Goal: Transaction & Acquisition: Download file/media

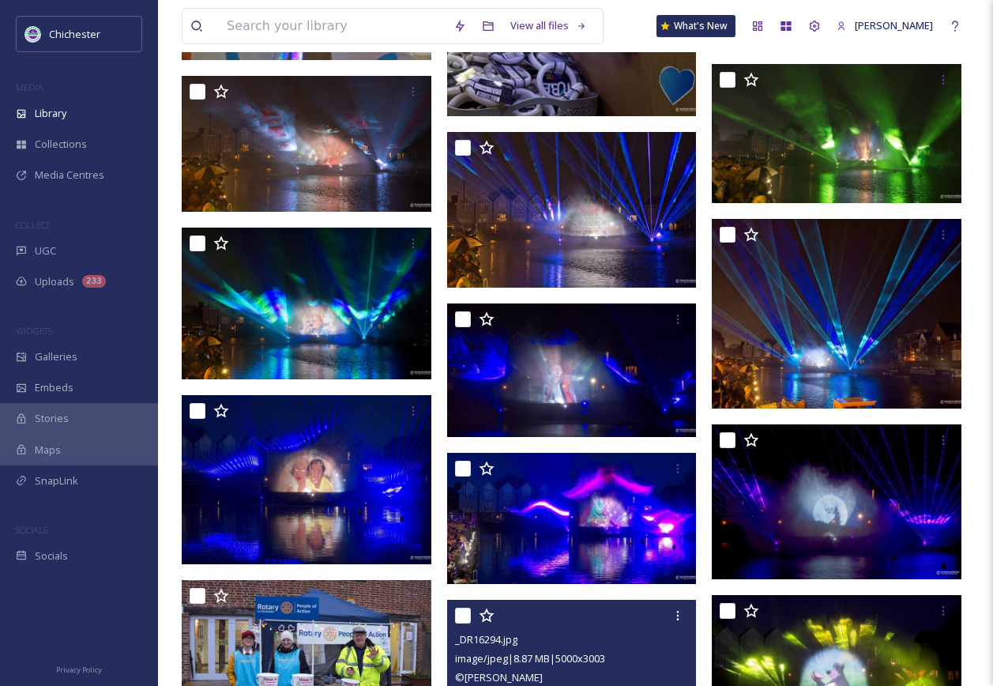
scroll to position [1264, 0]
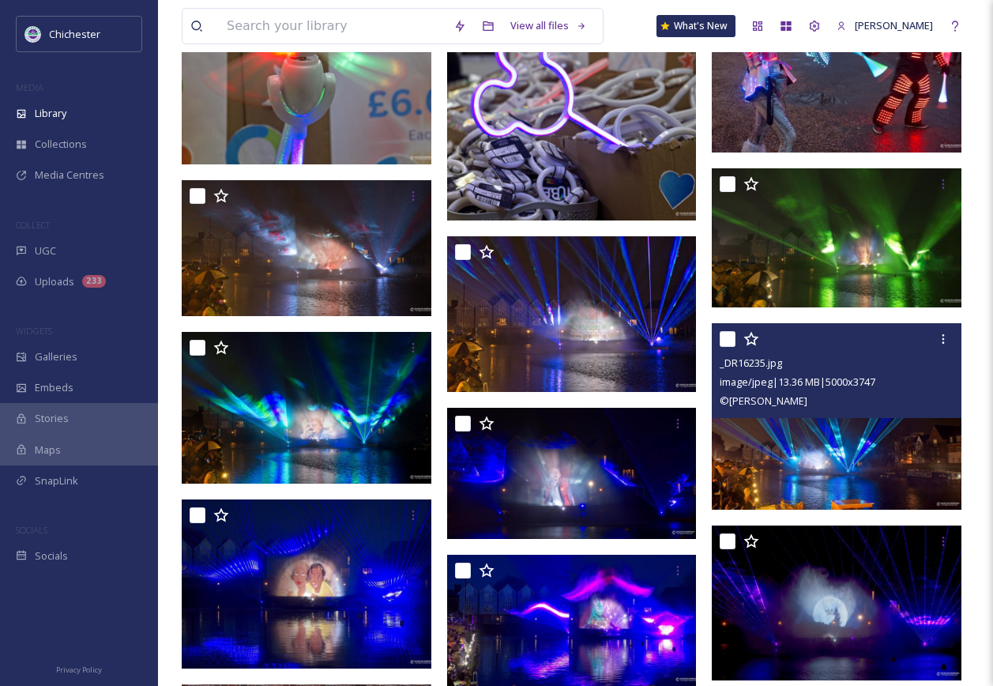
click at [826, 492] on img at bounding box center [837, 416] width 250 height 187
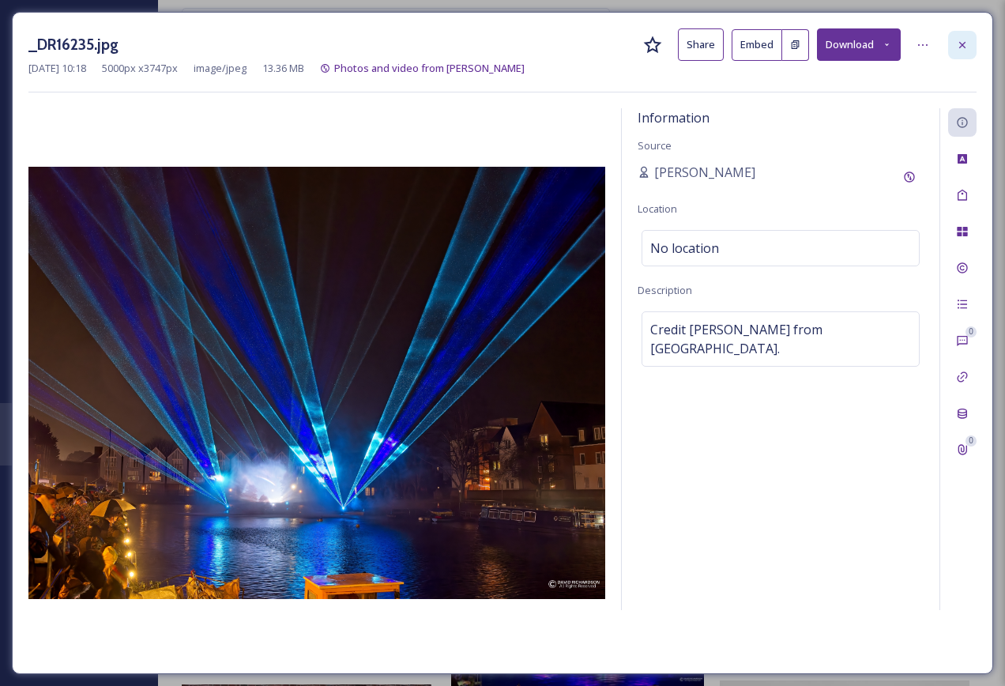
click at [966, 43] on icon at bounding box center [962, 45] width 13 height 13
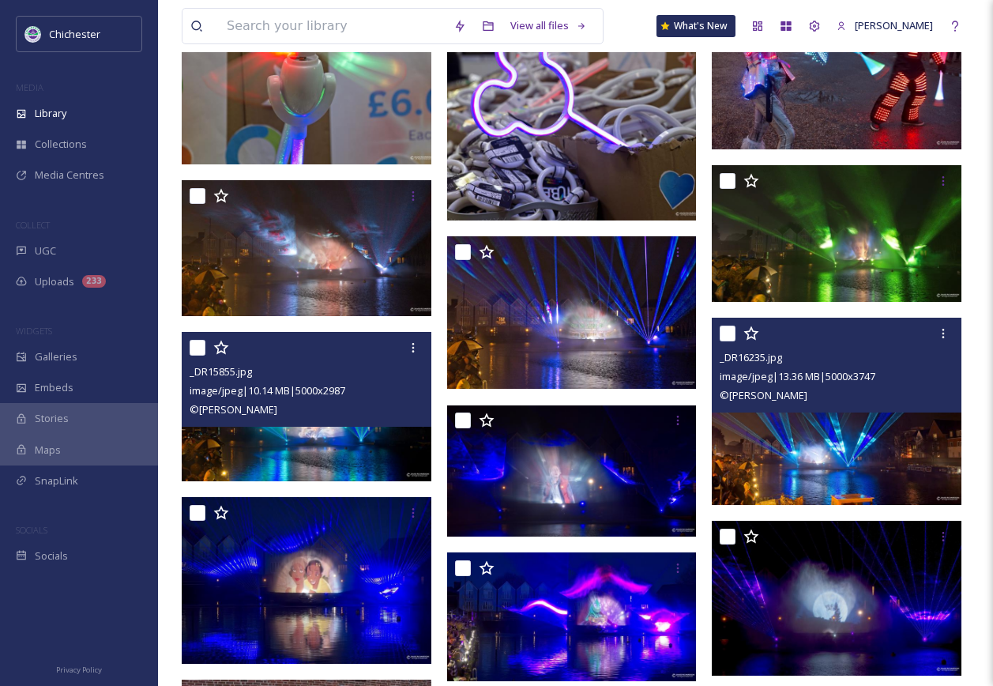
click at [362, 429] on img at bounding box center [307, 406] width 250 height 149
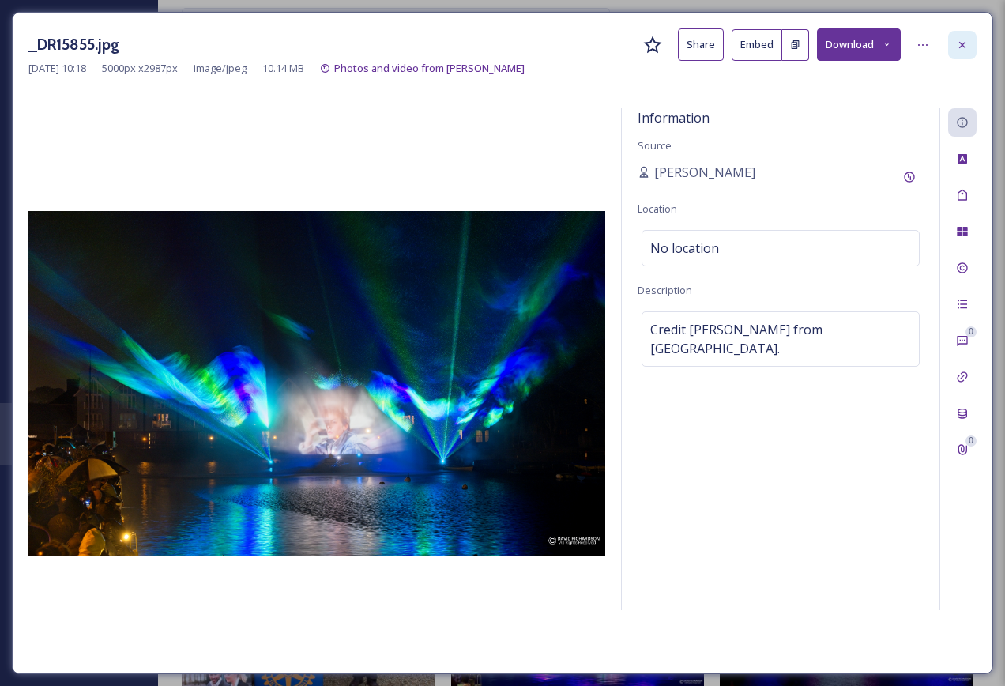
click at [964, 46] on icon at bounding box center [962, 45] width 13 height 13
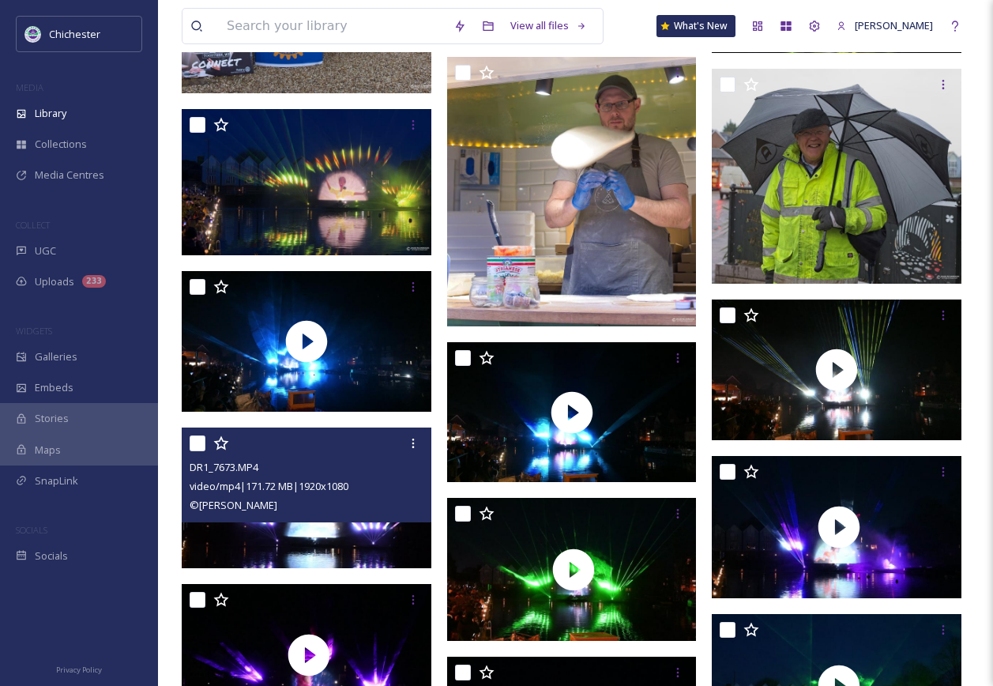
scroll to position [2212, 0]
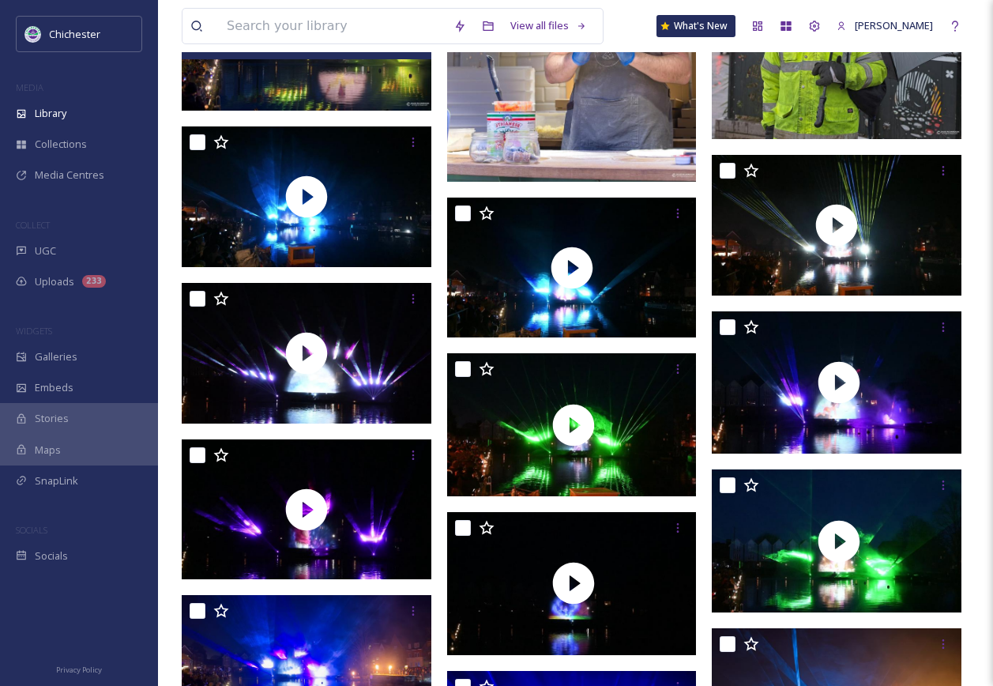
click at [345, 101] on img at bounding box center [307, 37] width 250 height 146
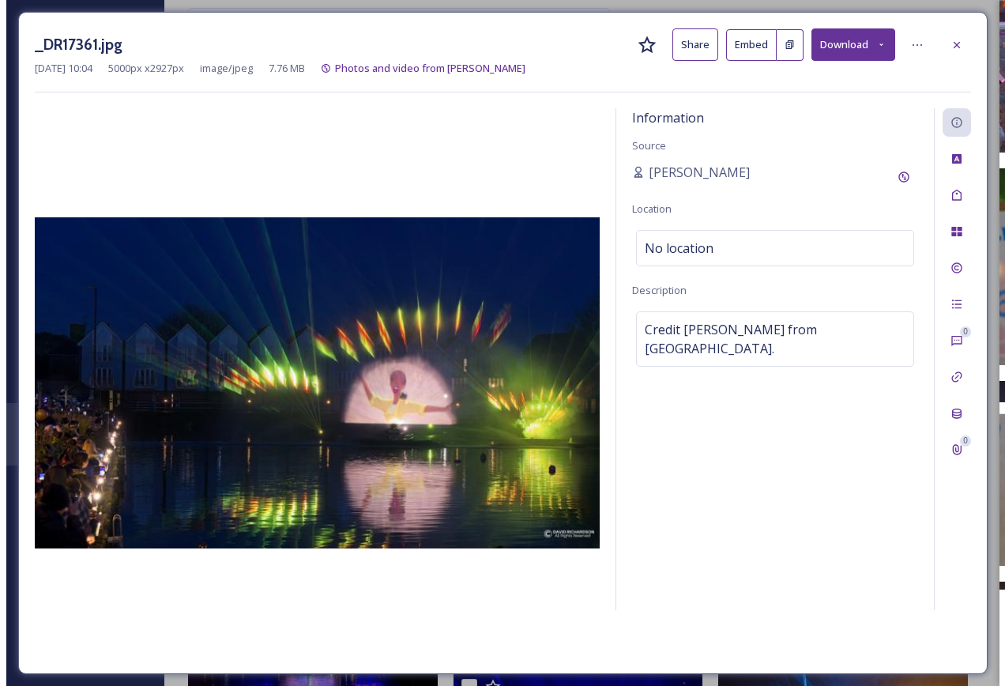
scroll to position [2050, 0]
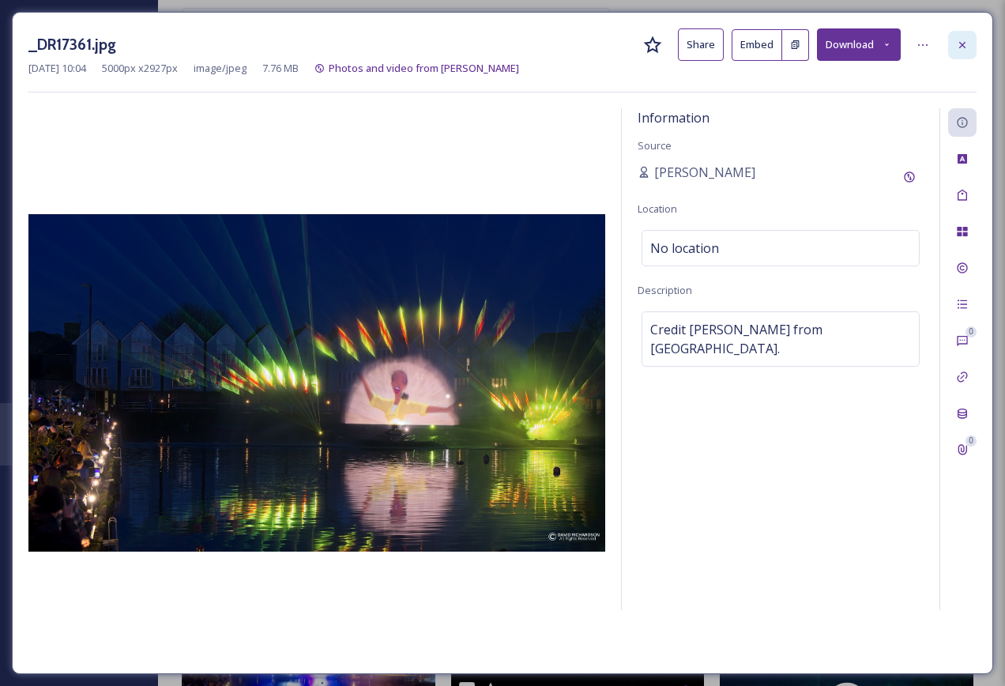
click at [958, 44] on icon at bounding box center [962, 45] width 13 height 13
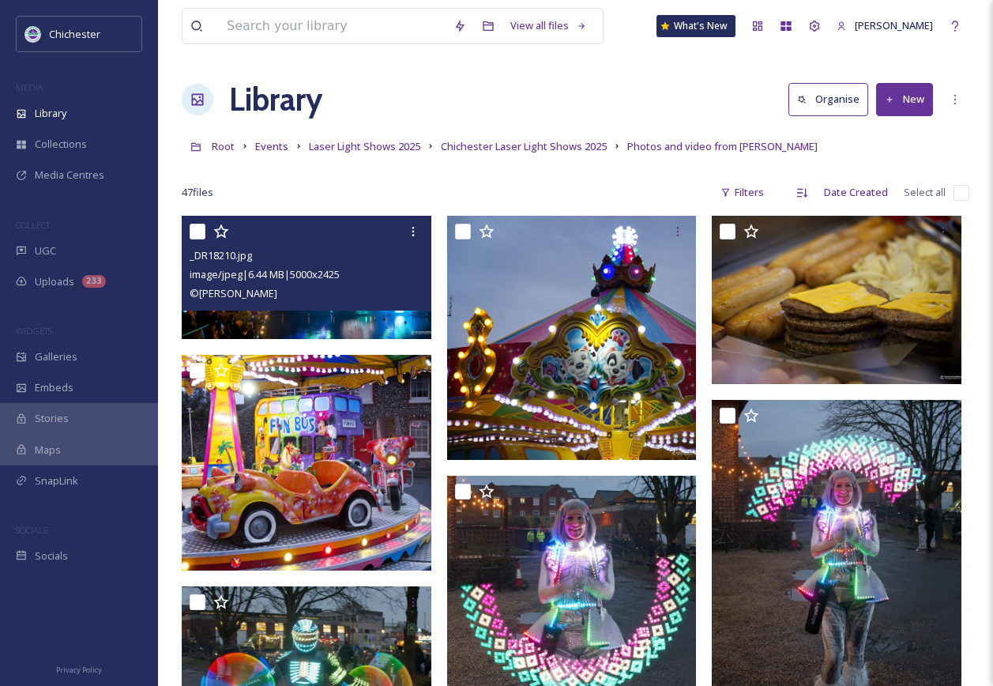
click at [536, 139] on link "Chichester Laser Light Shows 2025" at bounding box center [524, 146] width 166 height 19
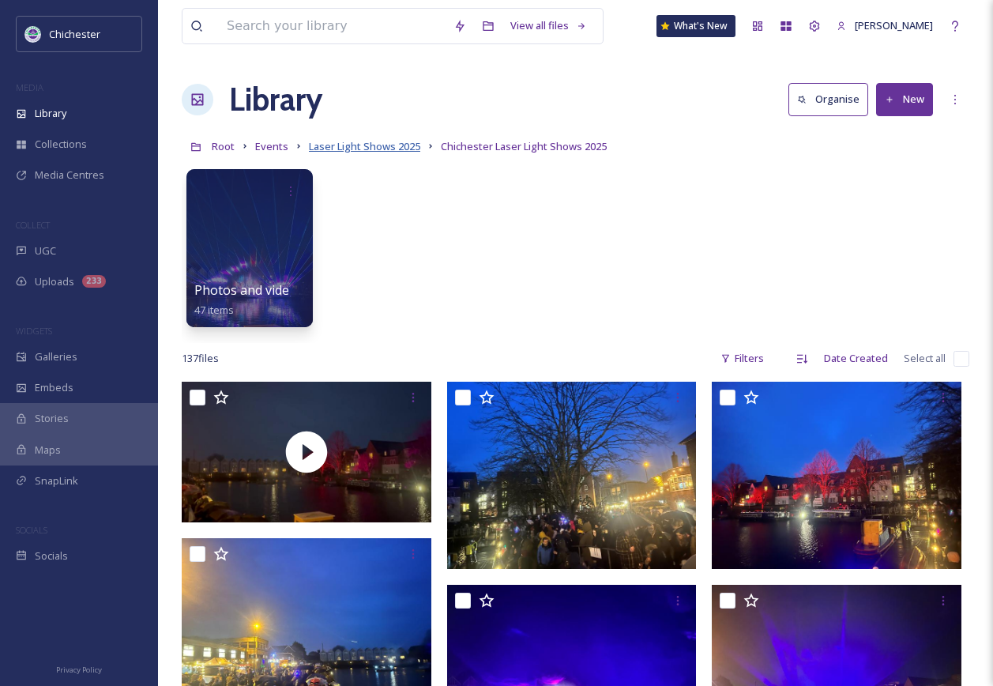
click at [386, 148] on span "Laser Light Shows 2025" at bounding box center [364, 146] width 111 height 14
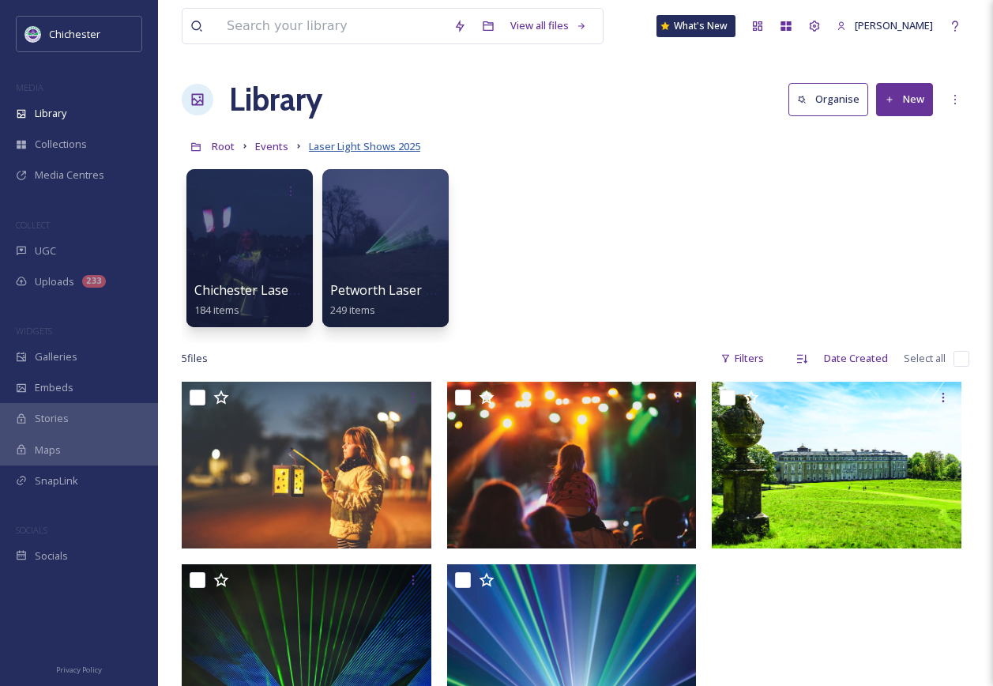
click at [360, 148] on span "Laser Light Shows 2025" at bounding box center [364, 146] width 111 height 14
click at [276, 152] on span "Events" at bounding box center [271, 146] width 33 height 14
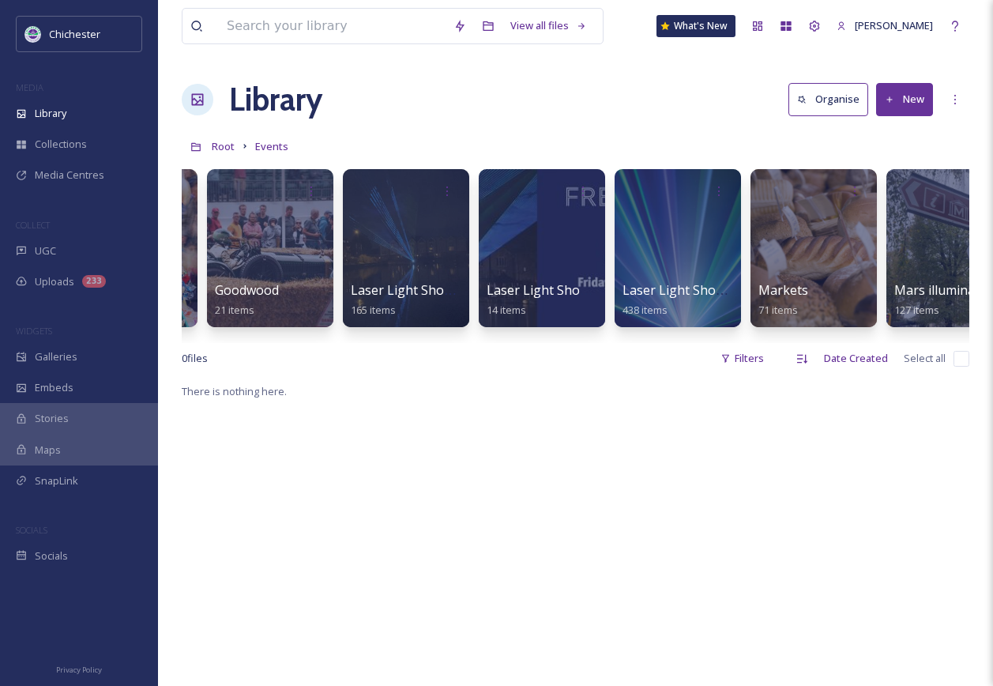
scroll to position [0, 1652]
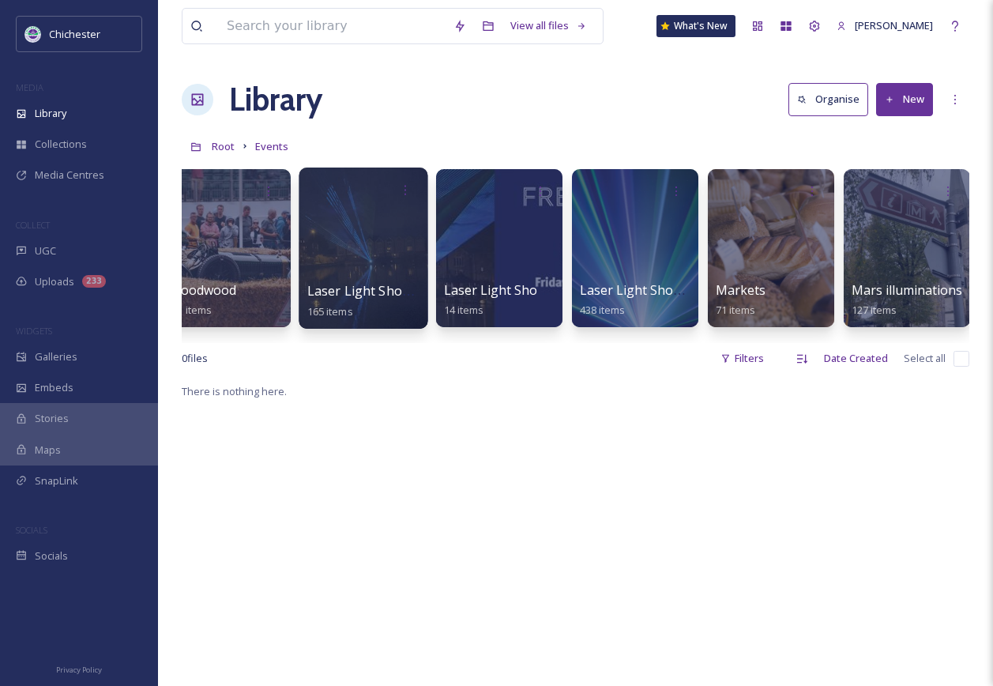
click at [357, 242] on div at bounding box center [363, 247] width 129 height 161
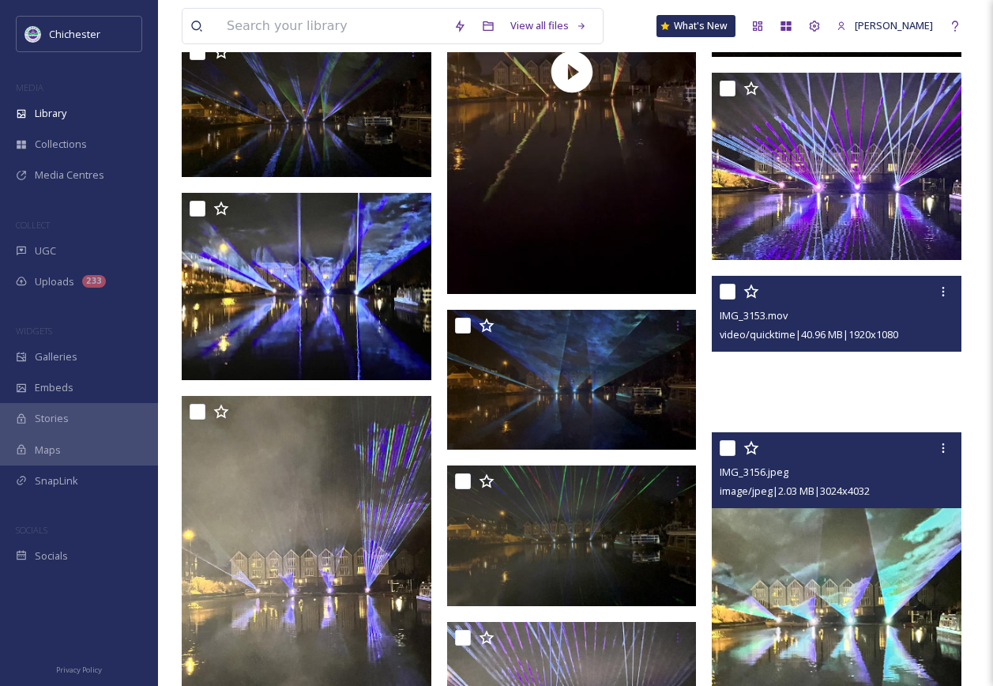
scroll to position [8847, 0]
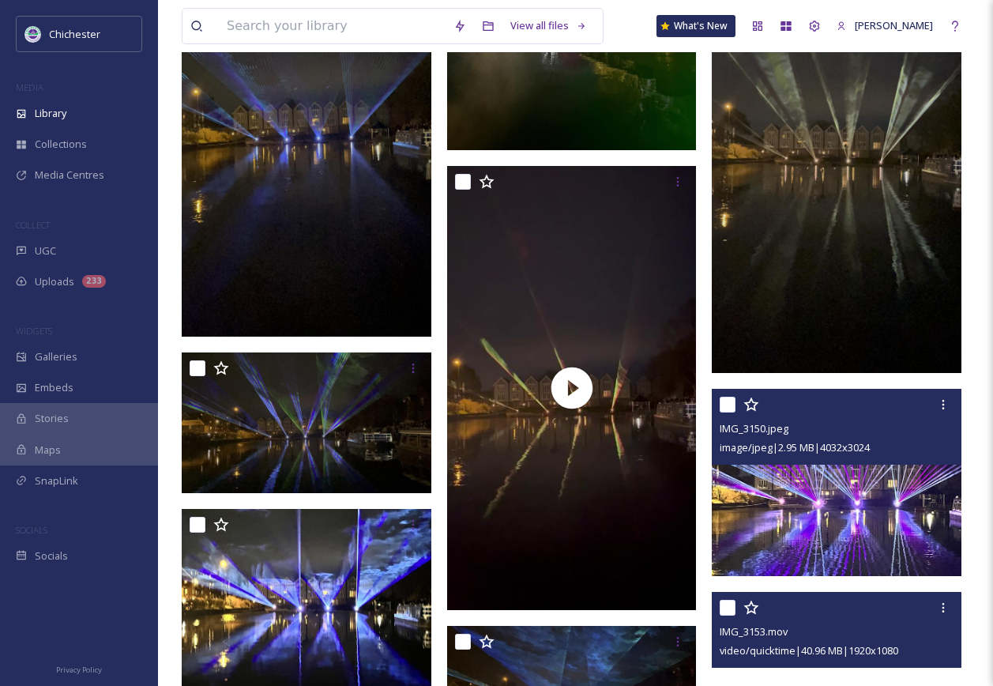
click at [859, 509] on img at bounding box center [837, 482] width 250 height 187
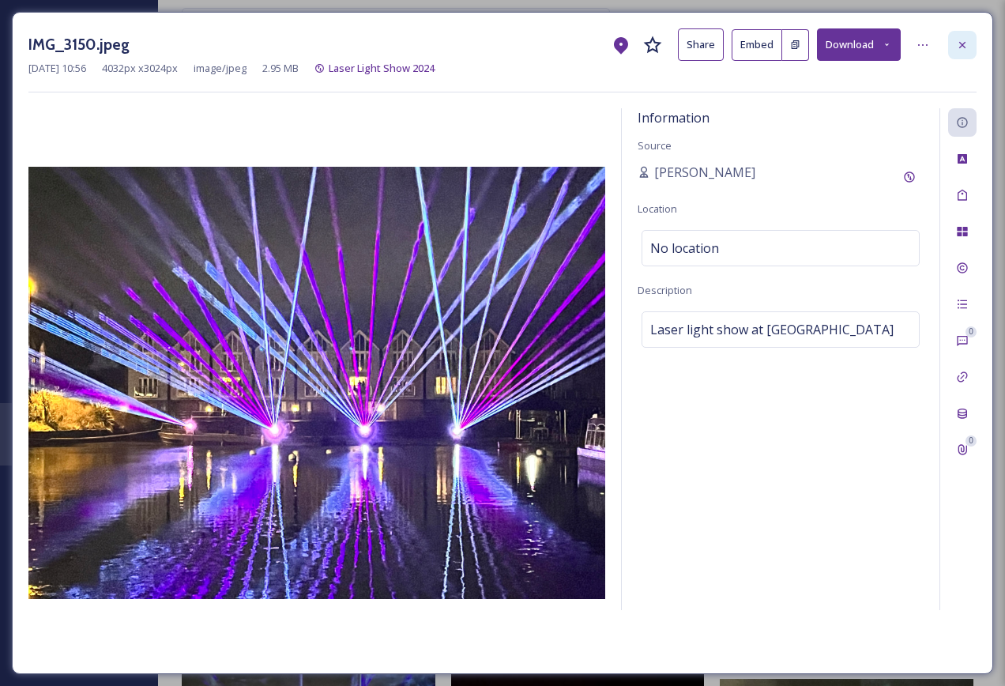
click at [964, 47] on icon at bounding box center [962, 44] width 6 height 6
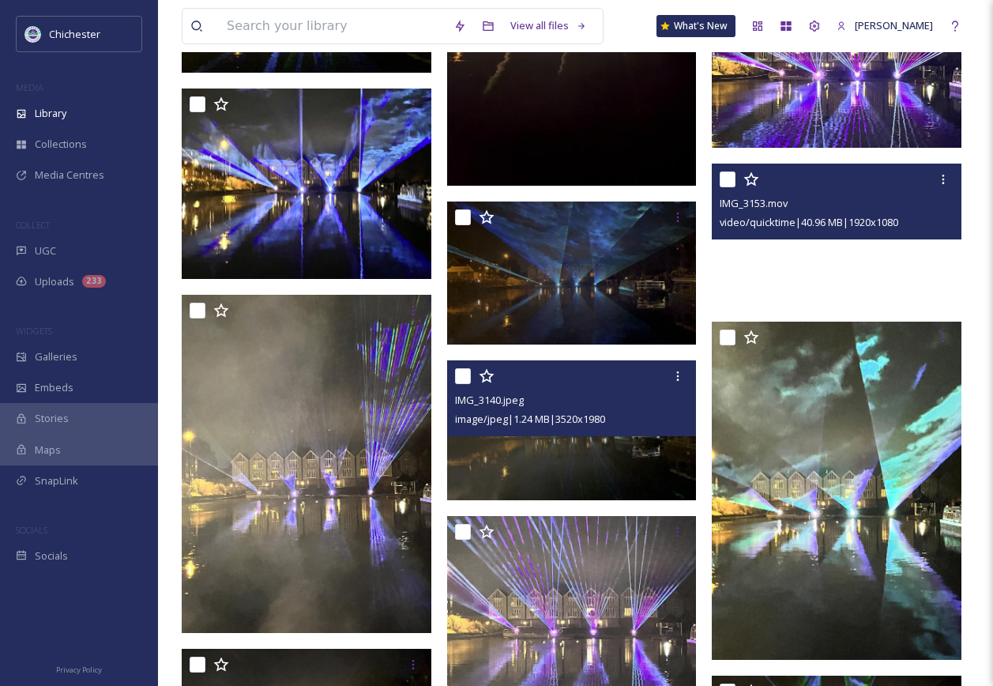
scroll to position [9716, 0]
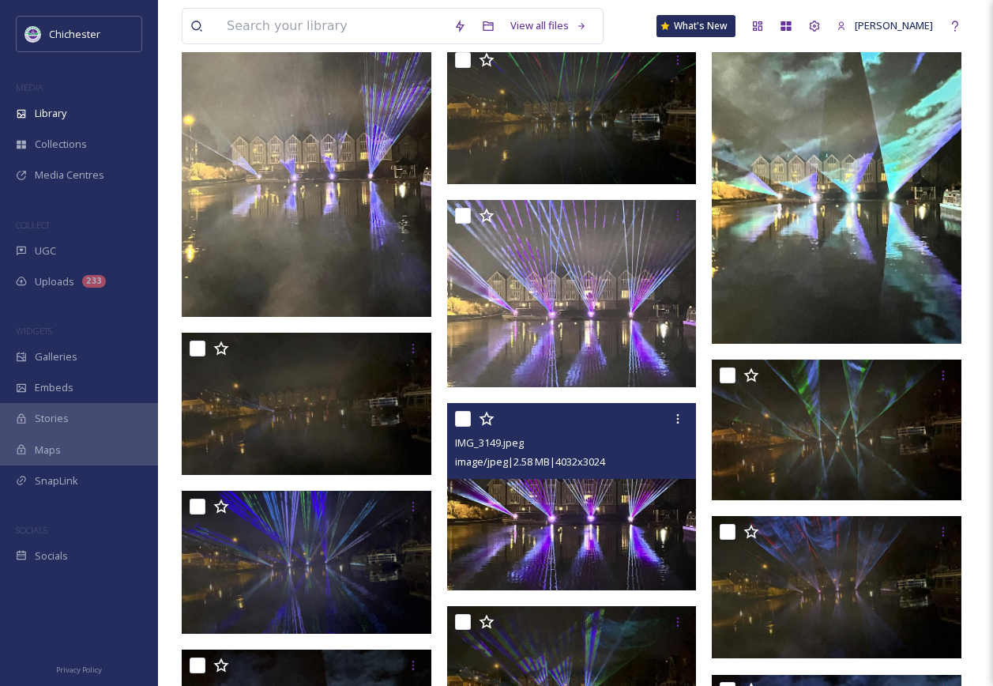
click at [606, 500] on img at bounding box center [572, 496] width 250 height 187
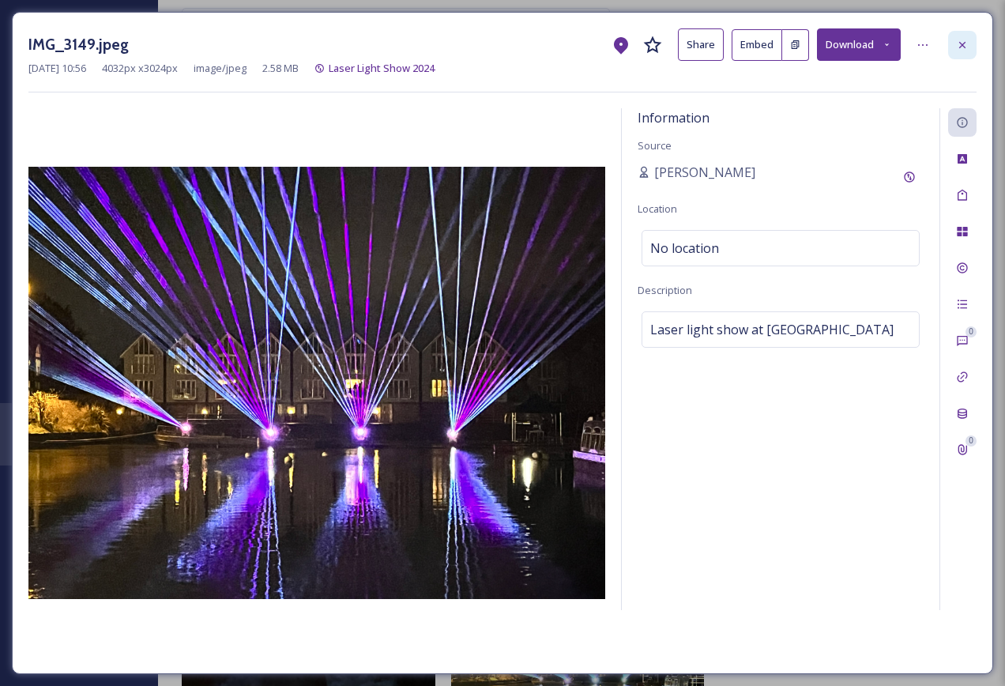
click at [971, 38] on div at bounding box center [962, 45] width 28 height 28
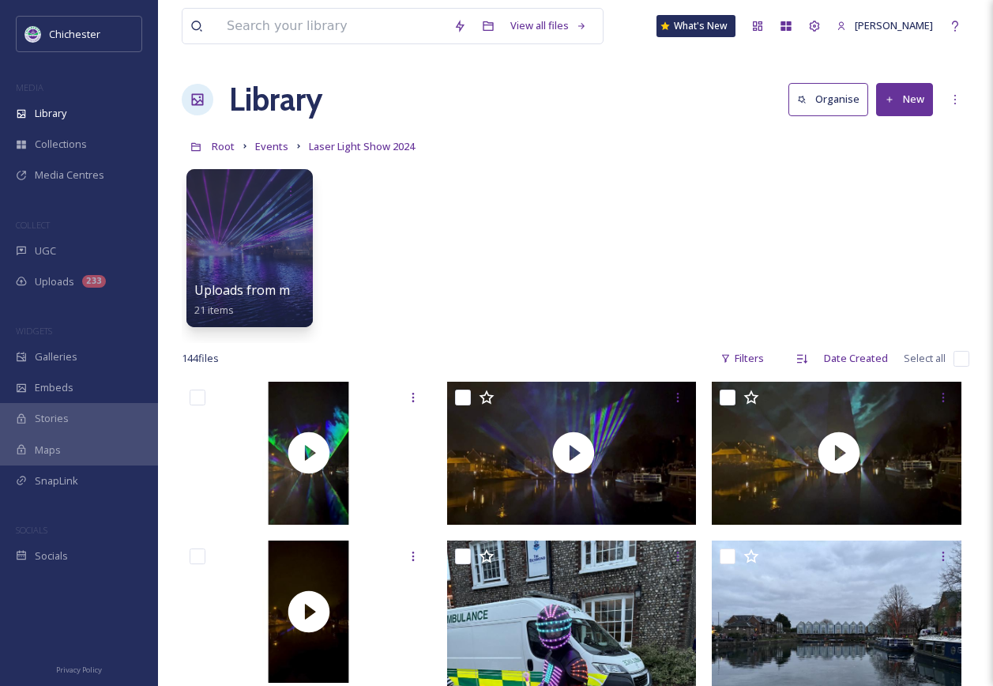
drag, startPoint x: 275, startPoint y: 142, endPoint x: 541, endPoint y: 206, distance: 273.8
click at [275, 142] on span "Events" at bounding box center [271, 146] width 33 height 14
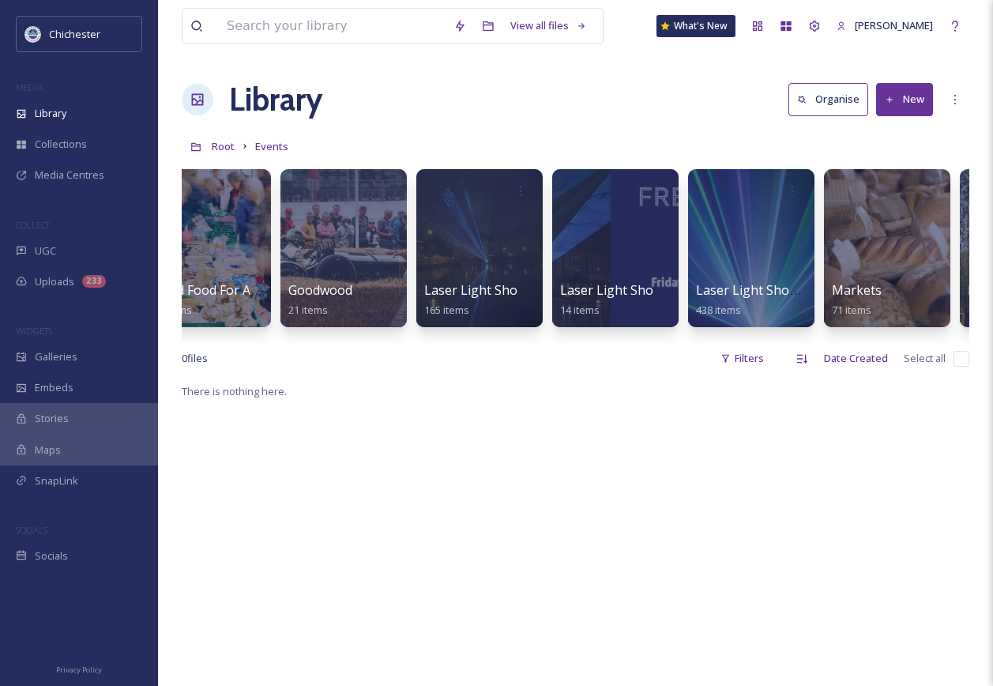
scroll to position [0, 1505]
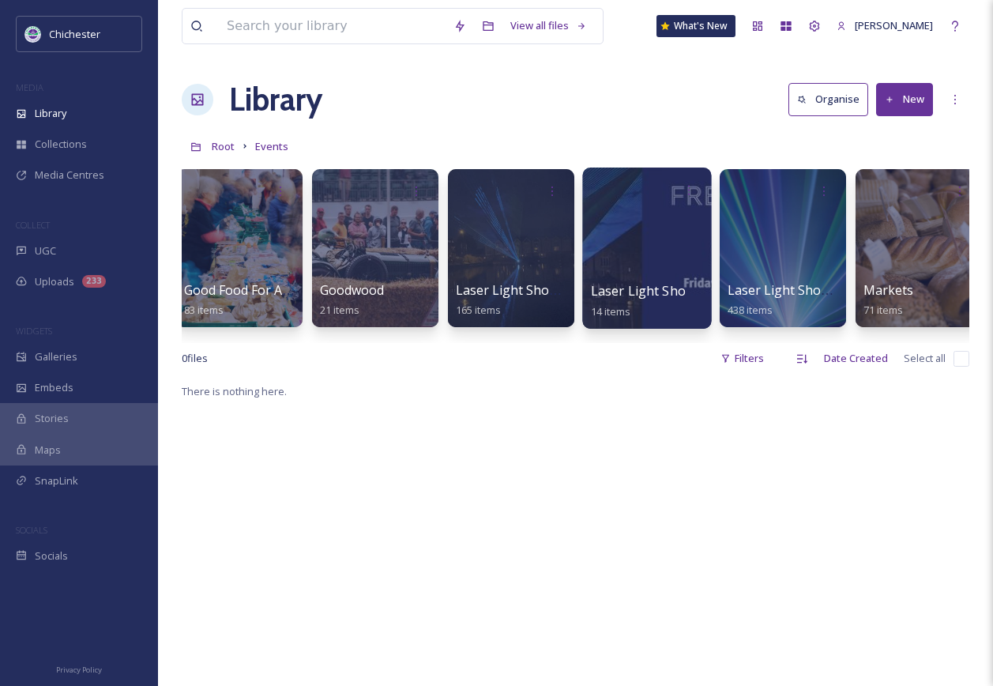
click at [608, 255] on div at bounding box center [646, 247] width 129 height 161
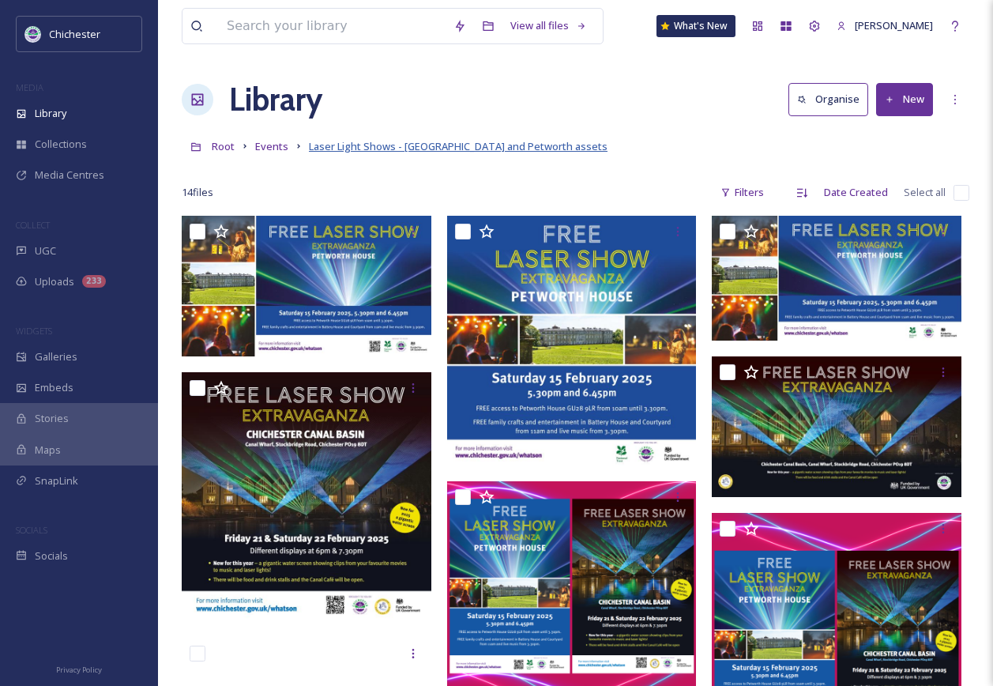
click at [338, 153] on span "Laser Light Shows - [GEOGRAPHIC_DATA] and Petworth assets" at bounding box center [458, 146] width 299 height 14
click at [273, 152] on span "Events" at bounding box center [271, 146] width 33 height 14
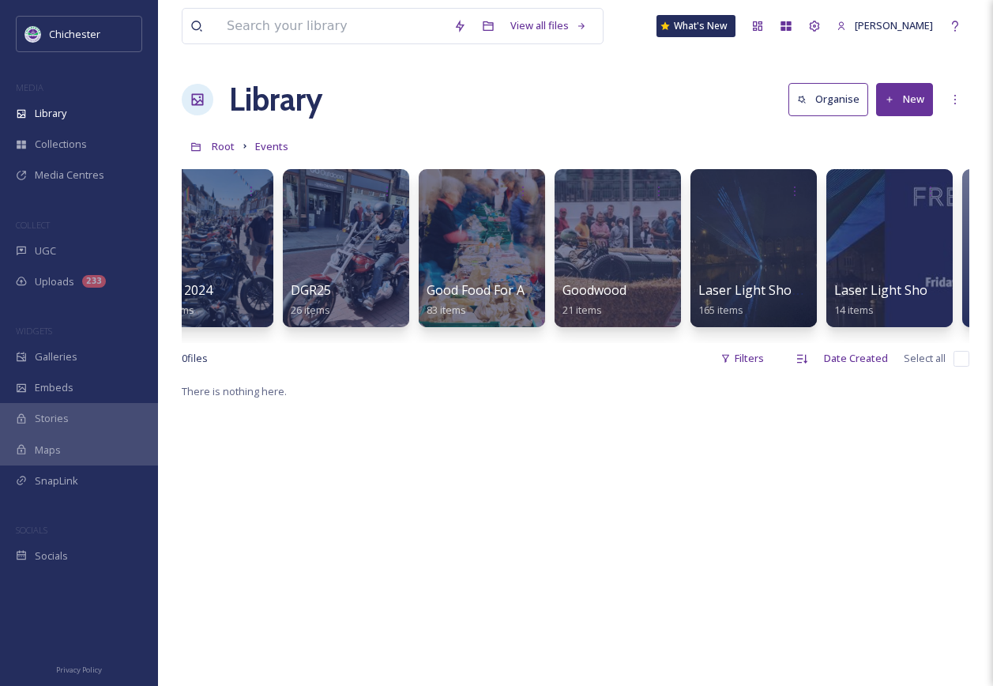
scroll to position [0, 1325]
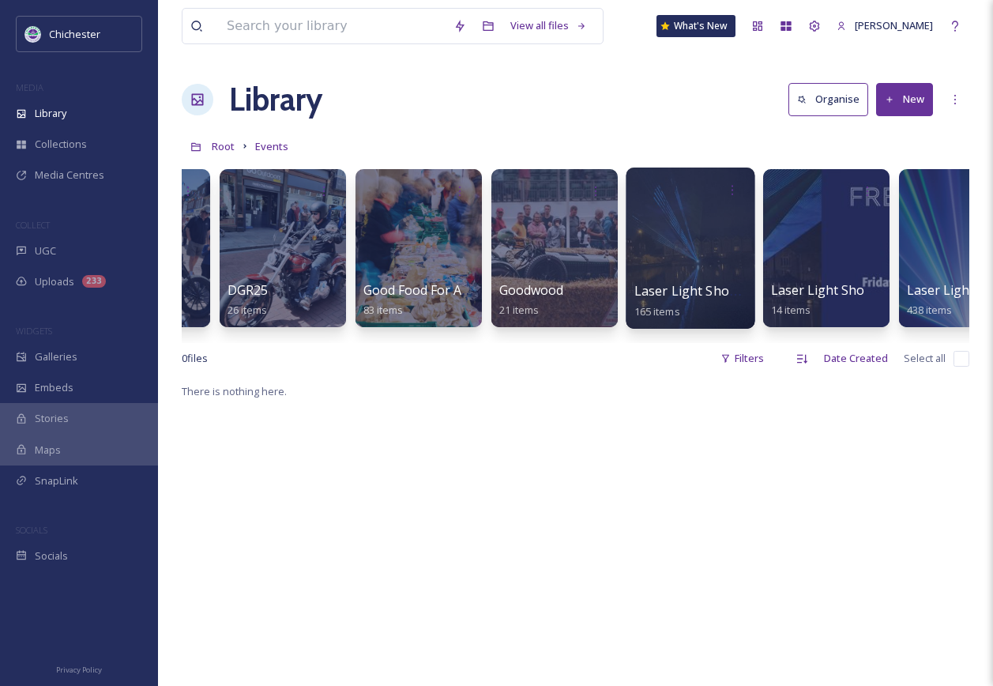
click at [663, 245] on div at bounding box center [690, 247] width 129 height 161
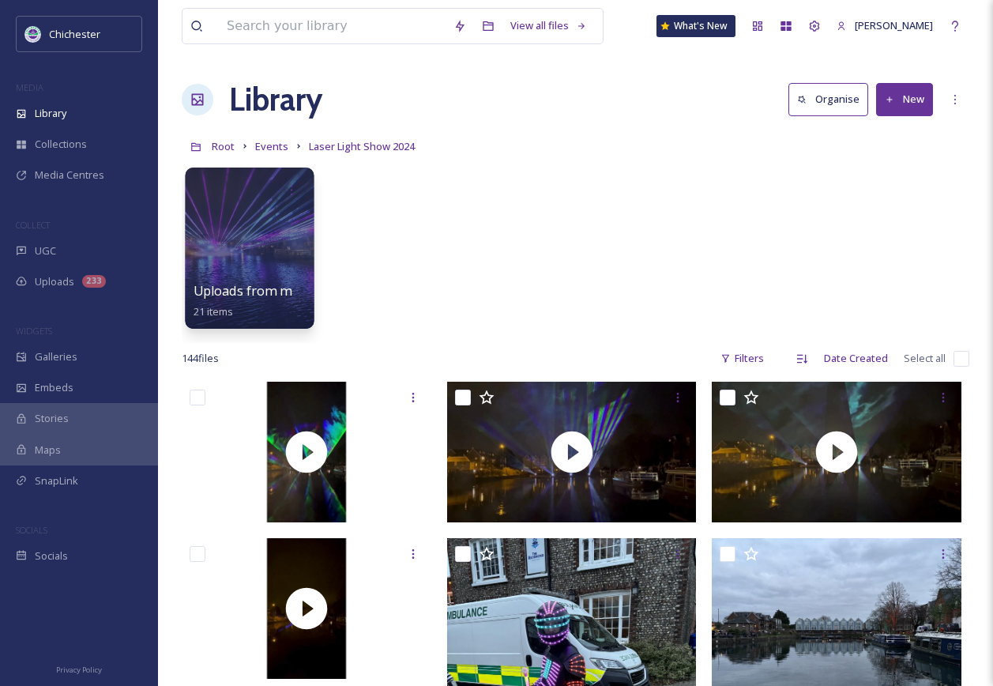
click at [239, 267] on div at bounding box center [249, 247] width 129 height 161
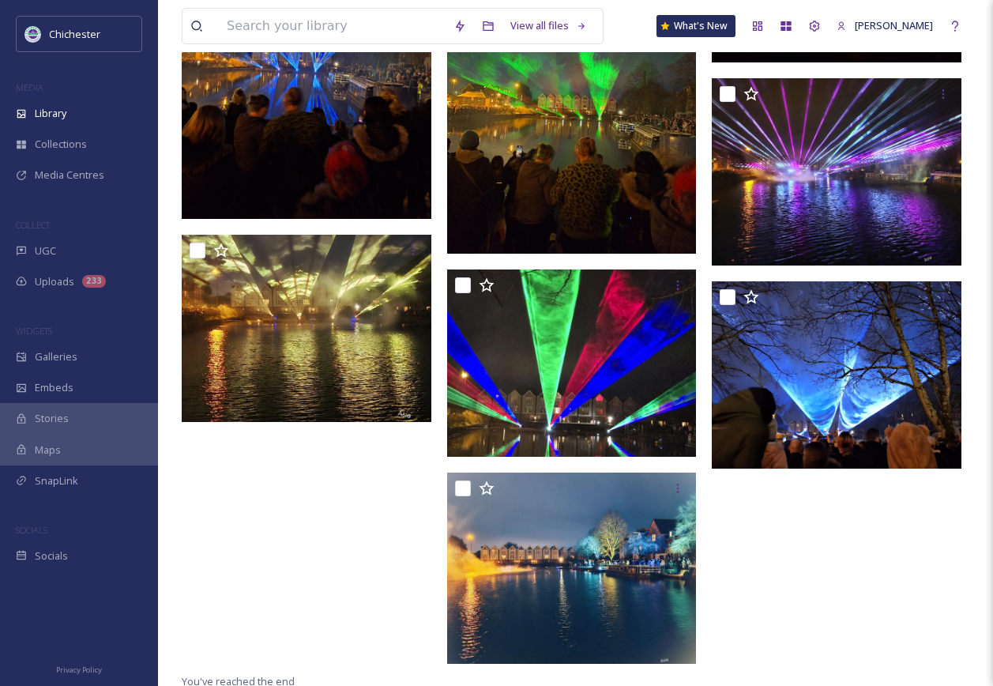
scroll to position [1689, 0]
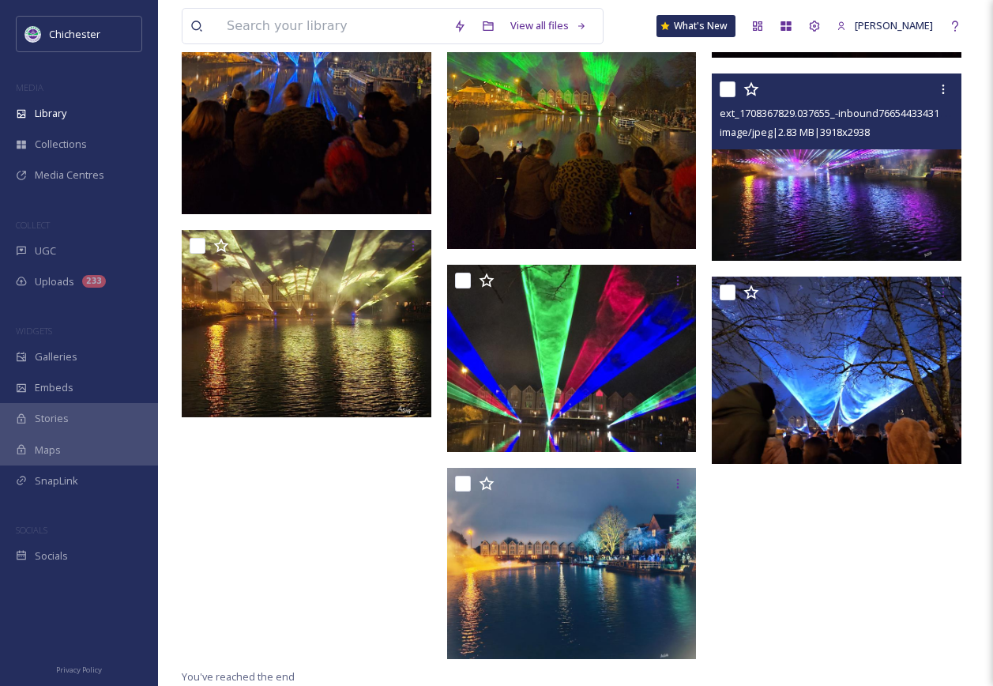
click at [803, 208] on img at bounding box center [837, 166] width 250 height 187
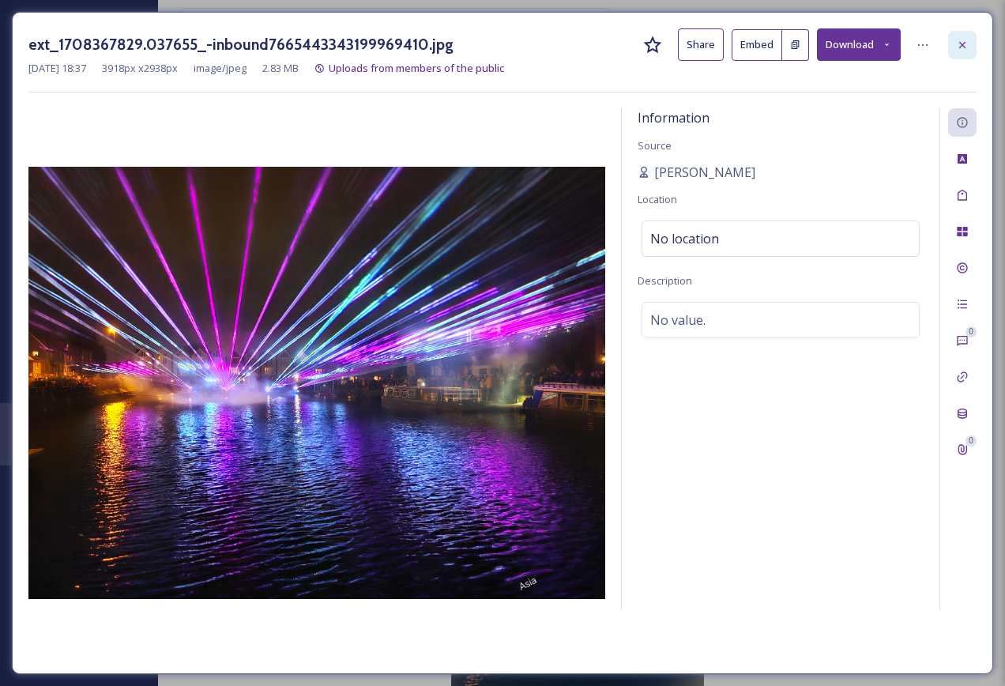
click at [957, 41] on icon at bounding box center [962, 45] width 13 height 13
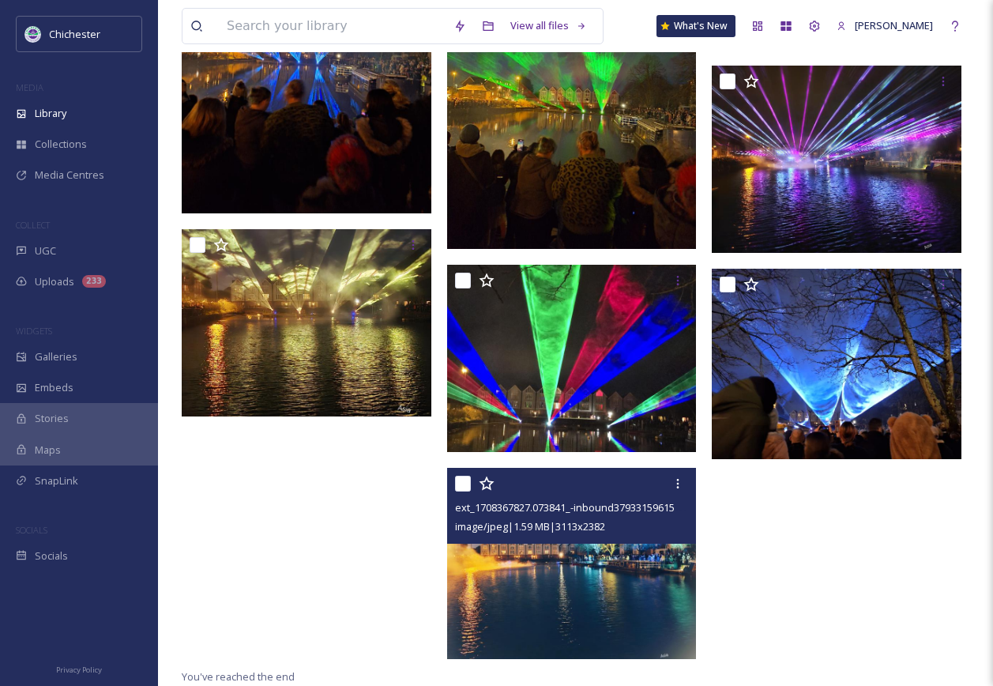
scroll to position [1715, 0]
click at [590, 494] on div at bounding box center [574, 483] width 238 height 28
click at [573, 569] on img at bounding box center [572, 563] width 250 height 191
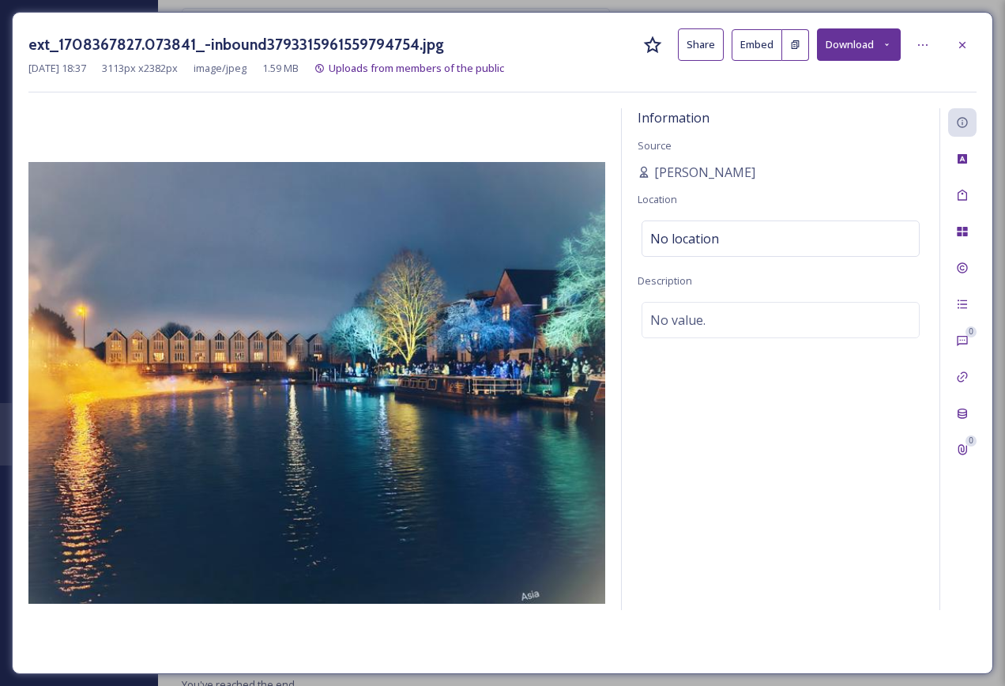
scroll to position [1523, 0]
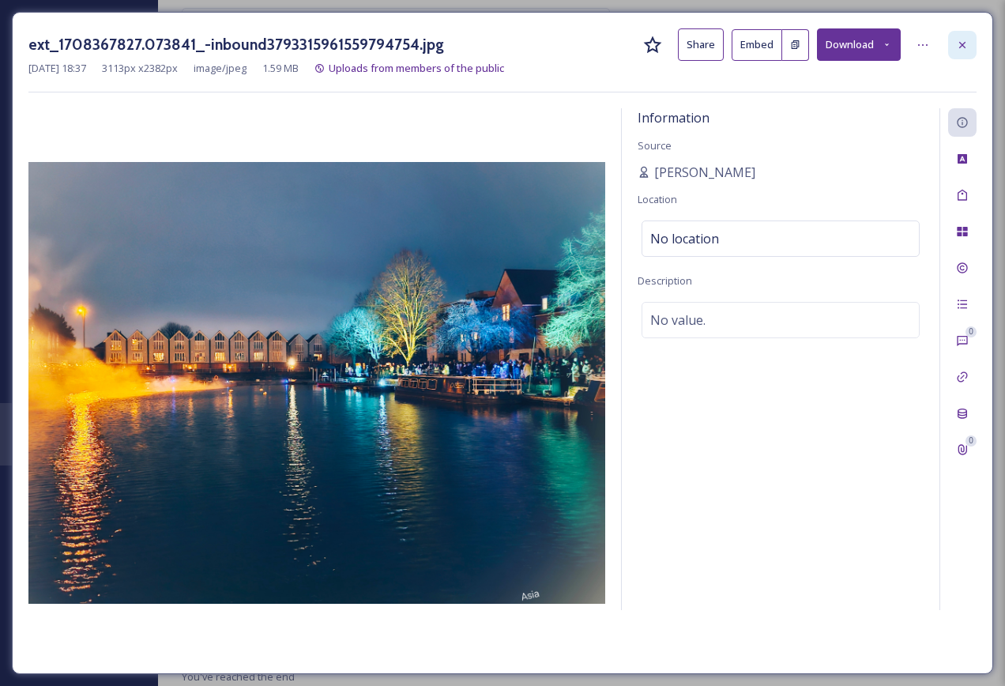
click at [960, 47] on icon at bounding box center [962, 44] width 6 height 6
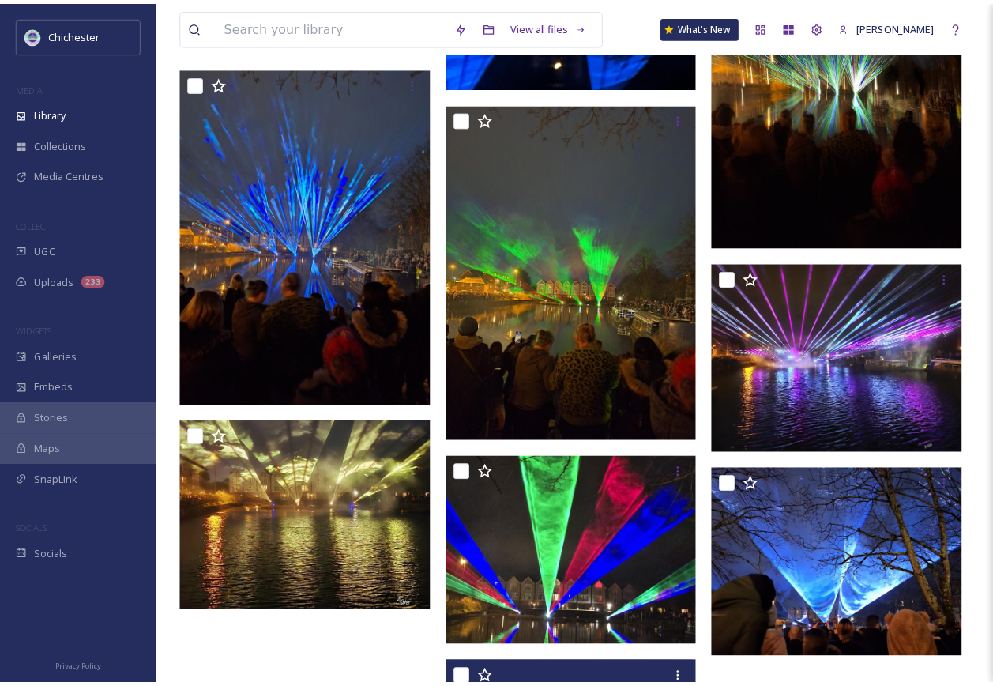
scroll to position [1718, 0]
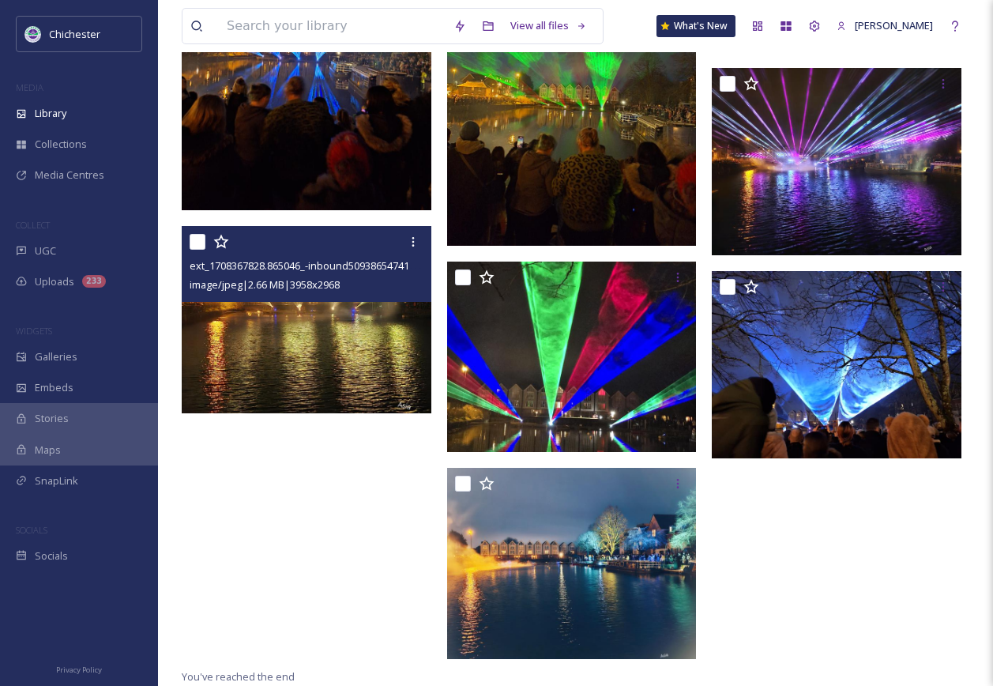
click at [248, 314] on img at bounding box center [307, 319] width 250 height 187
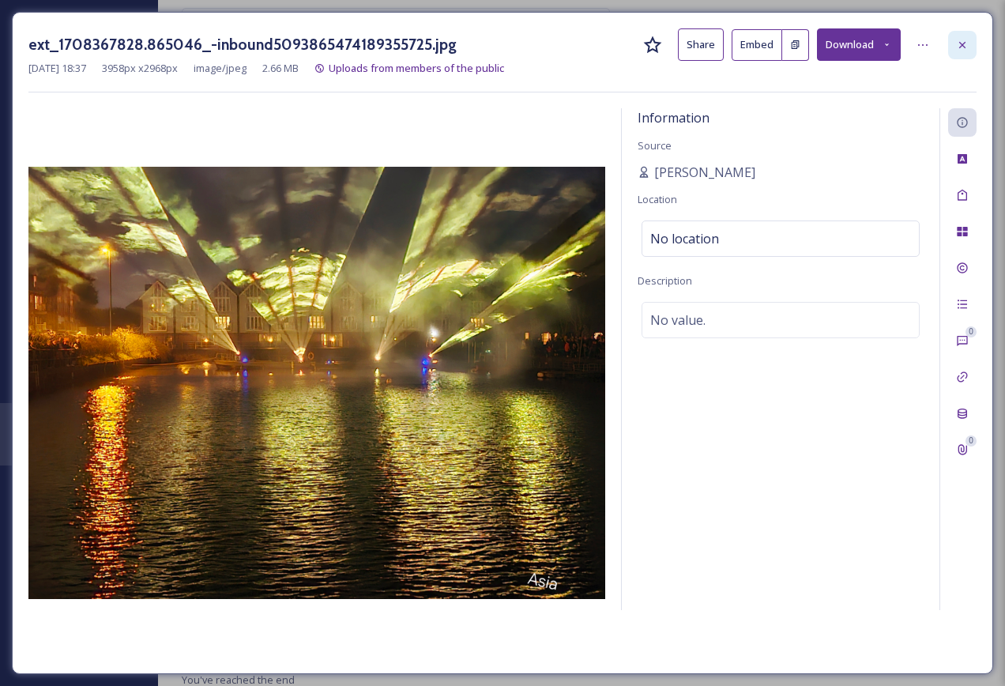
click at [970, 51] on div at bounding box center [962, 45] width 28 height 28
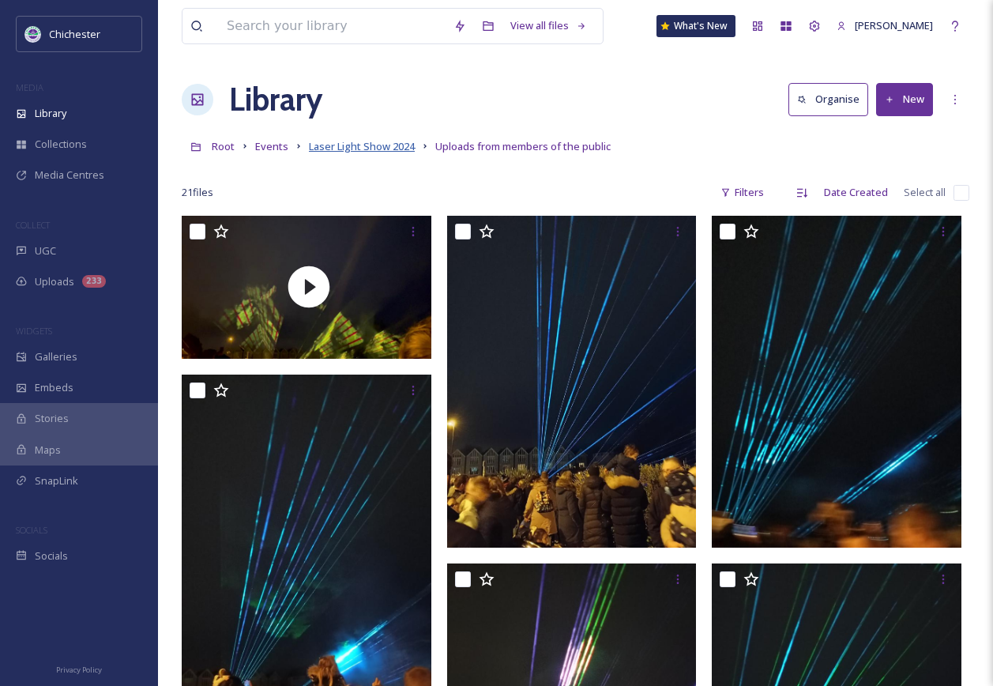
click at [355, 152] on span "Laser Light Show 2024" at bounding box center [362, 146] width 106 height 14
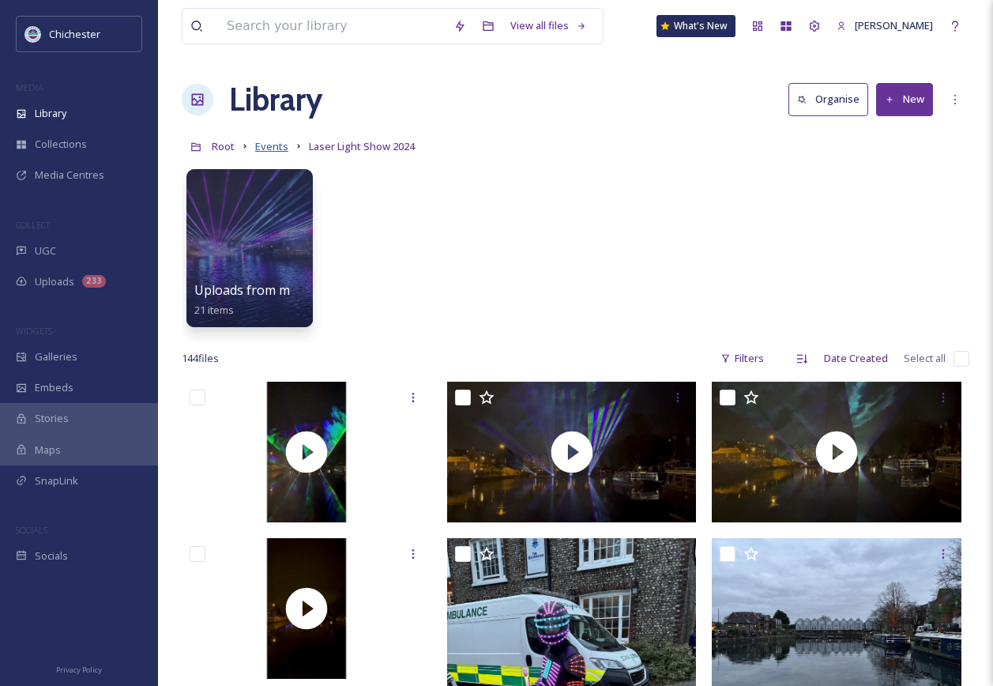
click at [269, 142] on span "Events" at bounding box center [271, 146] width 33 height 14
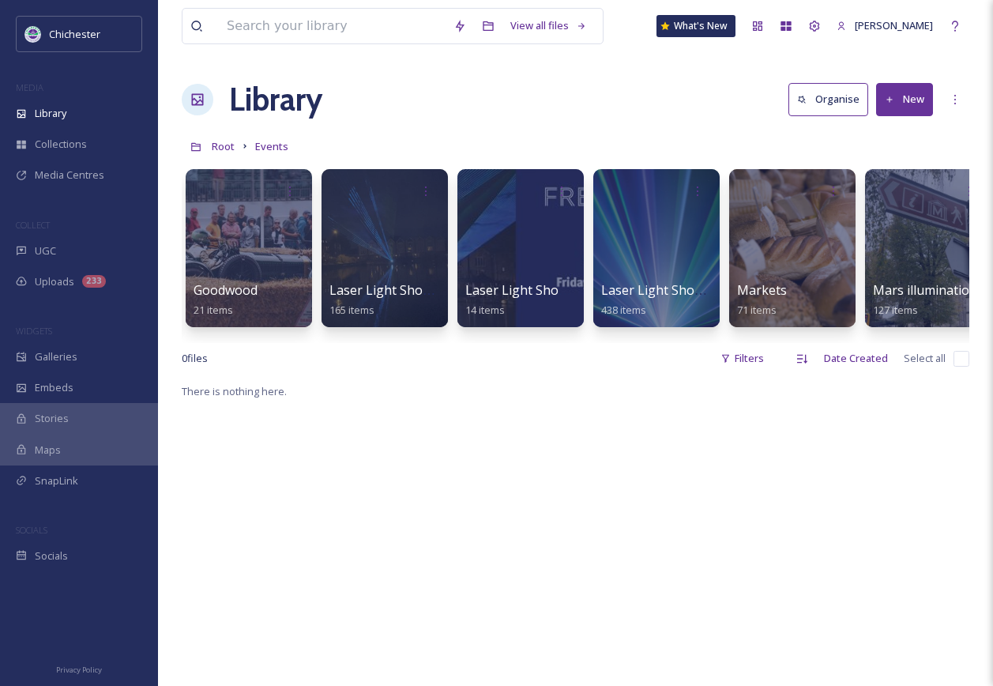
scroll to position [0, 1663]
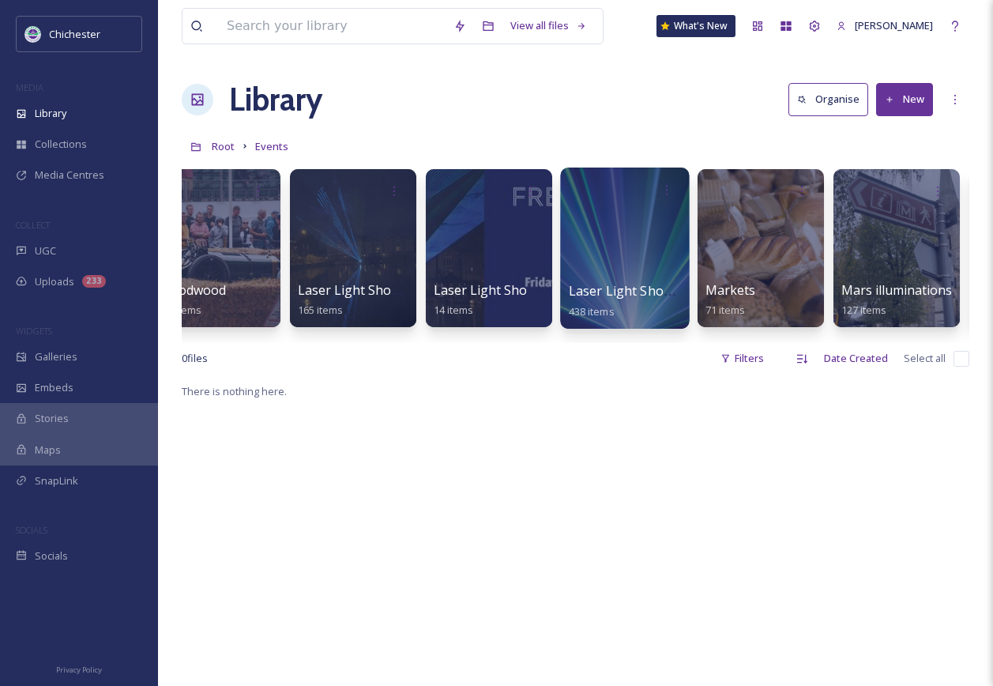
click at [594, 265] on div at bounding box center [624, 247] width 129 height 161
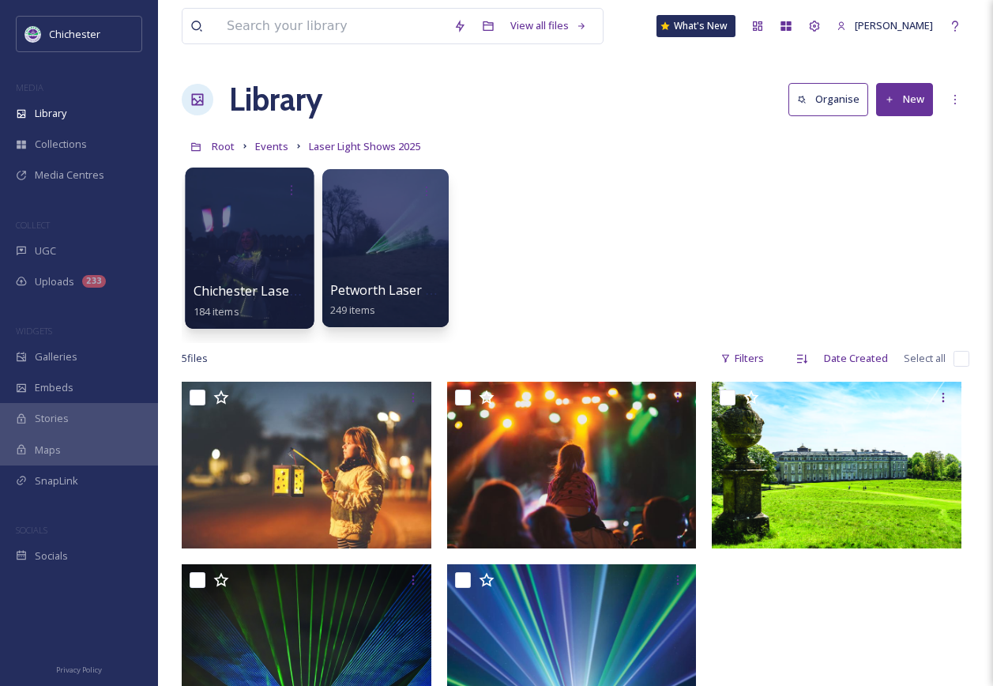
click at [239, 266] on div at bounding box center [249, 247] width 129 height 161
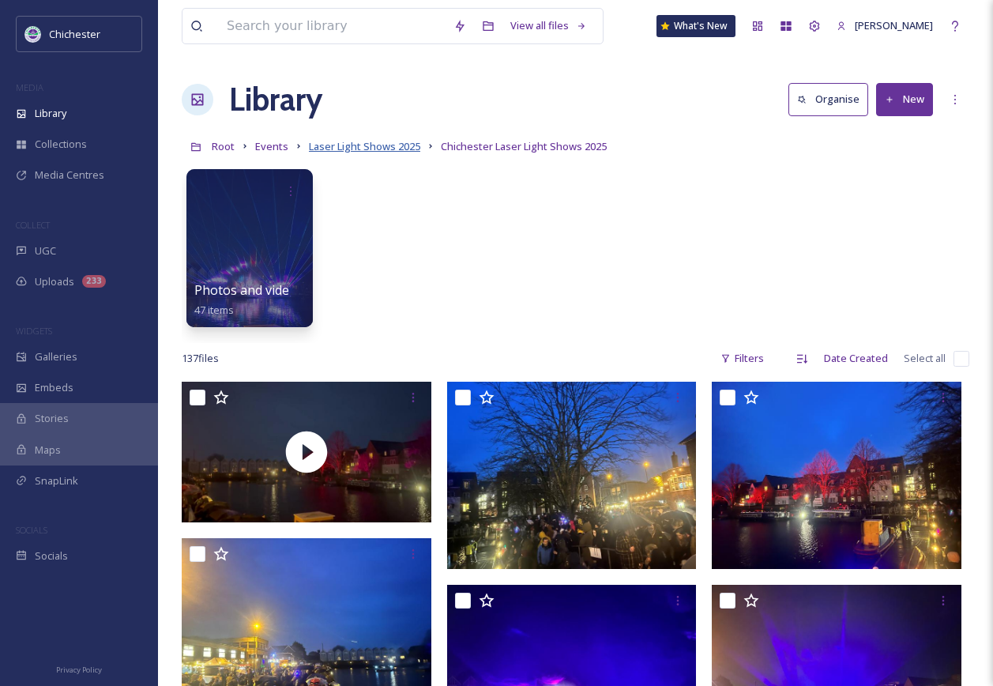
click at [401, 146] on span "Laser Light Shows 2025" at bounding box center [364, 146] width 111 height 14
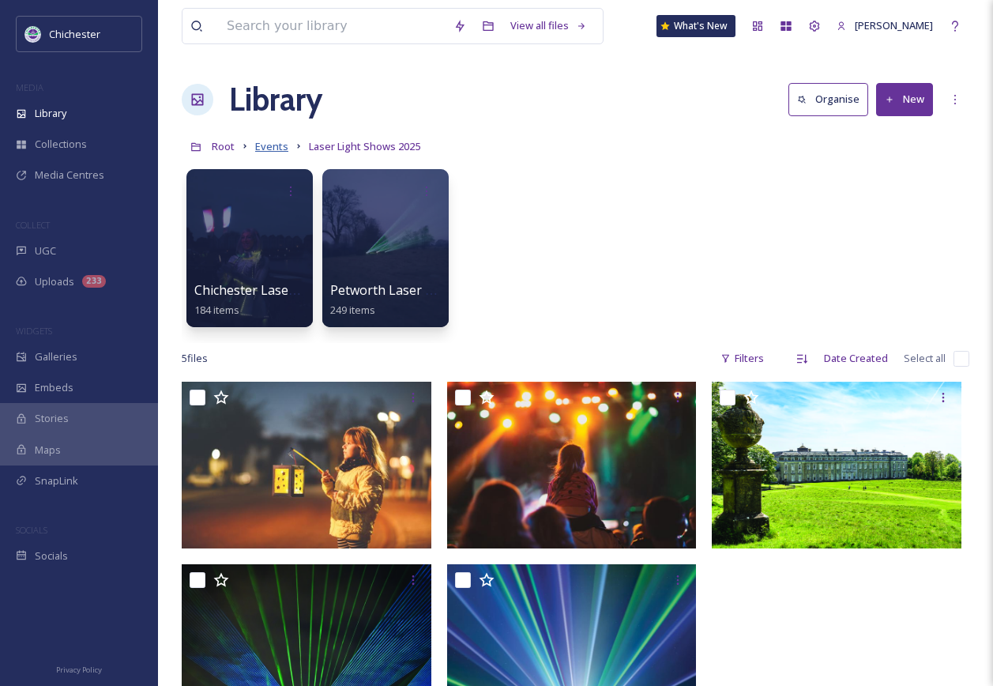
click at [271, 145] on span "Events" at bounding box center [271, 146] width 33 height 14
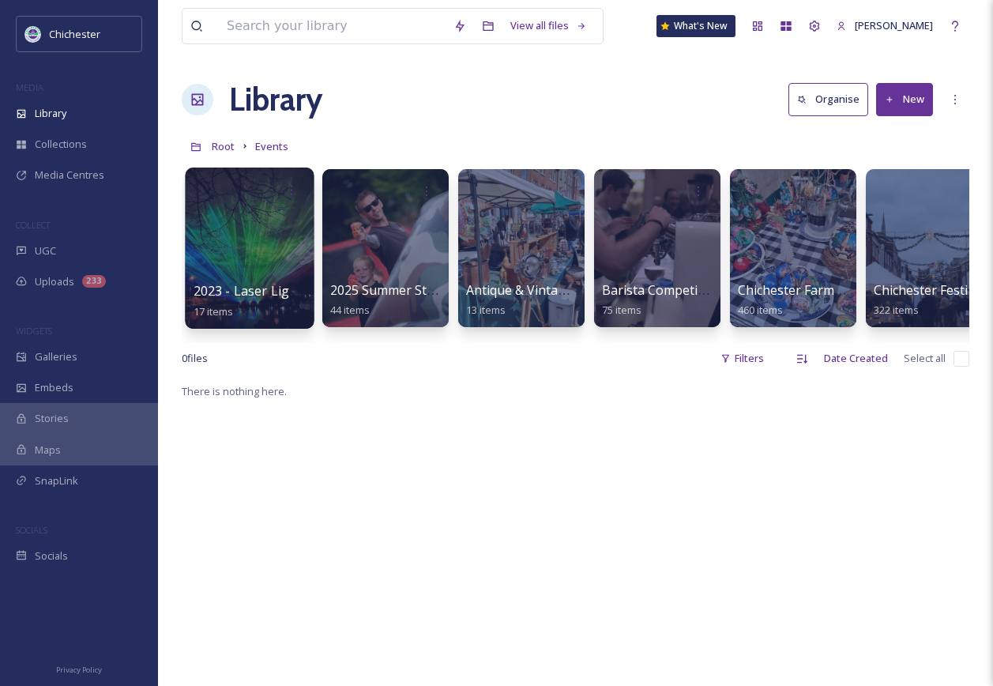
click at [258, 246] on div at bounding box center [249, 247] width 129 height 161
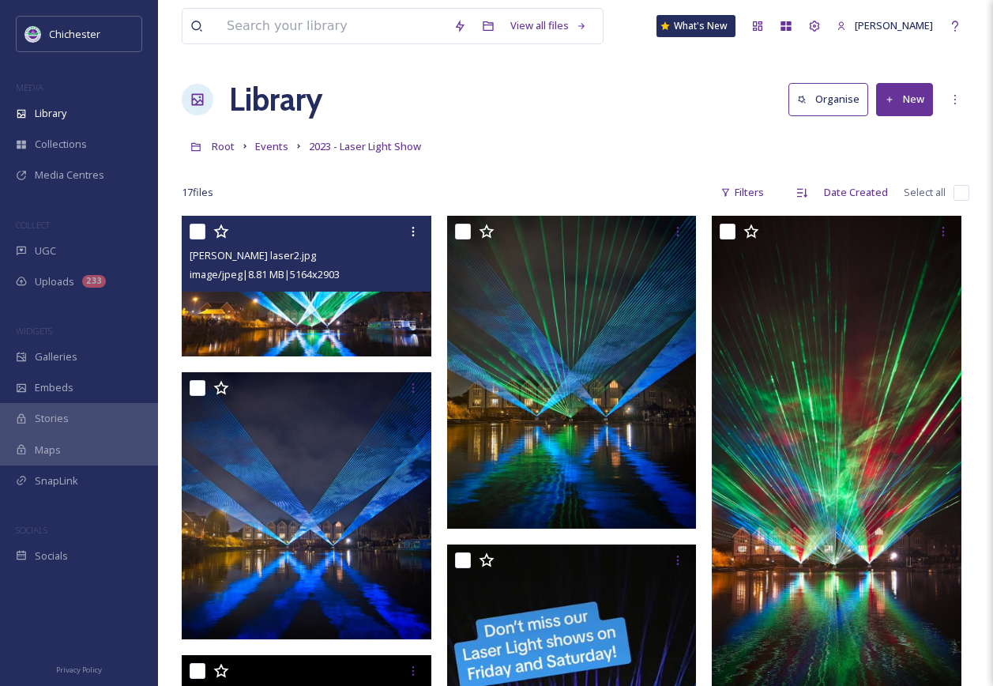
click at [314, 328] on img at bounding box center [307, 286] width 250 height 141
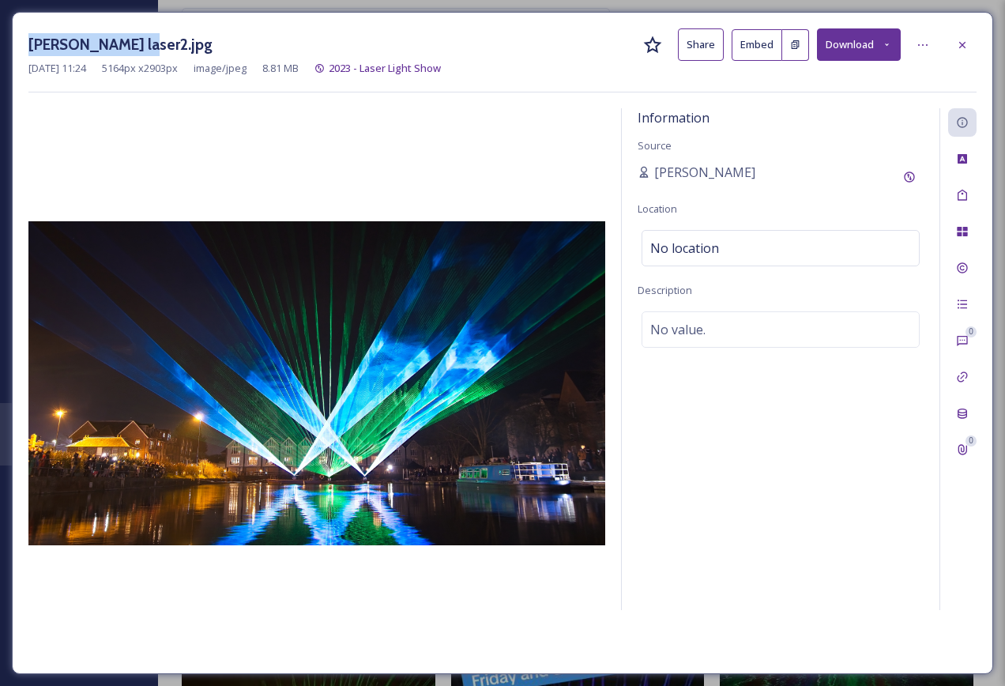
drag, startPoint x: 134, startPoint y: 46, endPoint x: 13, endPoint y: 39, distance: 121.1
click at [13, 39] on div "[PERSON_NAME] laser2.jpg Share Embed Download [DATE] 11:24 5164 px x 2903 px im…" at bounding box center [502, 343] width 981 height 662
copy h3 "[PERSON_NAME] laser2.jpg"
click at [962, 51] on icon at bounding box center [962, 45] width 13 height 13
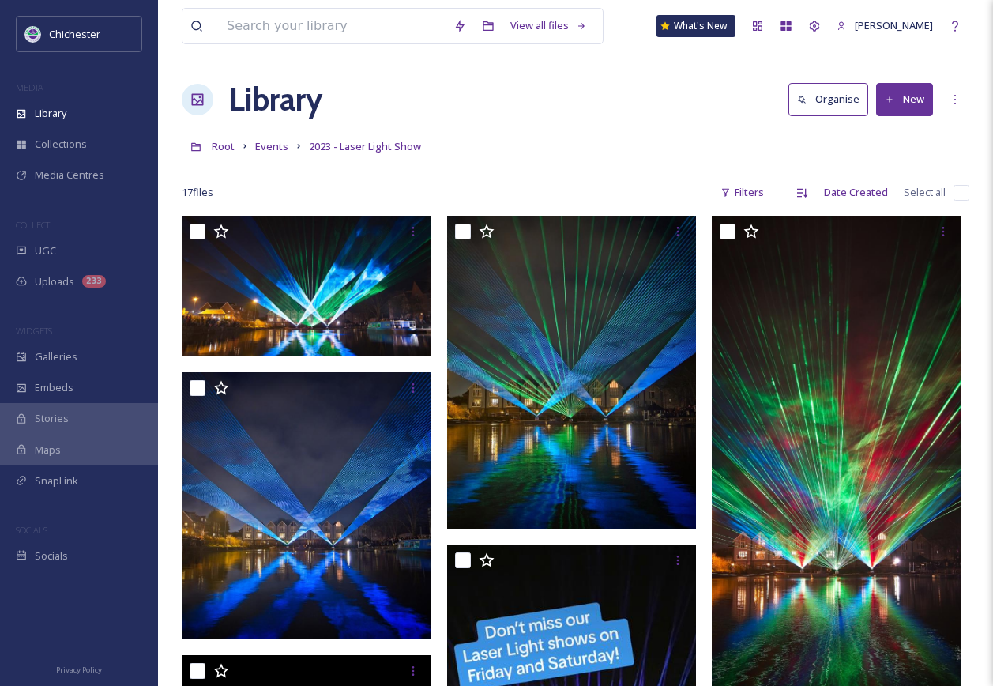
click at [536, 99] on div "Library Organise New" at bounding box center [576, 99] width 788 height 47
click at [246, 148] on icon at bounding box center [245, 146] width 13 height 13
click at [274, 152] on span "Events" at bounding box center [271, 146] width 33 height 14
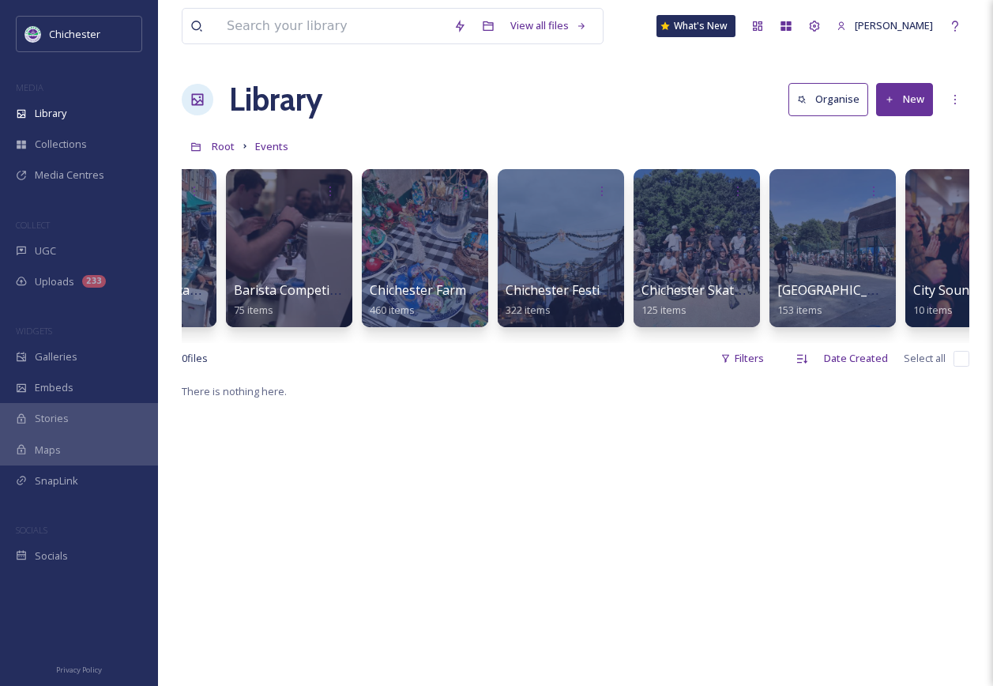
scroll to position [0, 411]
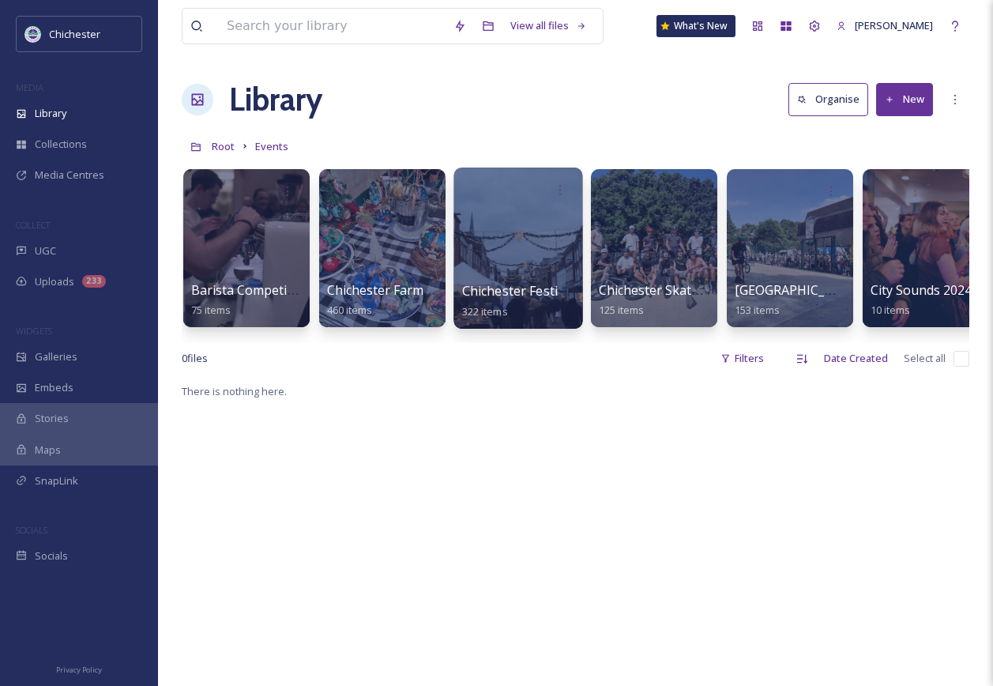
click at [505, 237] on div at bounding box center [517, 247] width 129 height 161
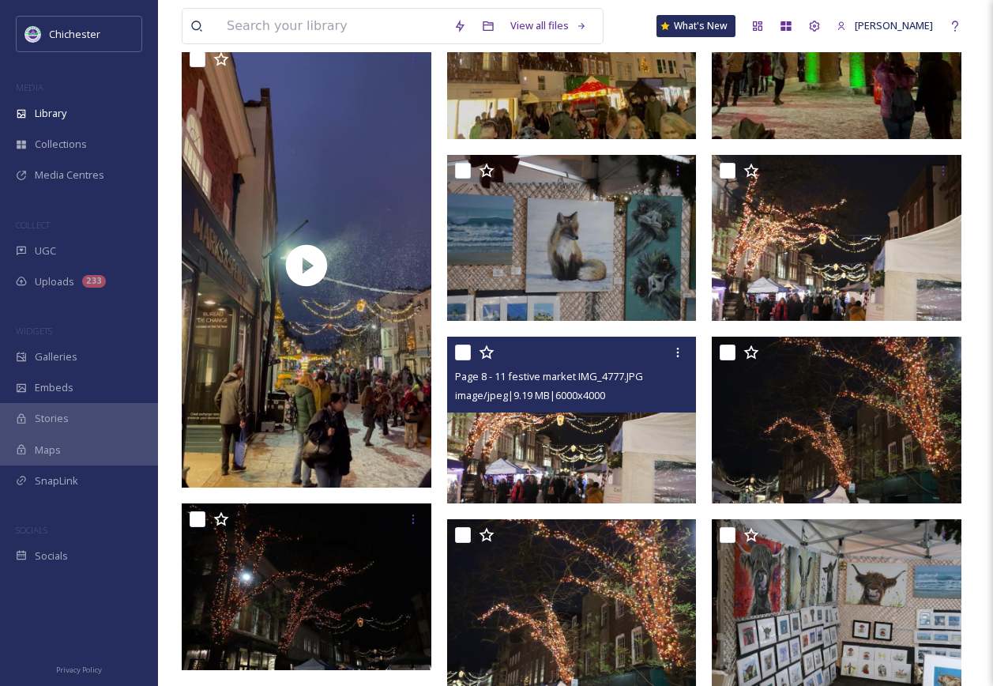
scroll to position [2923, 0]
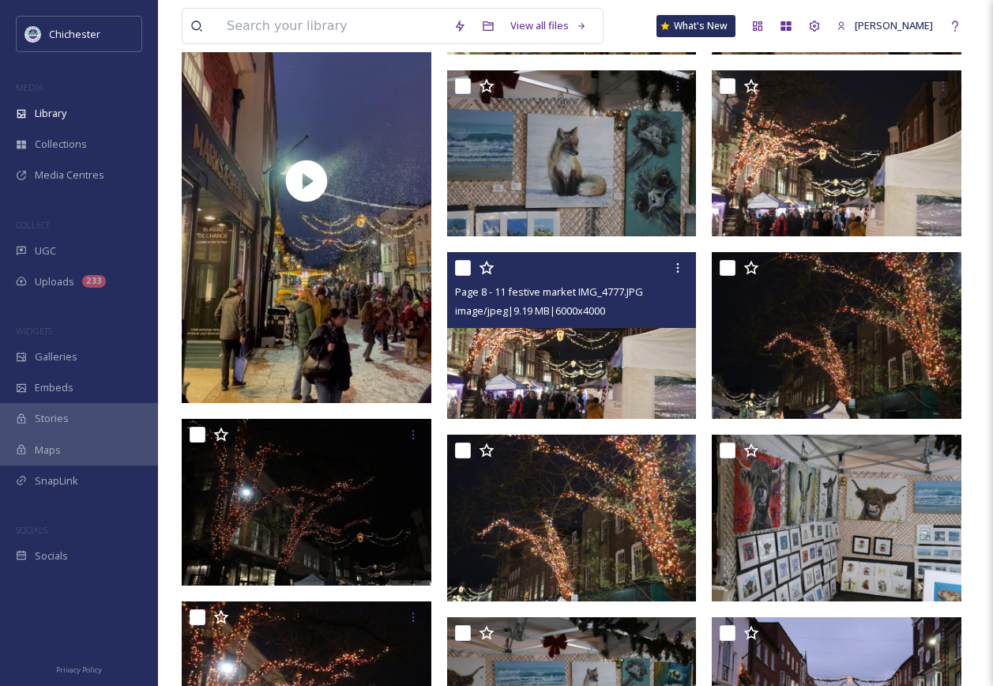
click at [630, 374] on img at bounding box center [572, 335] width 250 height 167
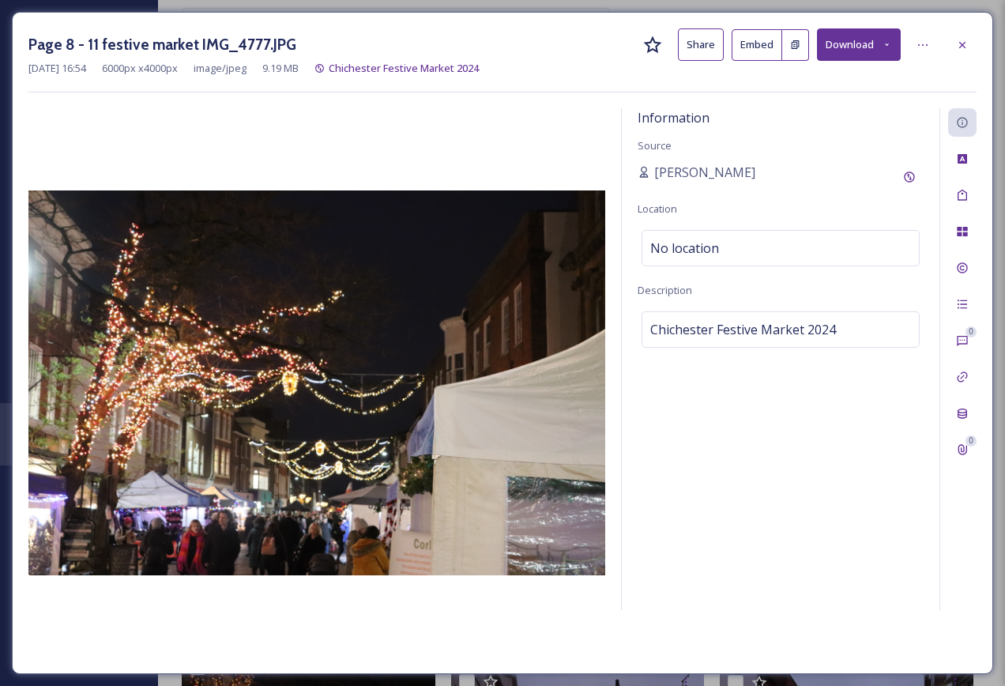
click at [961, 55] on div at bounding box center [962, 45] width 28 height 28
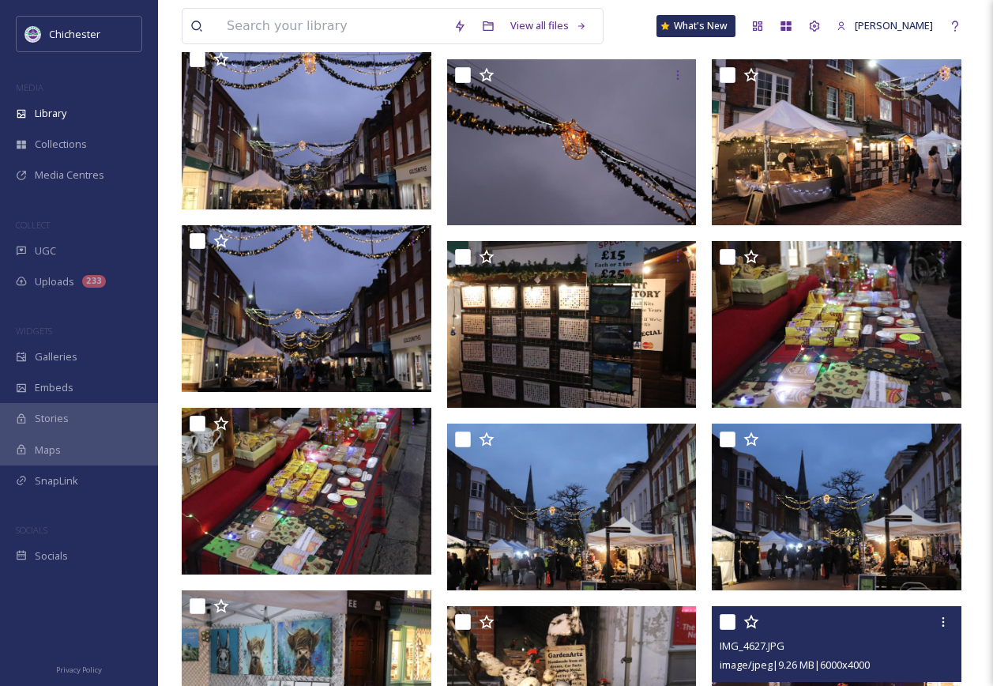
scroll to position [4660, 0]
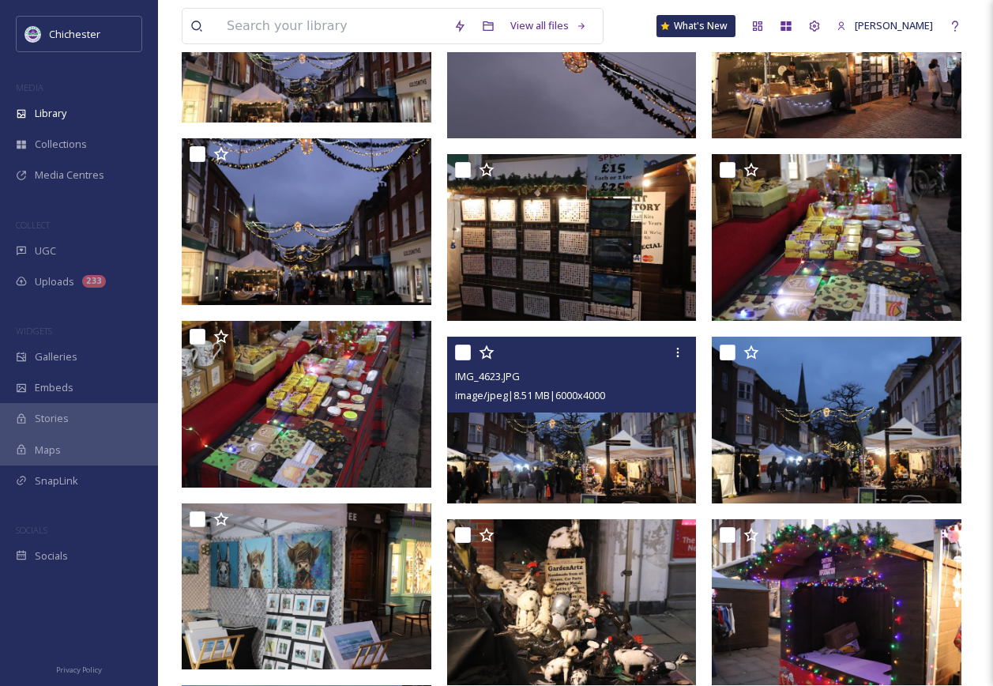
click at [597, 446] on img at bounding box center [572, 419] width 250 height 167
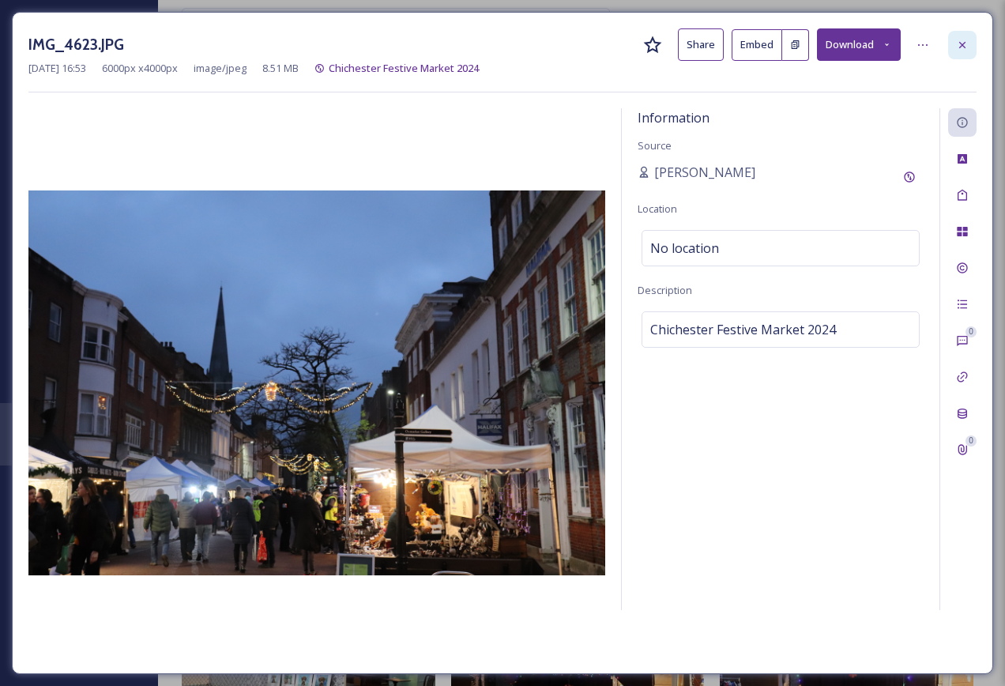
click at [956, 39] on icon at bounding box center [962, 45] width 13 height 13
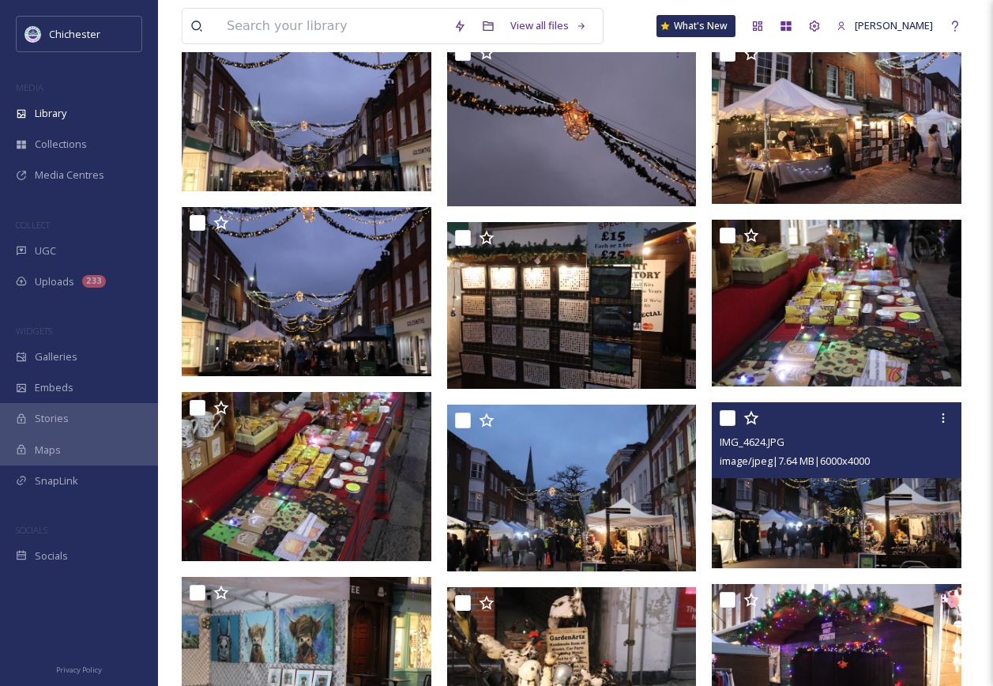
click at [892, 516] on img at bounding box center [837, 485] width 250 height 167
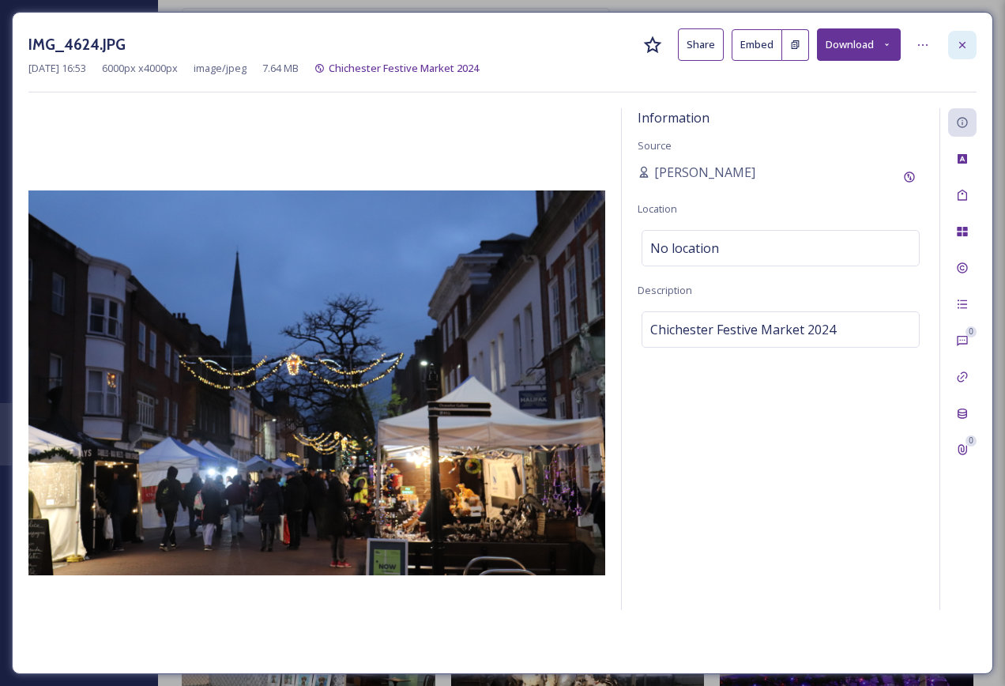
click at [963, 45] on icon at bounding box center [962, 44] width 6 height 6
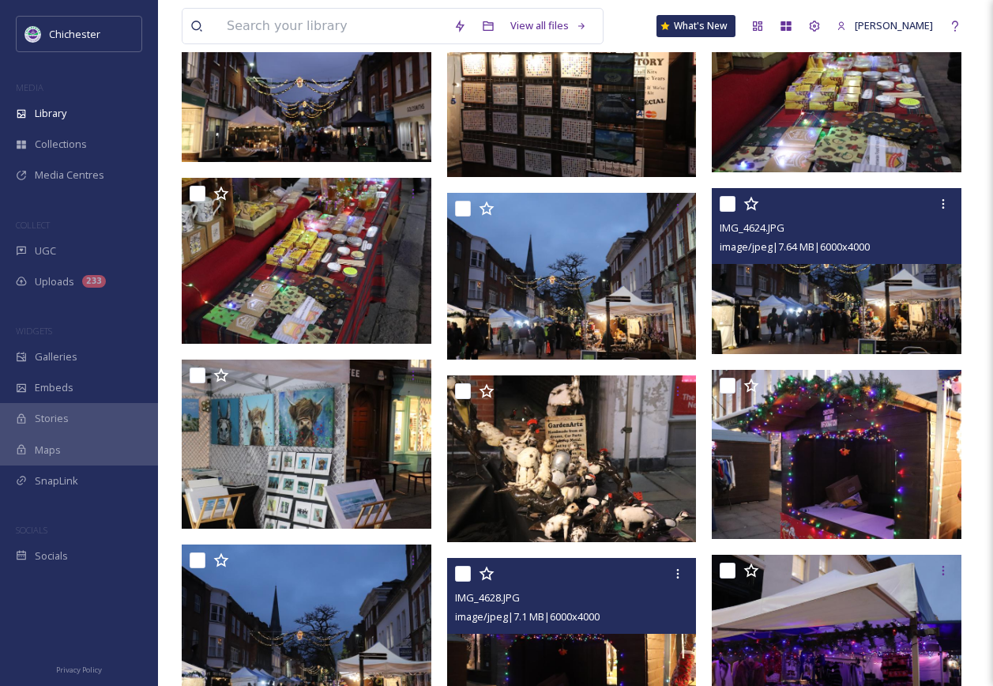
scroll to position [4897, 0]
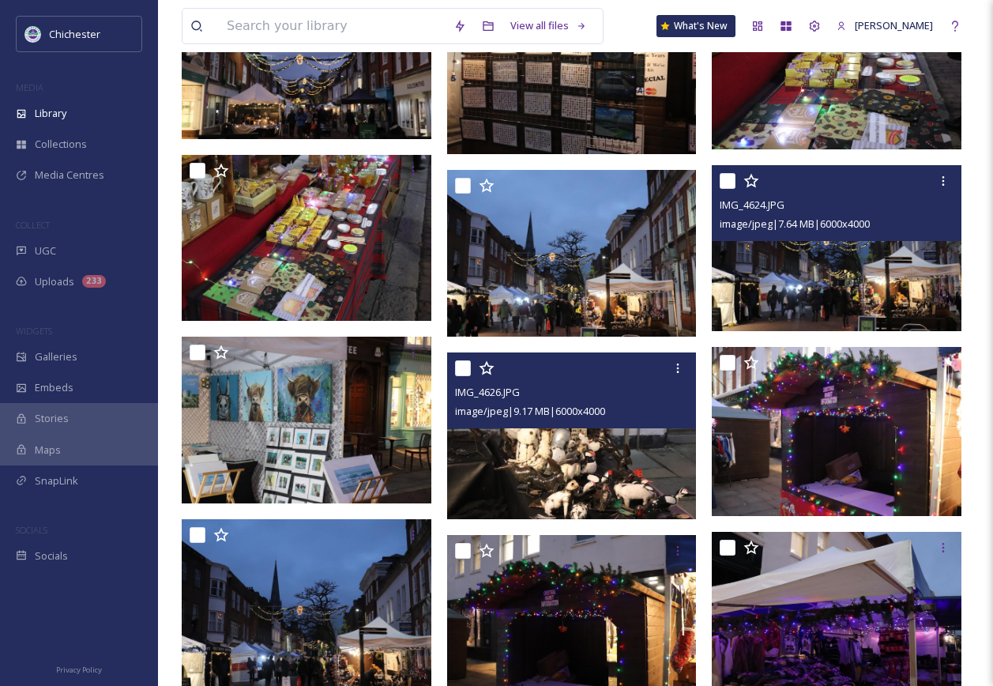
click at [631, 502] on img at bounding box center [572, 435] width 250 height 167
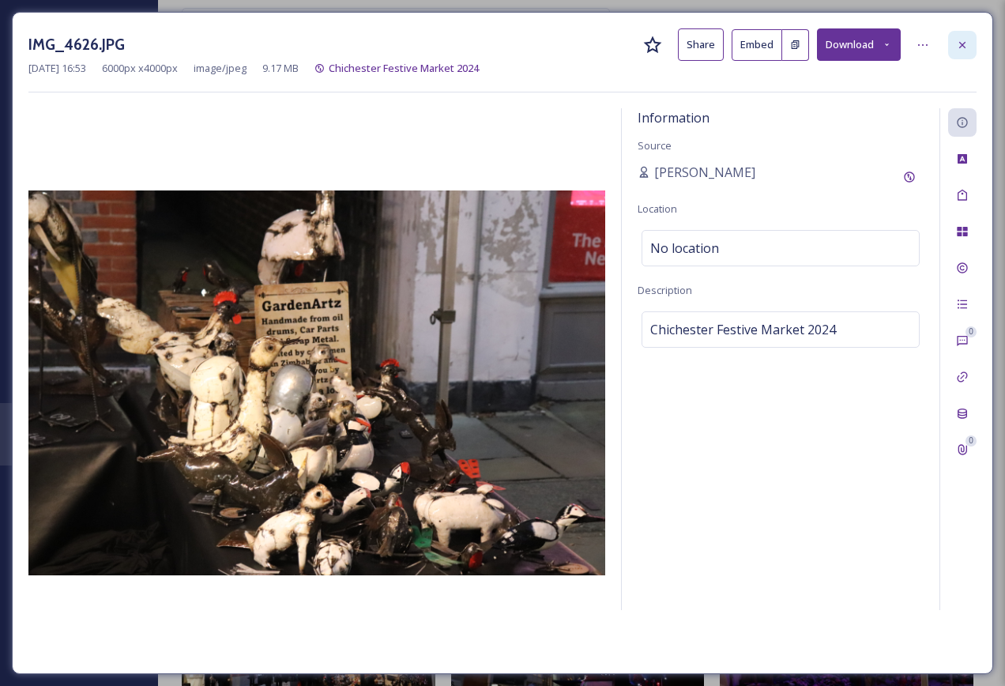
click at [961, 43] on icon at bounding box center [962, 45] width 13 height 13
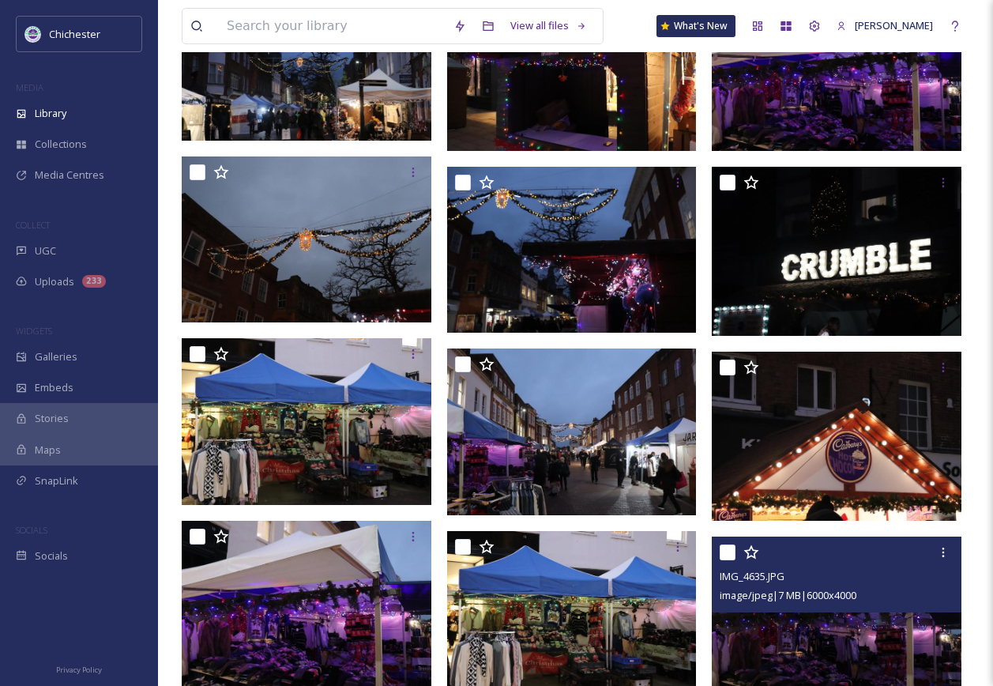
scroll to position [5845, 0]
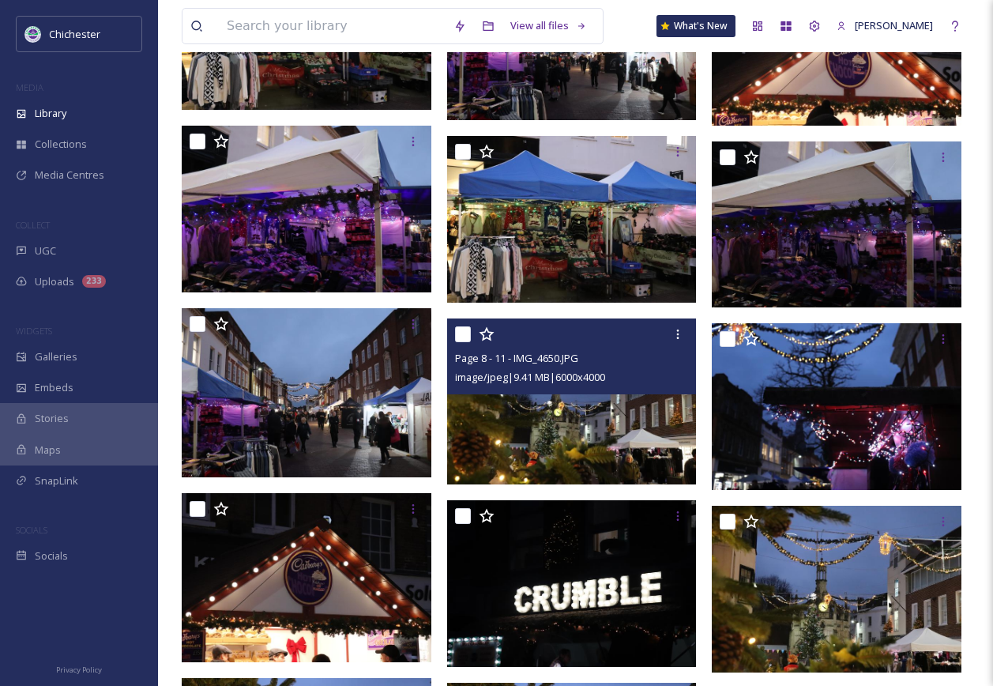
click at [566, 433] on img at bounding box center [572, 401] width 250 height 167
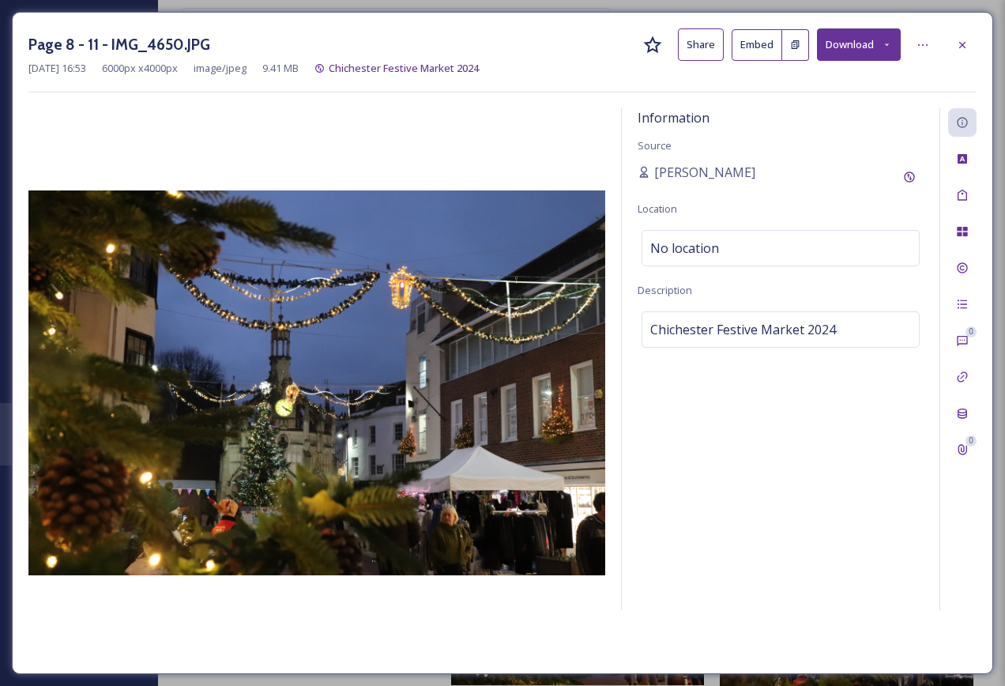
click at [224, 37] on div "Page 8 - 11 - IMG_4650.JPG Share Embed Download" at bounding box center [502, 44] width 948 height 32
drag, startPoint x: 217, startPoint y: 47, endPoint x: 21, endPoint y: 39, distance: 196.1
click at [21, 39] on div "Page 8 - 11 - IMG_4650.JPG Share Embed Download [DATE] 16:53 6000 px x 4000 px …" at bounding box center [502, 343] width 981 height 662
copy h3 "Page 8 - 11 - IMG_4650.JPG"
drag, startPoint x: 972, startPoint y: 44, endPoint x: 502, endPoint y: 310, distance: 539.5
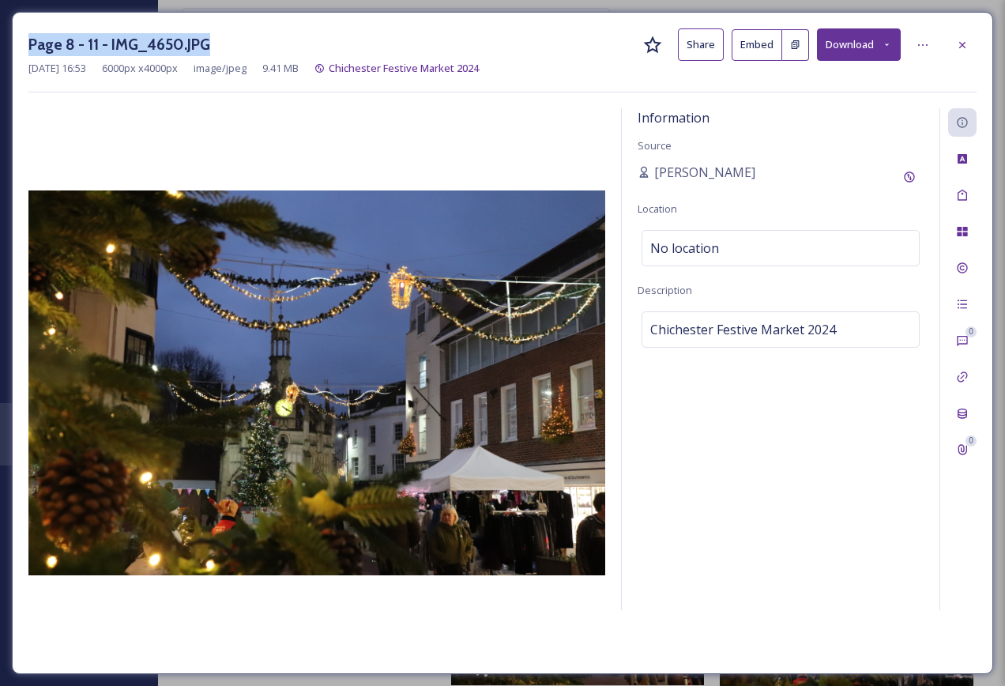
click at [972, 44] on div at bounding box center [962, 45] width 28 height 28
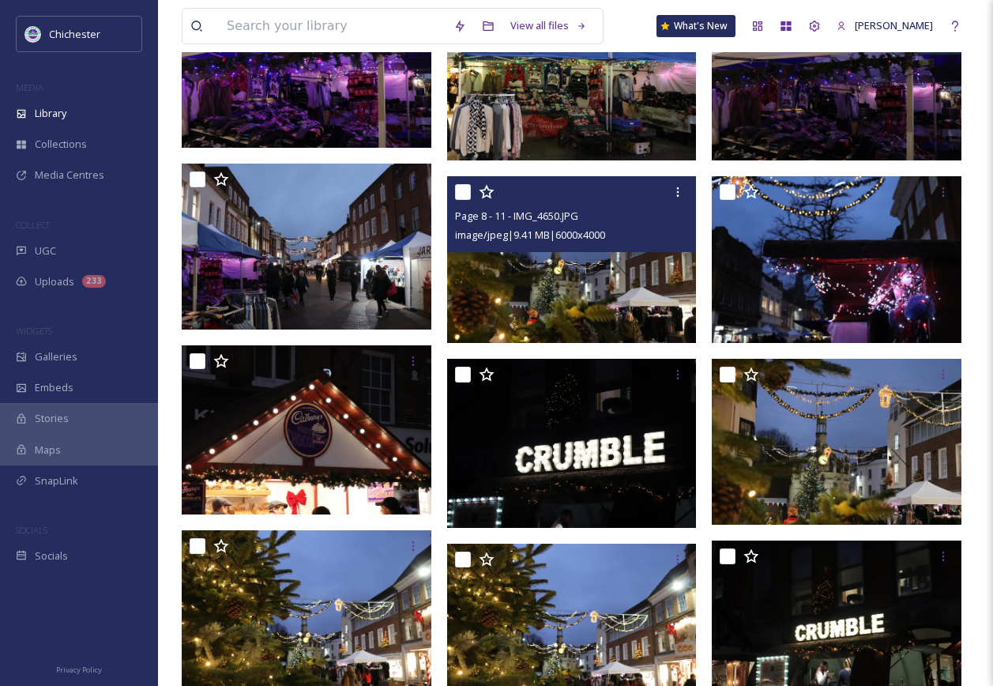
scroll to position [6082, 0]
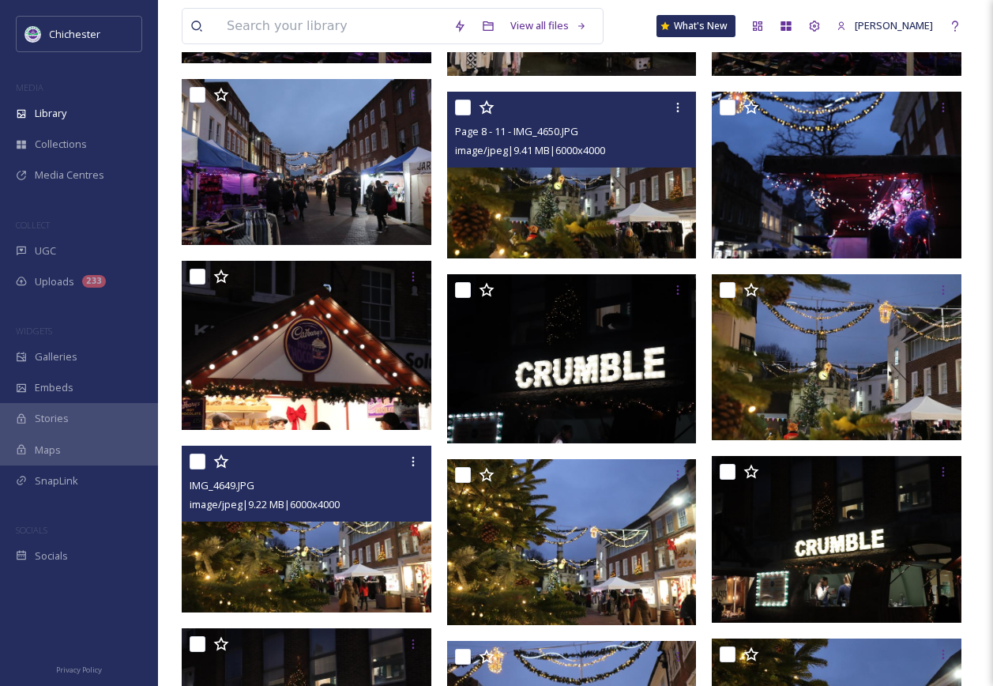
click at [350, 541] on img at bounding box center [307, 529] width 250 height 167
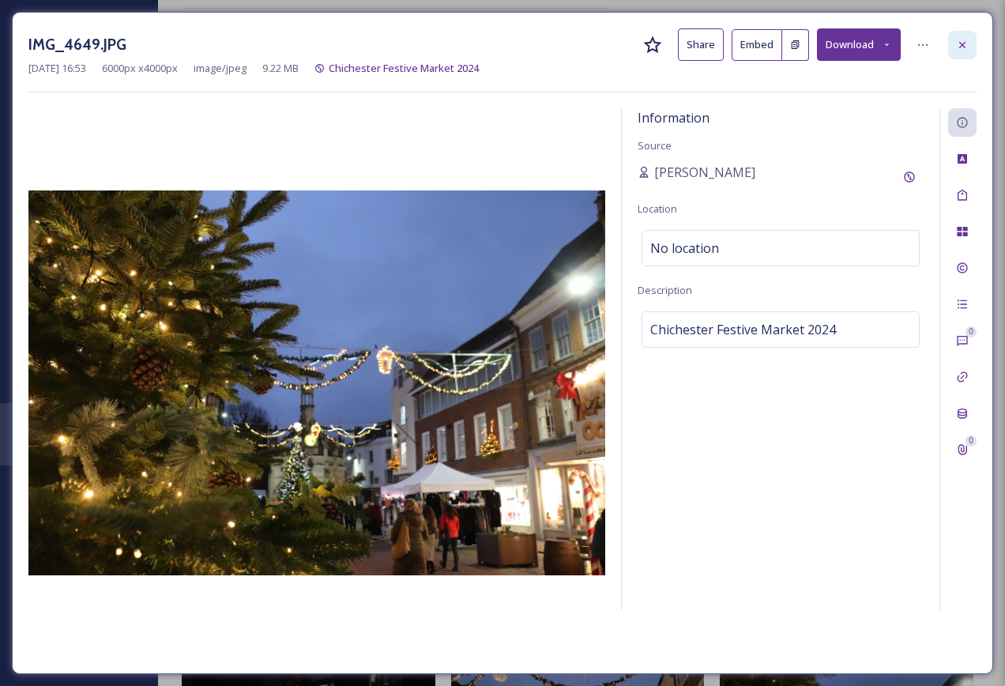
click at [959, 42] on icon at bounding box center [962, 45] width 13 height 13
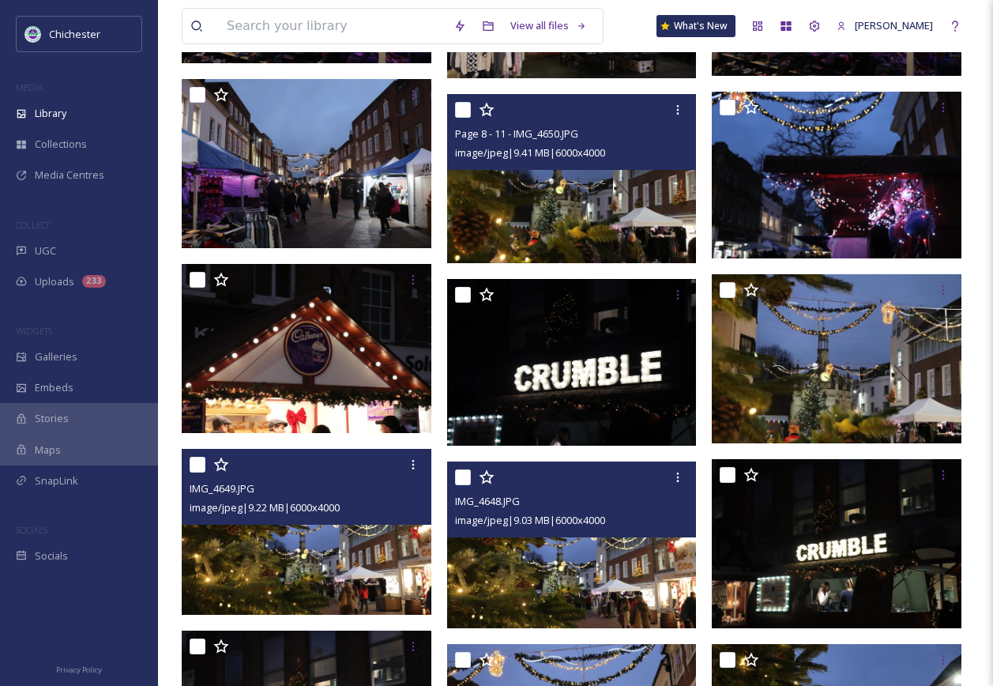
click at [541, 576] on img at bounding box center [572, 544] width 250 height 167
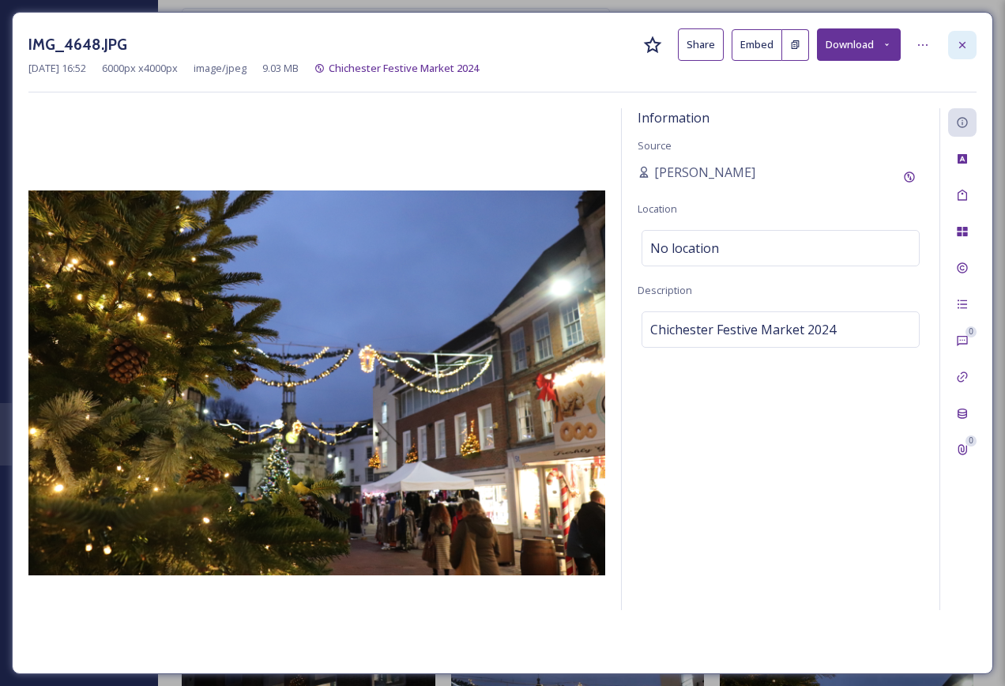
click at [966, 47] on icon at bounding box center [962, 45] width 13 height 13
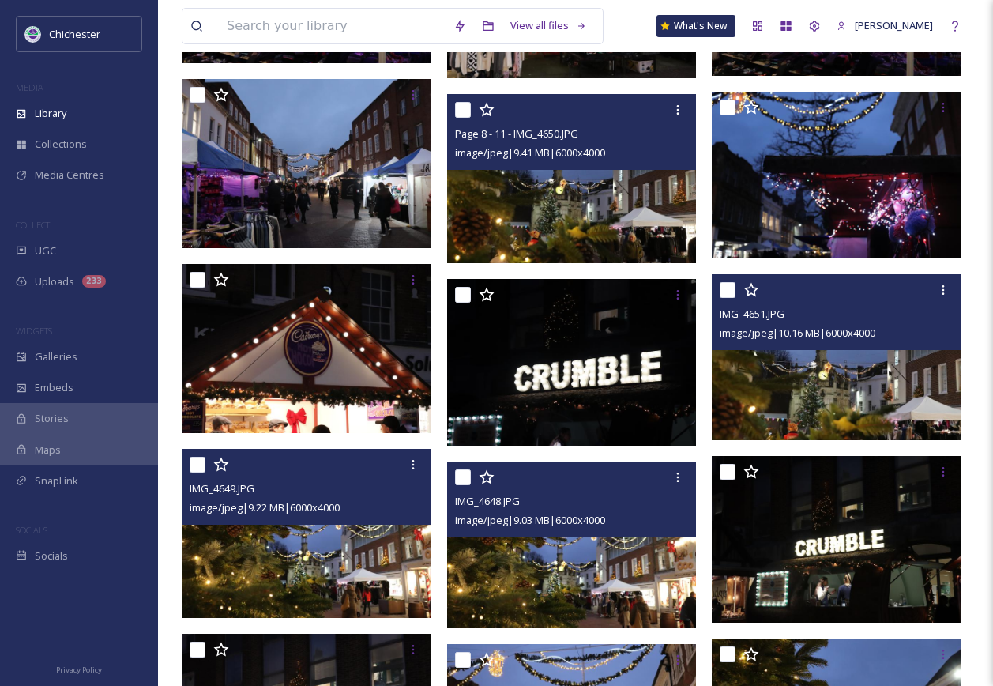
click at [861, 397] on img at bounding box center [837, 357] width 250 height 167
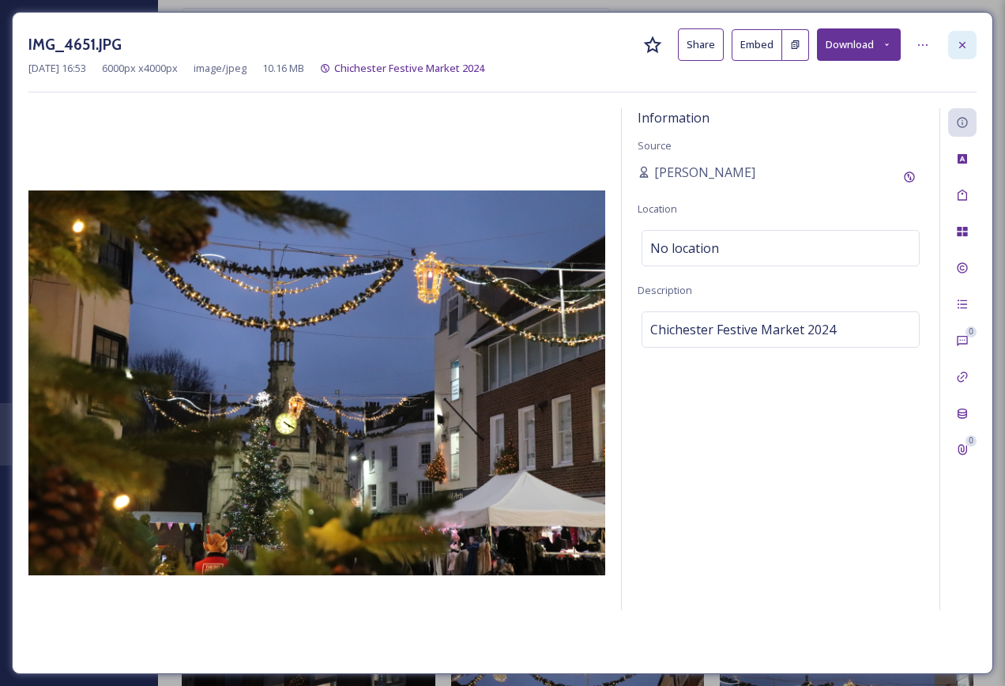
click at [960, 48] on icon at bounding box center [962, 45] width 13 height 13
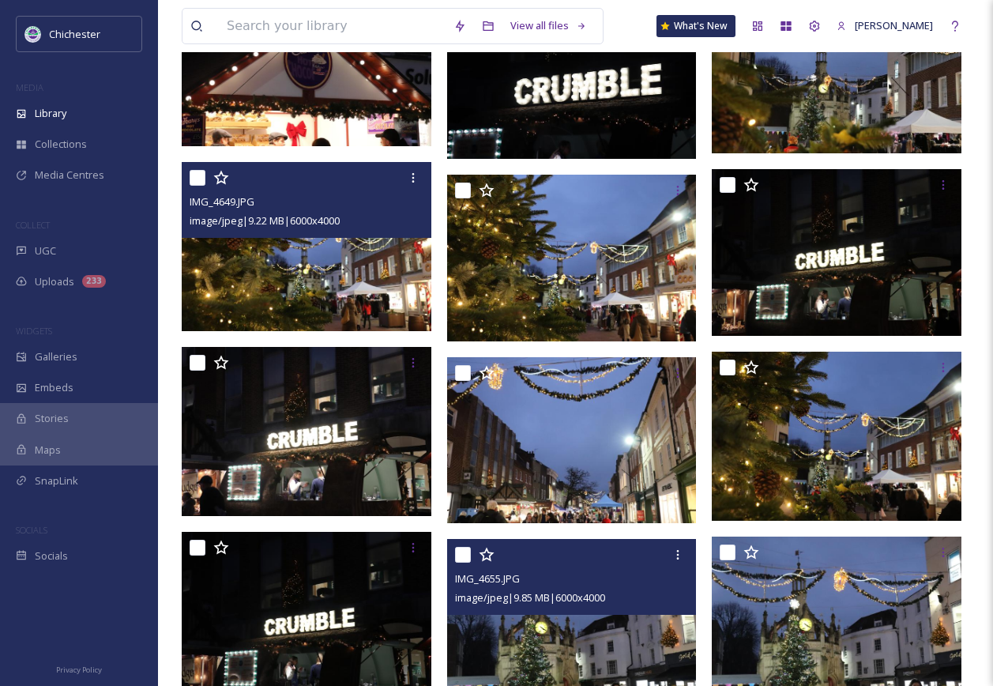
scroll to position [6477, 0]
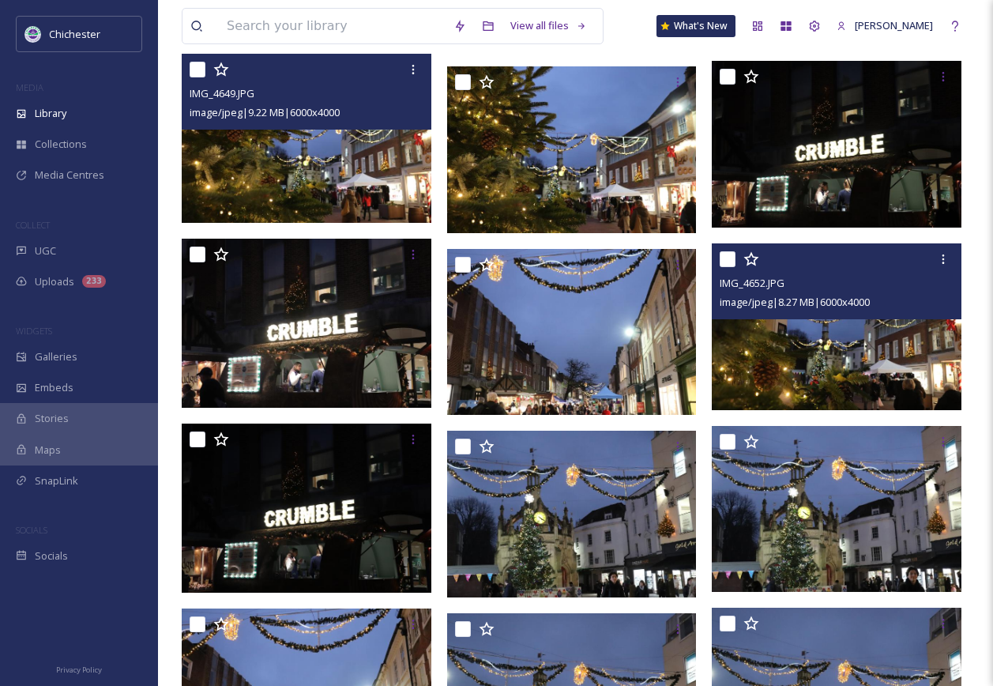
click at [853, 364] on img at bounding box center [837, 326] width 250 height 167
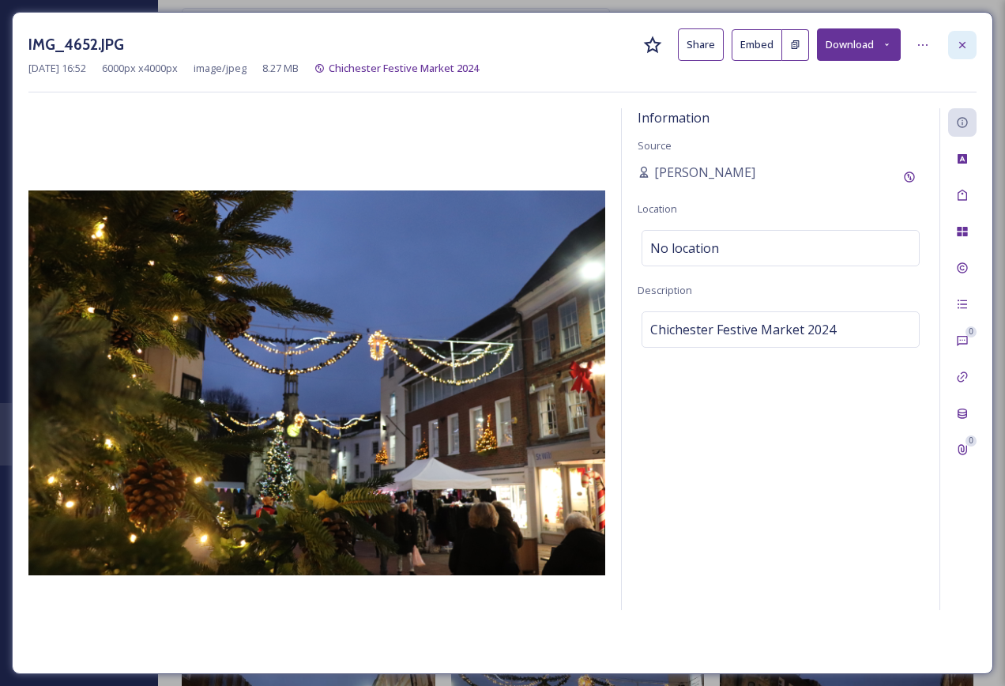
click at [959, 46] on icon at bounding box center [962, 45] width 13 height 13
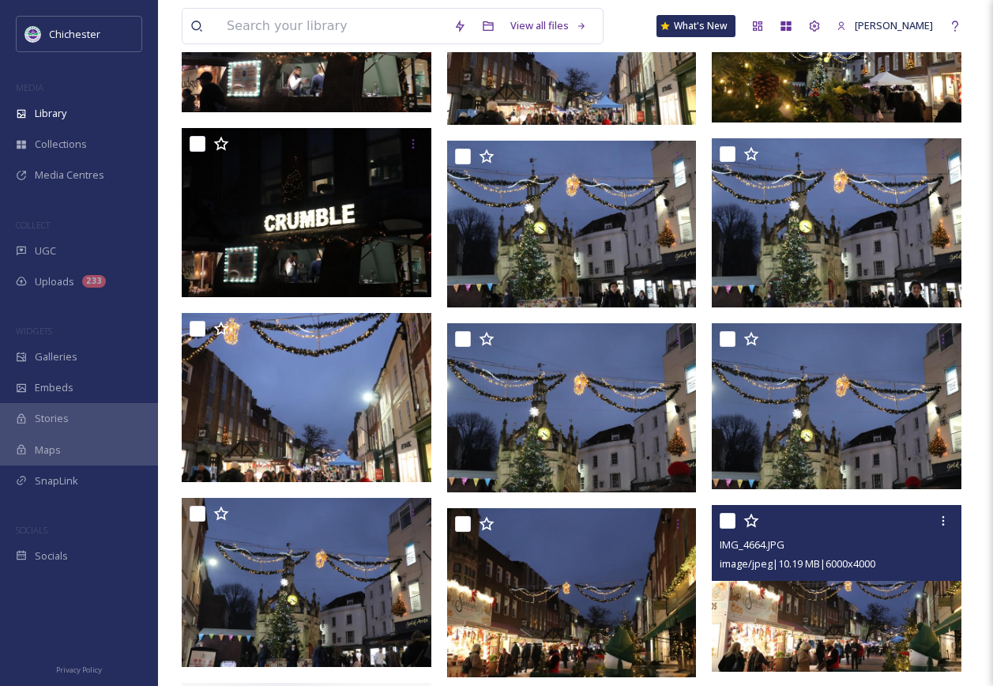
scroll to position [6793, 0]
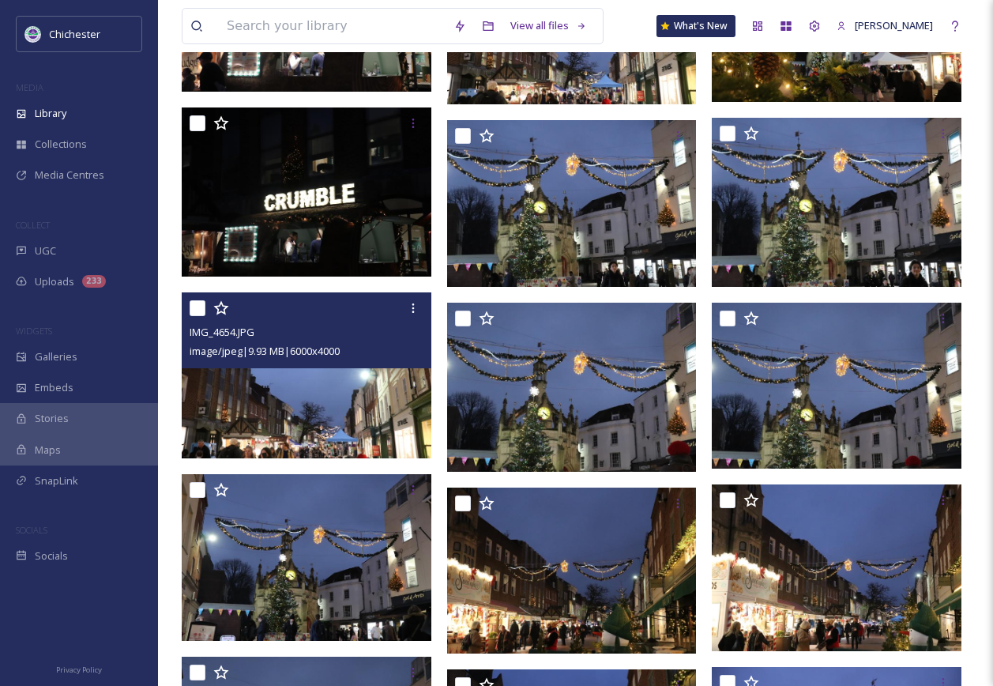
click at [367, 413] on img at bounding box center [307, 374] width 250 height 167
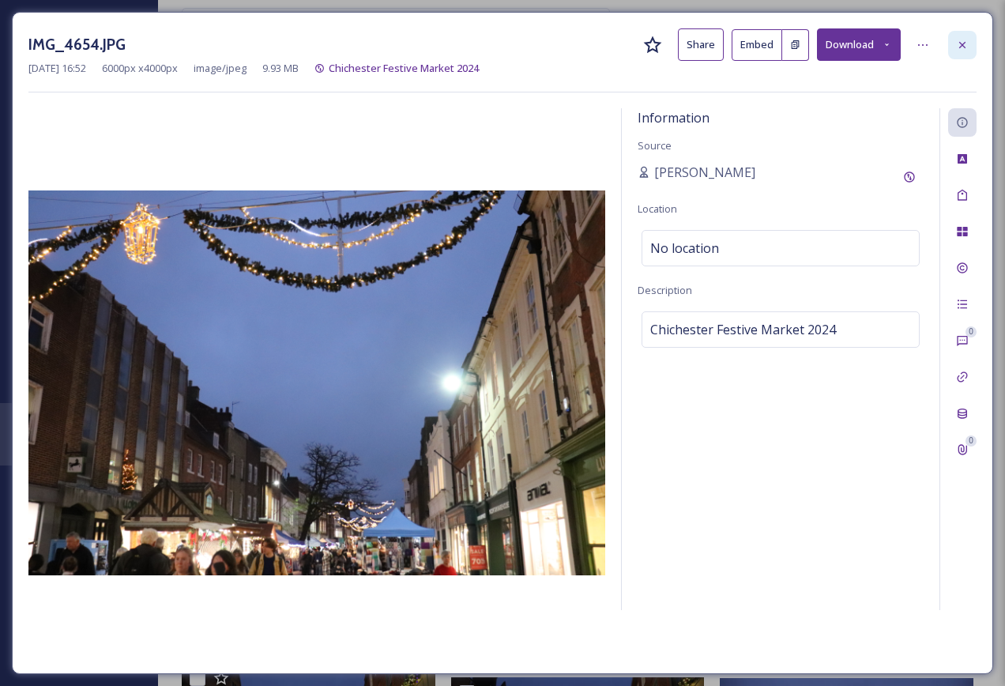
click at [961, 43] on icon at bounding box center [962, 44] width 6 height 6
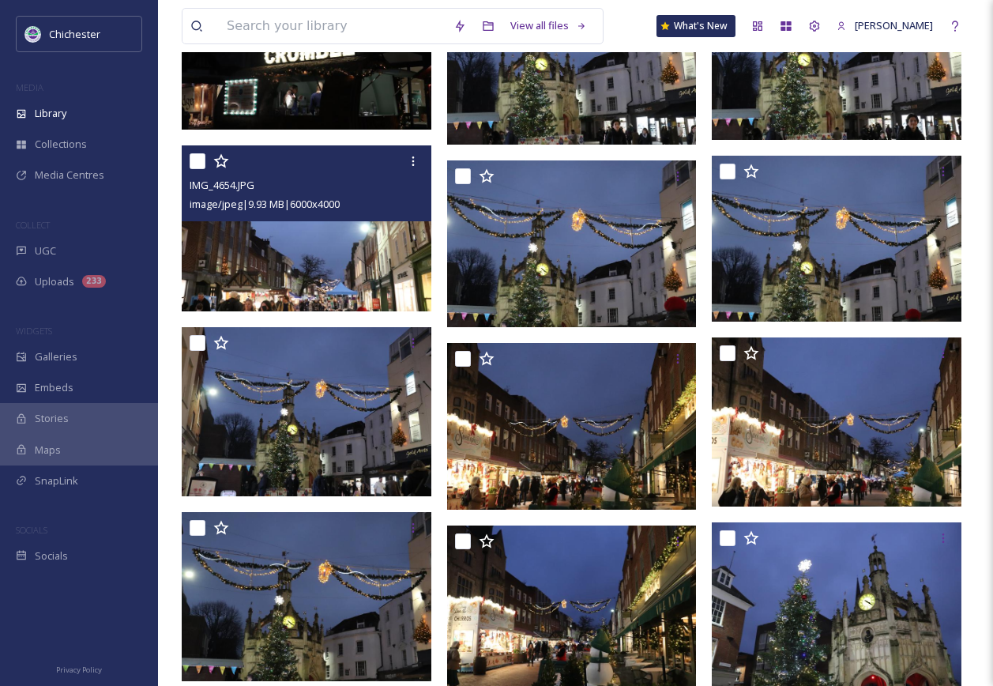
scroll to position [6951, 0]
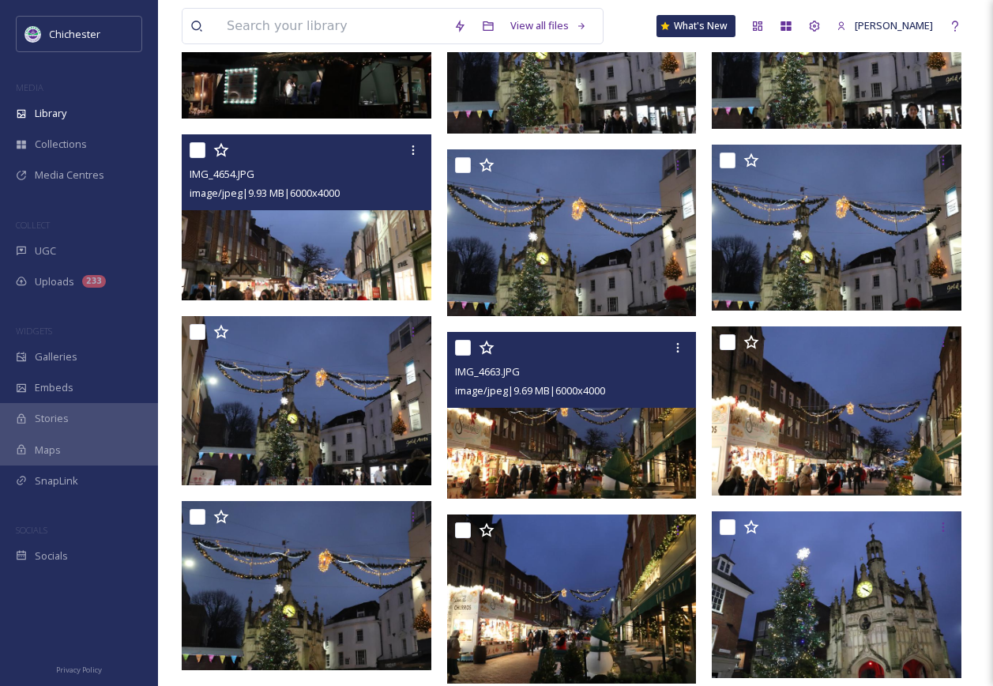
click at [619, 467] on img at bounding box center [572, 415] width 250 height 167
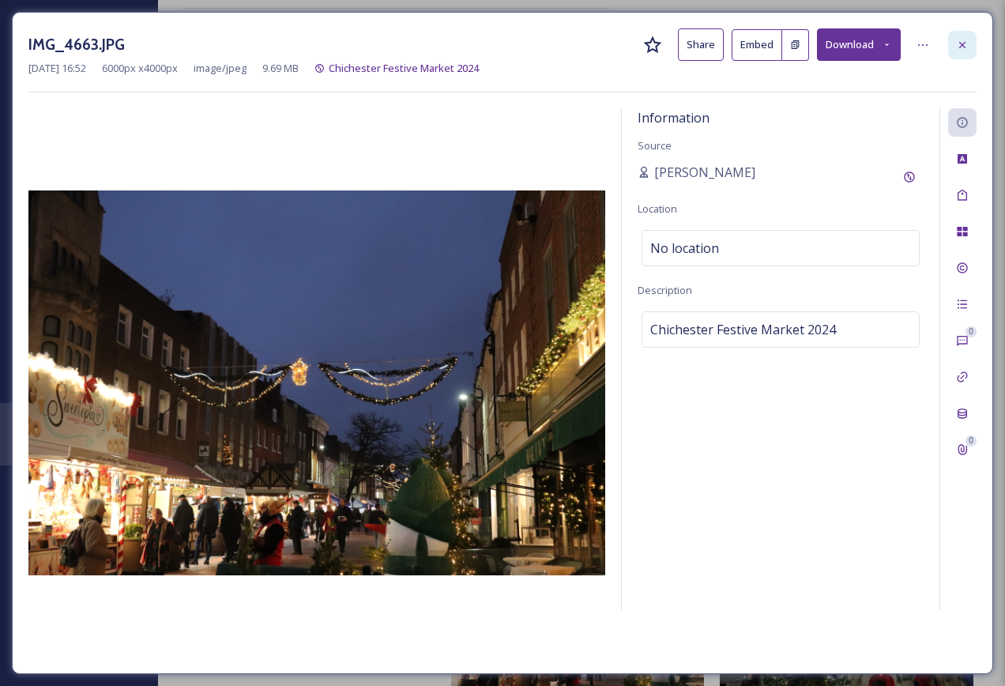
click at [963, 43] on icon at bounding box center [962, 45] width 13 height 13
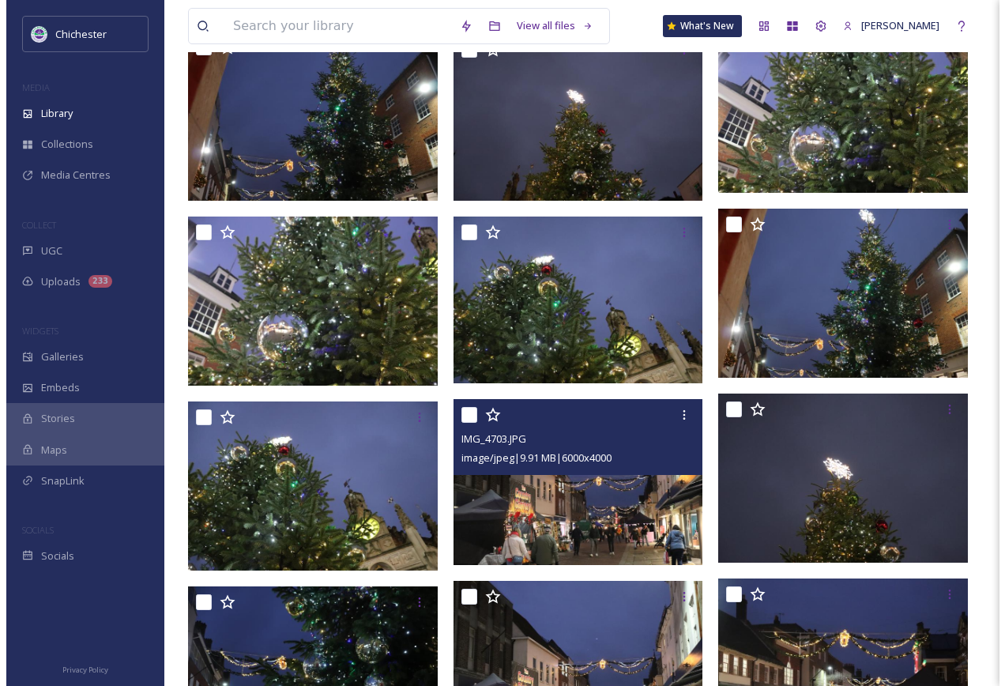
scroll to position [9242, 0]
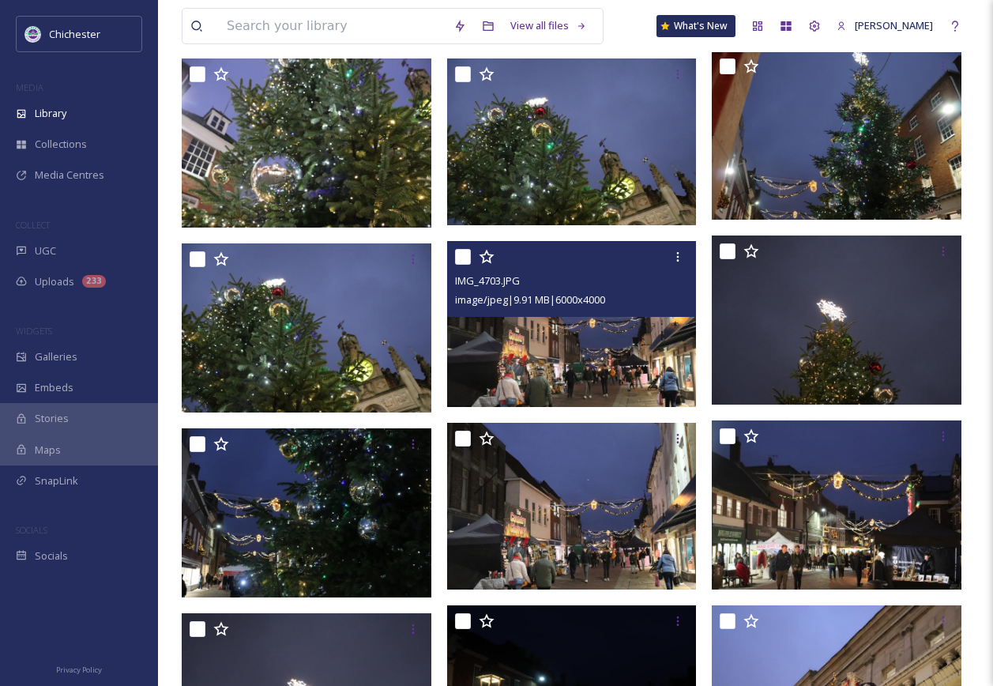
click at [585, 382] on img at bounding box center [572, 324] width 250 height 167
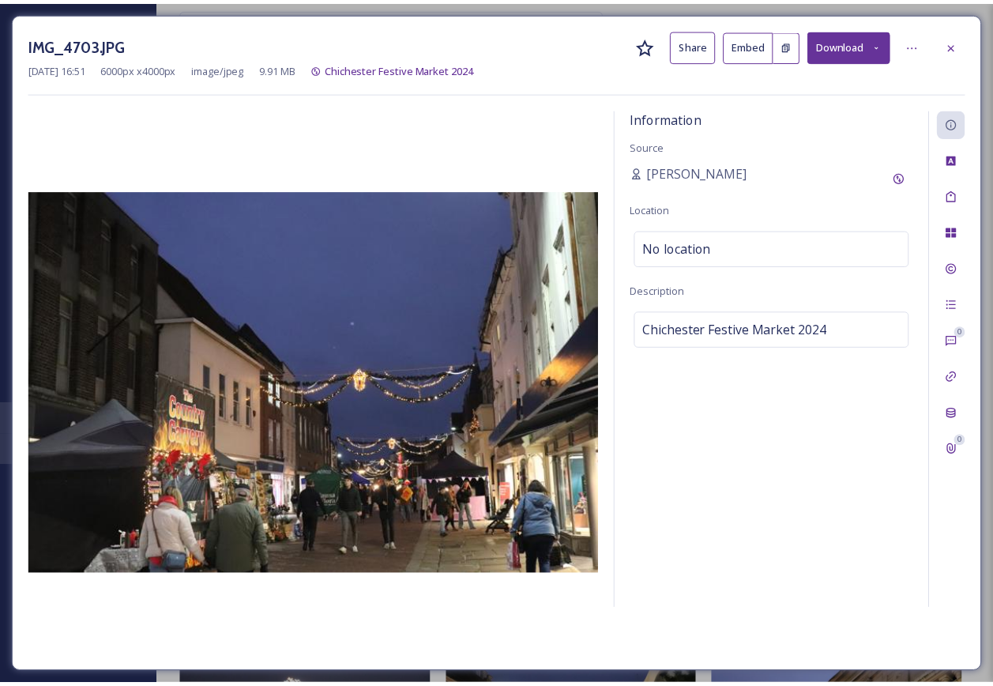
scroll to position [9244, 0]
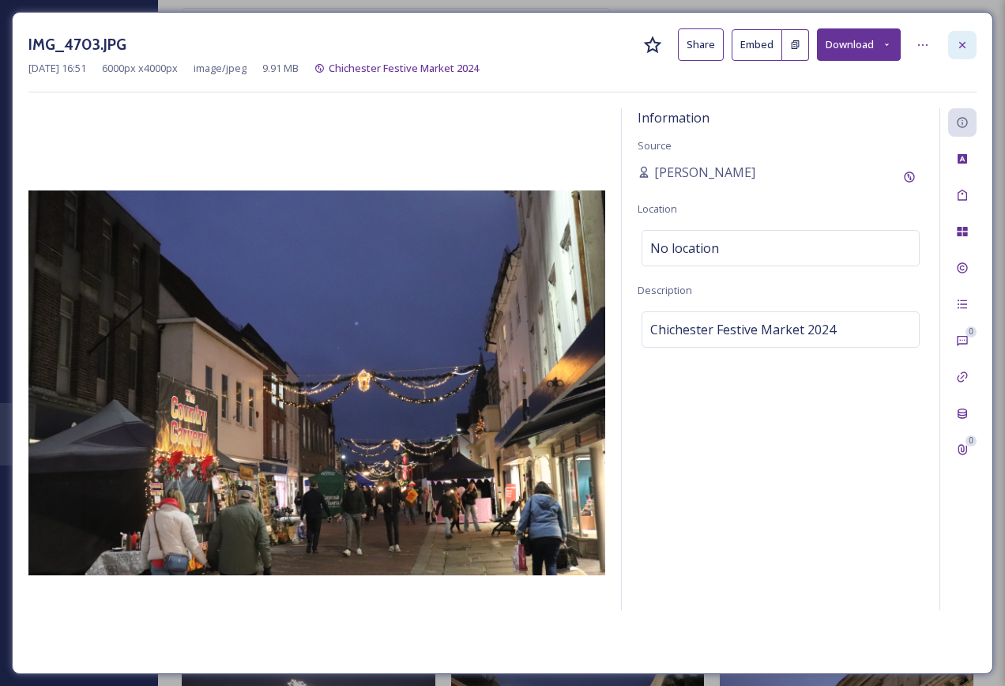
click at [971, 39] on div at bounding box center [962, 45] width 28 height 28
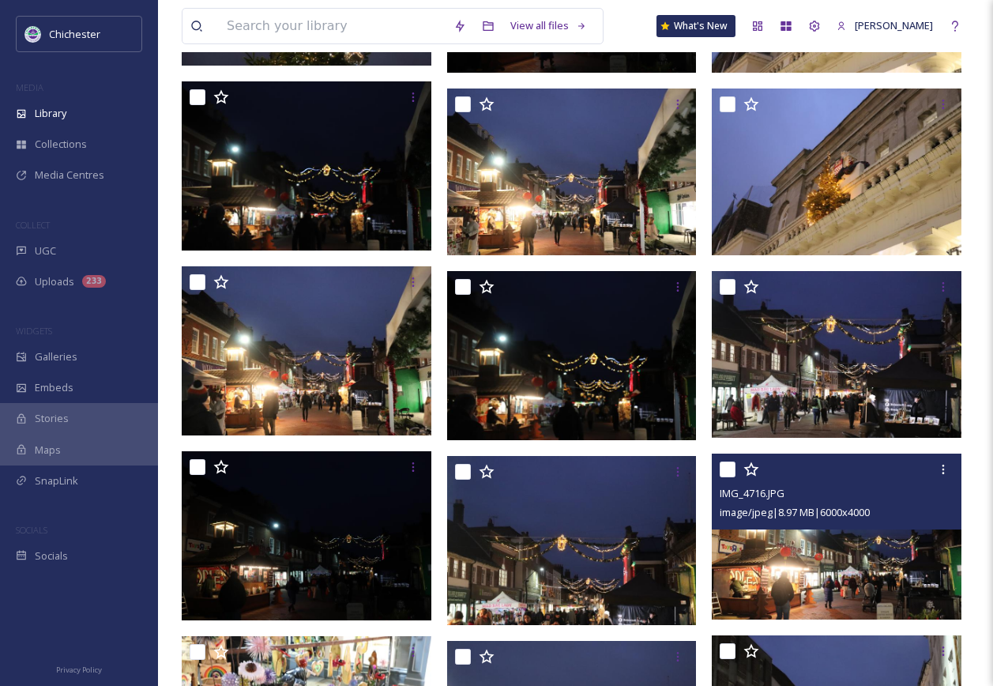
scroll to position [10034, 0]
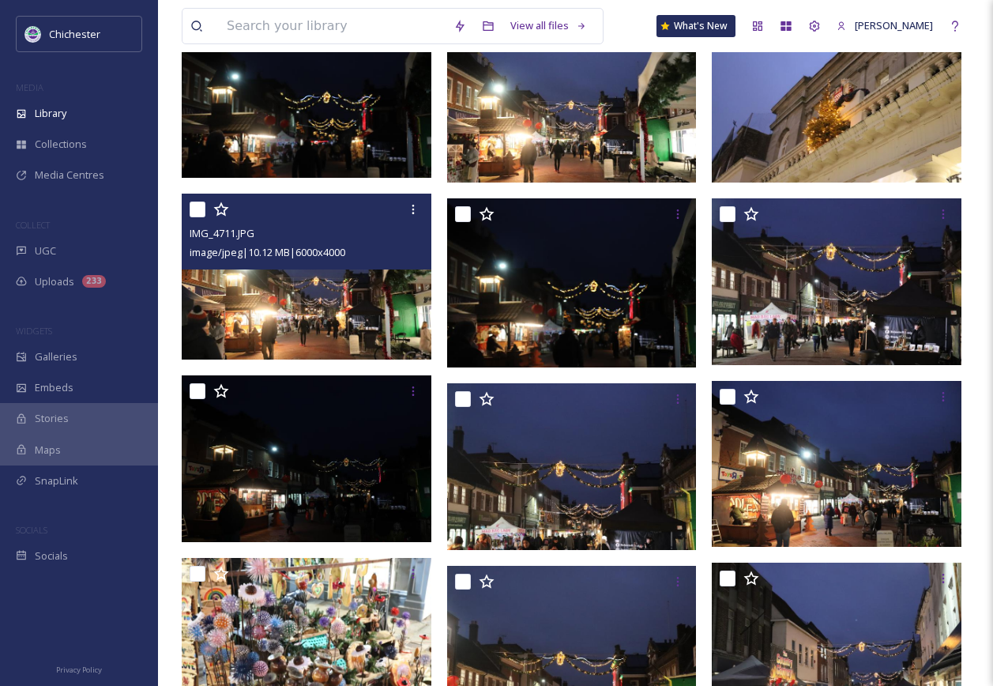
click at [344, 341] on img at bounding box center [307, 276] width 250 height 167
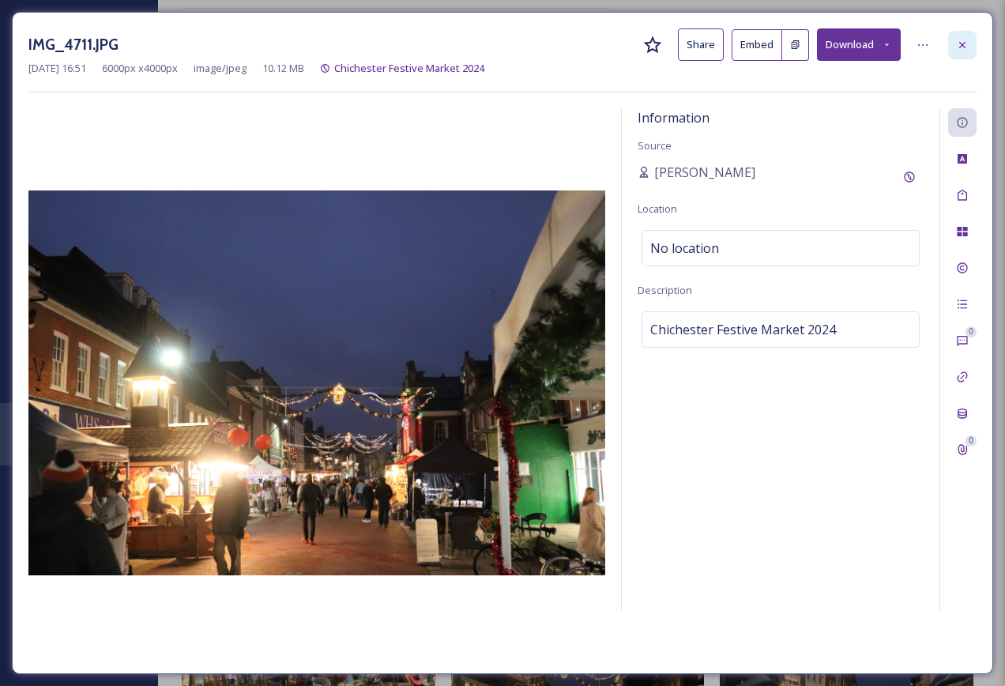
click at [972, 48] on div at bounding box center [962, 45] width 28 height 28
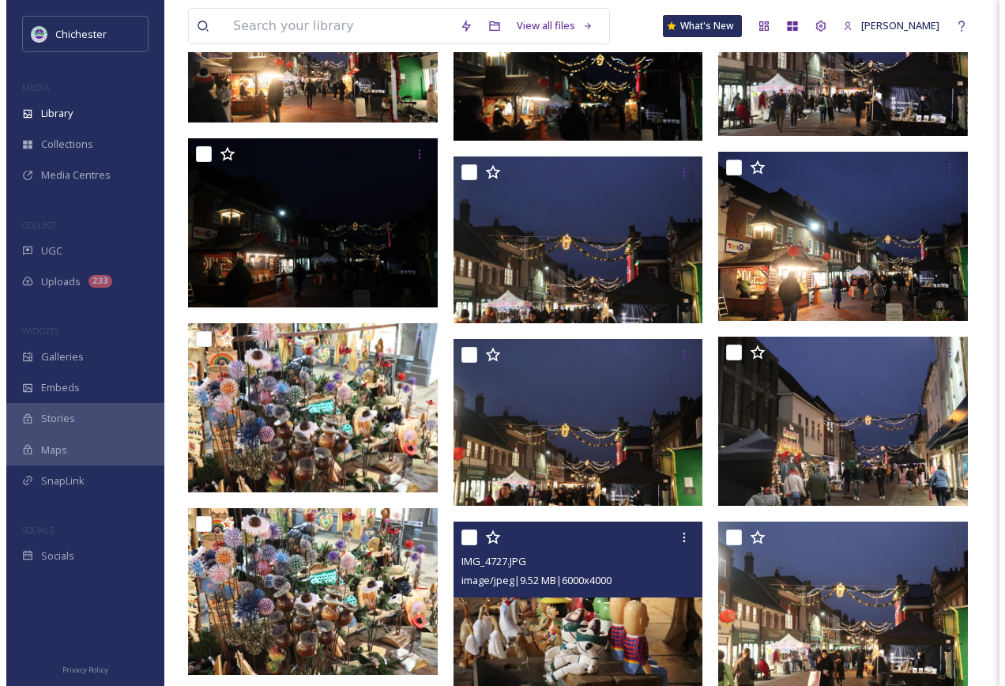
scroll to position [10508, 0]
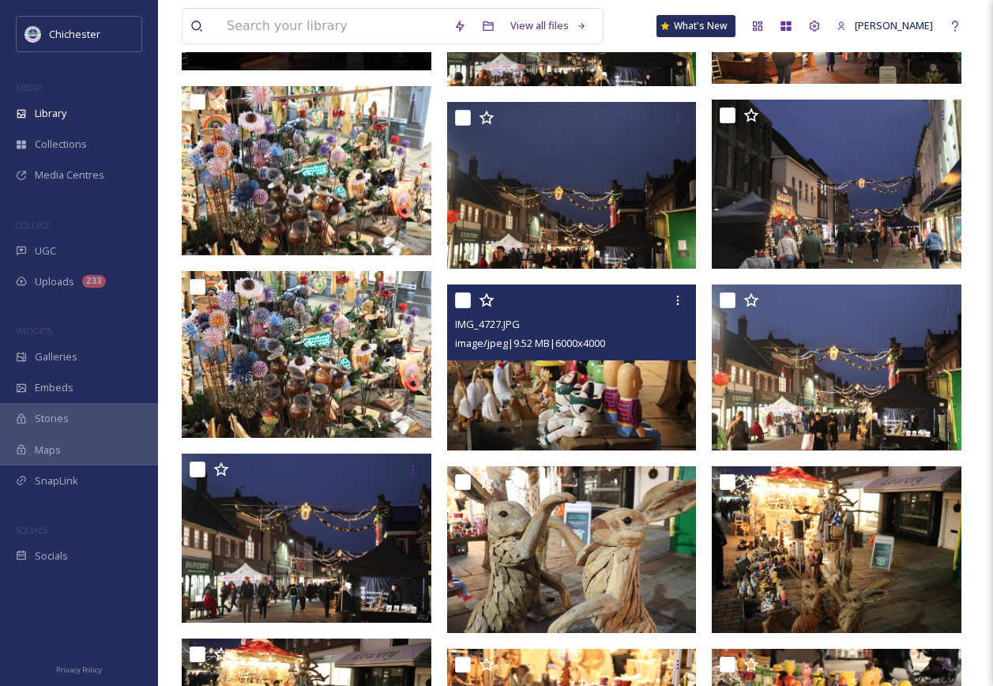
click at [620, 410] on img at bounding box center [572, 367] width 250 height 167
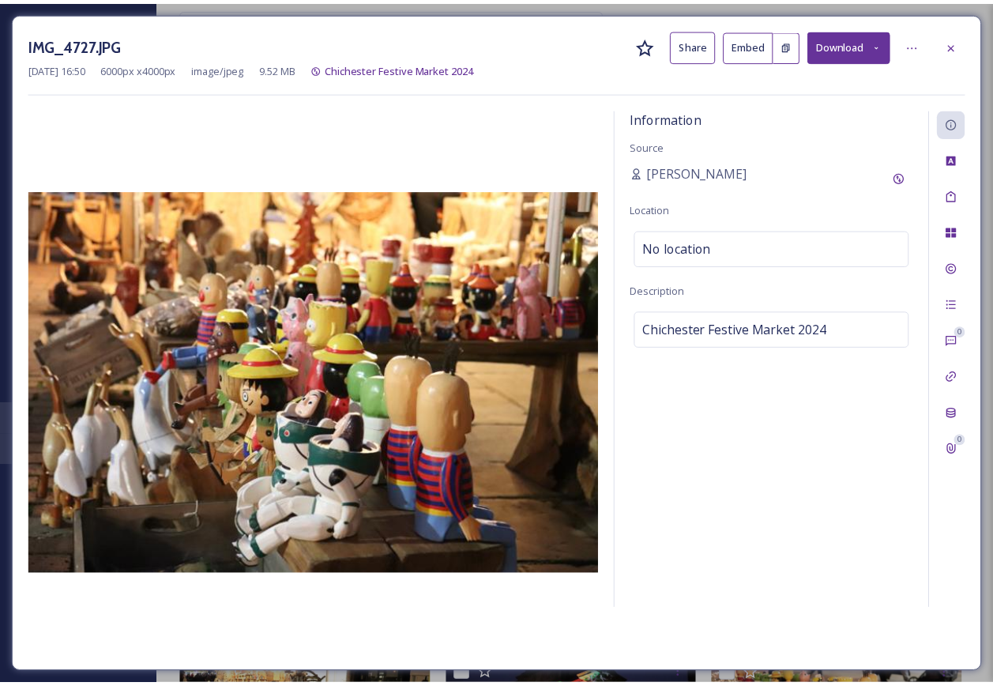
scroll to position [10510, 0]
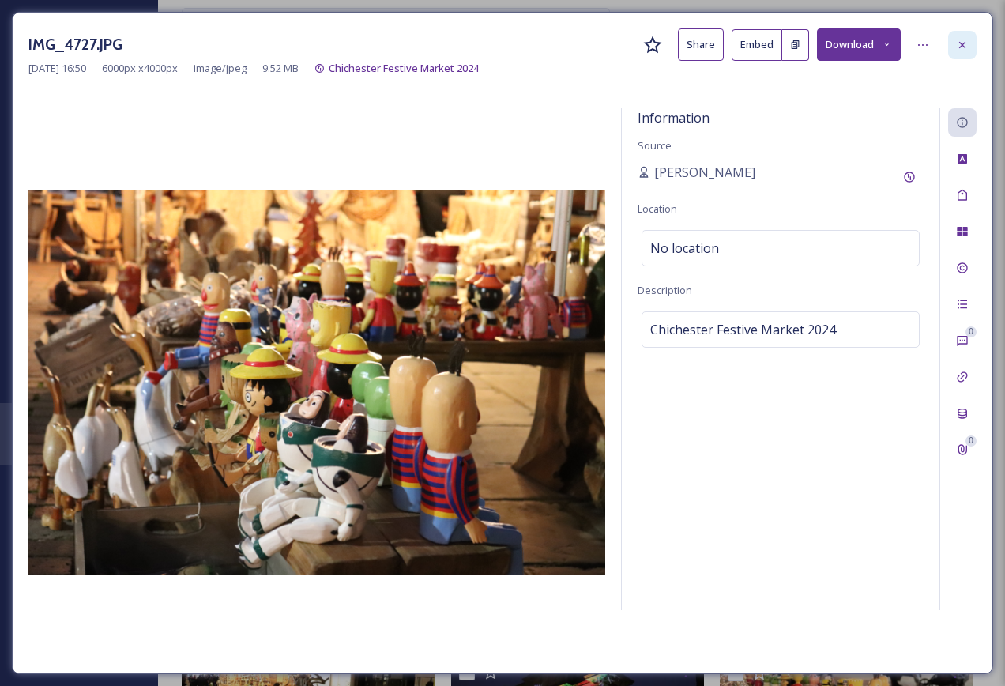
click at [963, 40] on icon at bounding box center [962, 45] width 13 height 13
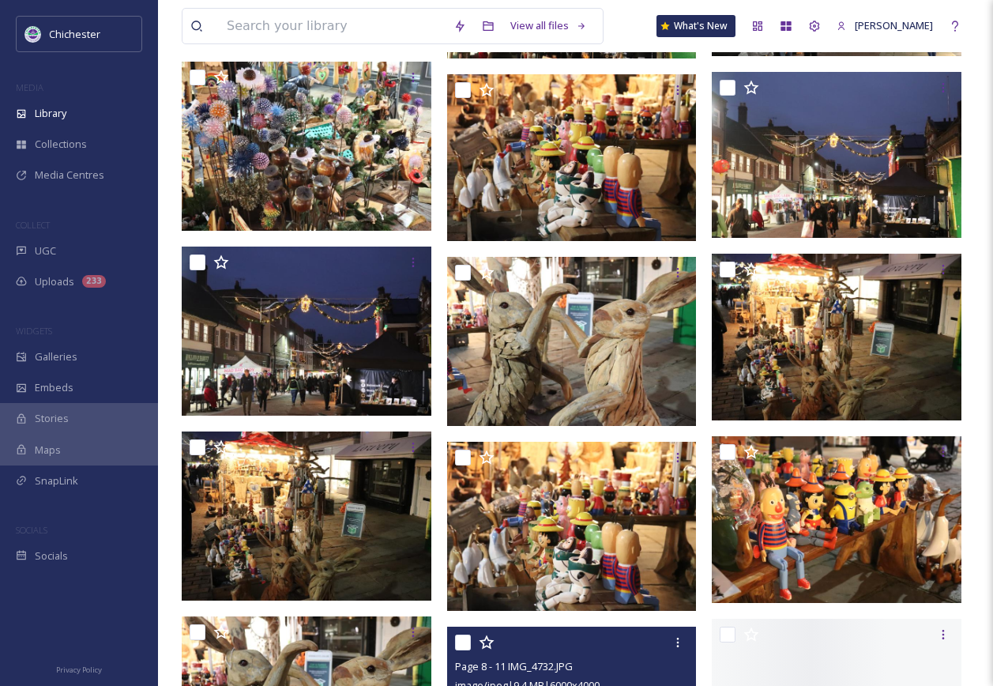
scroll to position [10826, 0]
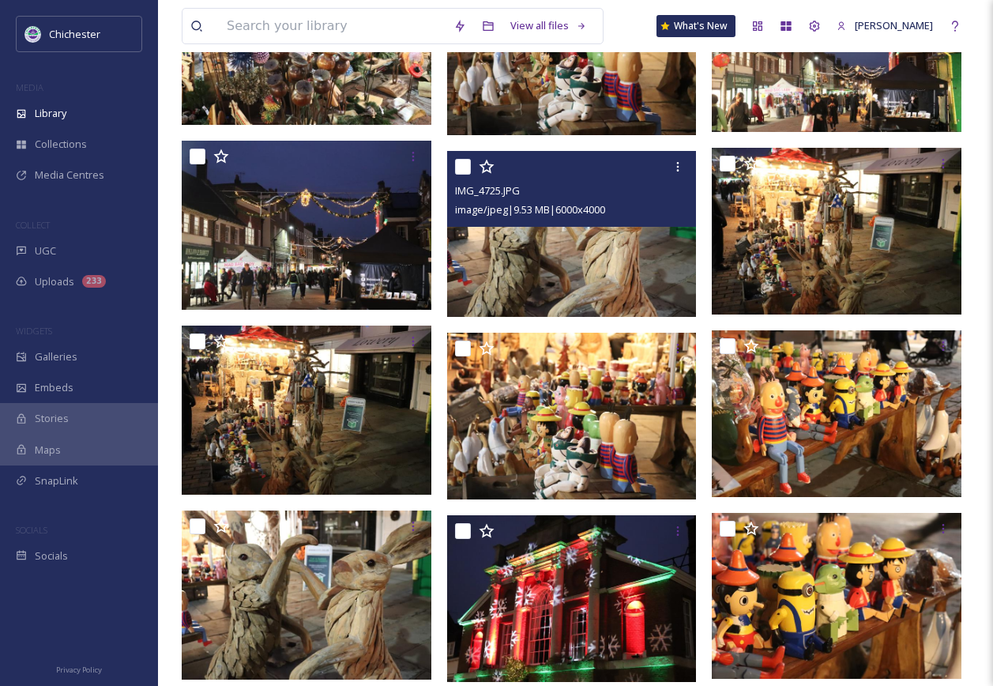
click at [598, 245] on img at bounding box center [572, 234] width 250 height 167
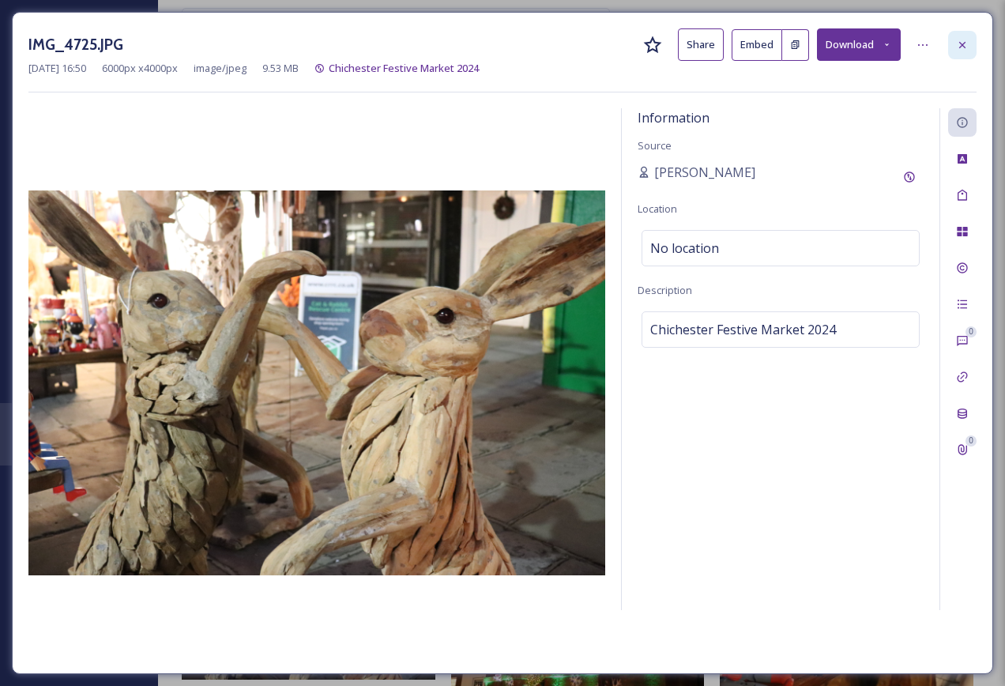
click at [963, 52] on div at bounding box center [962, 45] width 28 height 28
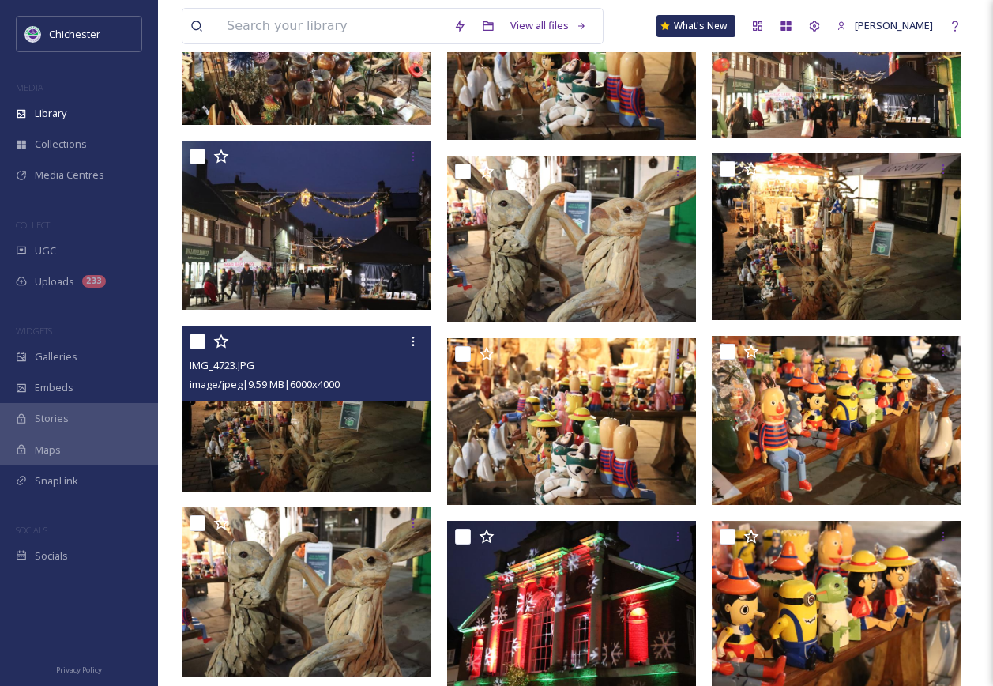
click at [351, 446] on img at bounding box center [307, 408] width 250 height 167
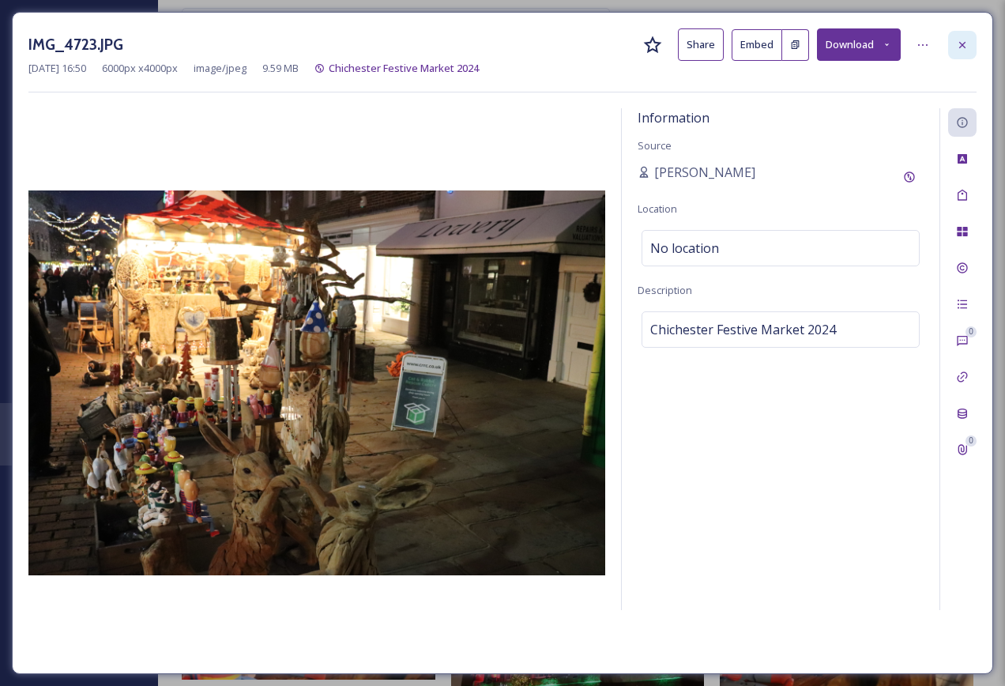
click at [962, 39] on icon at bounding box center [962, 45] width 13 height 13
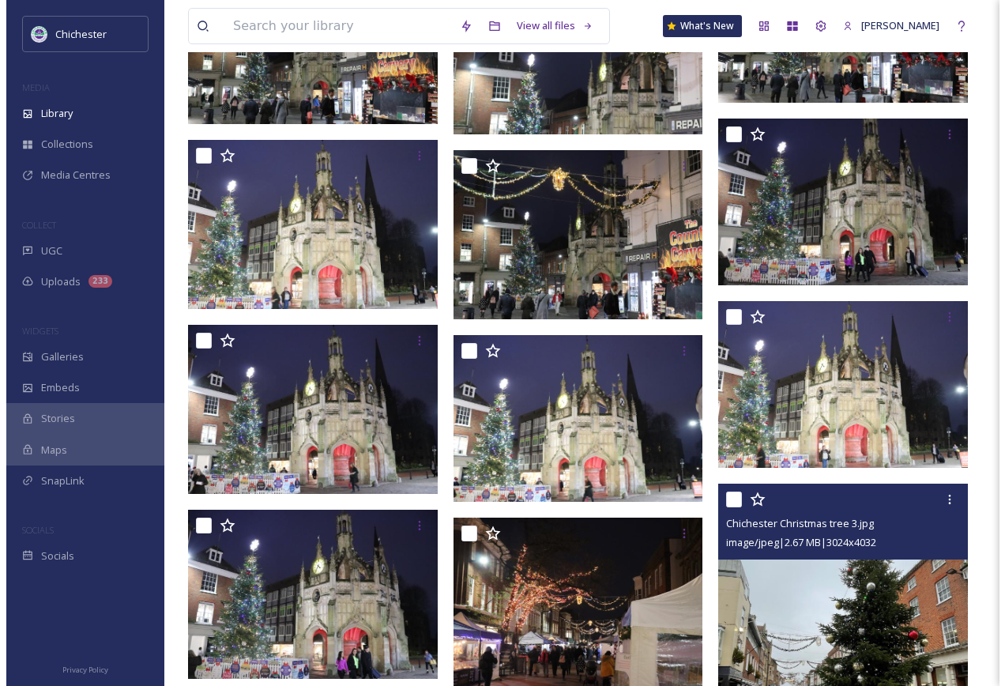
scroll to position [13749, 0]
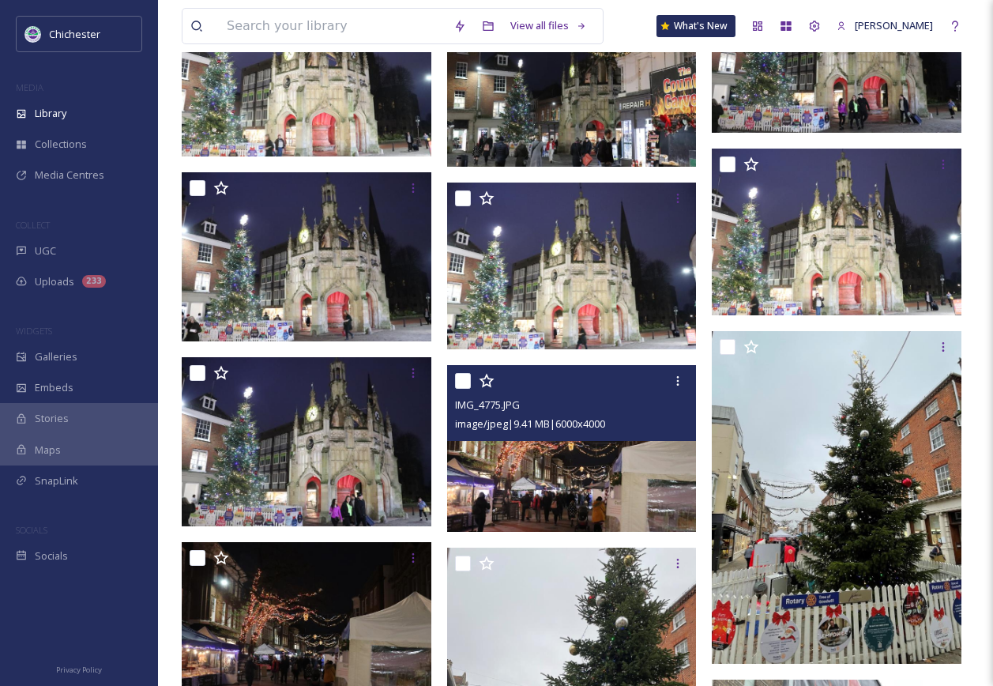
click at [616, 504] on img at bounding box center [572, 448] width 250 height 167
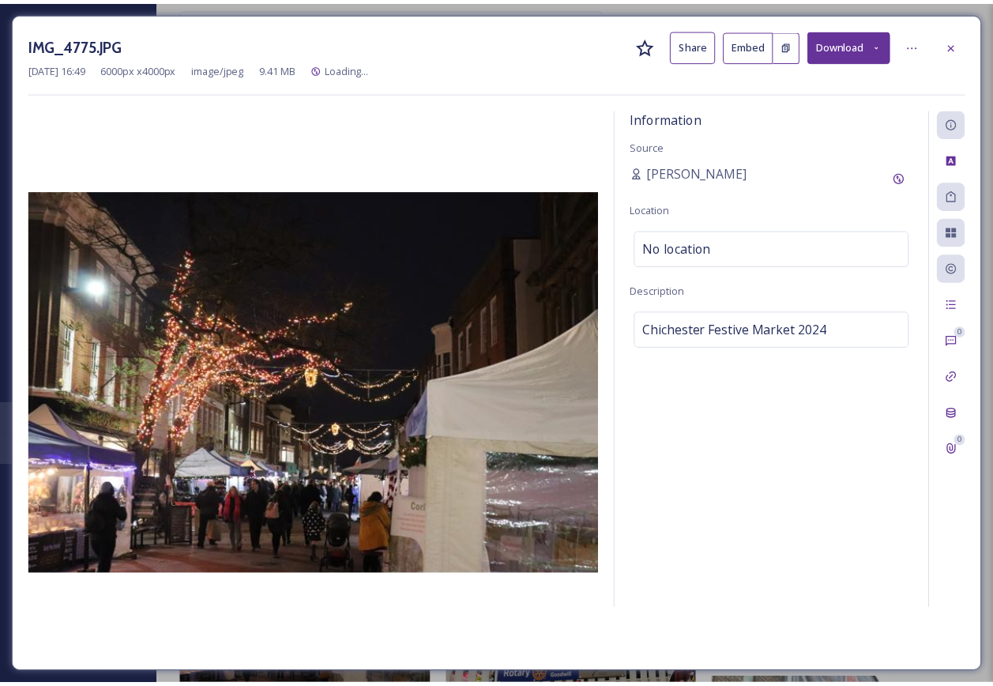
scroll to position [13751, 0]
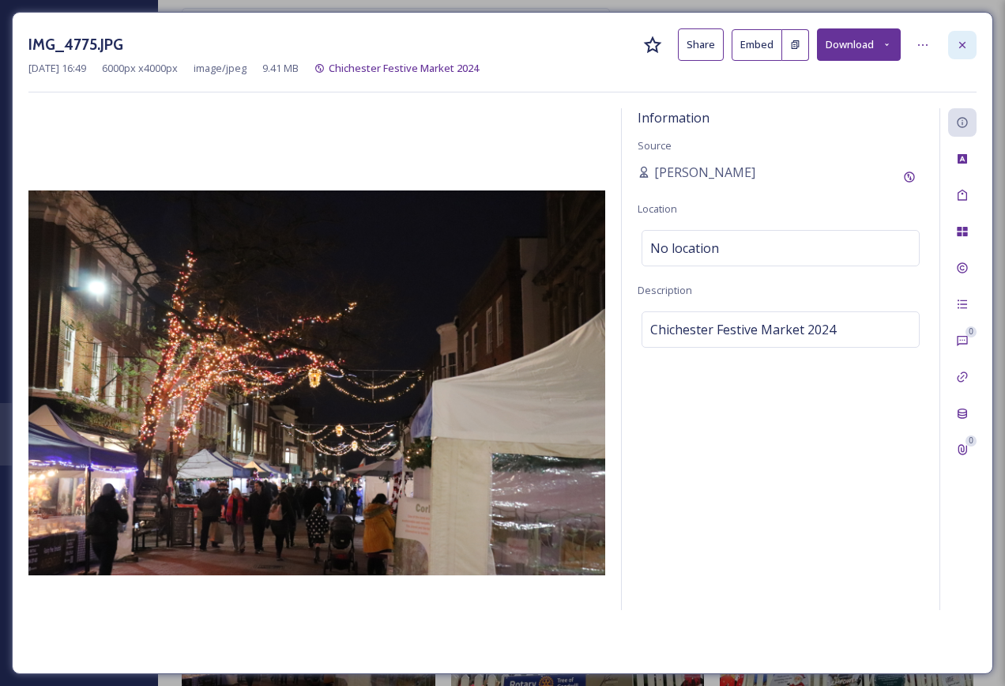
click at [966, 43] on icon at bounding box center [962, 45] width 13 height 13
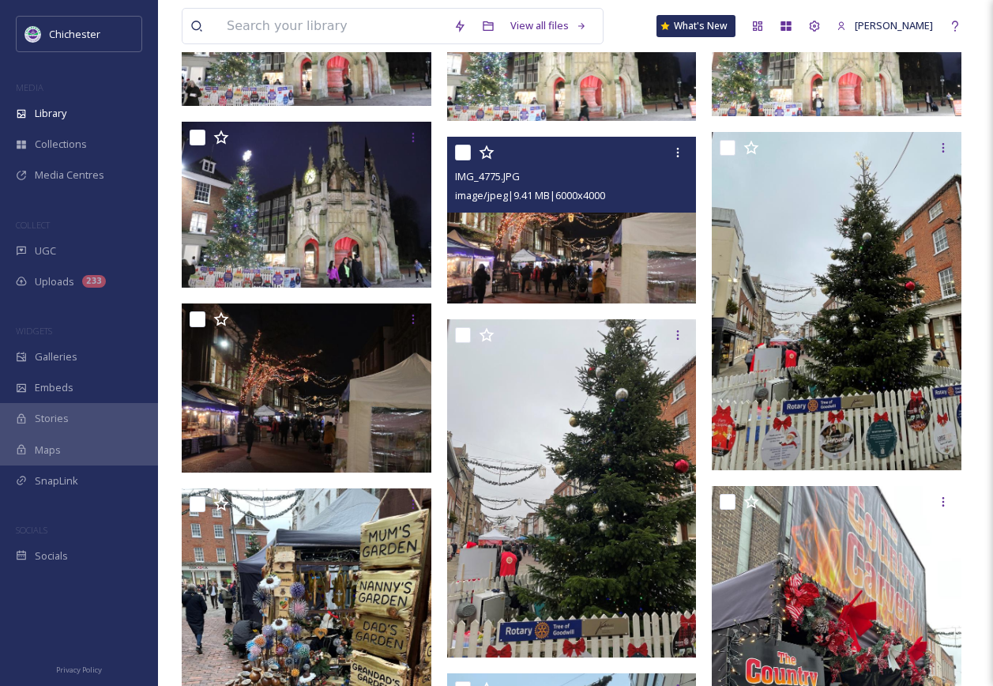
scroll to position [13988, 0]
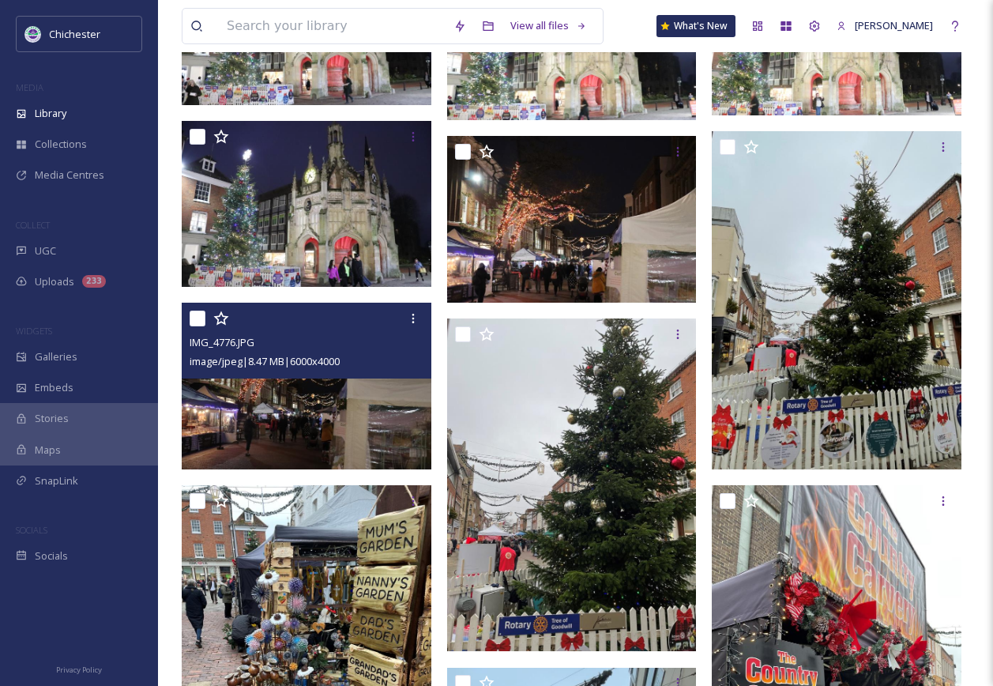
click at [359, 439] on img at bounding box center [307, 386] width 250 height 167
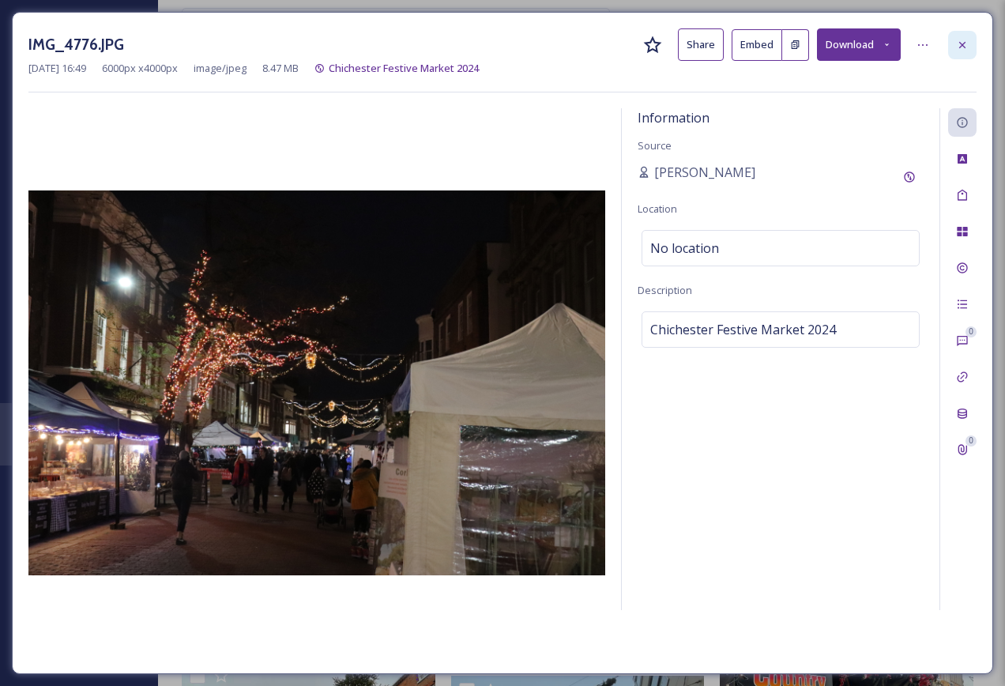
click at [957, 42] on icon at bounding box center [962, 45] width 13 height 13
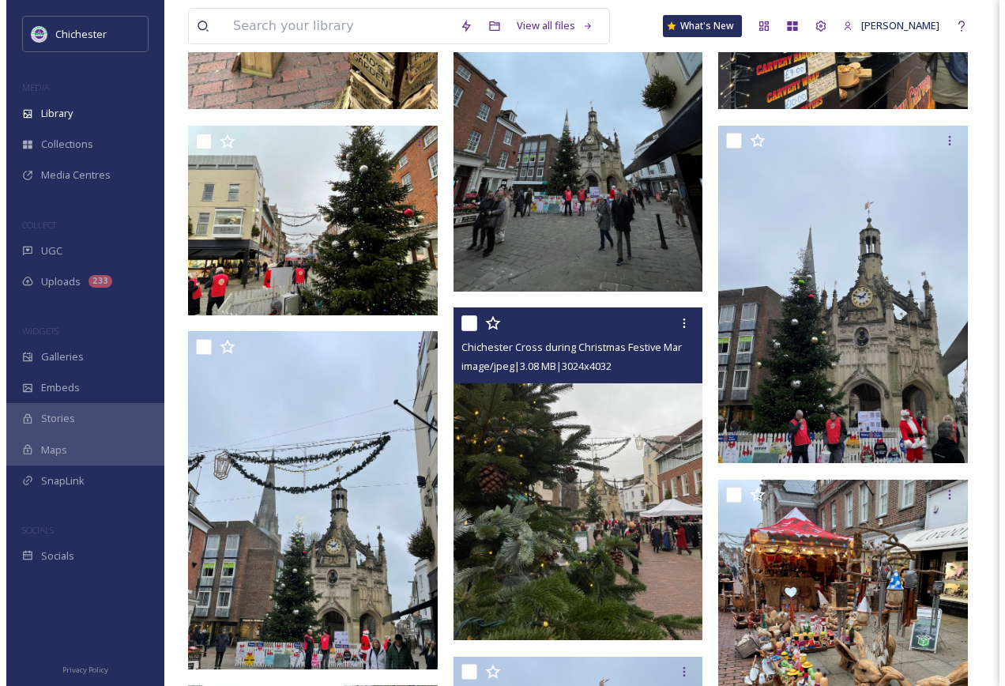
scroll to position [14936, 0]
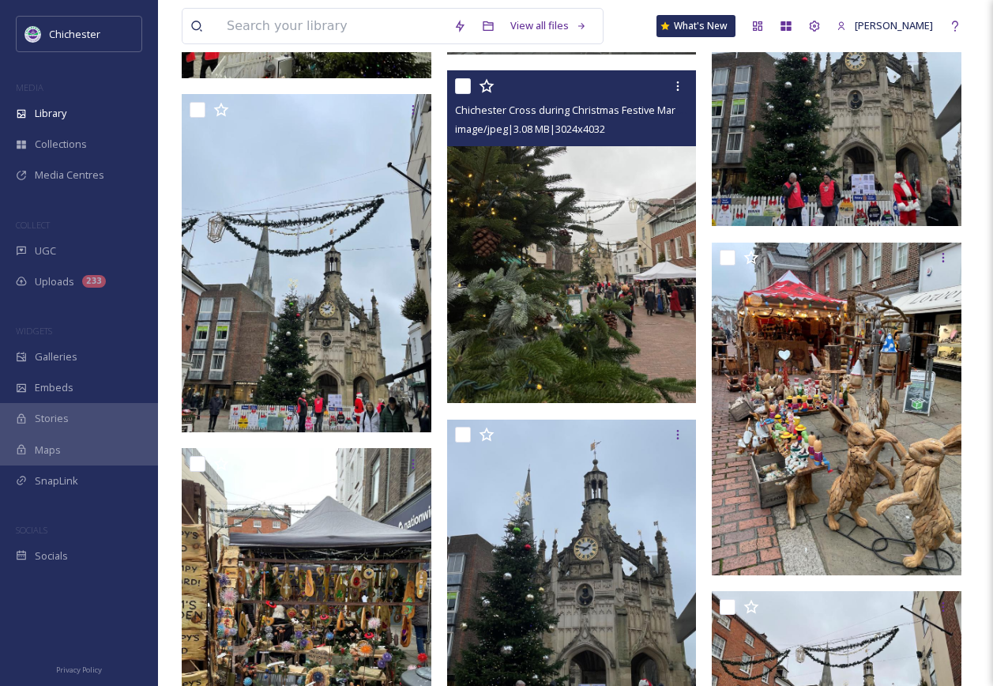
click at [585, 304] on img at bounding box center [572, 236] width 250 height 333
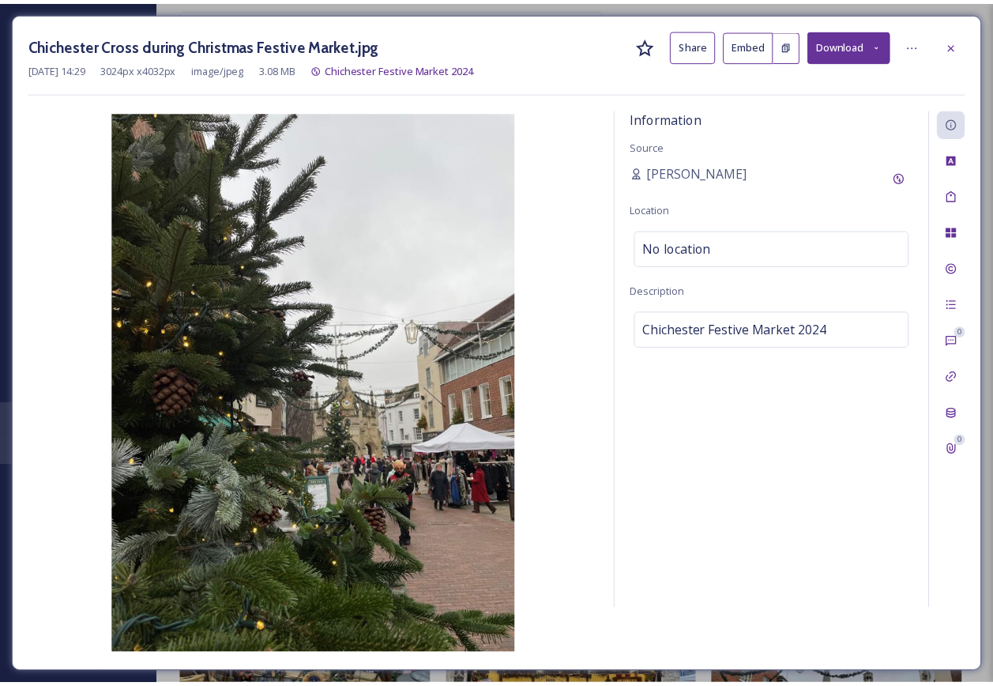
scroll to position [14944, 0]
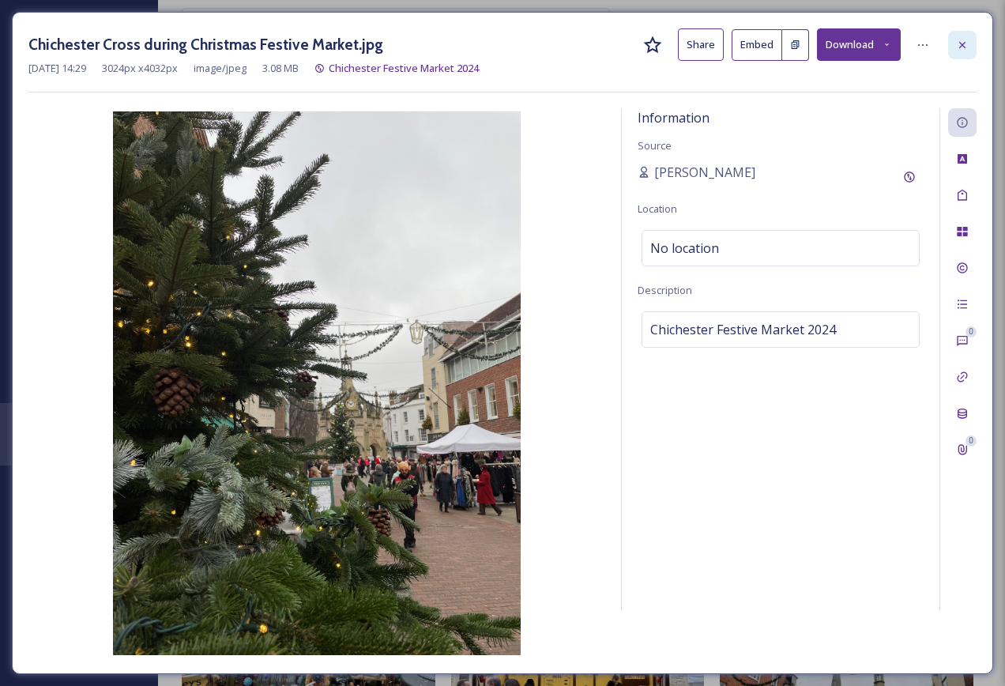
click at [961, 43] on icon at bounding box center [962, 44] width 6 height 6
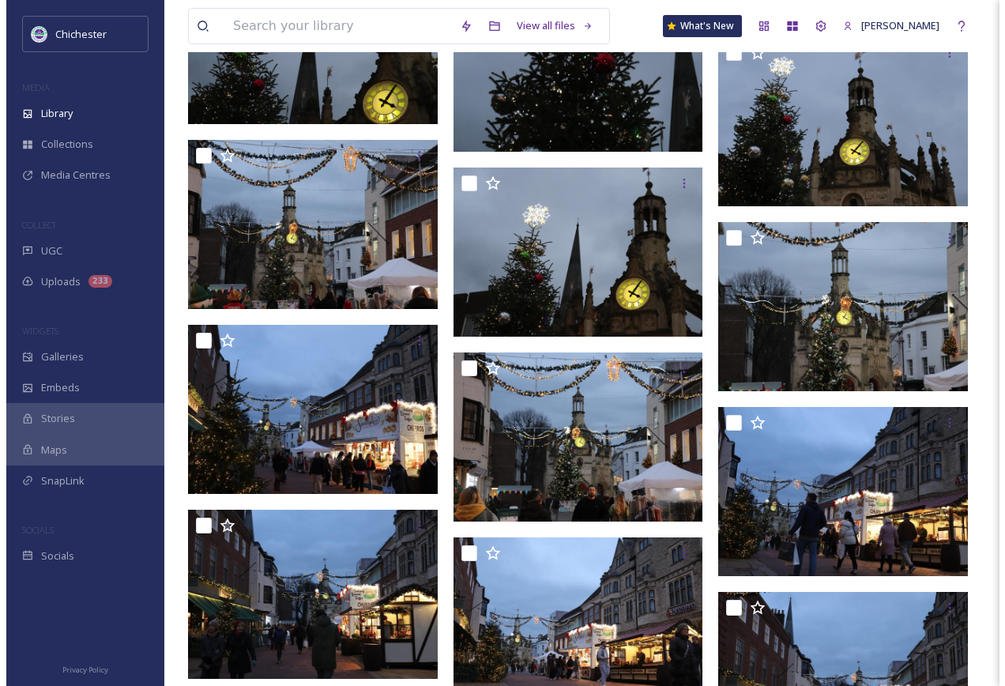
scroll to position [18815, 0]
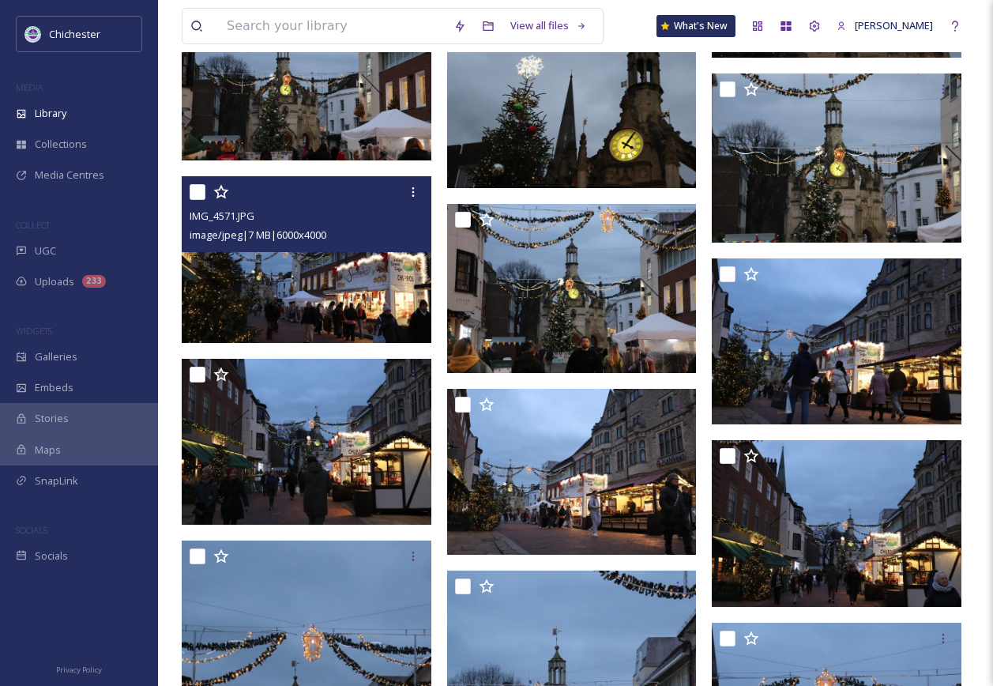
click at [334, 279] on img at bounding box center [307, 259] width 250 height 167
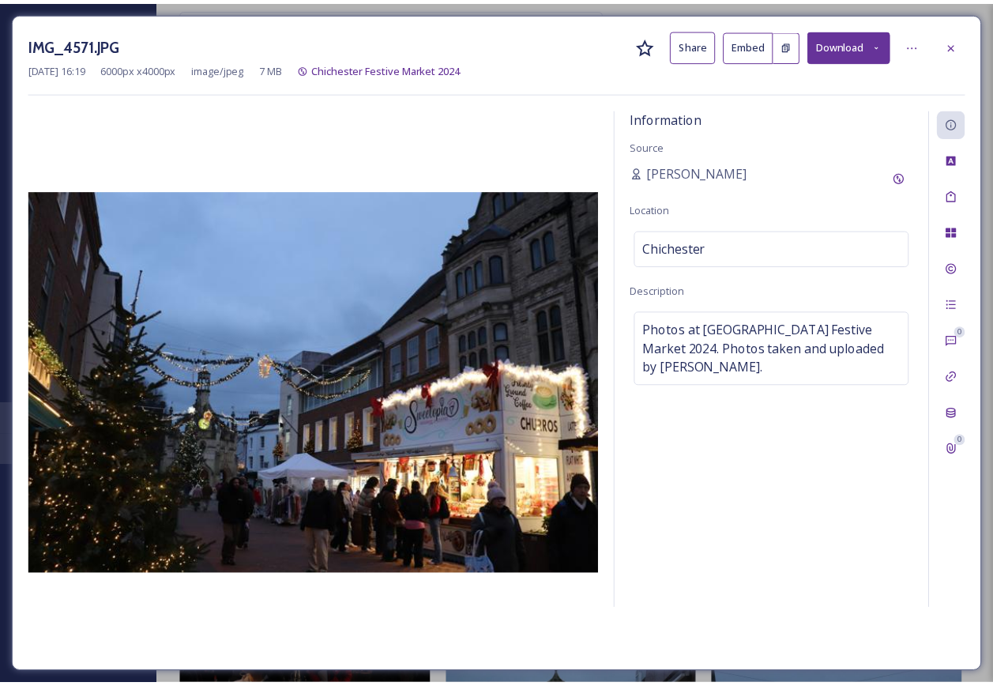
scroll to position [18825, 0]
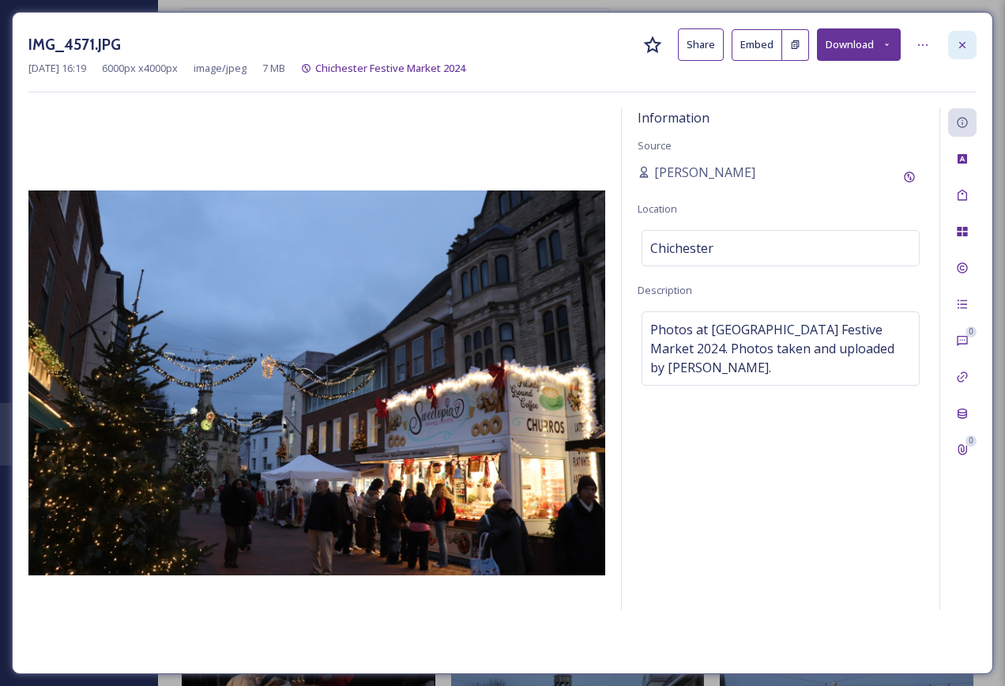
click at [969, 48] on div at bounding box center [962, 45] width 28 height 28
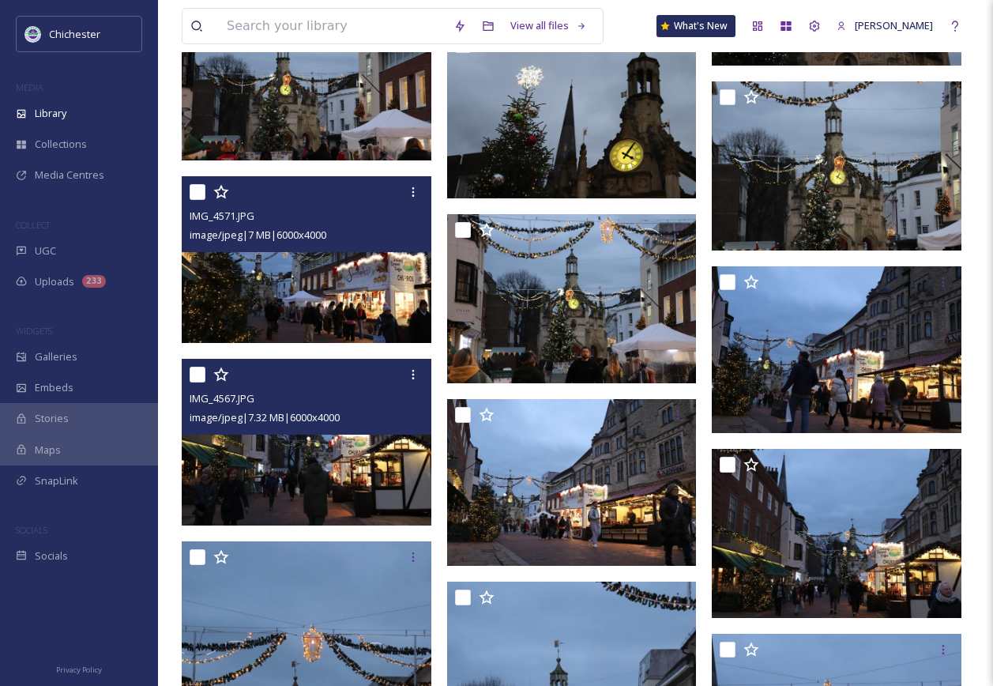
click at [394, 479] on img at bounding box center [307, 442] width 250 height 167
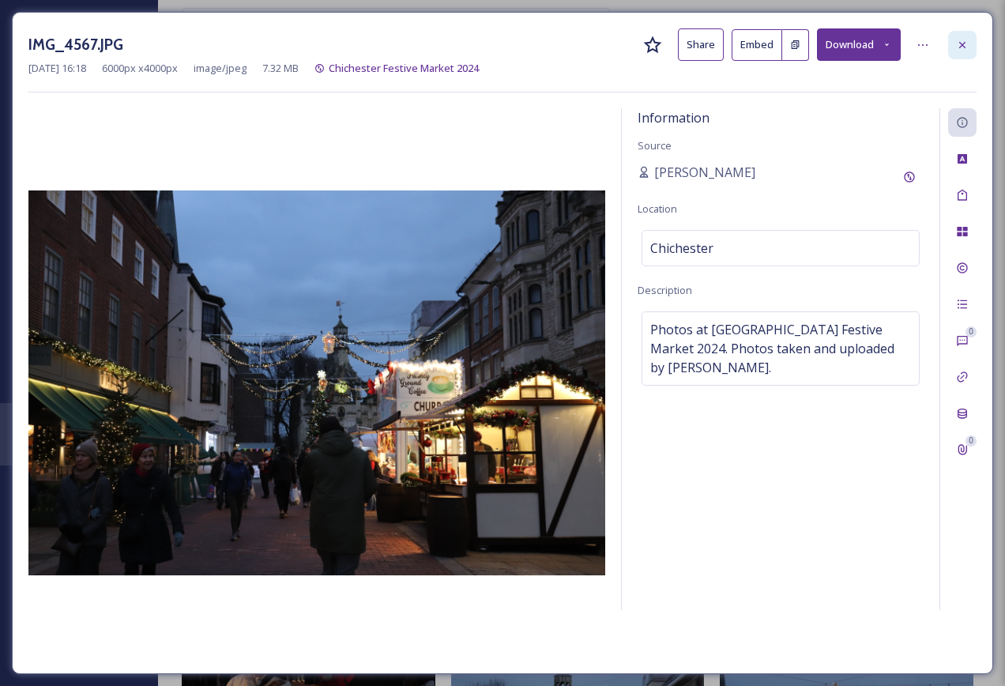
click at [972, 53] on div at bounding box center [962, 45] width 28 height 28
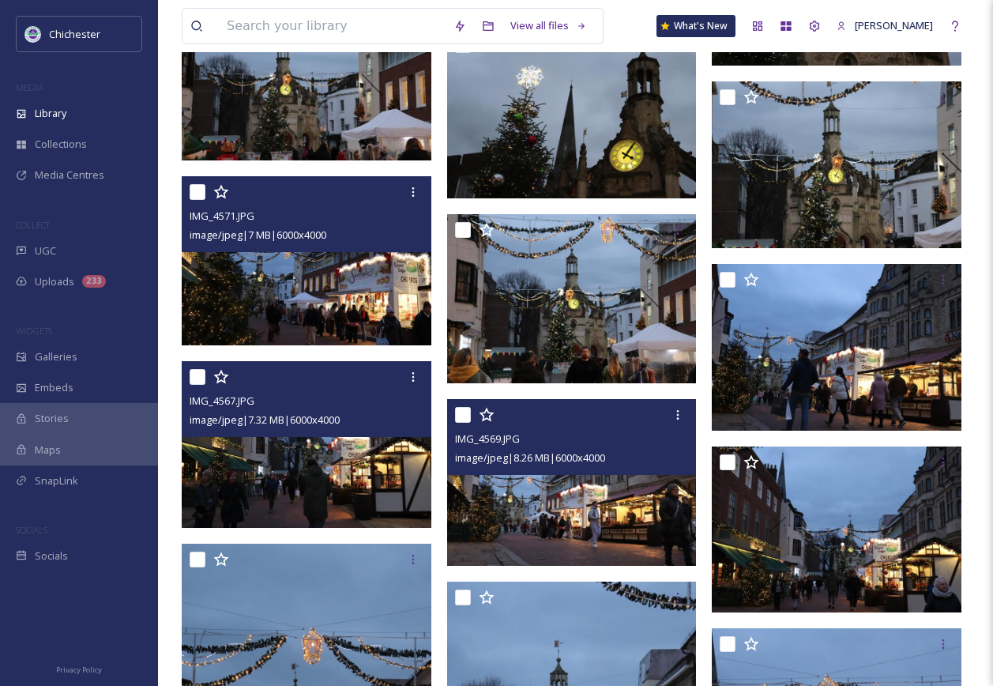
click at [637, 549] on img at bounding box center [572, 482] width 250 height 167
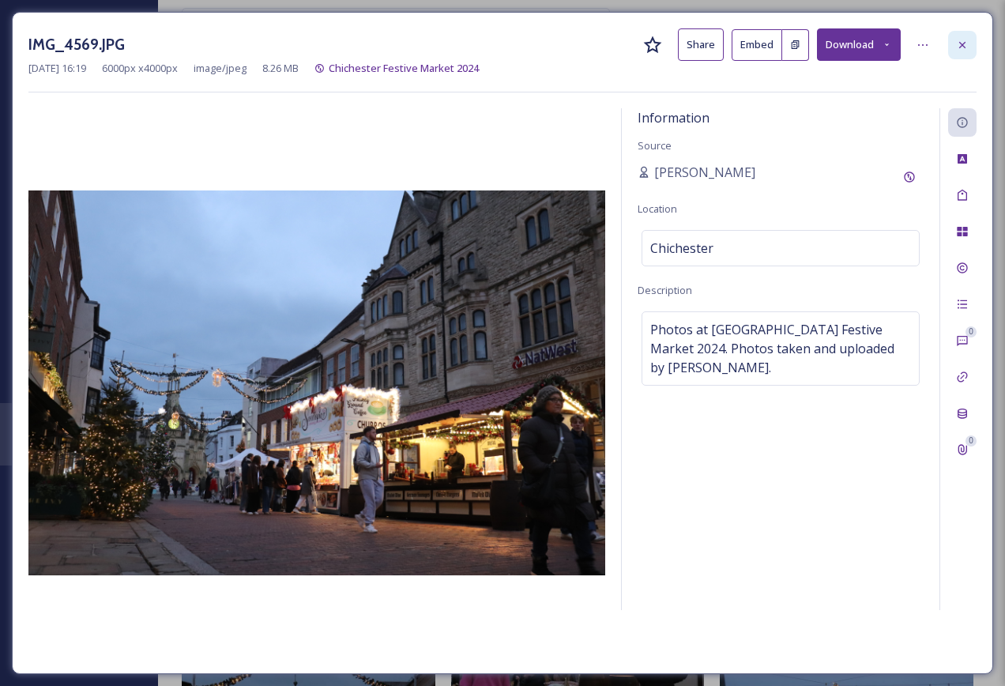
click at [967, 46] on icon at bounding box center [962, 45] width 13 height 13
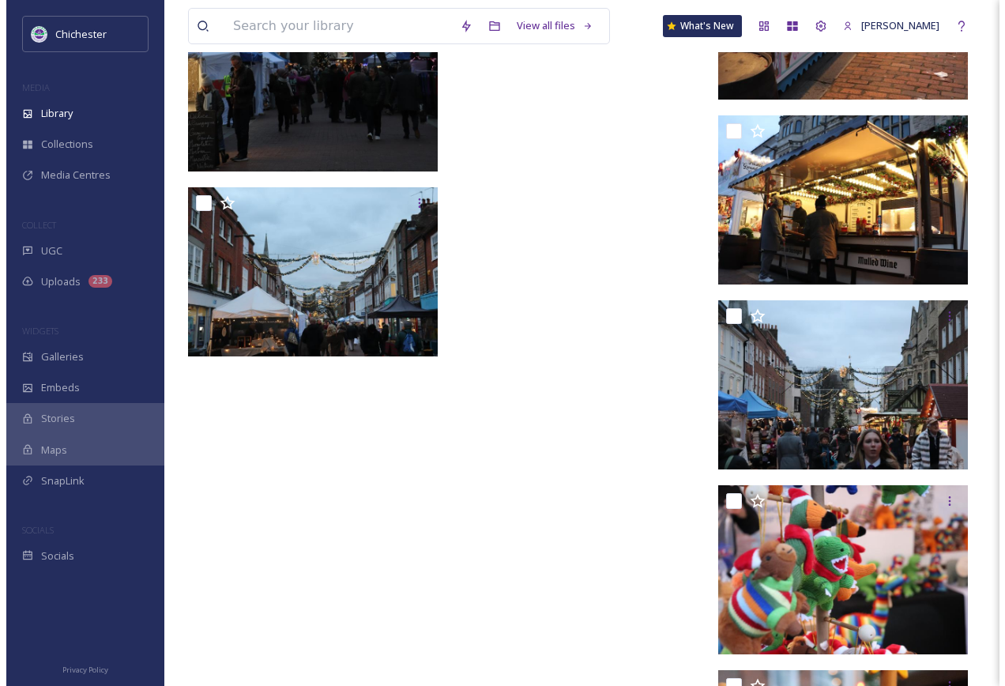
scroll to position [24188, 0]
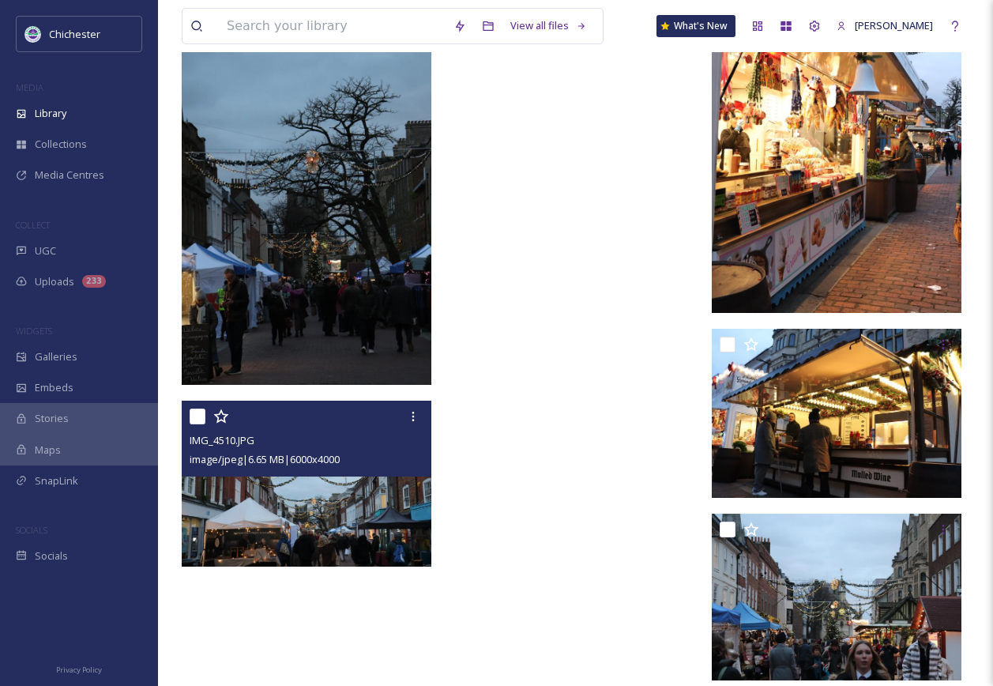
click at [363, 528] on img at bounding box center [307, 483] width 250 height 167
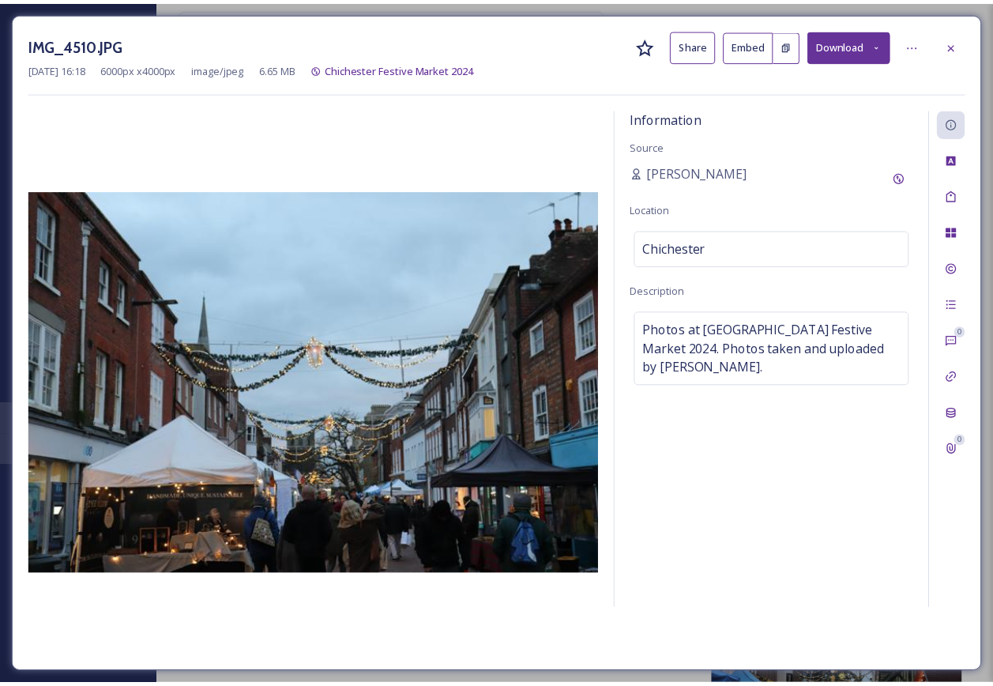
scroll to position [24199, 0]
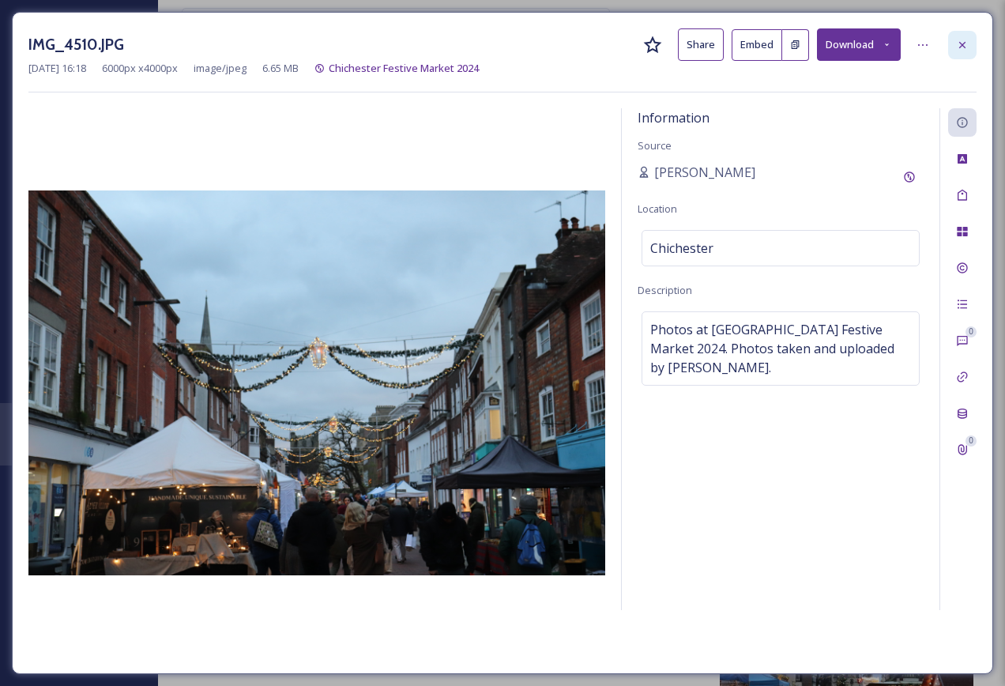
click at [960, 36] on div at bounding box center [962, 45] width 28 height 28
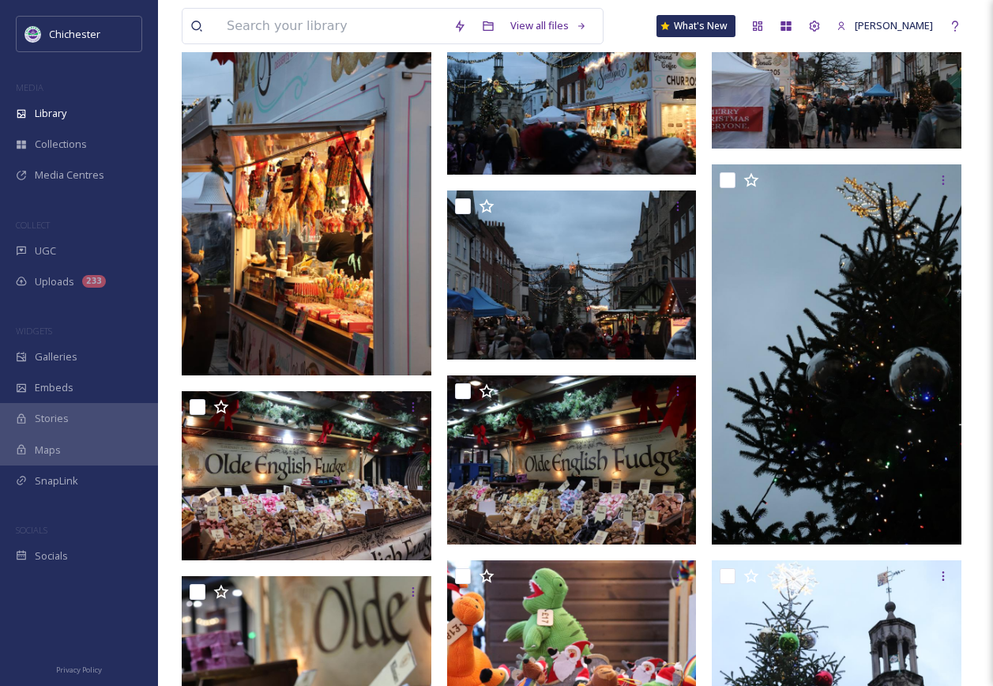
scroll to position [22936, 0]
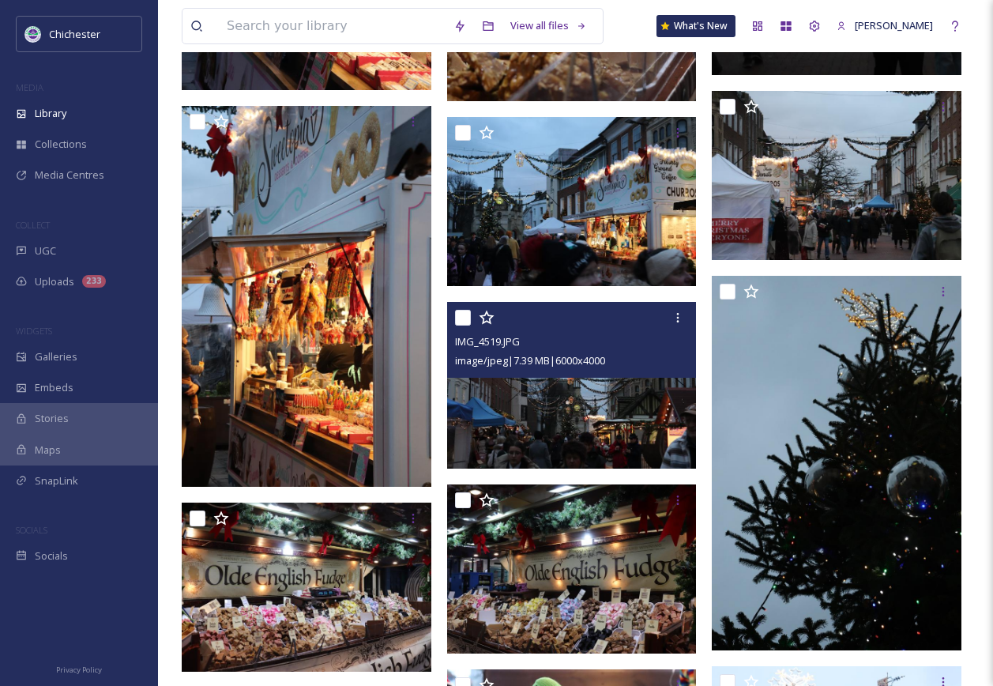
click at [528, 417] on img at bounding box center [572, 385] width 250 height 167
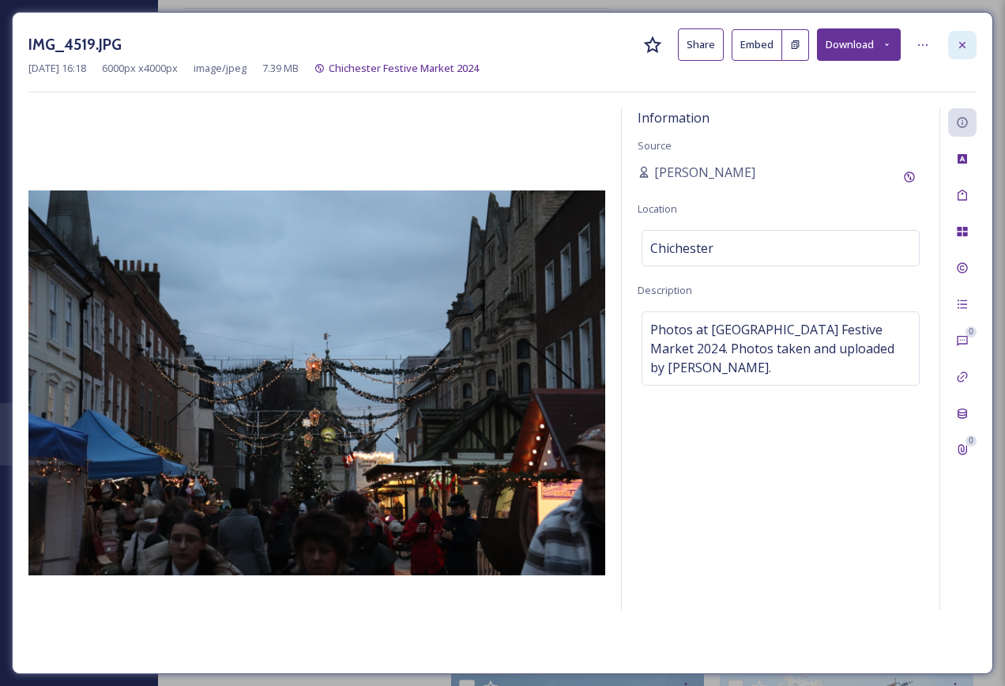
click at [968, 51] on div at bounding box center [962, 45] width 28 height 28
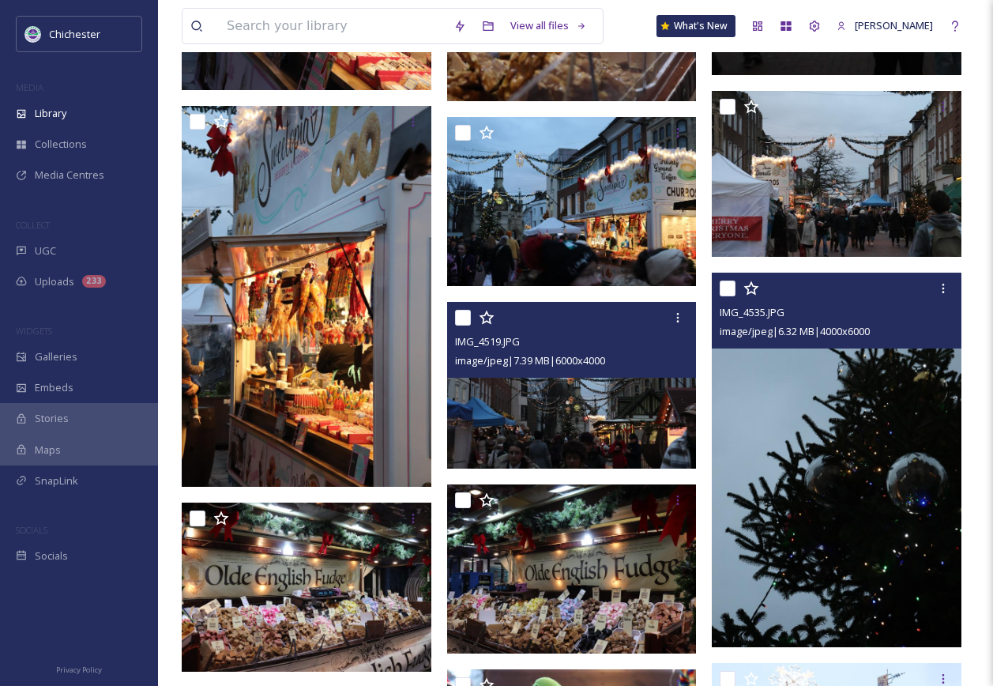
scroll to position [22699, 0]
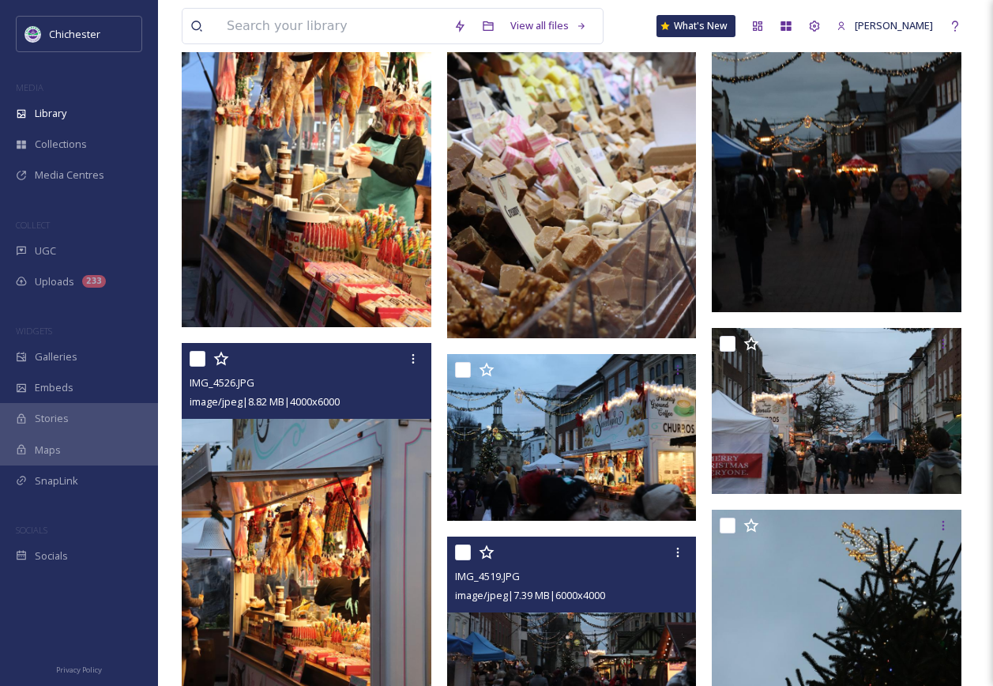
click at [356, 570] on img at bounding box center [307, 530] width 250 height 374
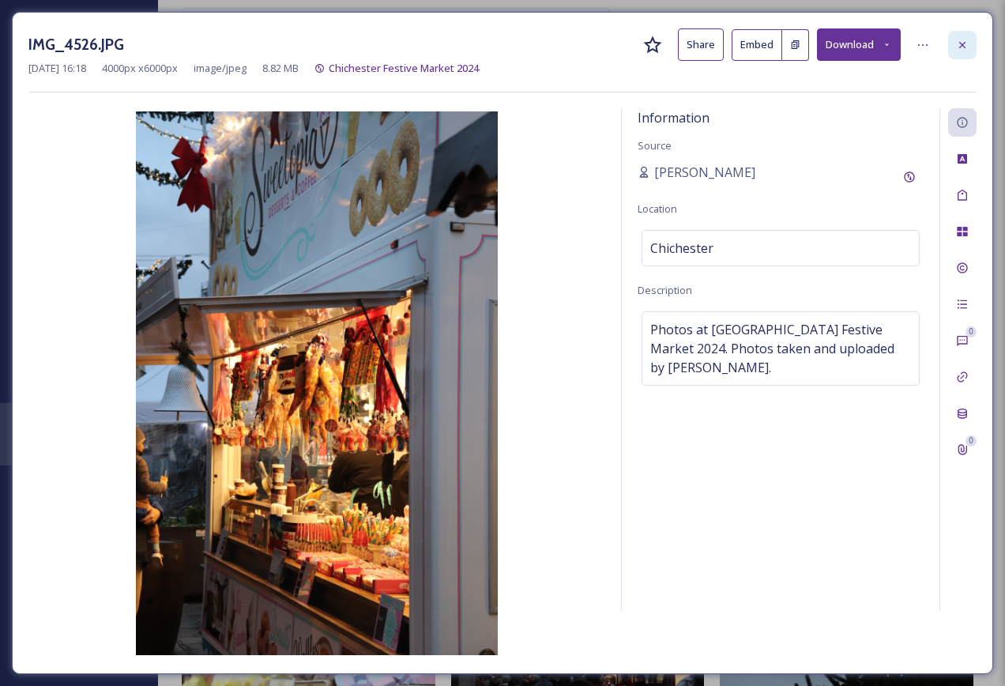
click at [958, 52] on div at bounding box center [962, 45] width 28 height 28
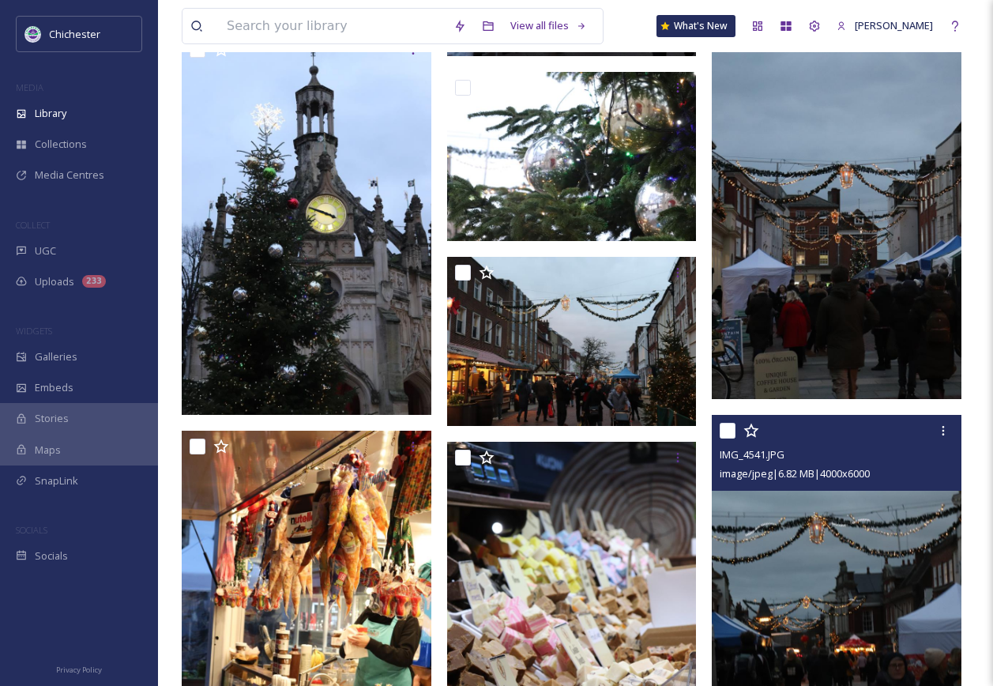
scroll to position [22146, 0]
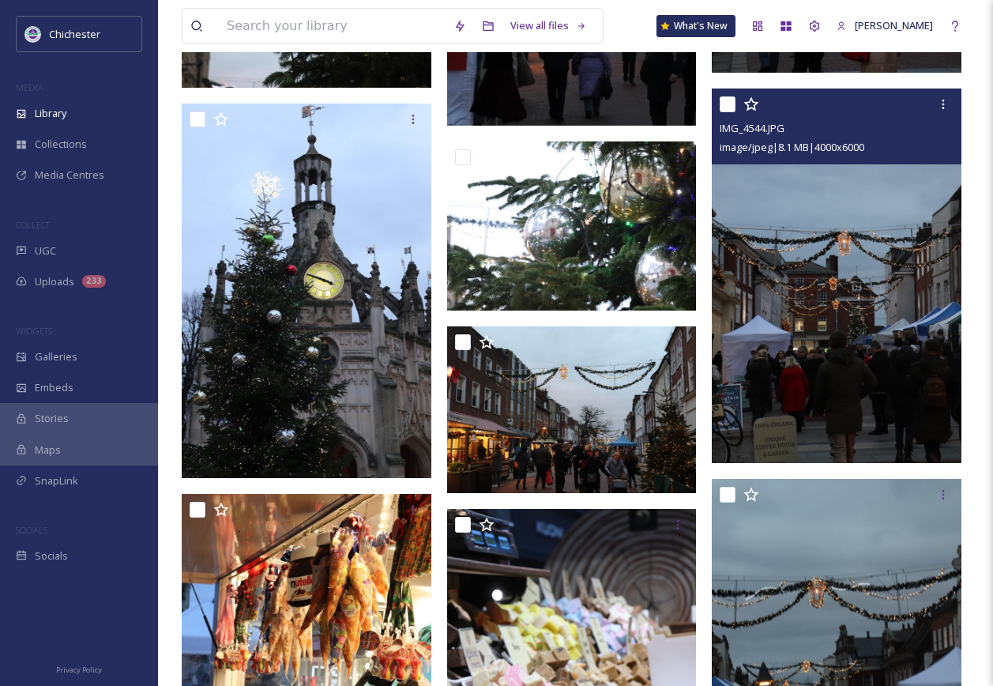
click at [839, 404] on img at bounding box center [837, 275] width 250 height 374
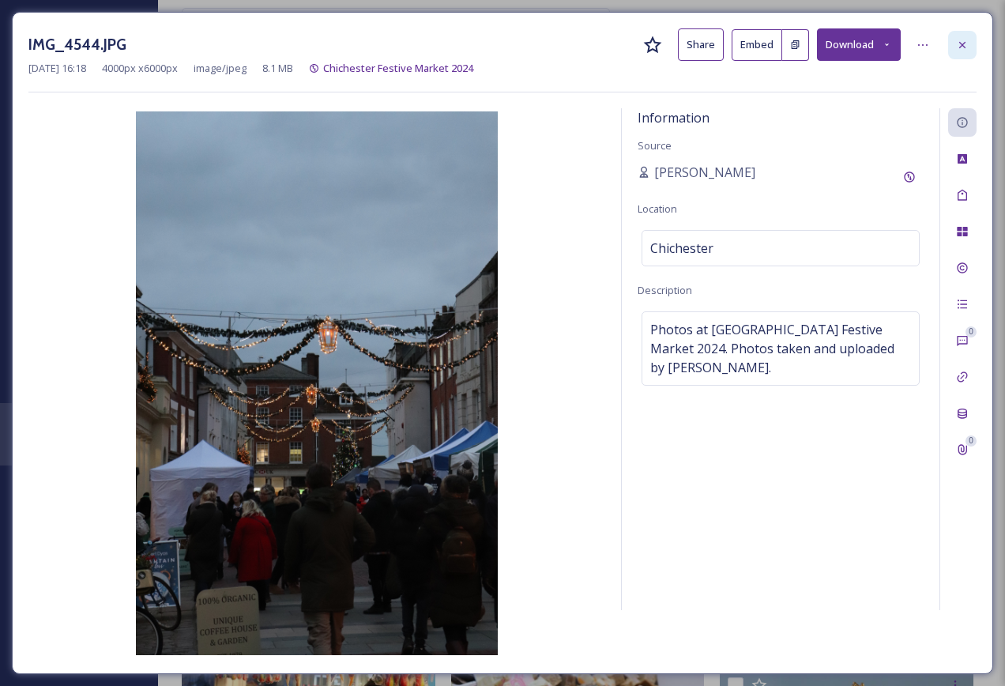
click at [966, 42] on icon at bounding box center [962, 45] width 13 height 13
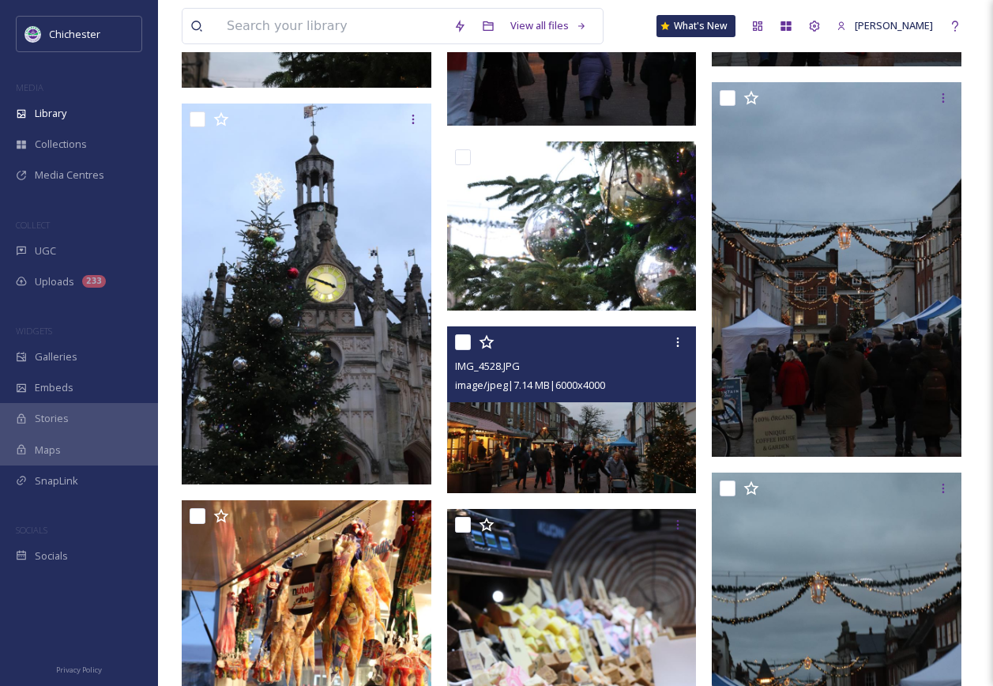
click at [591, 438] on img at bounding box center [572, 409] width 250 height 167
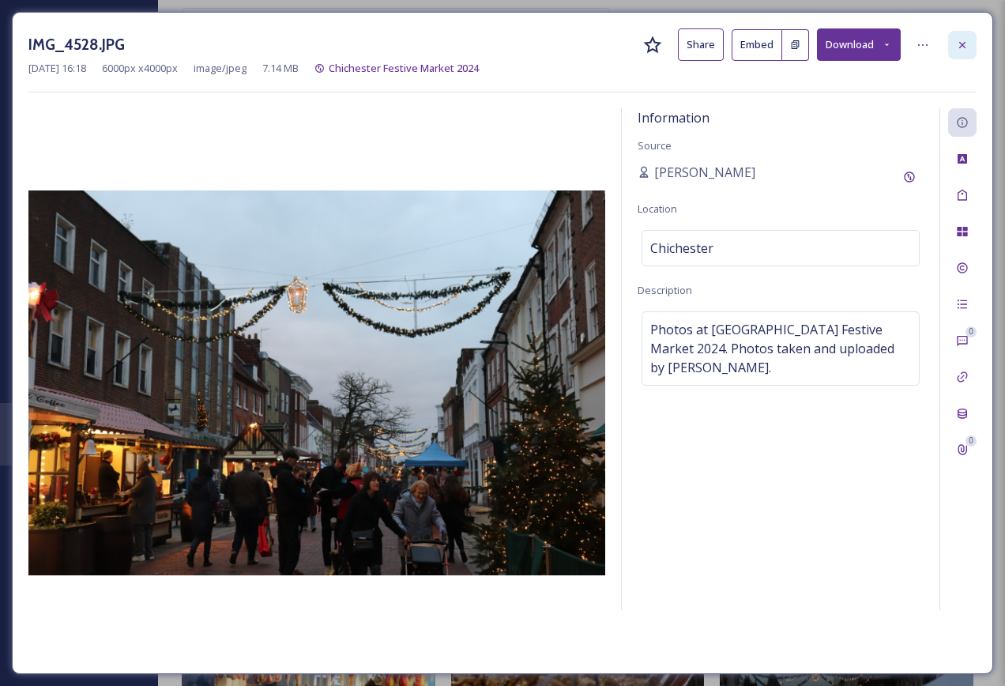
click at [965, 48] on icon at bounding box center [962, 45] width 13 height 13
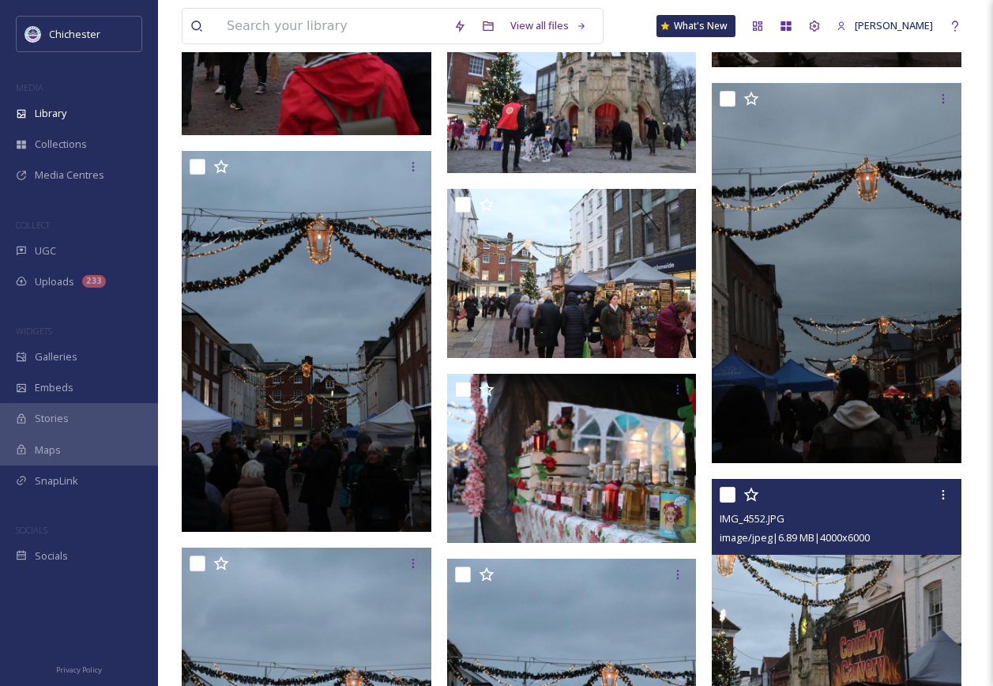
scroll to position [20566, 0]
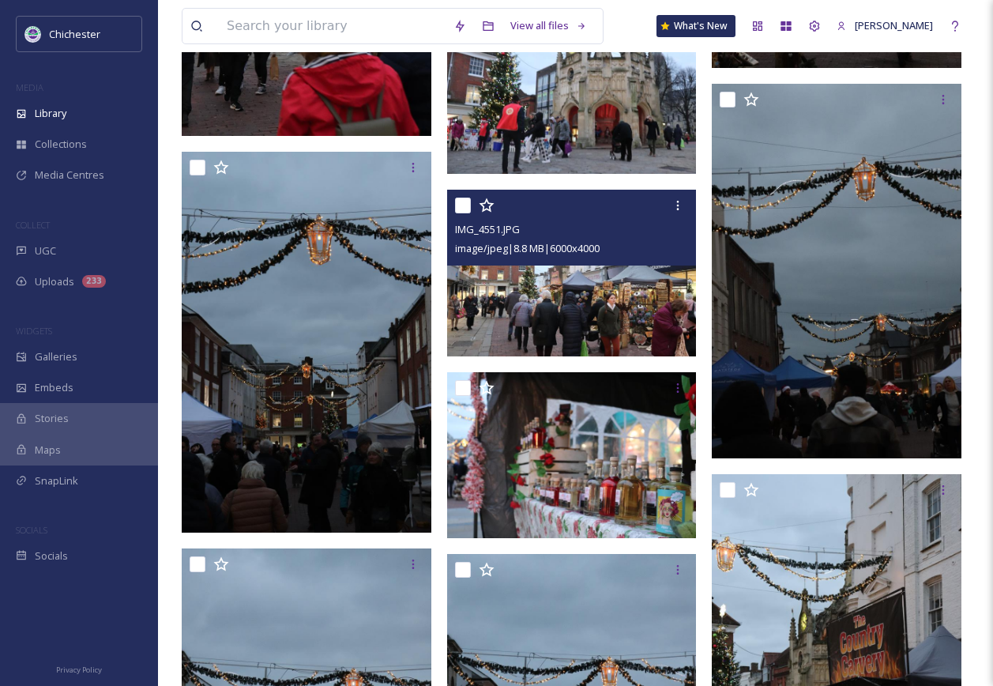
click at [633, 291] on img at bounding box center [572, 273] width 250 height 167
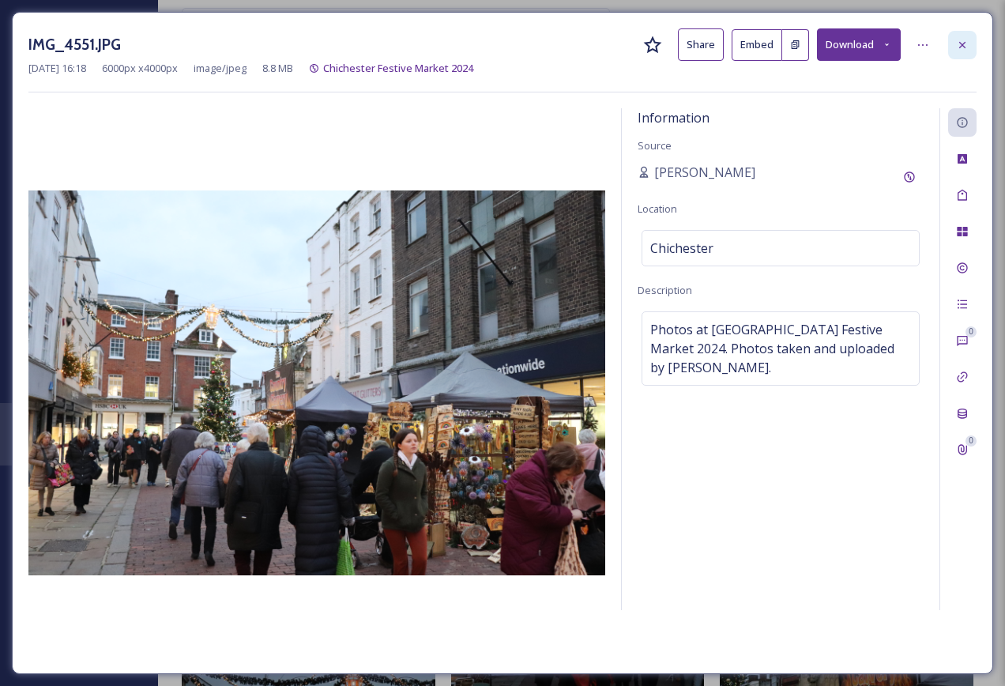
click at [969, 38] on div at bounding box center [962, 45] width 28 height 28
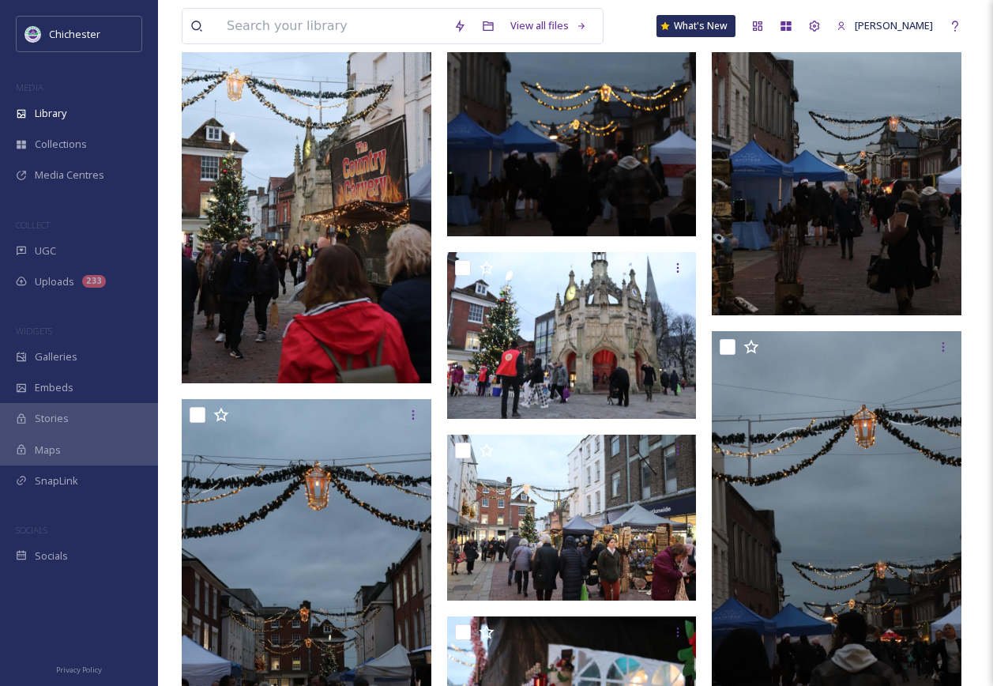
scroll to position [20171, 0]
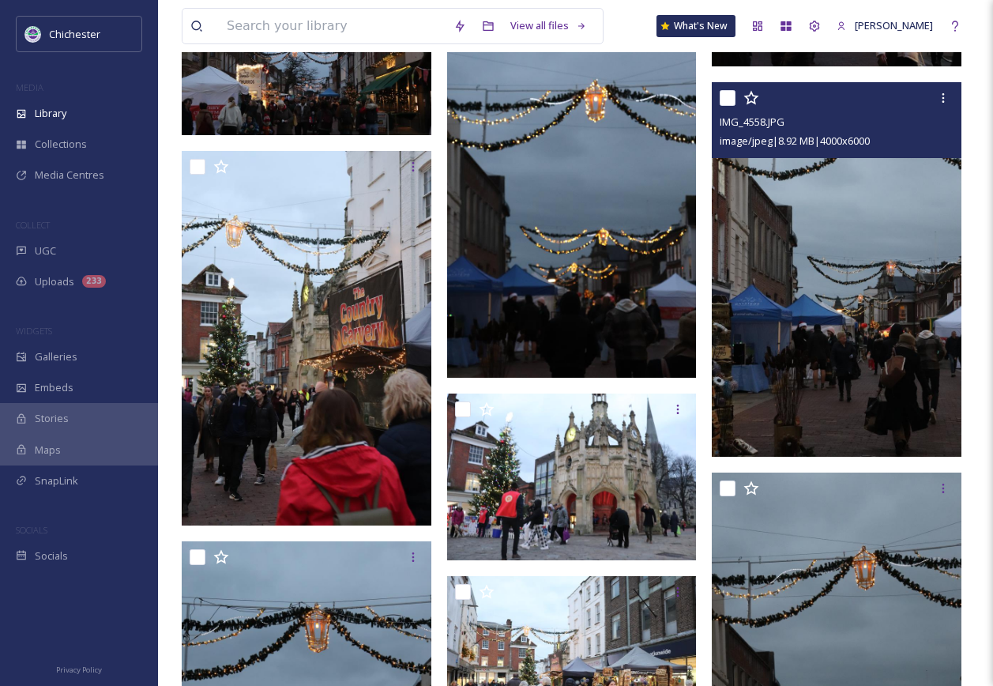
click at [956, 397] on img at bounding box center [837, 269] width 250 height 374
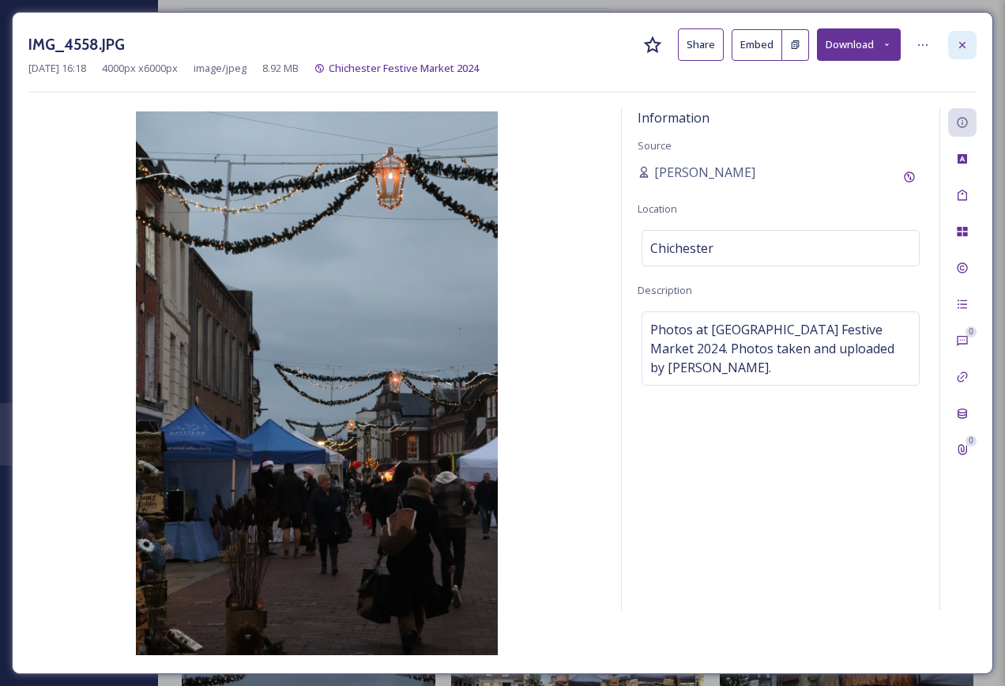
click at [960, 50] on icon at bounding box center [962, 45] width 13 height 13
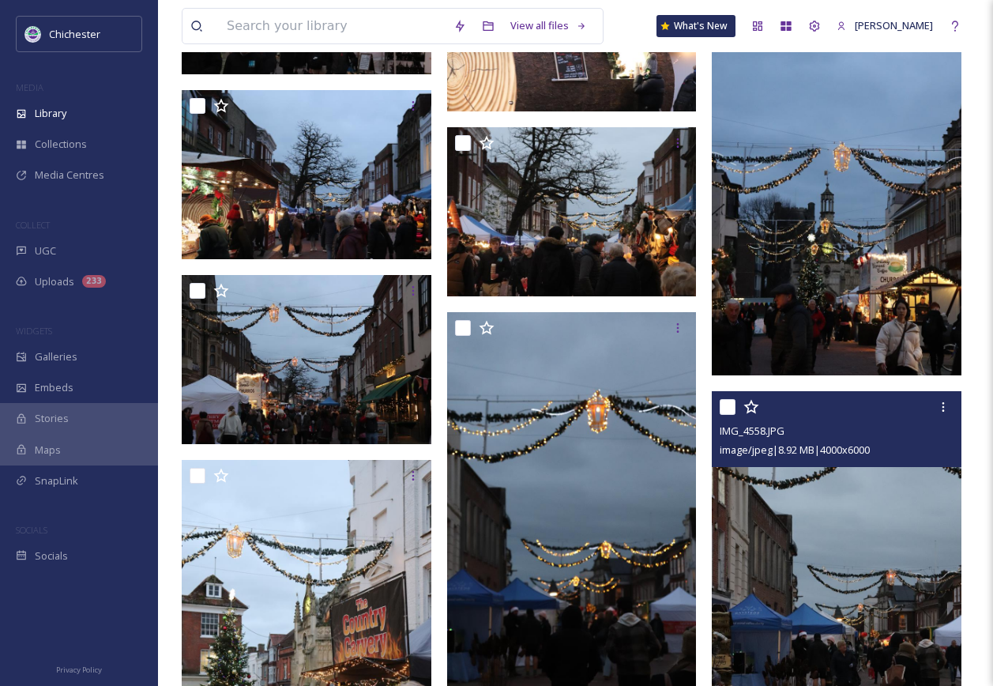
scroll to position [19855, 0]
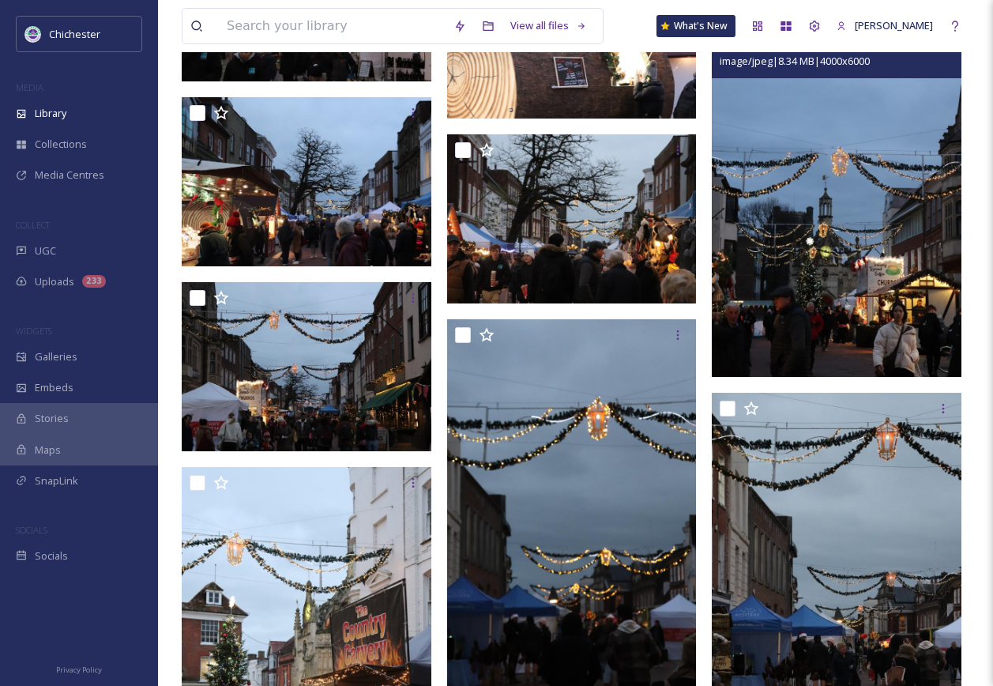
click at [839, 331] on img at bounding box center [837, 189] width 250 height 374
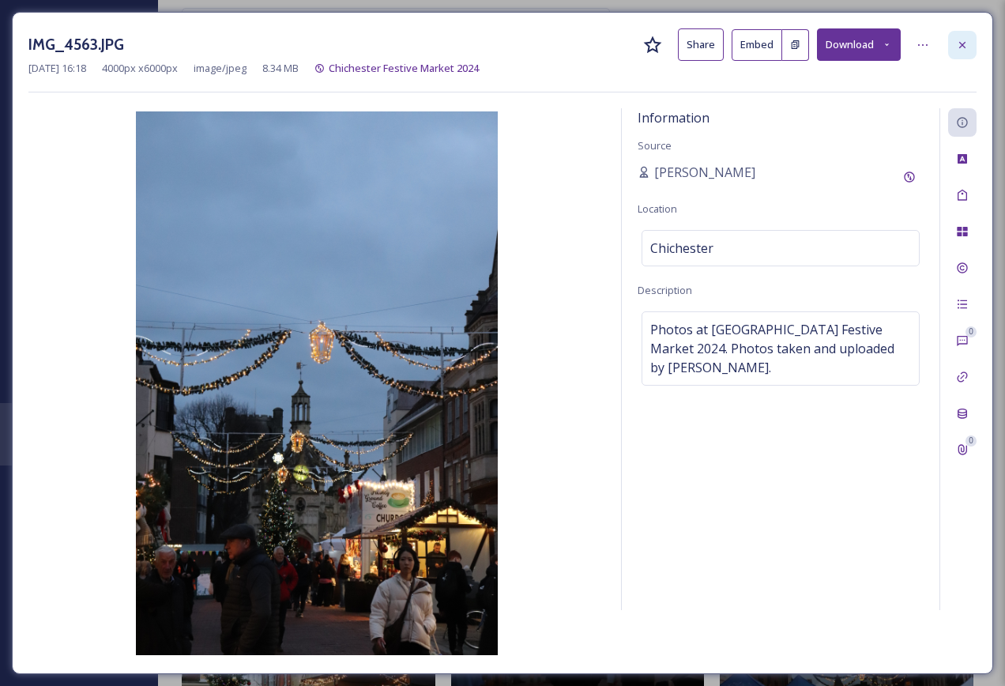
click at [958, 54] on div at bounding box center [962, 45] width 28 height 28
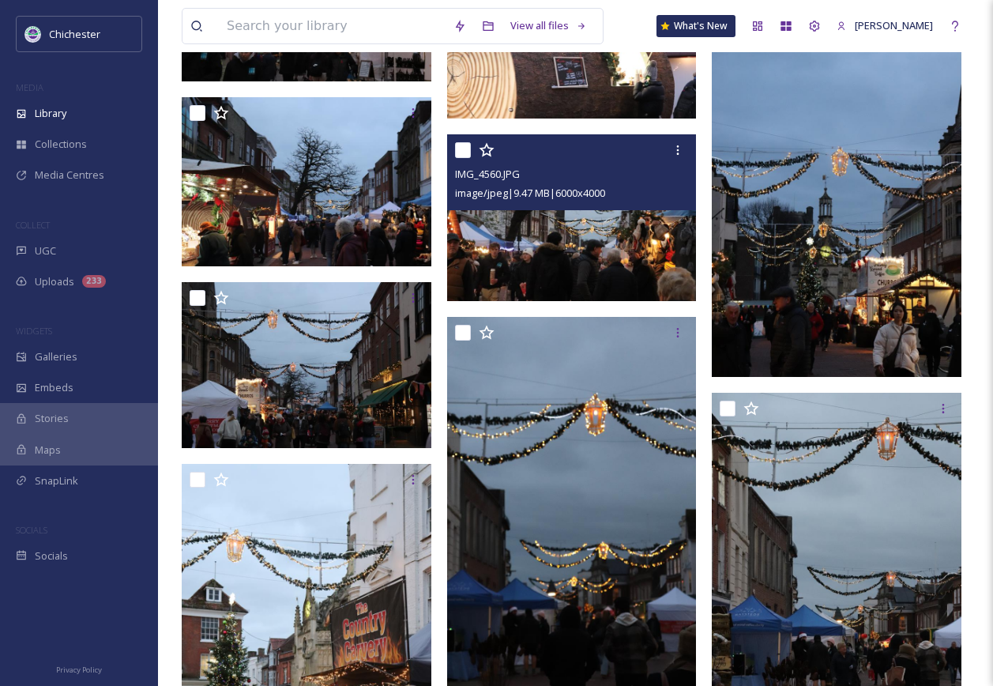
click at [568, 261] on img at bounding box center [572, 217] width 250 height 167
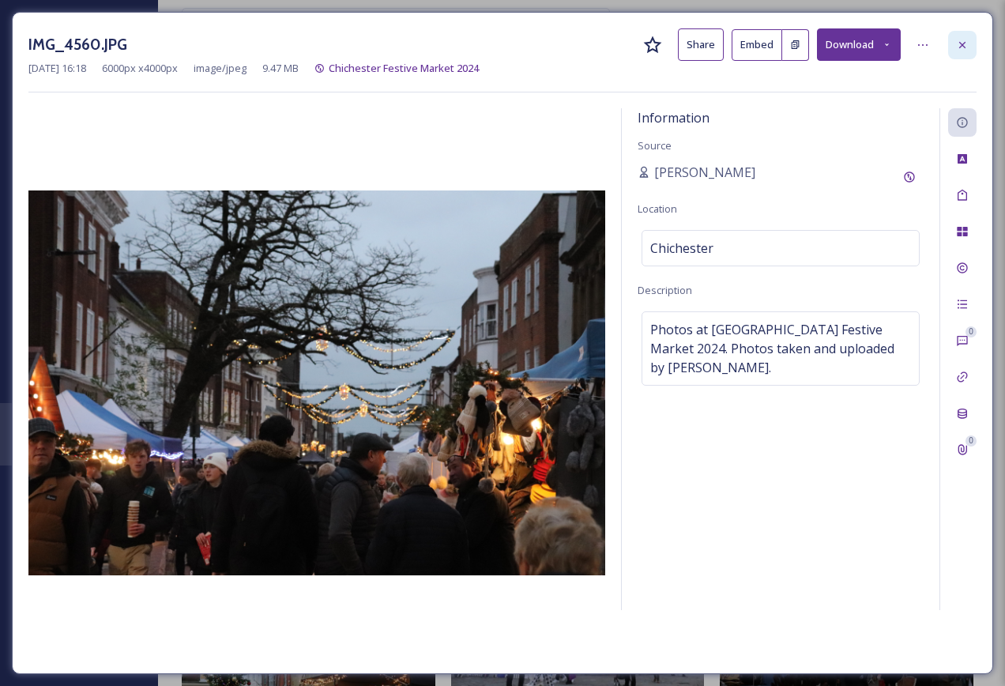
click at [968, 48] on icon at bounding box center [962, 45] width 13 height 13
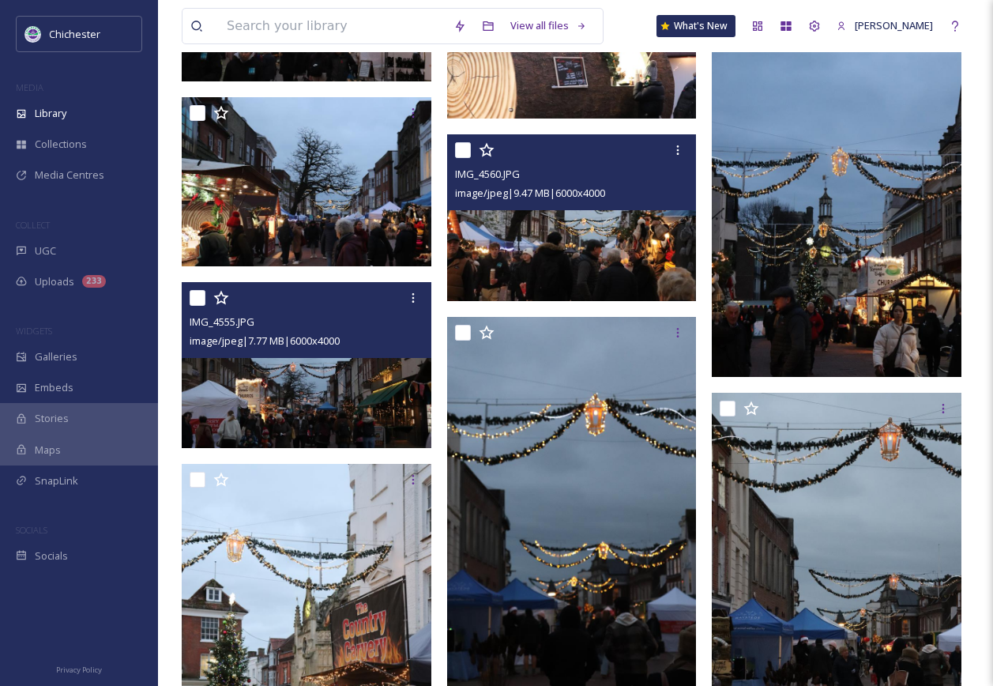
click at [359, 407] on img at bounding box center [307, 365] width 250 height 167
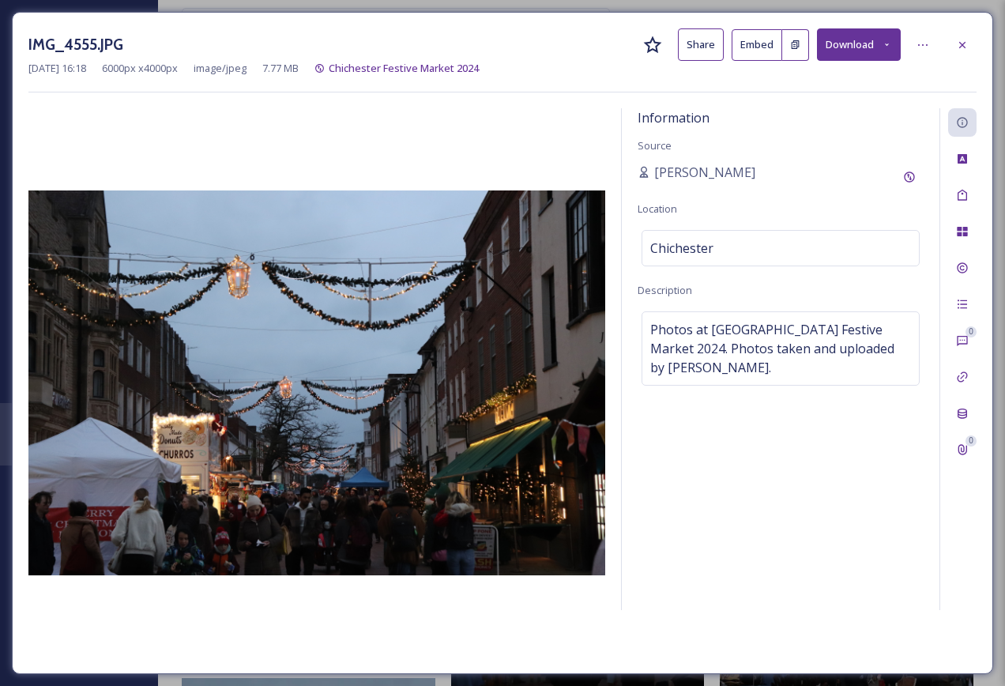
click at [477, 610] on div at bounding box center [316, 382] width 577 height 549
click at [962, 43] on icon at bounding box center [962, 45] width 13 height 13
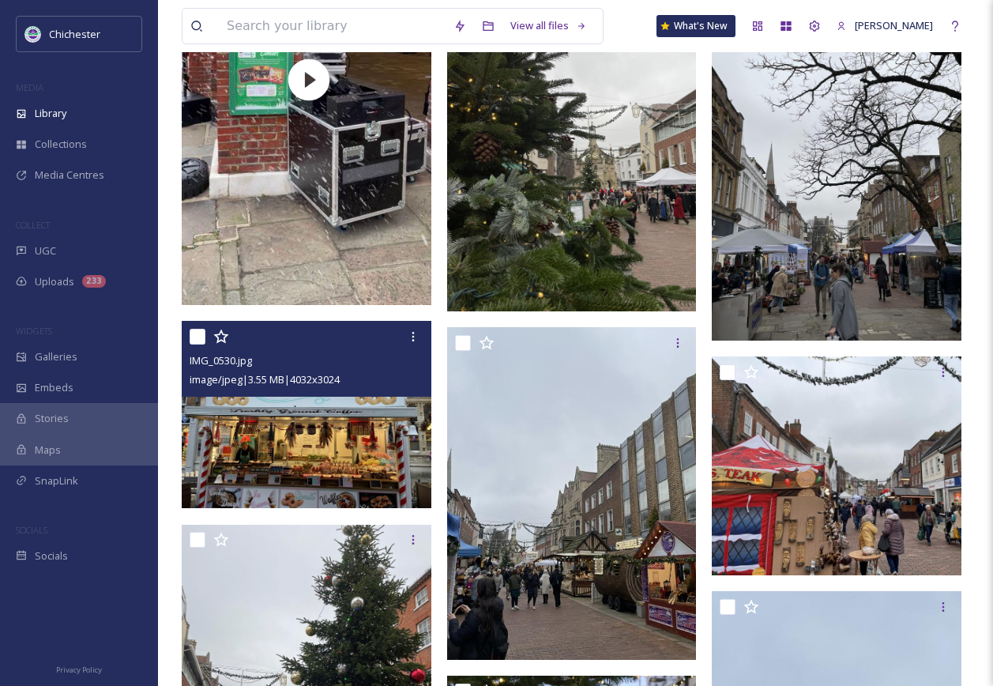
scroll to position [16853, 0]
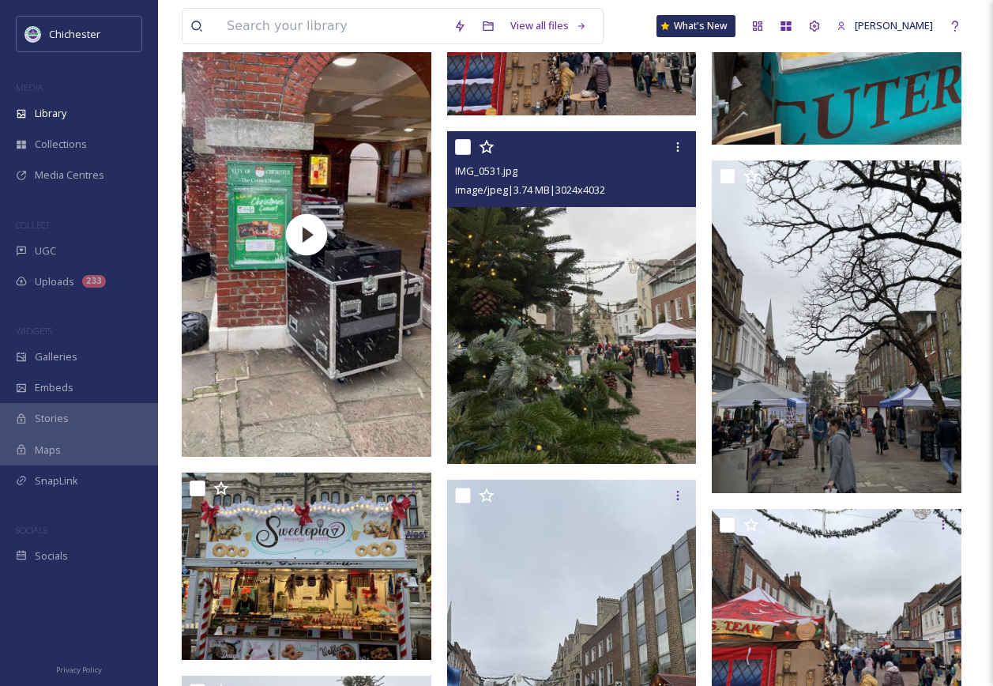
click at [608, 408] on img at bounding box center [572, 297] width 250 height 333
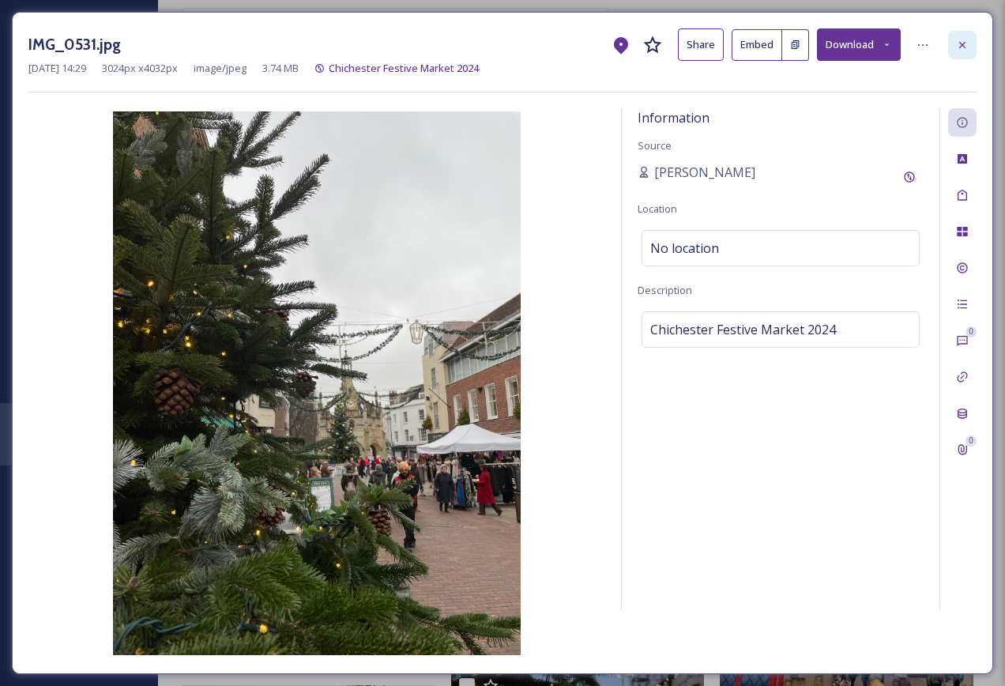
click at [964, 47] on icon at bounding box center [962, 44] width 6 height 6
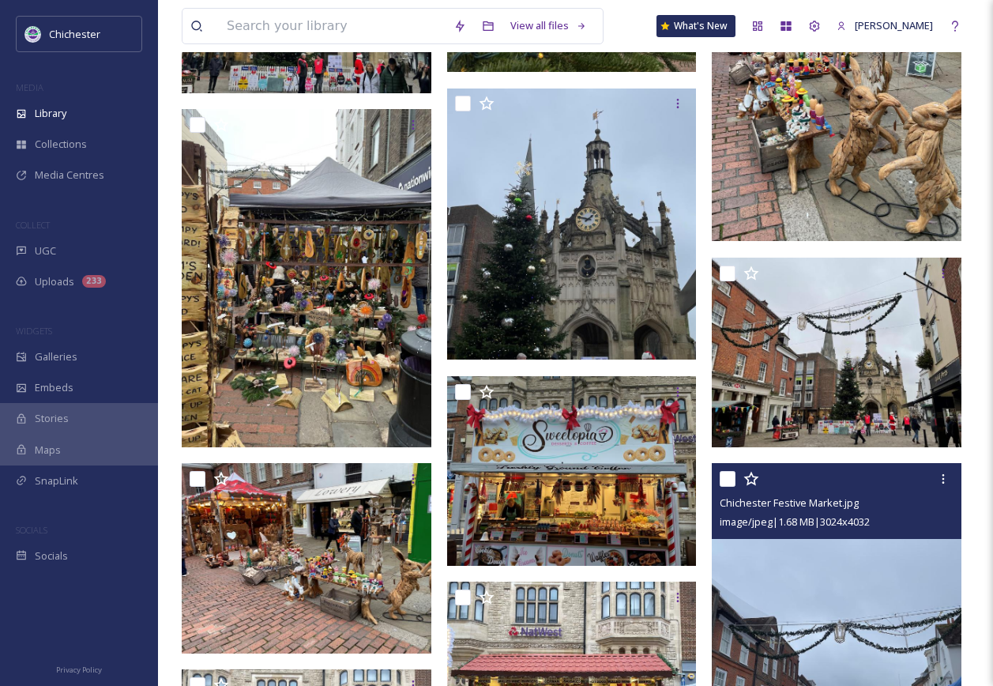
scroll to position [15274, 0]
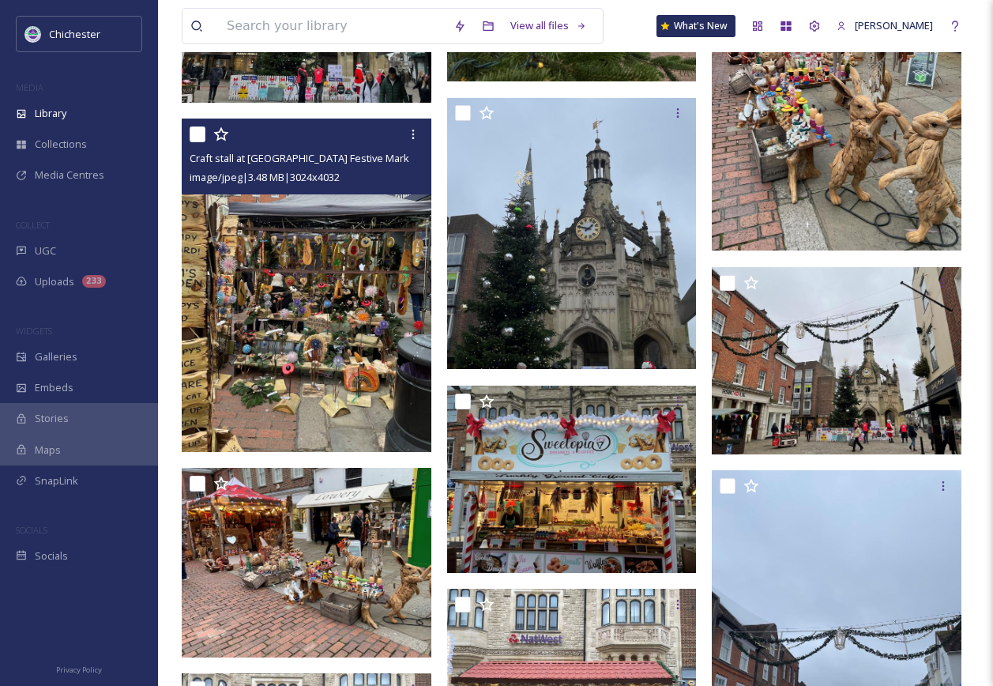
click at [309, 306] on img at bounding box center [307, 284] width 250 height 333
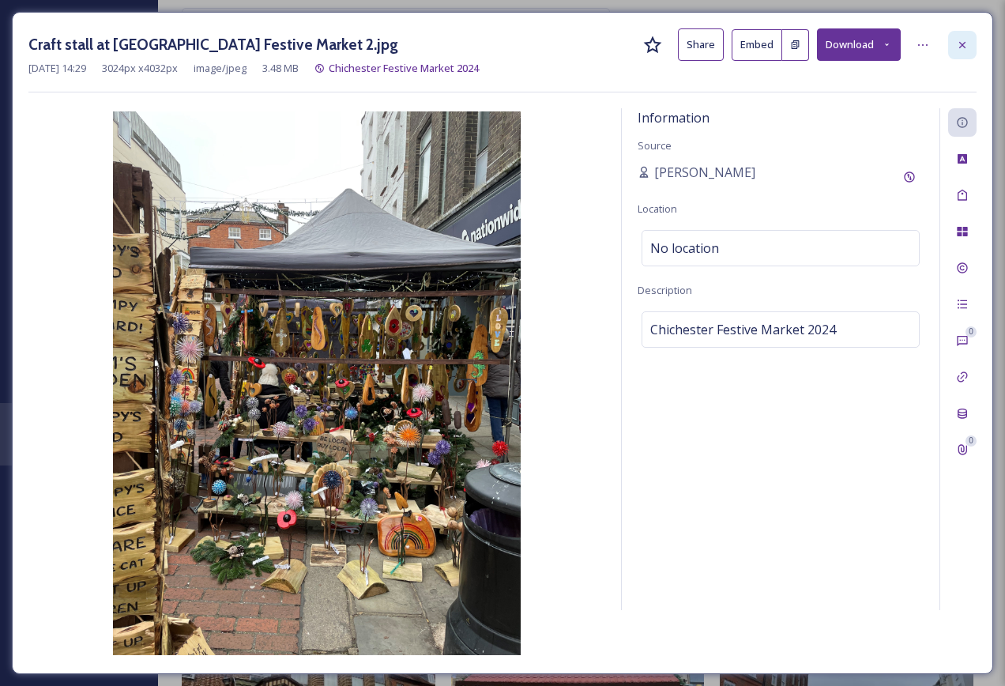
click at [972, 50] on div at bounding box center [962, 45] width 28 height 28
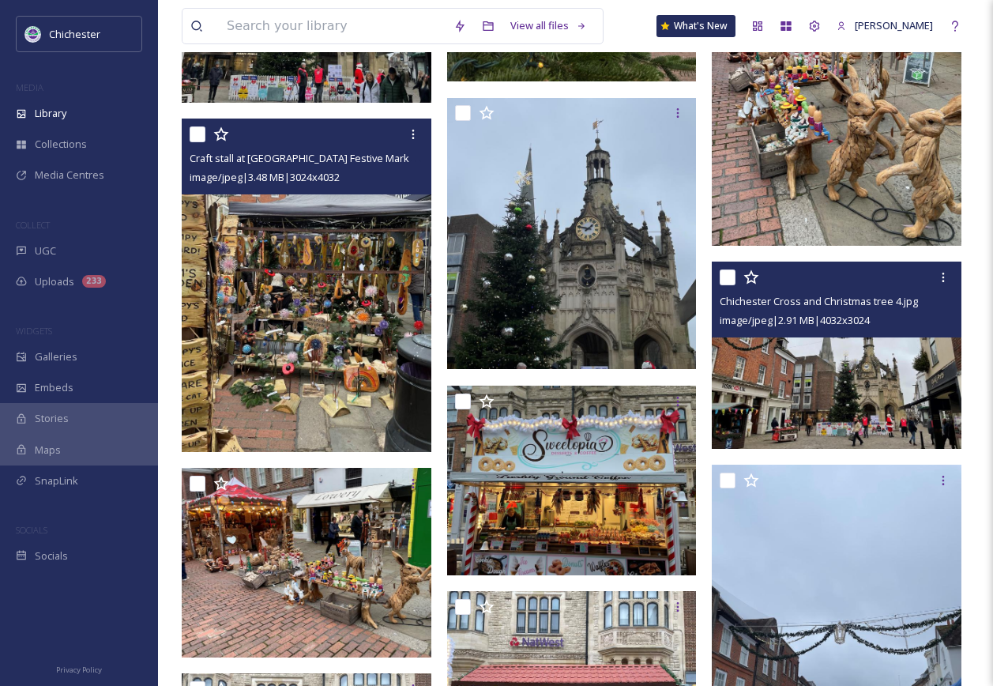
click at [802, 434] on img at bounding box center [837, 354] width 250 height 187
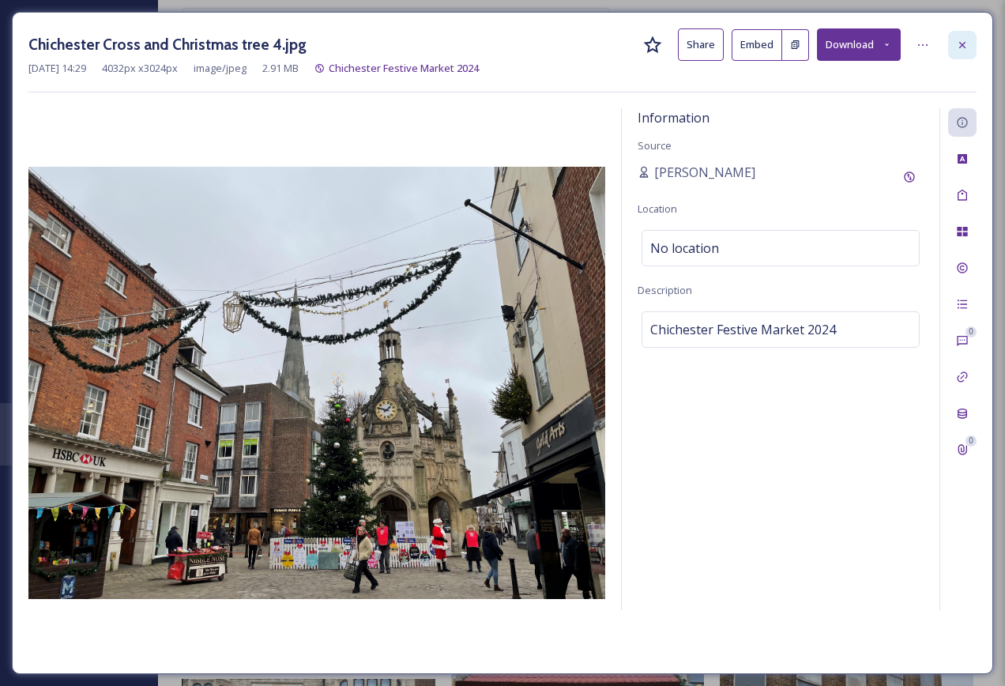
click at [962, 47] on icon at bounding box center [962, 45] width 13 height 13
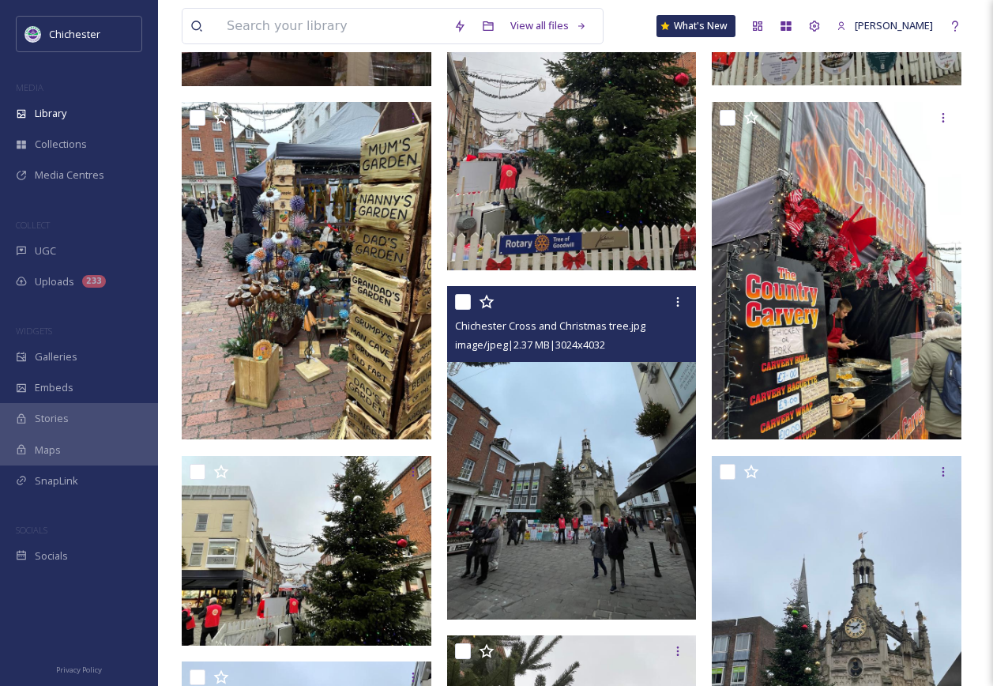
scroll to position [14247, 0]
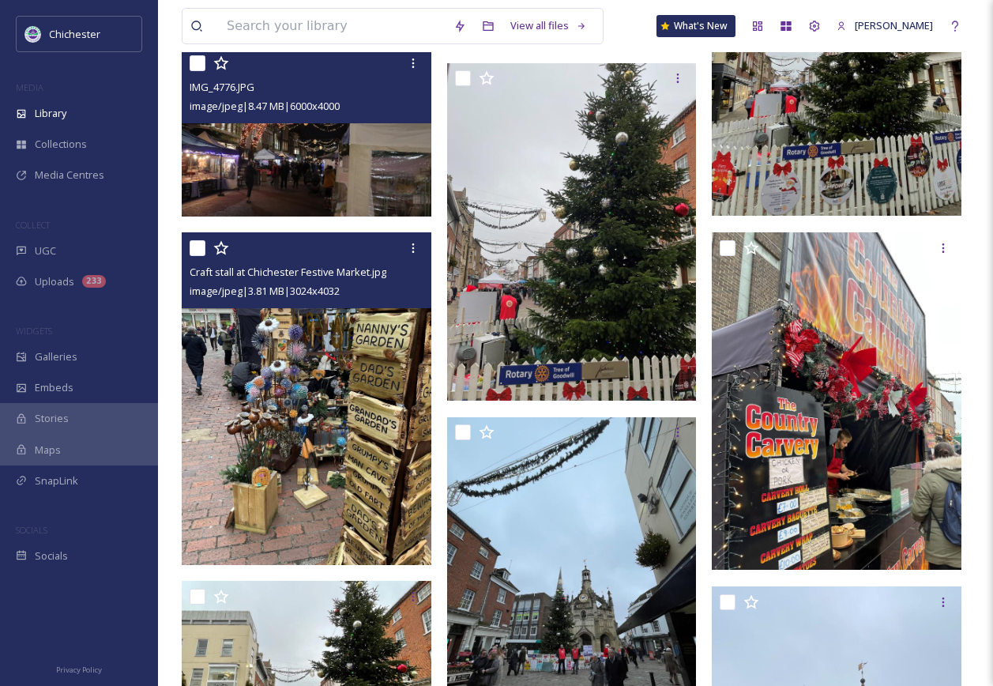
click at [335, 467] on img at bounding box center [307, 398] width 250 height 333
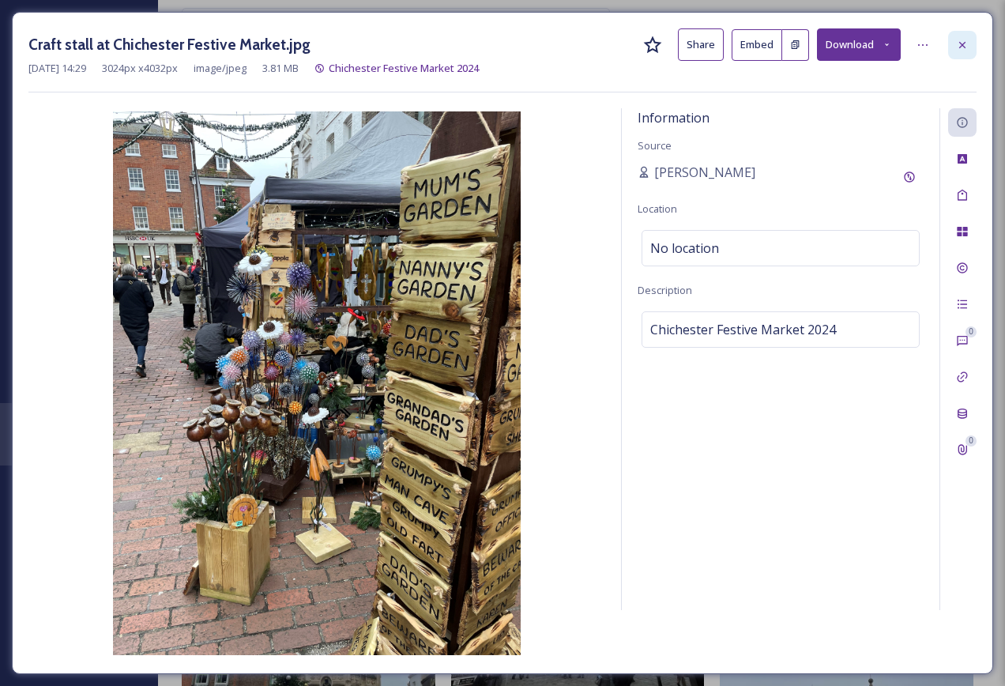
click at [966, 47] on icon at bounding box center [962, 45] width 13 height 13
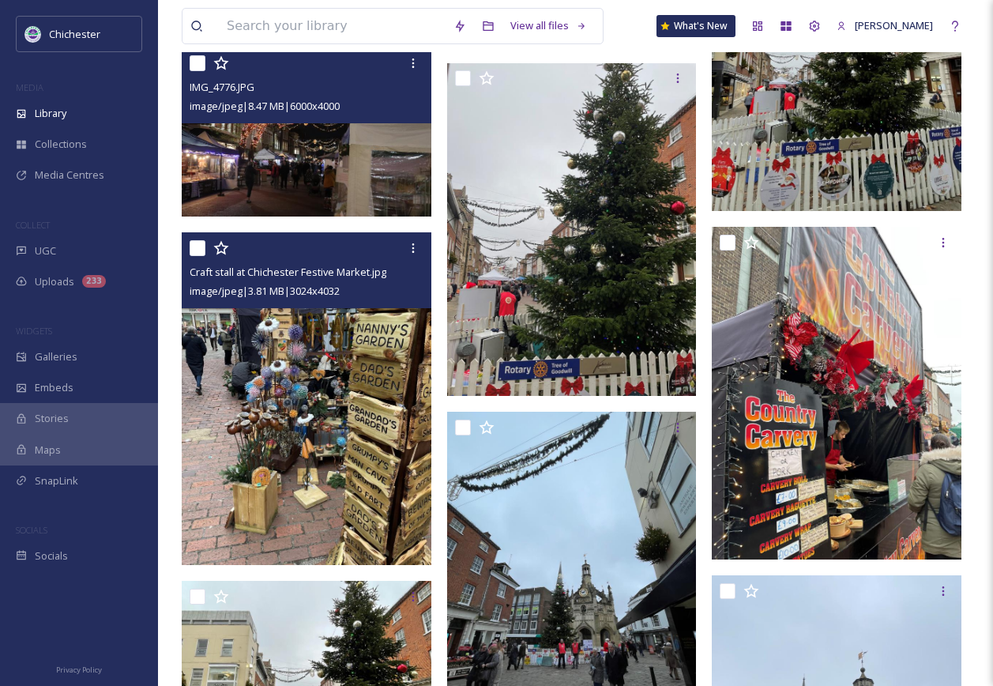
scroll to position [14010, 0]
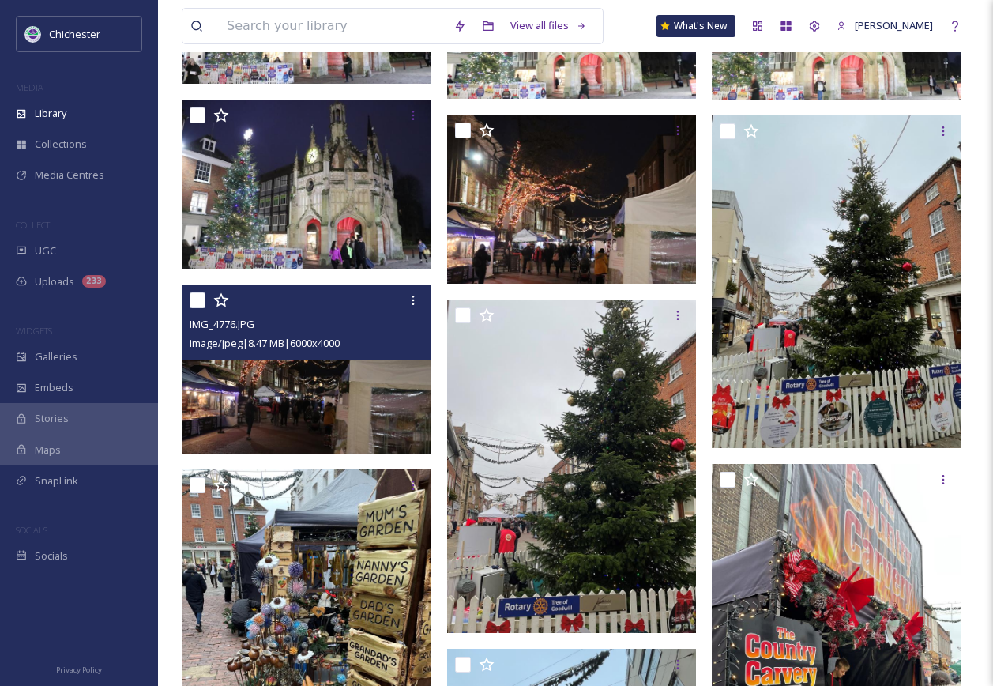
click at [397, 430] on img at bounding box center [309, 368] width 254 height 169
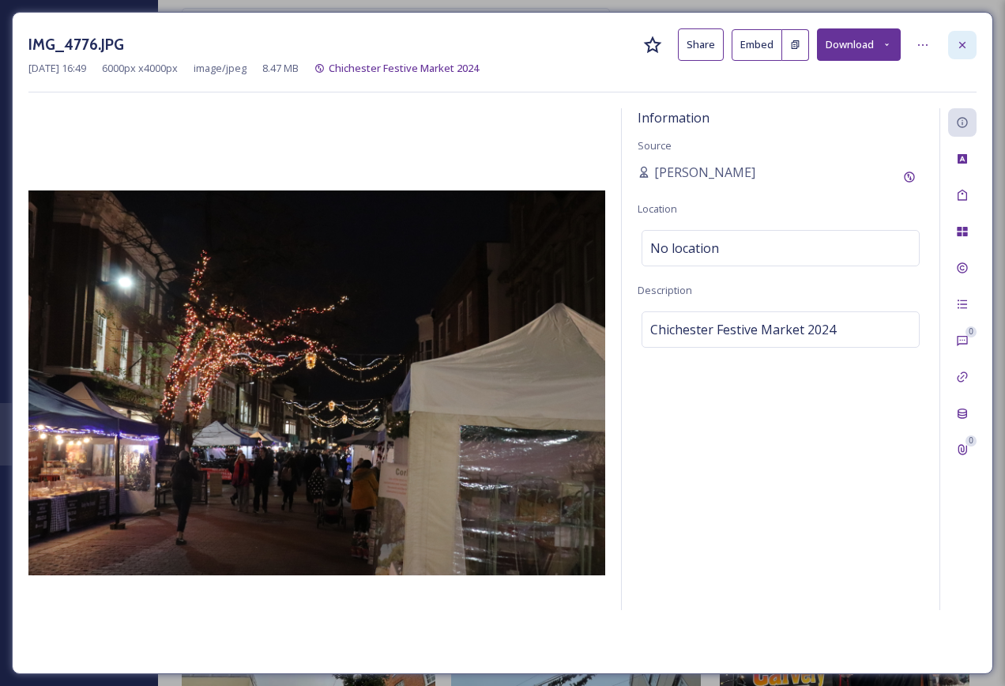
click at [953, 50] on div at bounding box center [962, 45] width 28 height 28
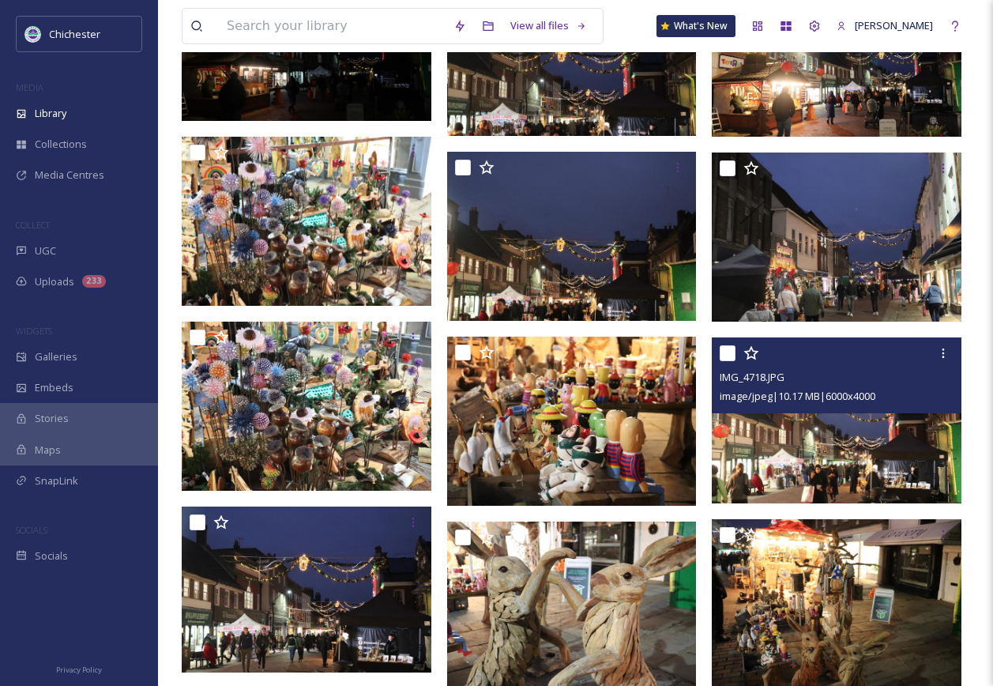
scroll to position [10455, 0]
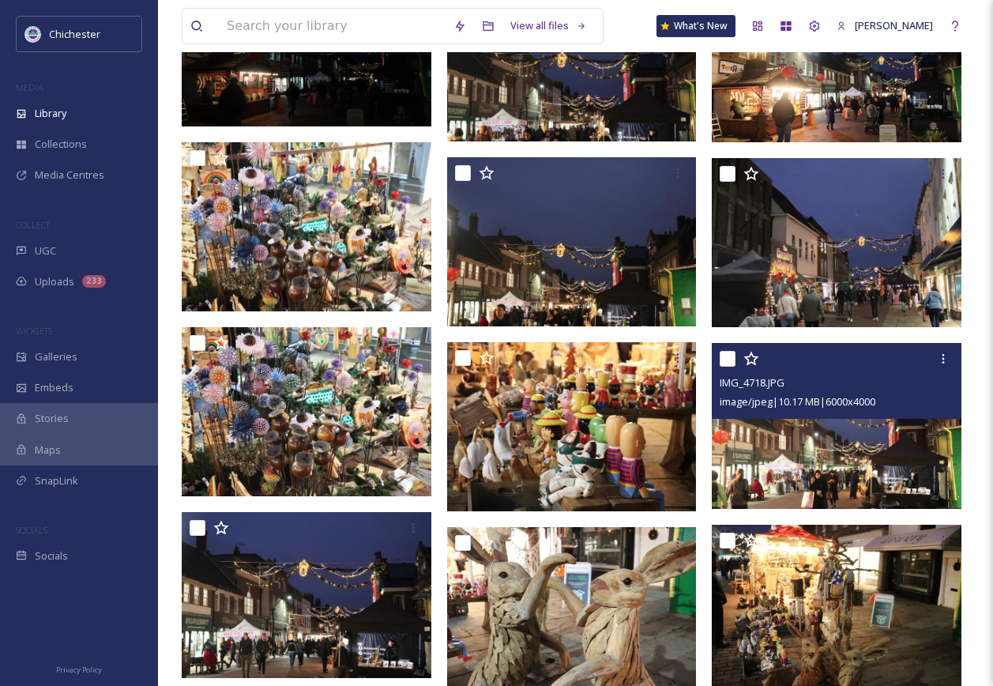
click at [819, 472] on img at bounding box center [837, 425] width 250 height 167
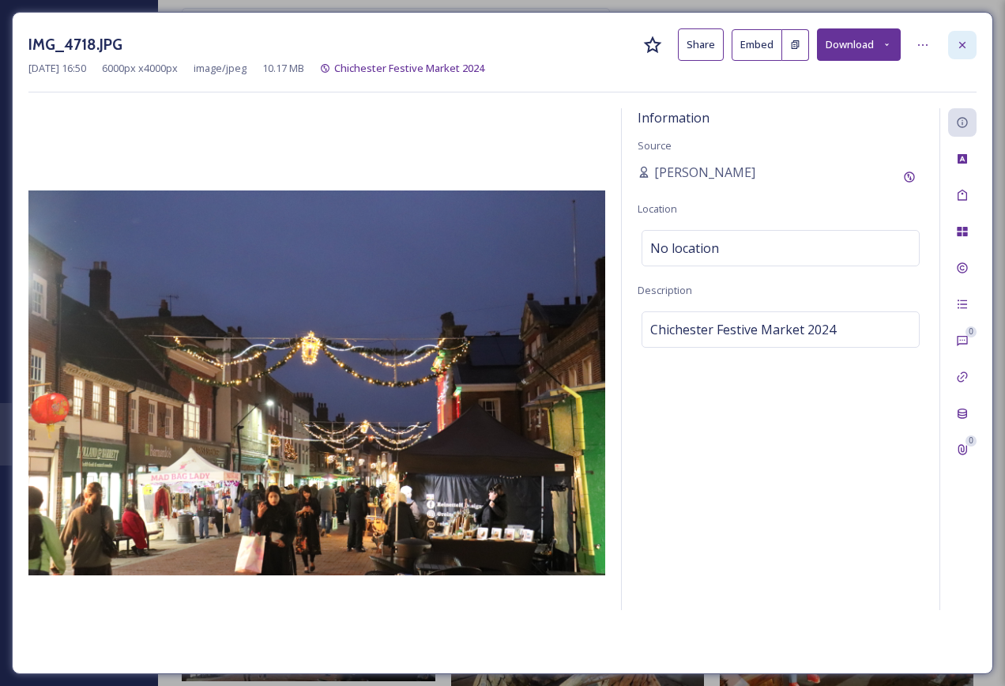
click at [957, 43] on icon at bounding box center [962, 45] width 13 height 13
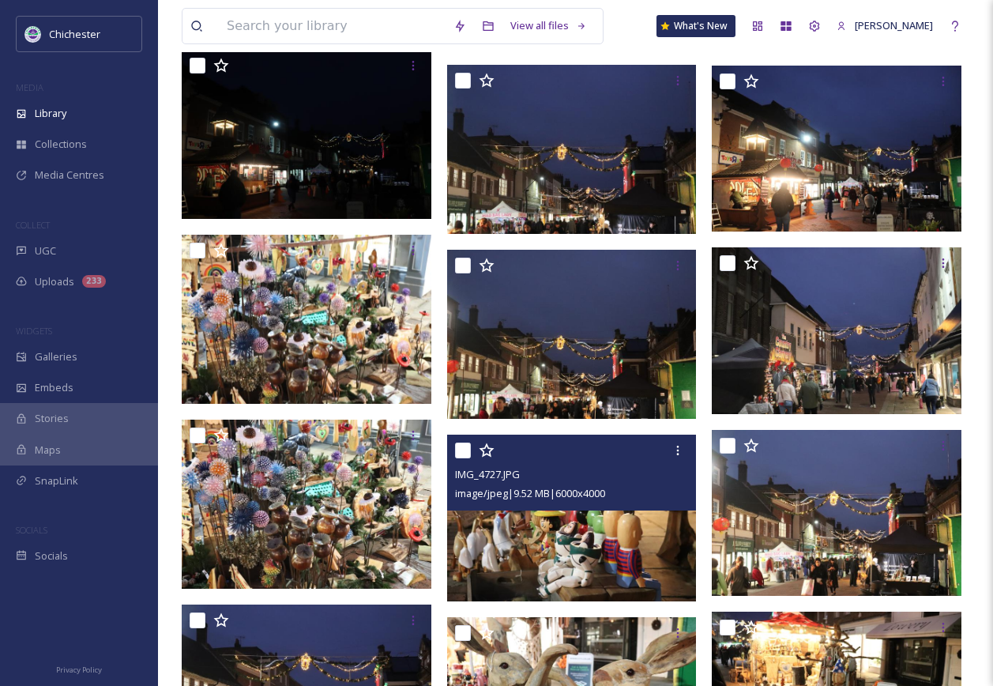
scroll to position [10218, 0]
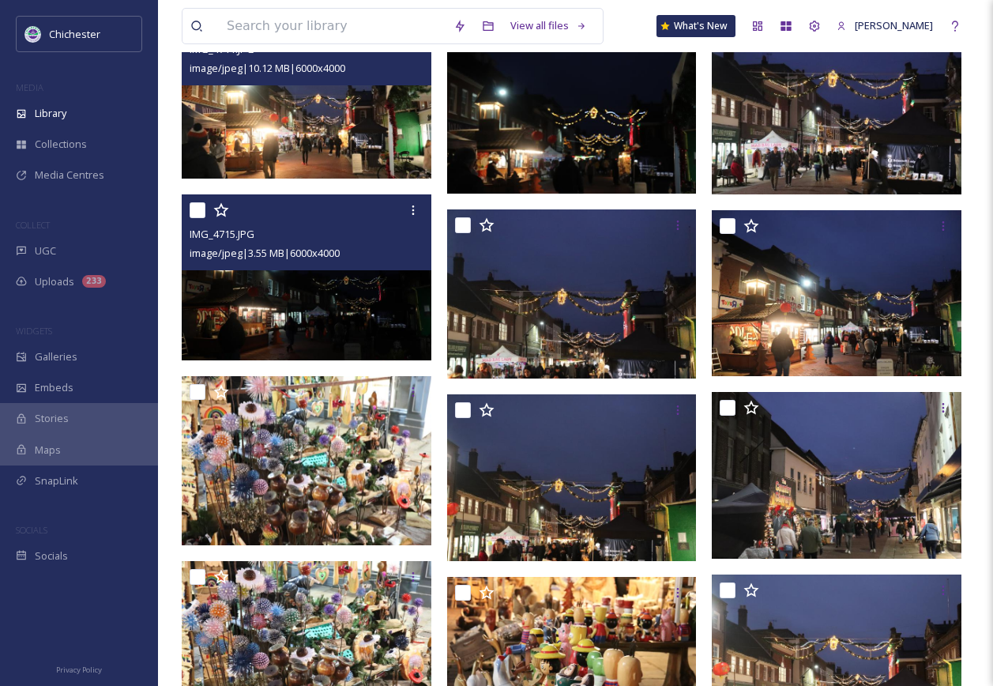
click at [298, 311] on img at bounding box center [307, 277] width 250 height 167
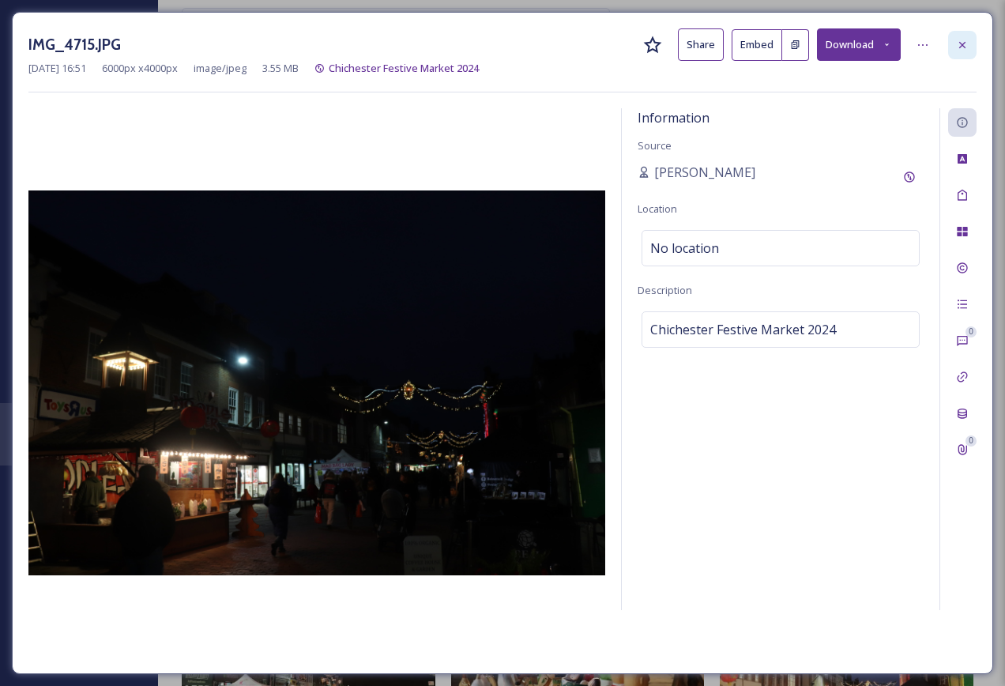
click at [961, 48] on icon at bounding box center [962, 45] width 13 height 13
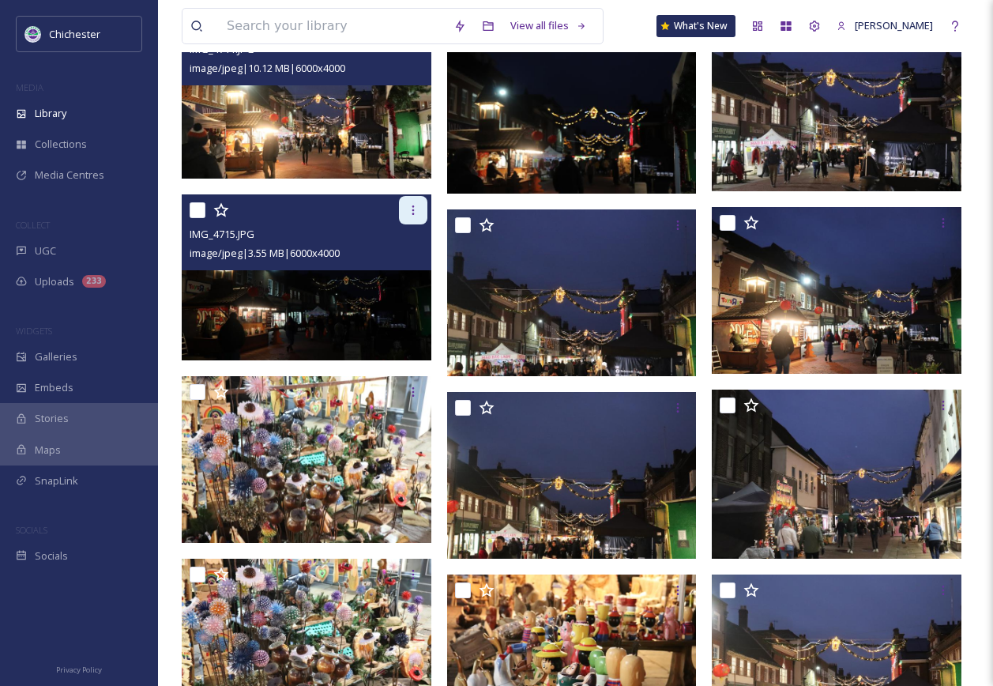
click at [412, 212] on icon at bounding box center [413, 210] width 13 height 13
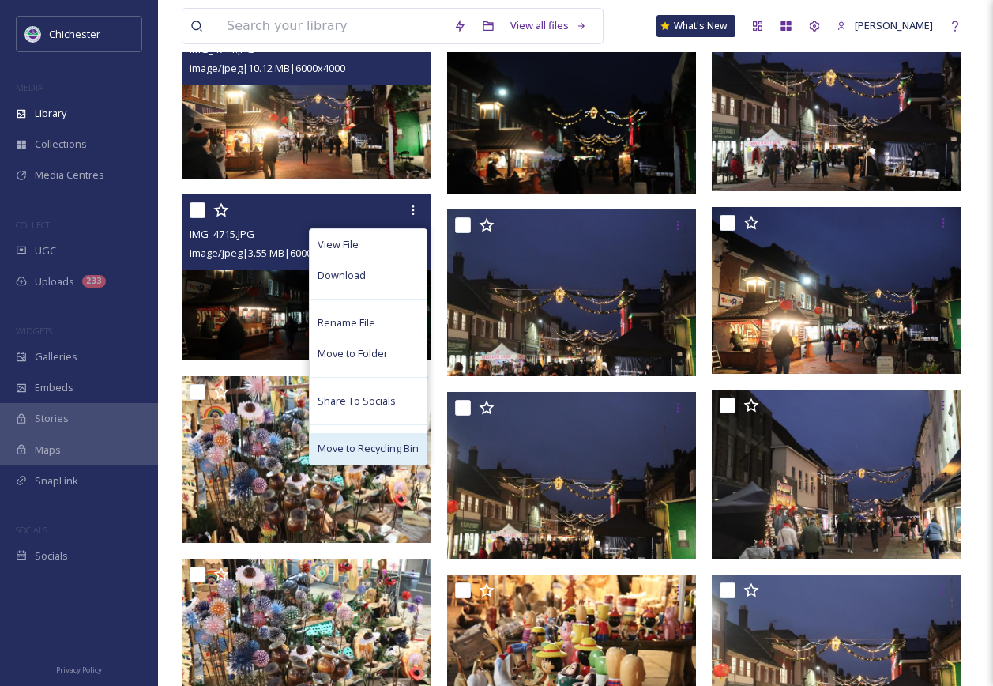
click at [373, 446] on span "Move to Recycling Bin" at bounding box center [368, 448] width 101 height 15
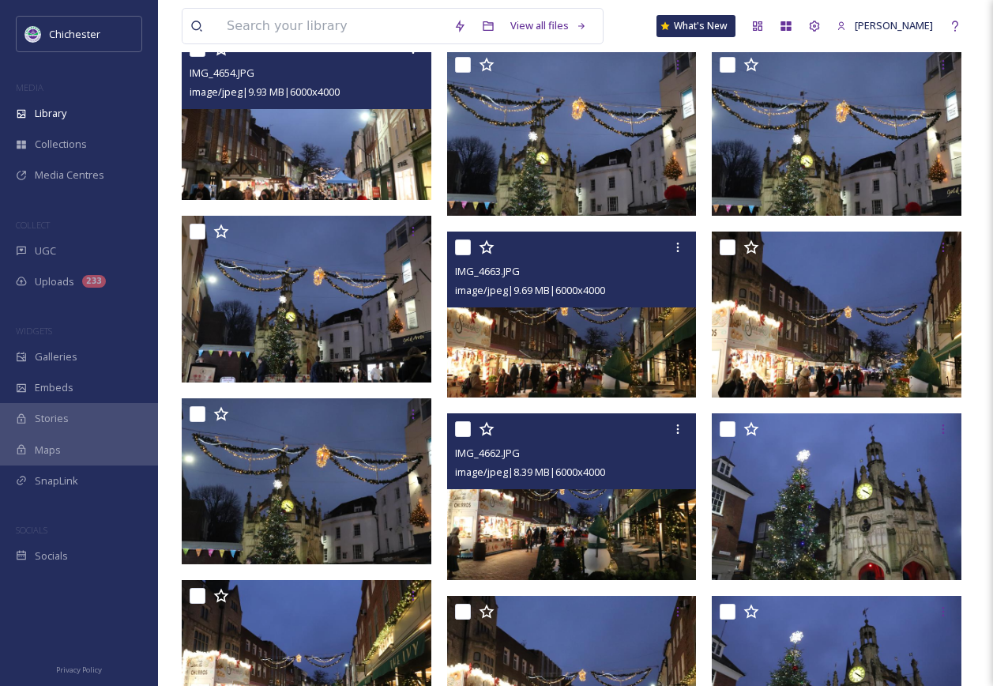
scroll to position [6834, 0]
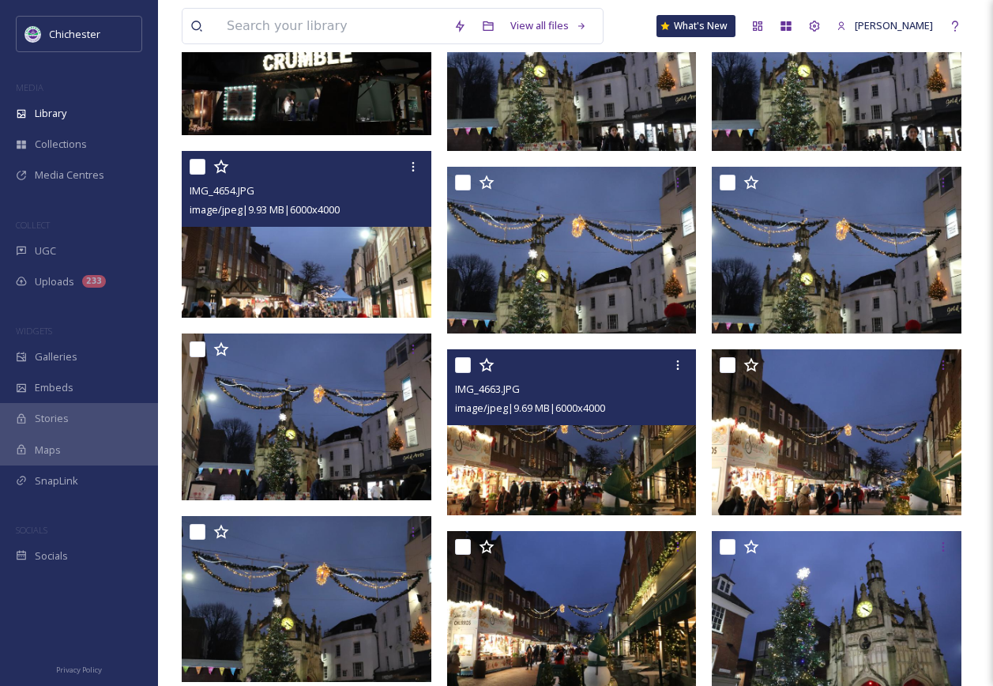
click at [633, 482] on img at bounding box center [572, 432] width 250 height 167
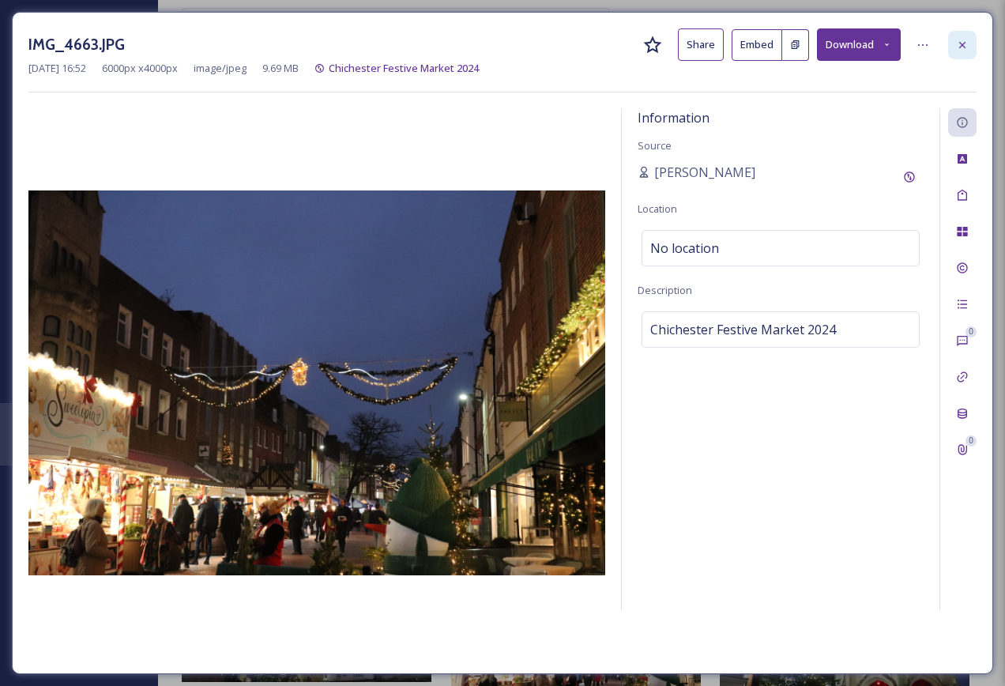
click at [972, 38] on div at bounding box center [962, 45] width 28 height 28
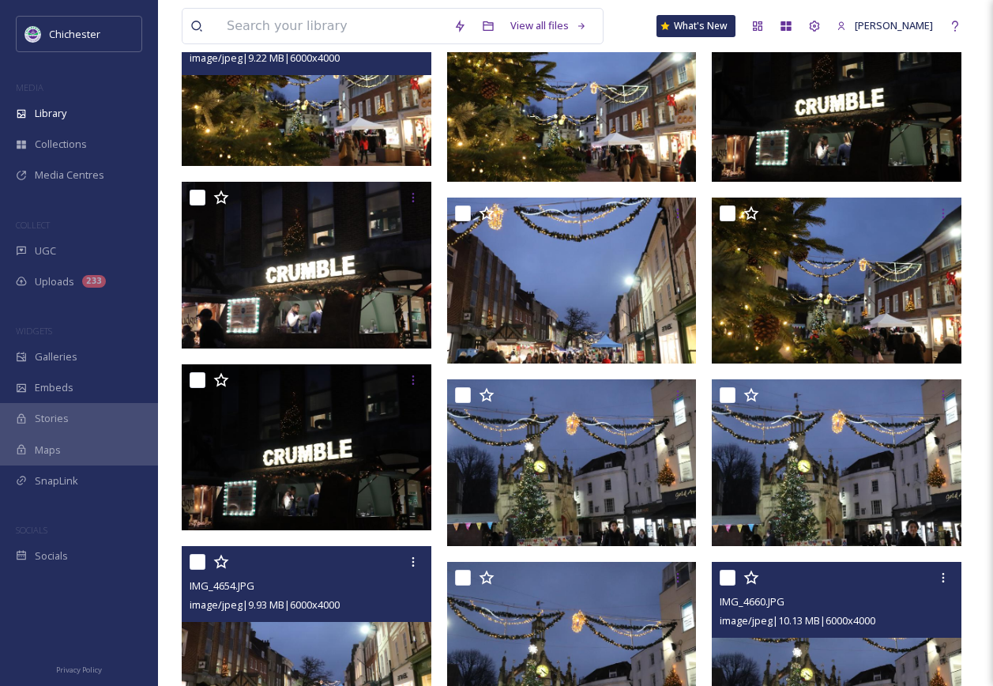
scroll to position [6281, 0]
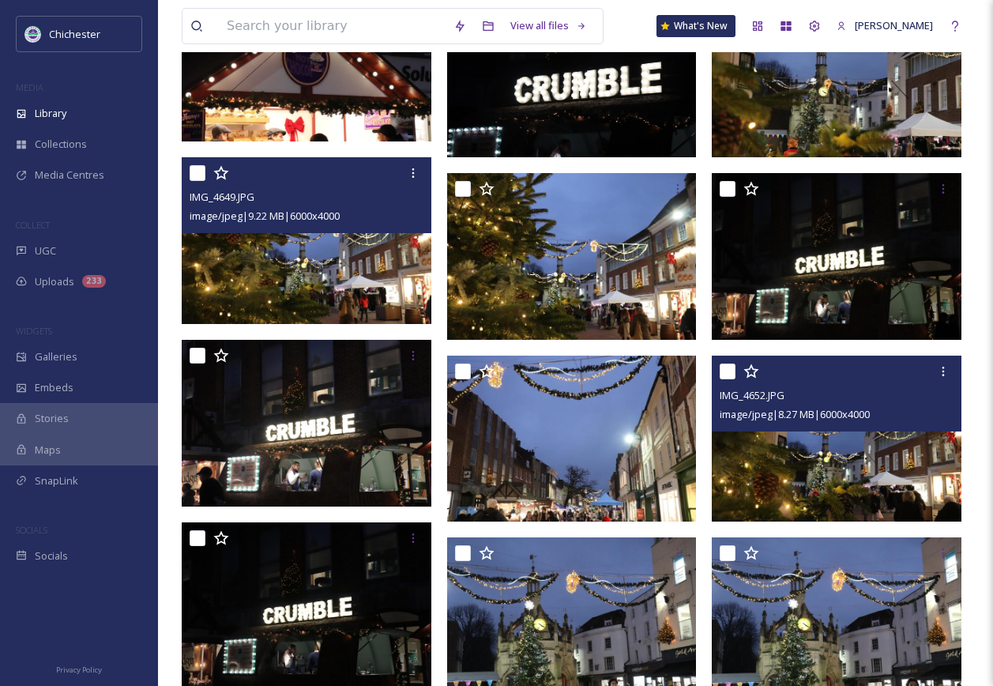
click at [847, 499] on img at bounding box center [837, 438] width 250 height 167
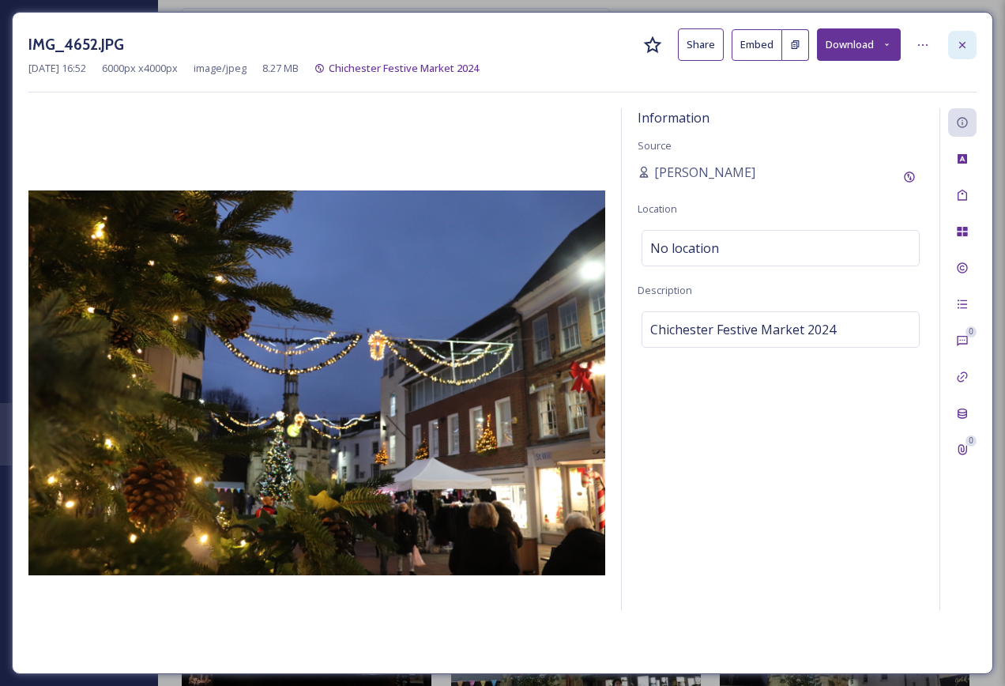
click at [956, 43] on icon at bounding box center [962, 45] width 13 height 13
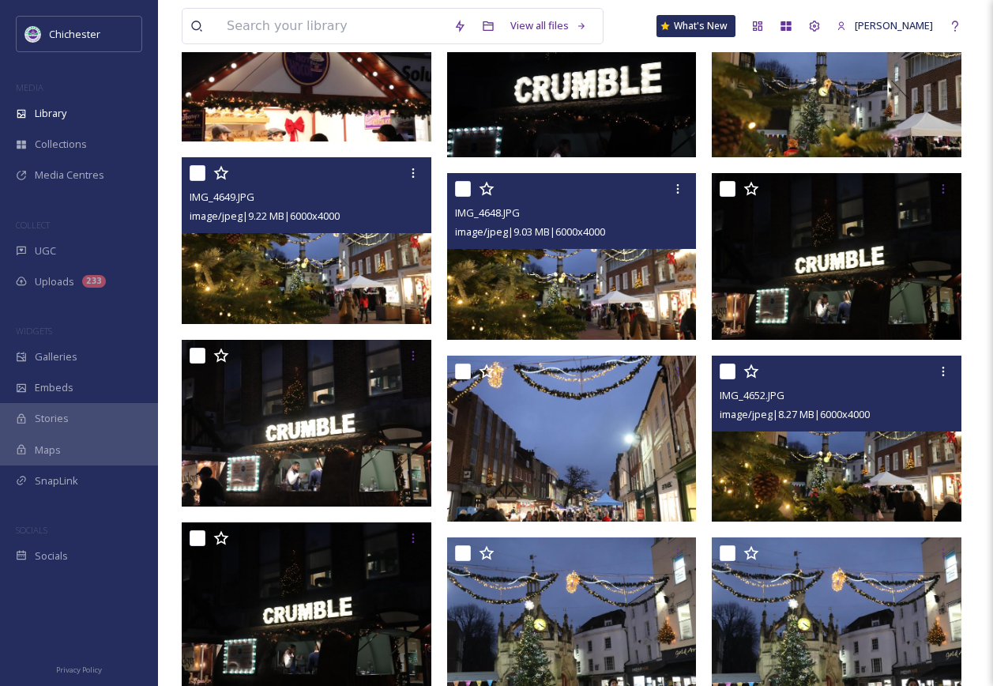
click at [645, 312] on img at bounding box center [572, 256] width 250 height 167
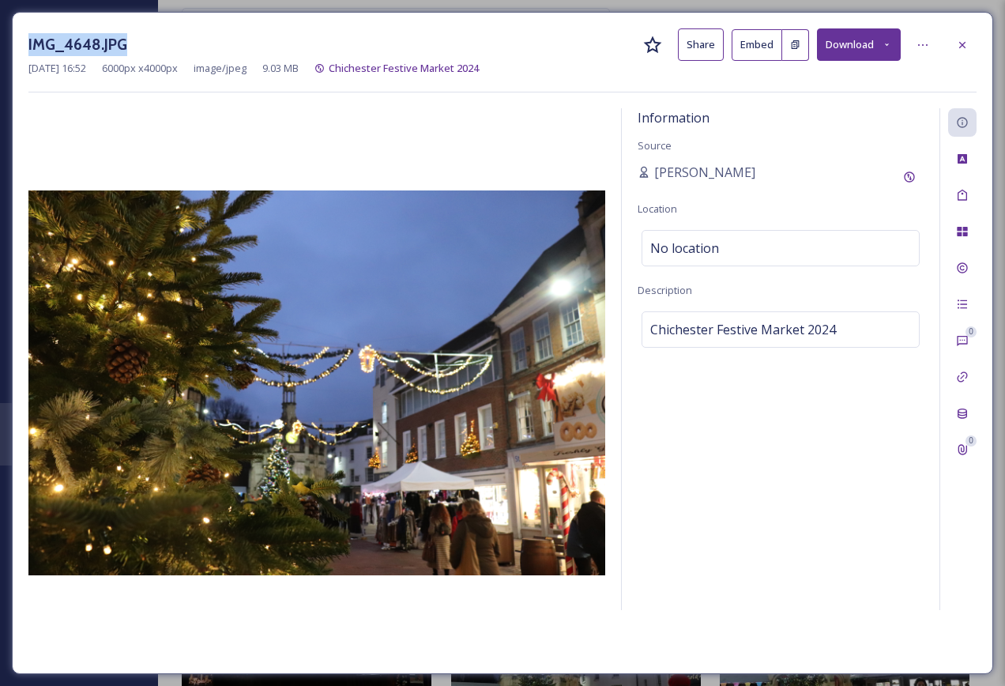
drag, startPoint x: 138, startPoint y: 45, endPoint x: 28, endPoint y: 36, distance: 110.9
click at [28, 36] on div "IMG_4648.JPG Share Embed Download [DATE] 16:52 6000 px x 4000 px image/jpeg 9.0…" at bounding box center [502, 343] width 981 height 662
copy h3 "IMG_4648.JPG"
drag, startPoint x: 968, startPoint y: 45, endPoint x: 674, endPoint y: 350, distance: 423.4
click at [968, 45] on icon at bounding box center [962, 45] width 13 height 13
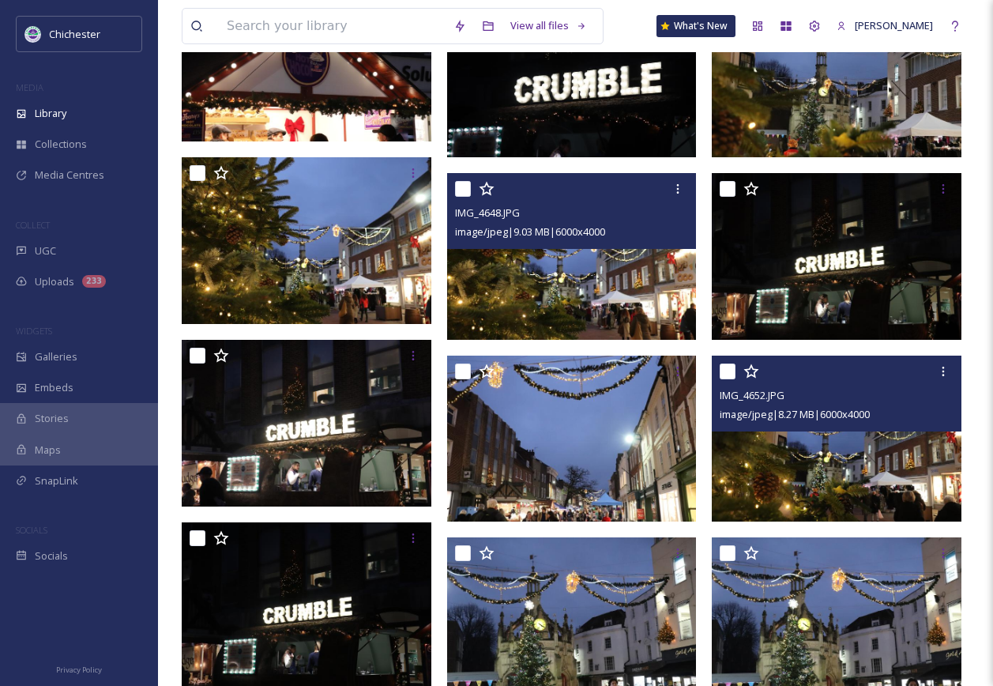
click at [641, 281] on img at bounding box center [572, 256] width 250 height 167
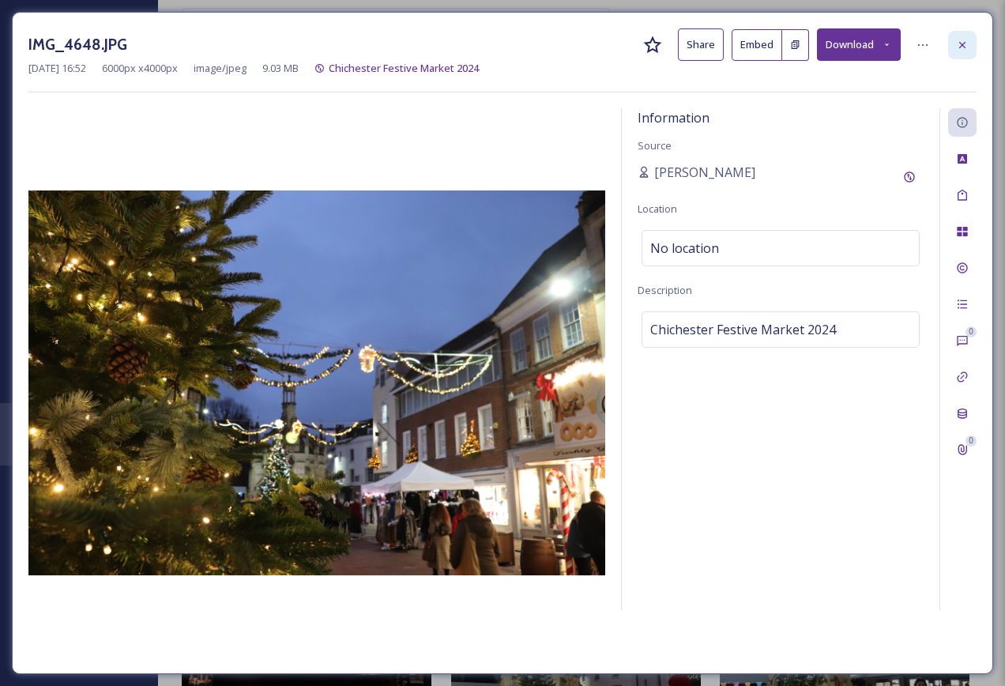
click at [964, 47] on icon at bounding box center [962, 45] width 13 height 13
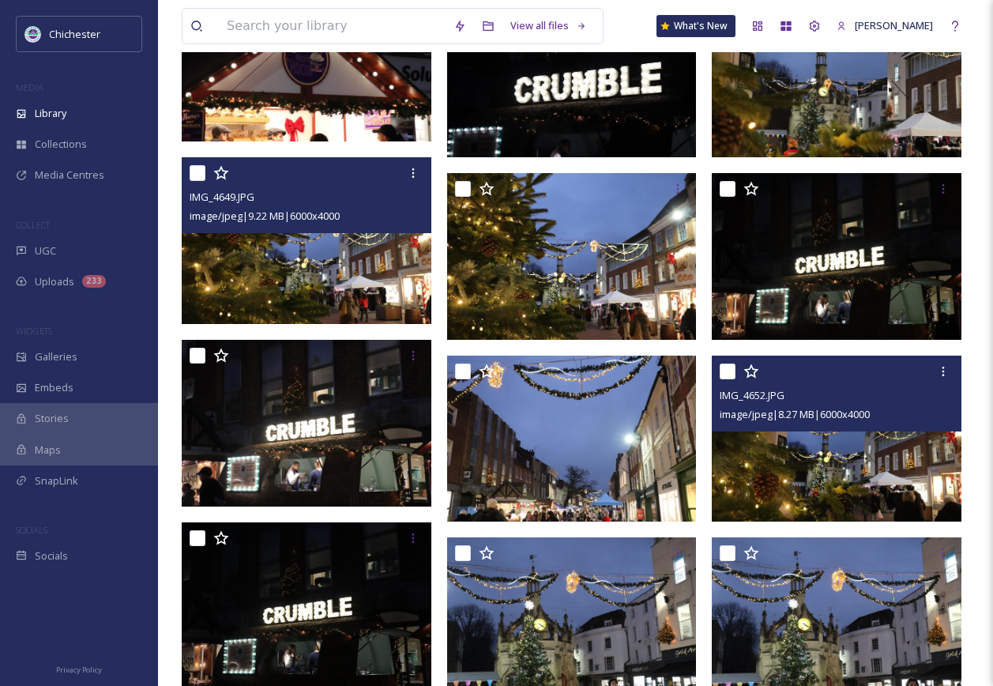
click at [279, 258] on img at bounding box center [307, 240] width 250 height 167
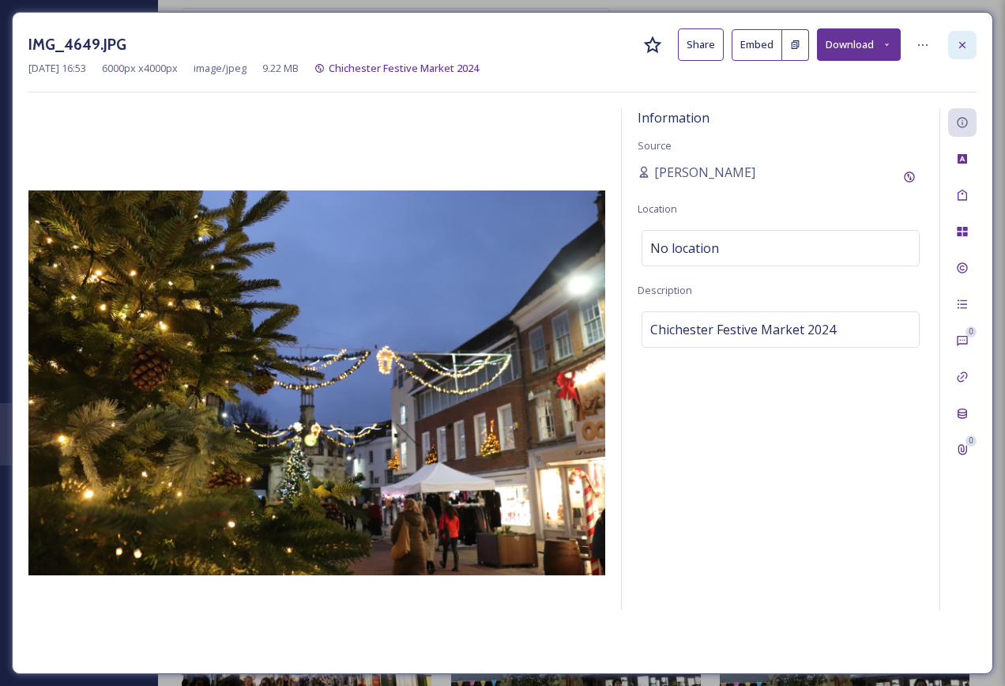
click at [958, 43] on icon at bounding box center [962, 45] width 13 height 13
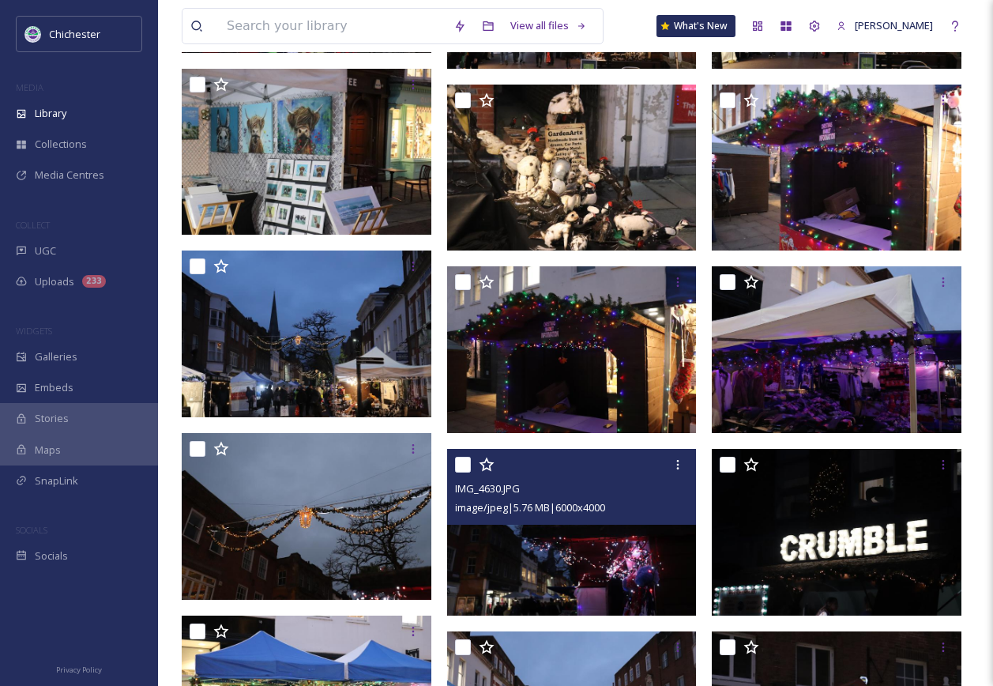
scroll to position [5017, 0]
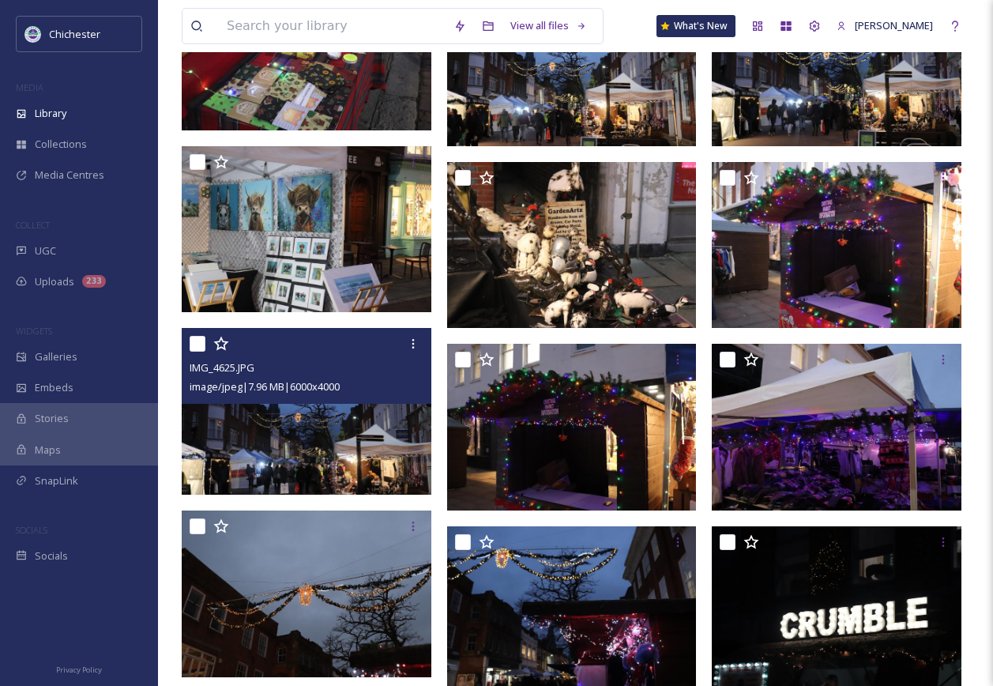
click at [362, 458] on img at bounding box center [307, 411] width 250 height 167
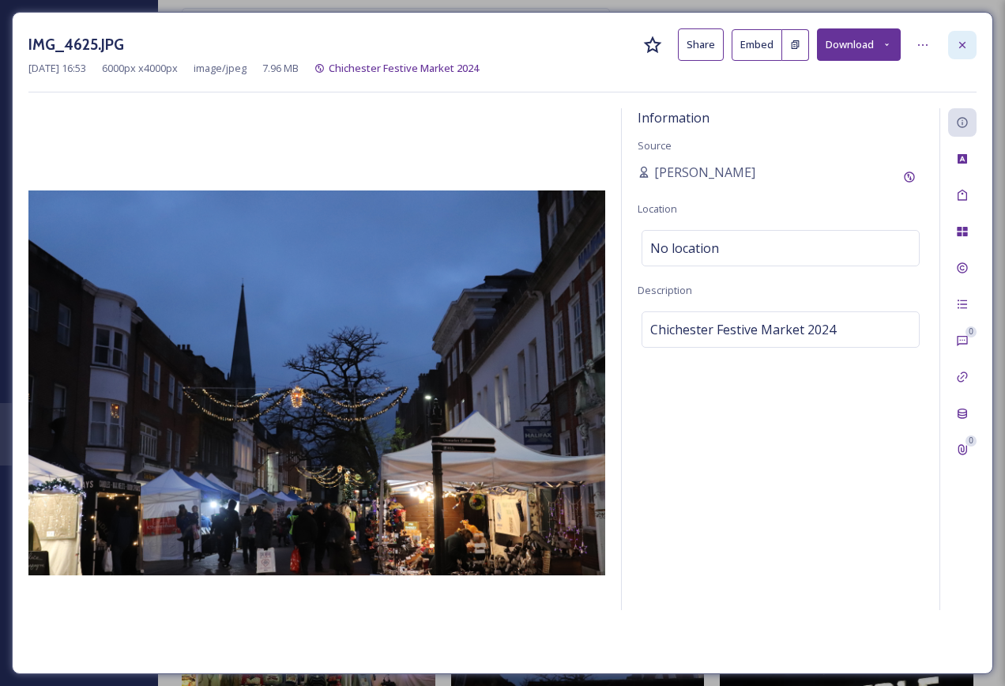
click at [966, 43] on icon at bounding box center [962, 45] width 13 height 13
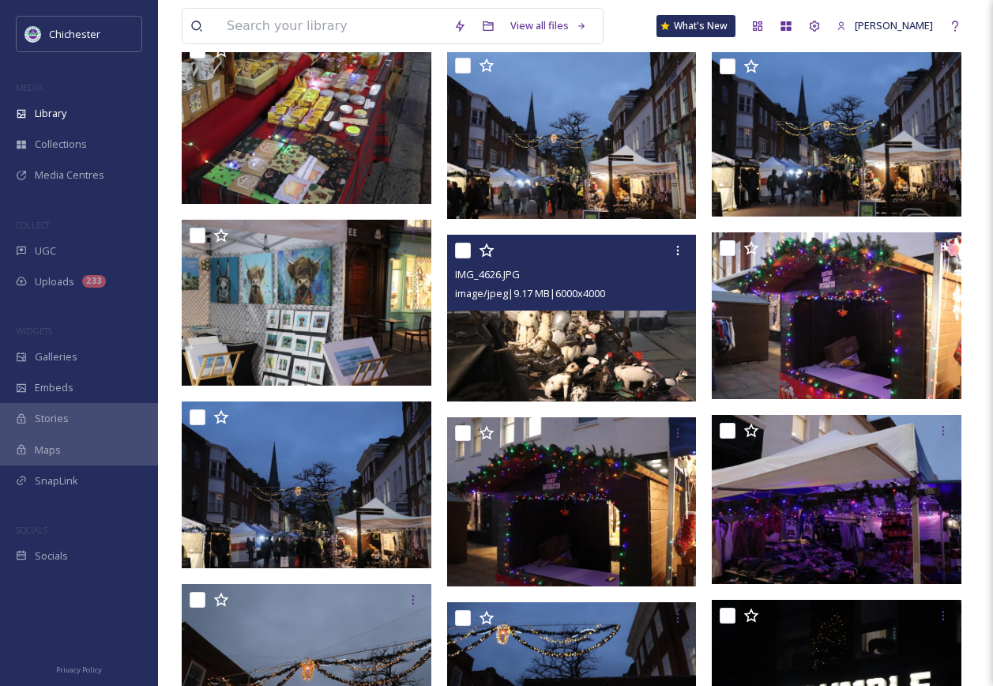
click at [627, 353] on img at bounding box center [572, 318] width 250 height 167
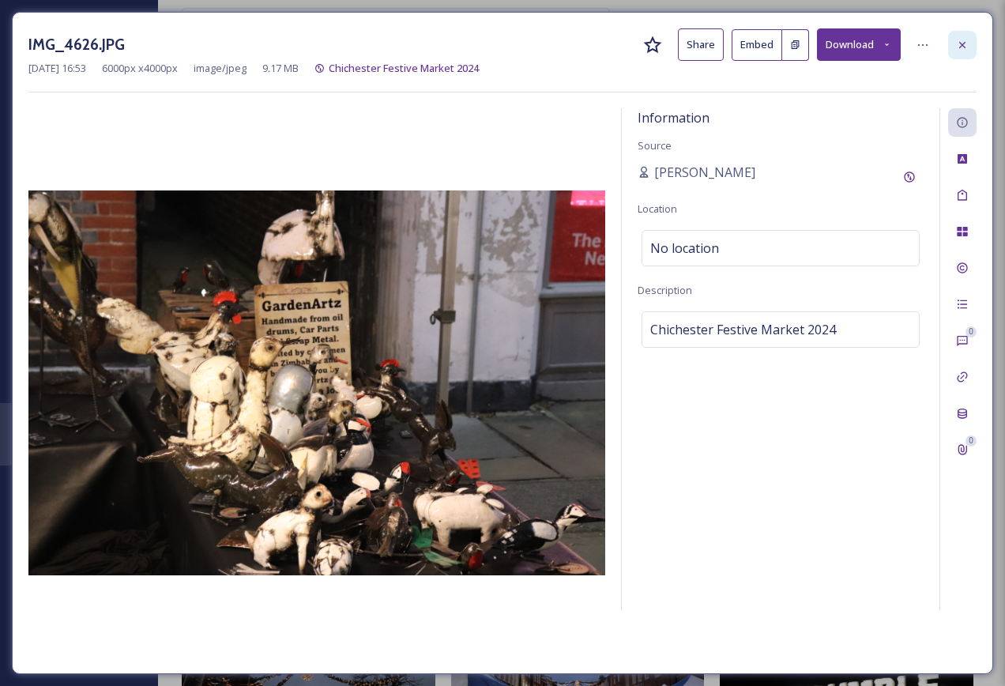
click at [958, 49] on icon at bounding box center [962, 45] width 13 height 13
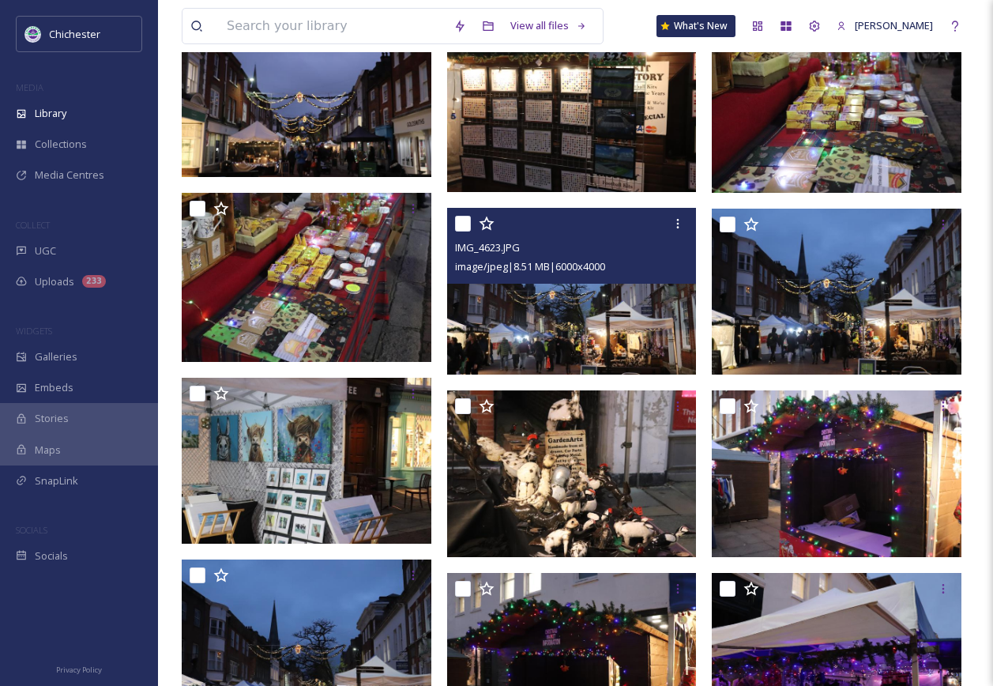
scroll to position [4780, 0]
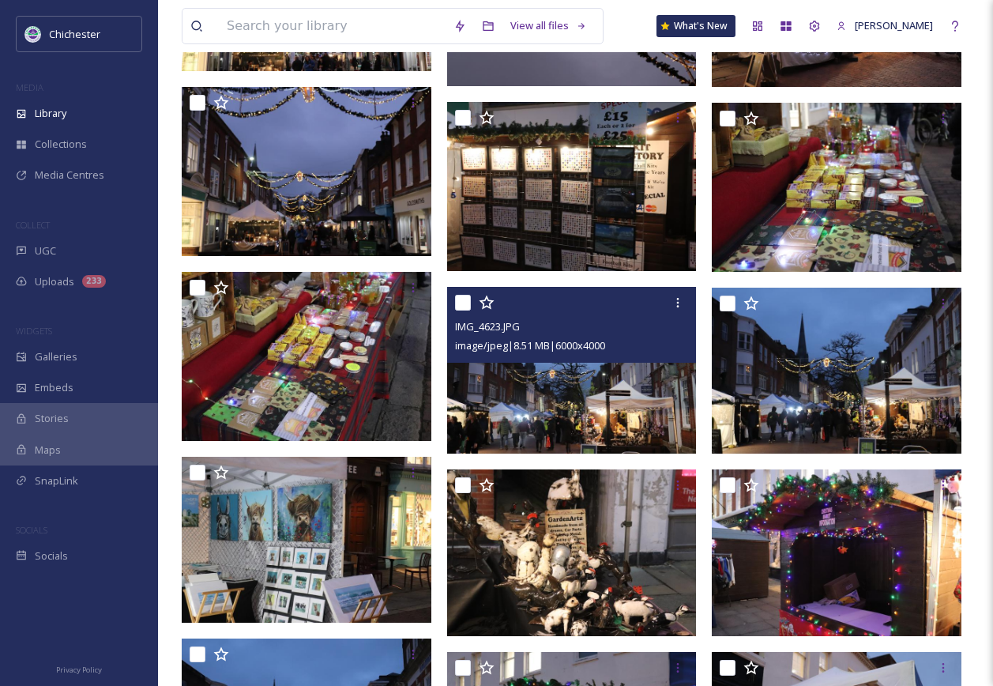
click at [522, 404] on img at bounding box center [572, 370] width 250 height 167
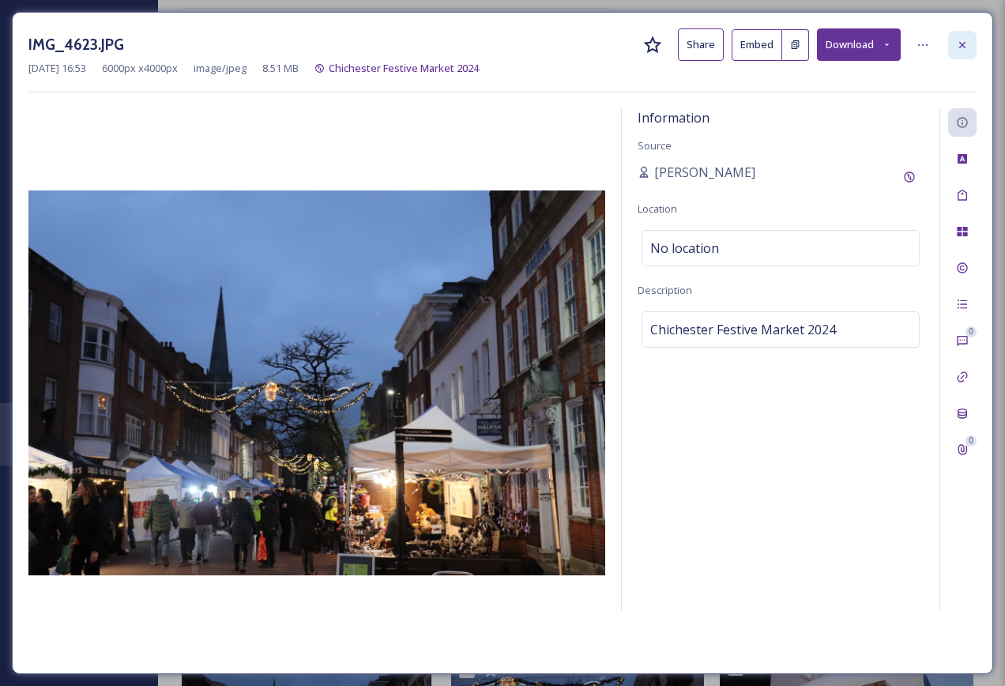
click at [973, 42] on div at bounding box center [962, 45] width 28 height 28
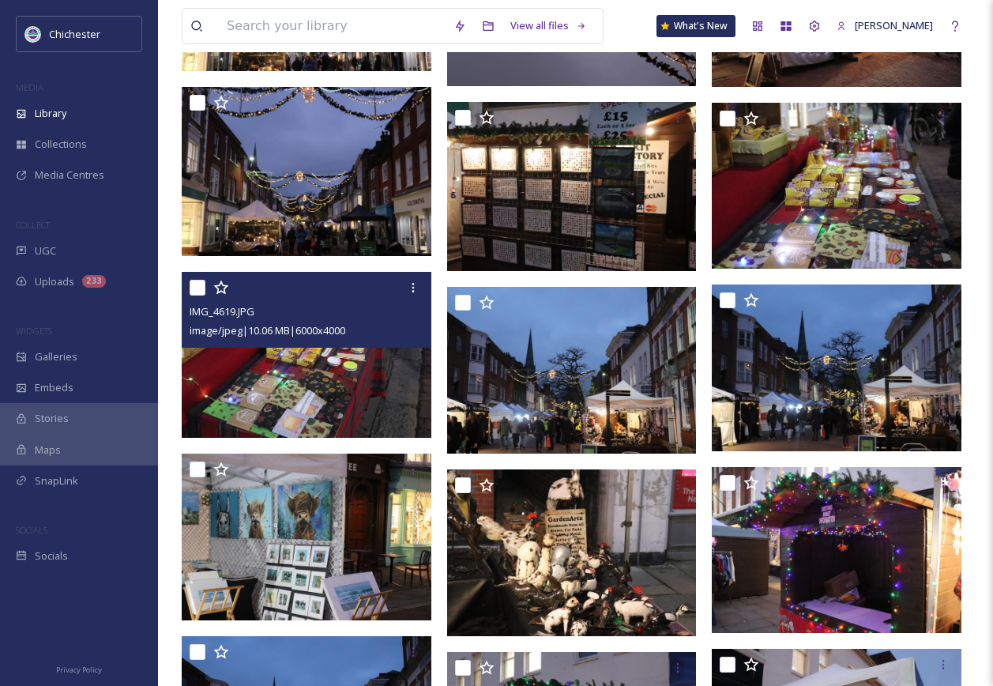
click at [301, 380] on img at bounding box center [307, 354] width 250 height 167
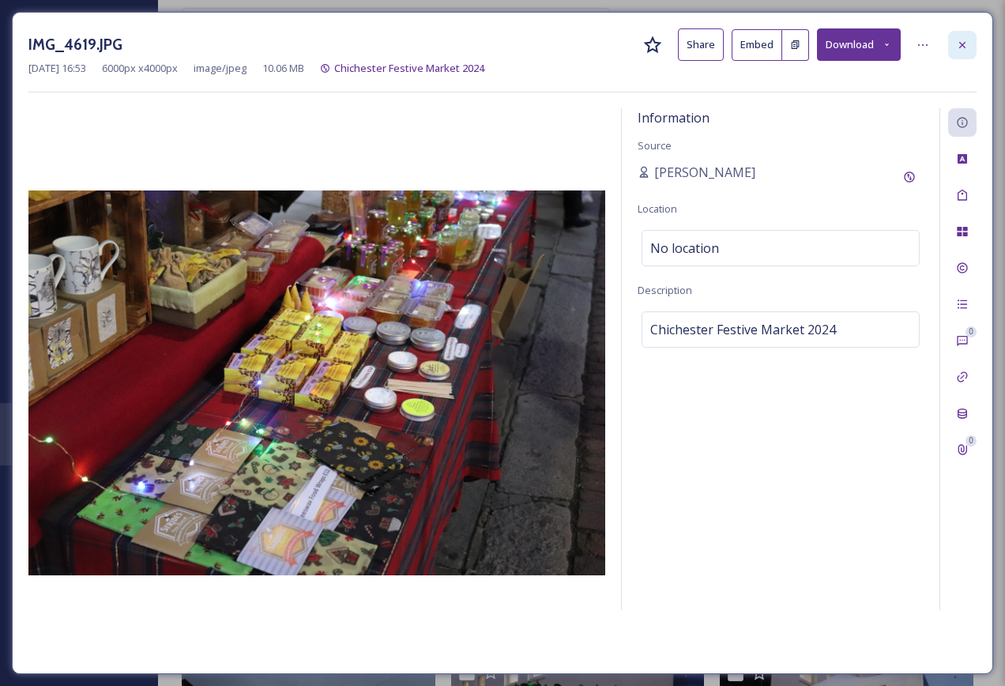
click at [966, 43] on icon at bounding box center [962, 45] width 13 height 13
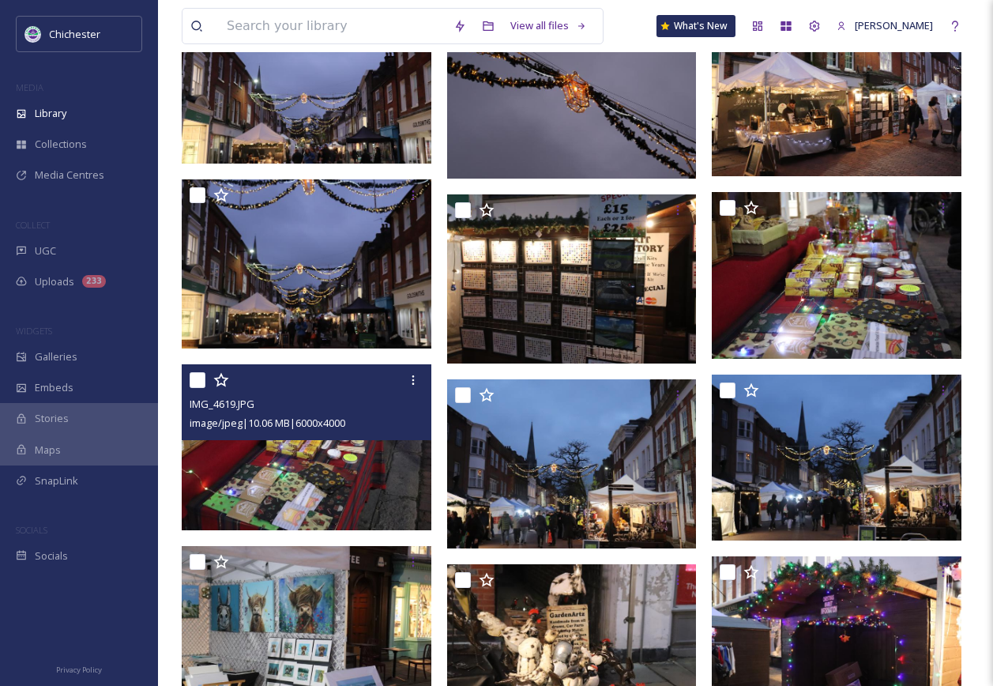
scroll to position [4544, 0]
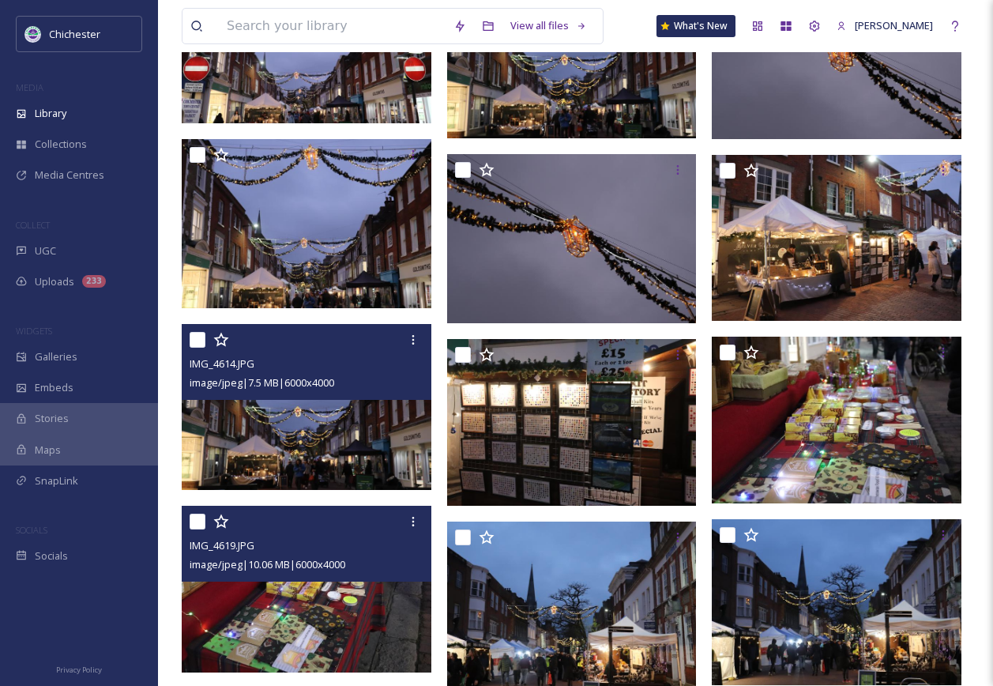
click at [366, 431] on img at bounding box center [307, 406] width 250 height 167
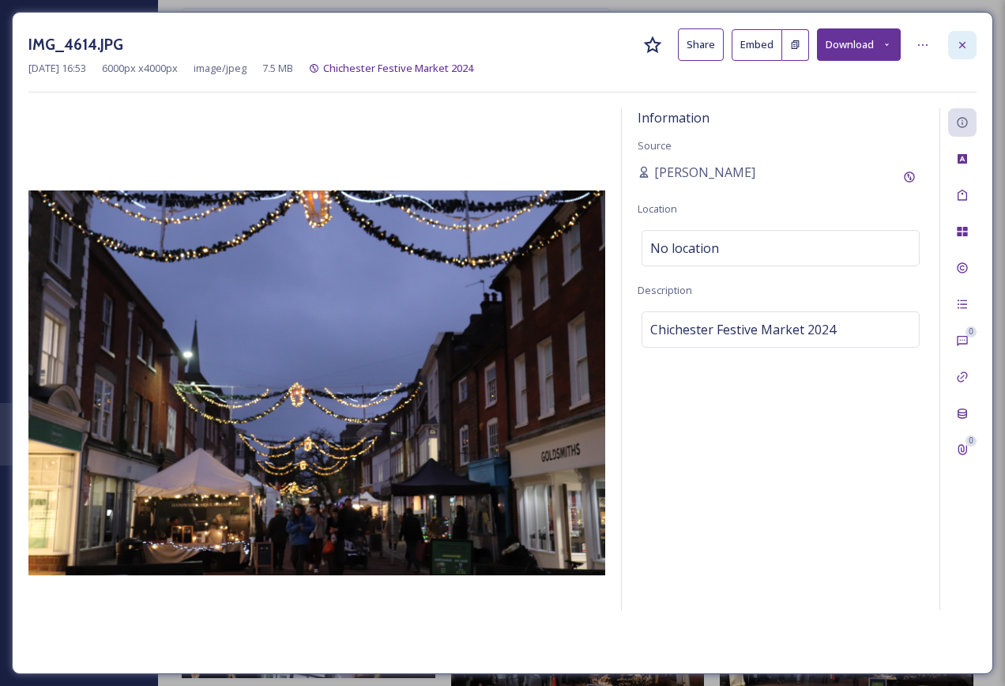
click at [971, 38] on div at bounding box center [962, 45] width 28 height 28
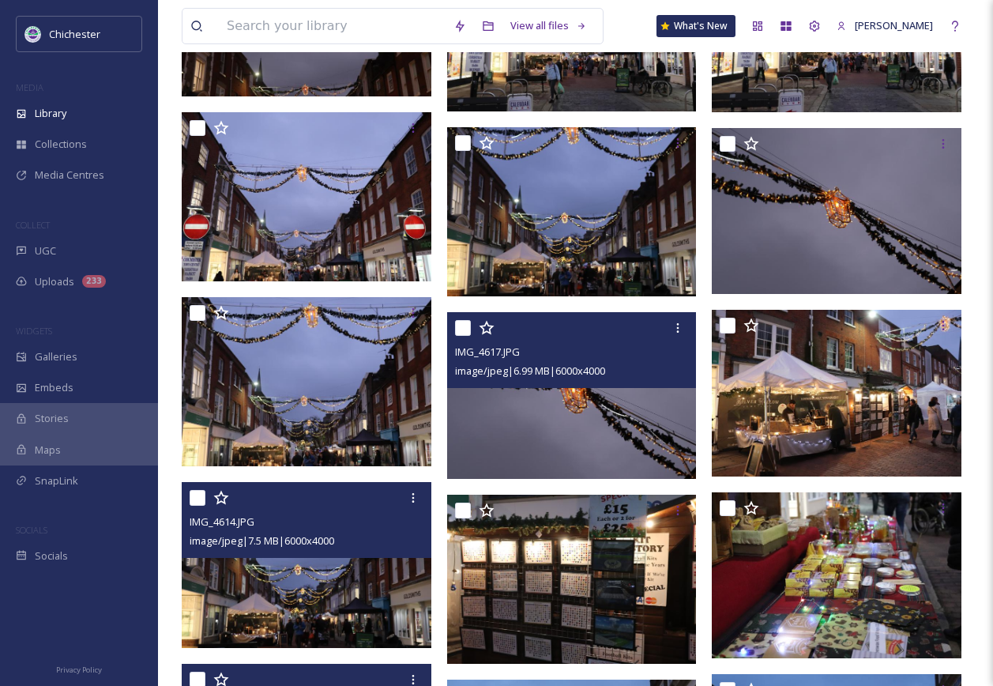
scroll to position [4307, 0]
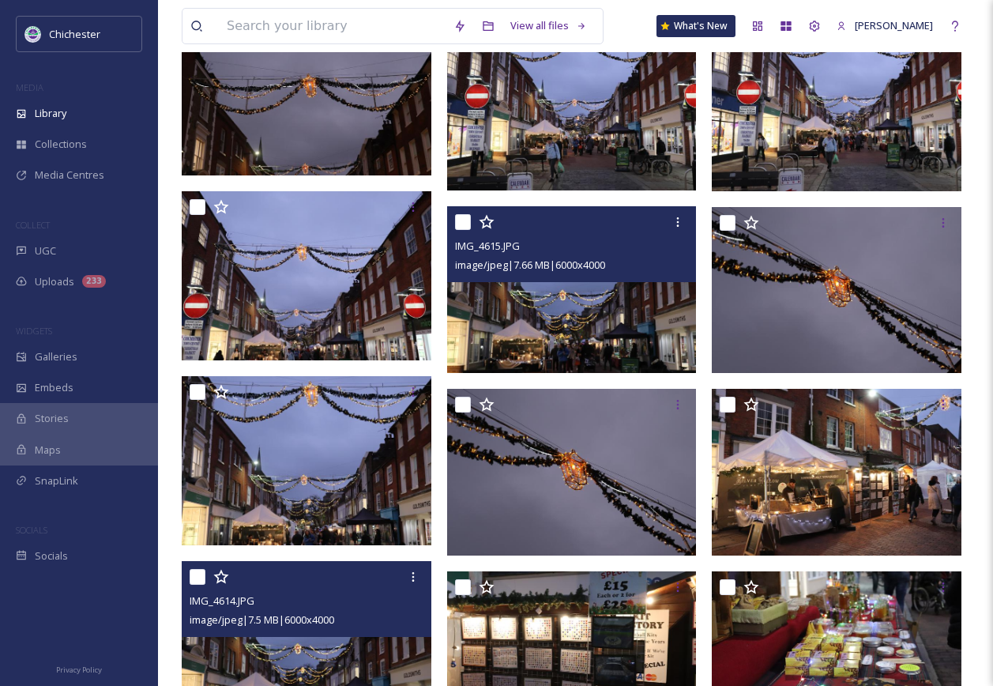
click at [545, 299] on img at bounding box center [572, 289] width 250 height 167
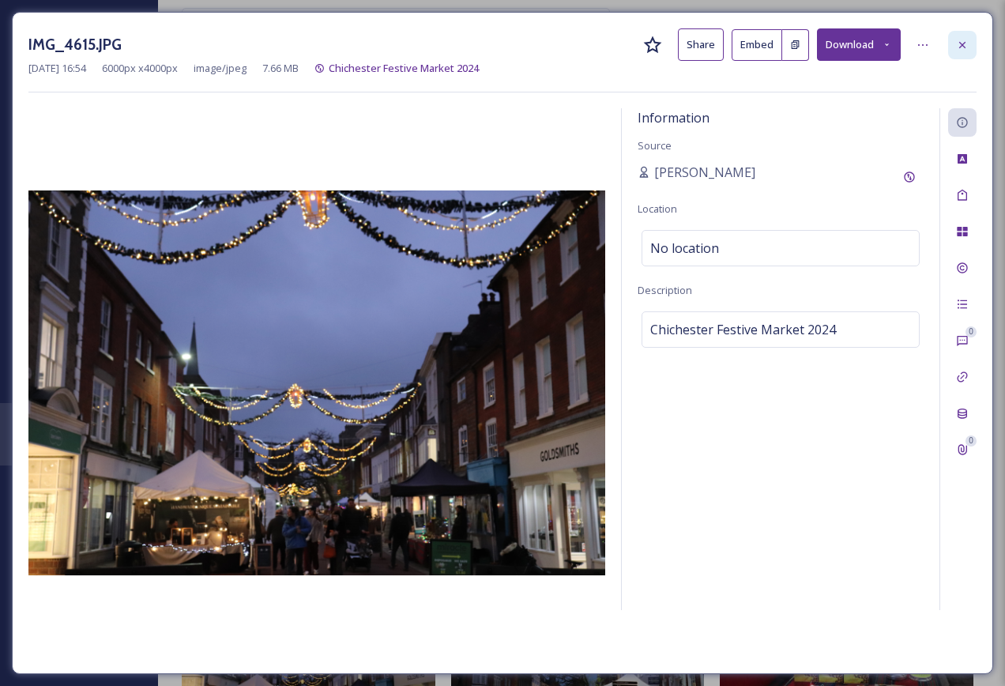
click at [957, 47] on icon at bounding box center [962, 45] width 13 height 13
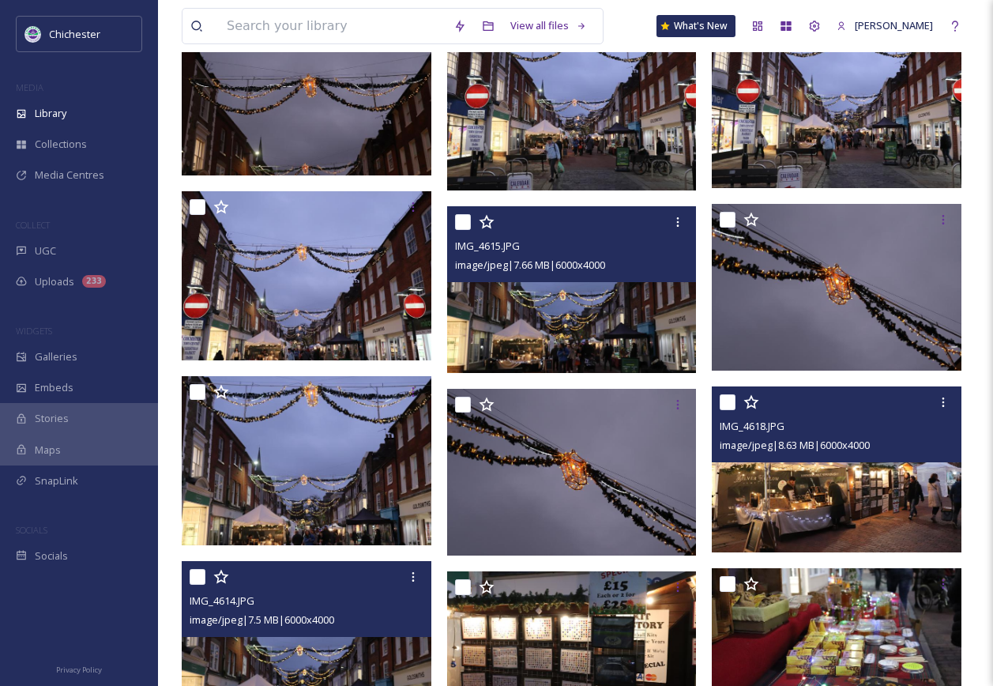
click at [848, 501] on img at bounding box center [837, 469] width 250 height 167
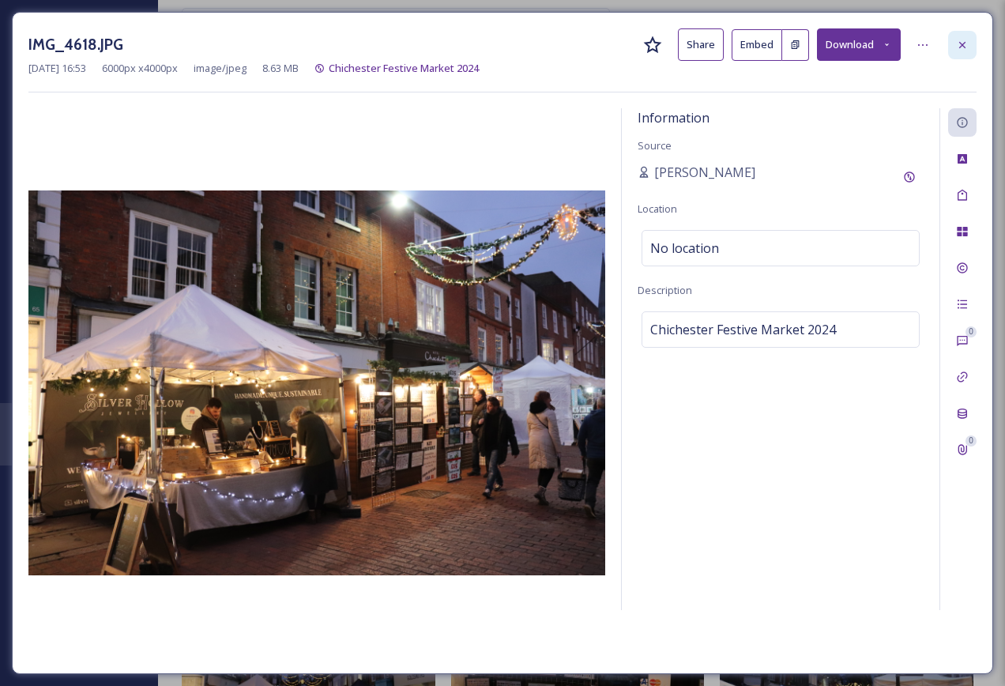
click at [961, 43] on icon at bounding box center [962, 44] width 6 height 6
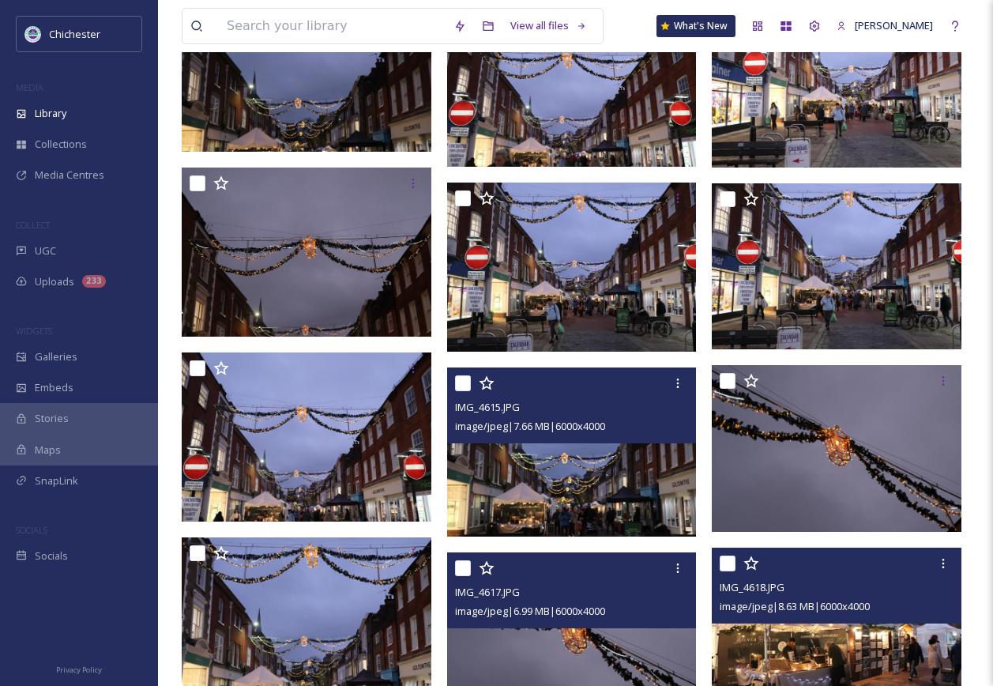
scroll to position [3991, 0]
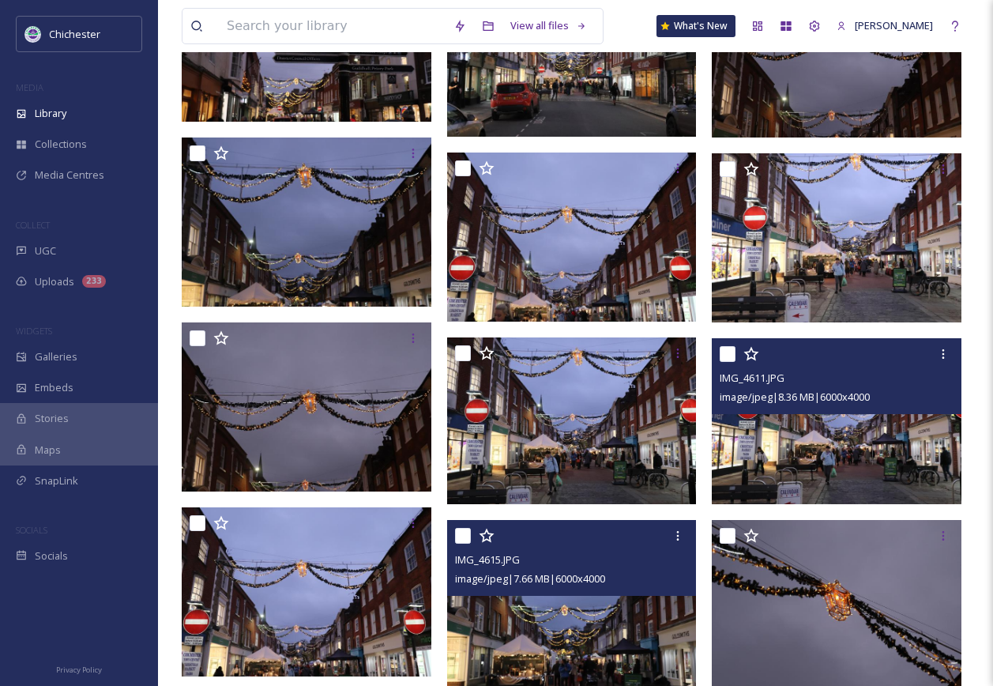
click at [827, 444] on img at bounding box center [837, 420] width 250 height 167
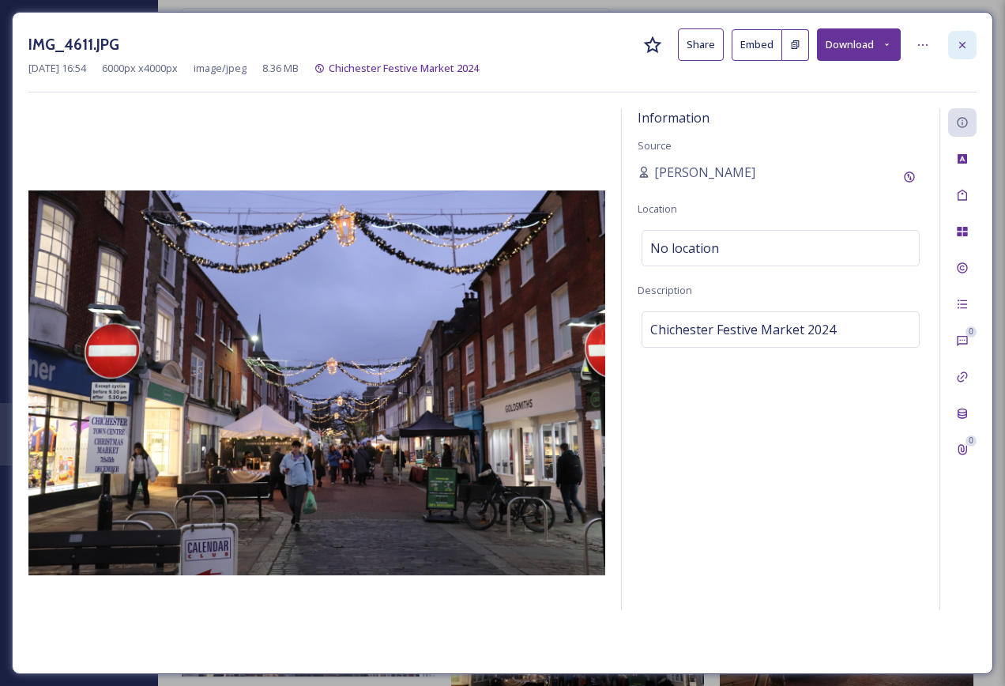
click at [965, 51] on div at bounding box center [962, 45] width 28 height 28
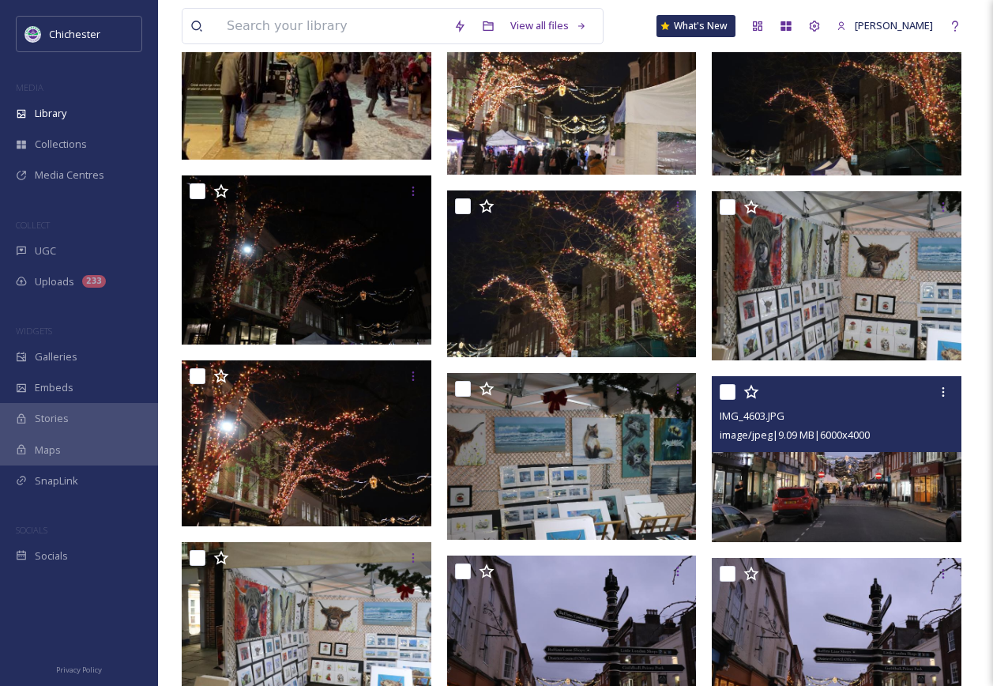
scroll to position [3122, 0]
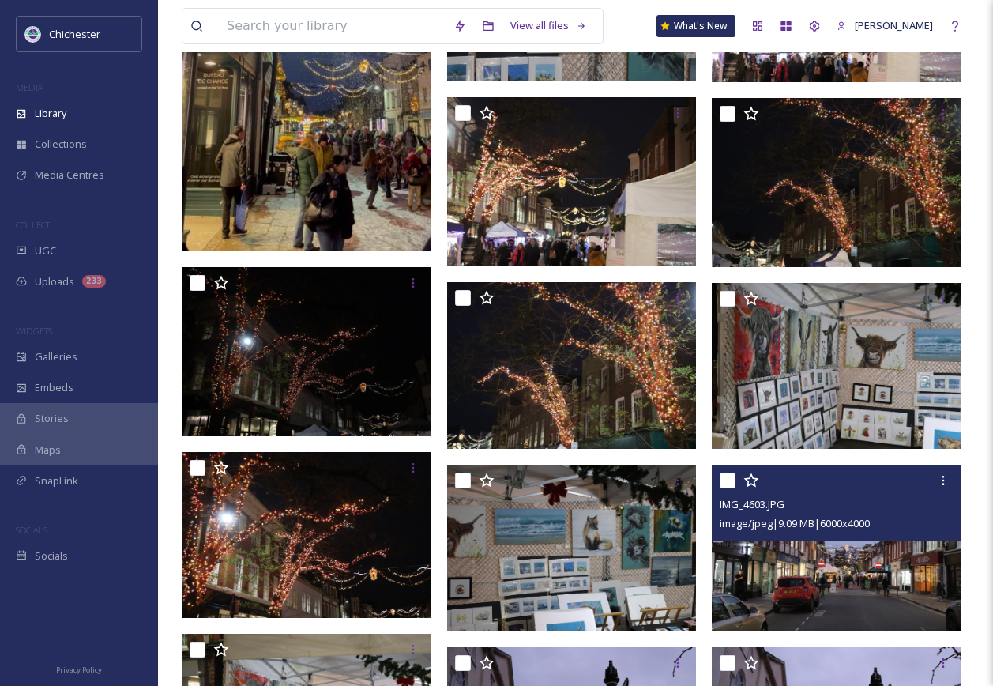
click at [840, 566] on img at bounding box center [837, 547] width 250 height 167
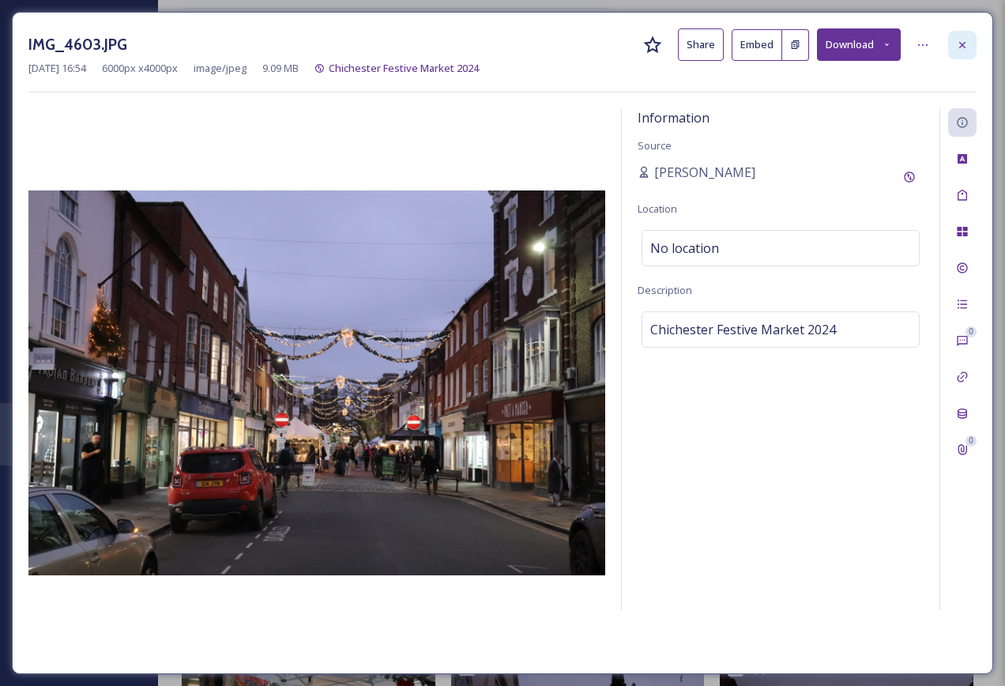
click at [968, 45] on div at bounding box center [962, 45] width 28 height 28
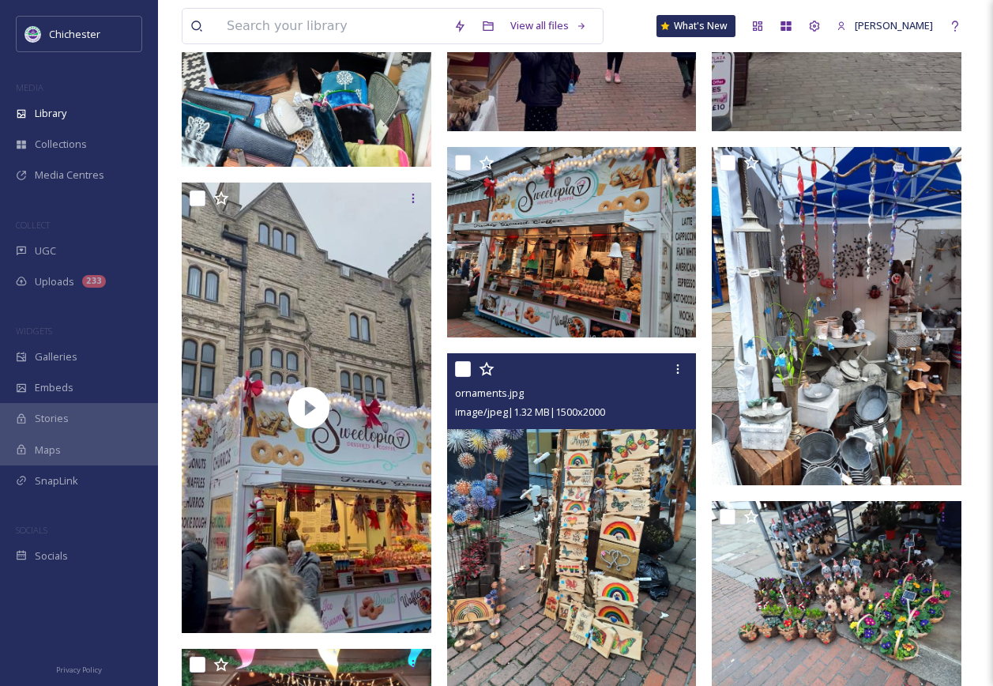
scroll to position [1858, 0]
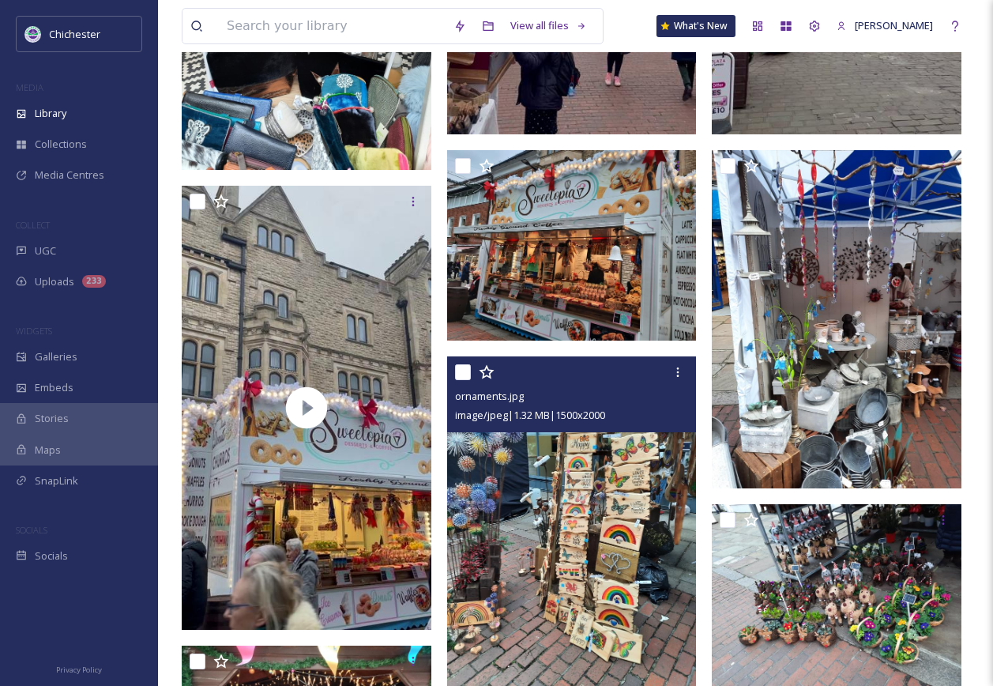
click at [616, 541] on img at bounding box center [572, 522] width 250 height 333
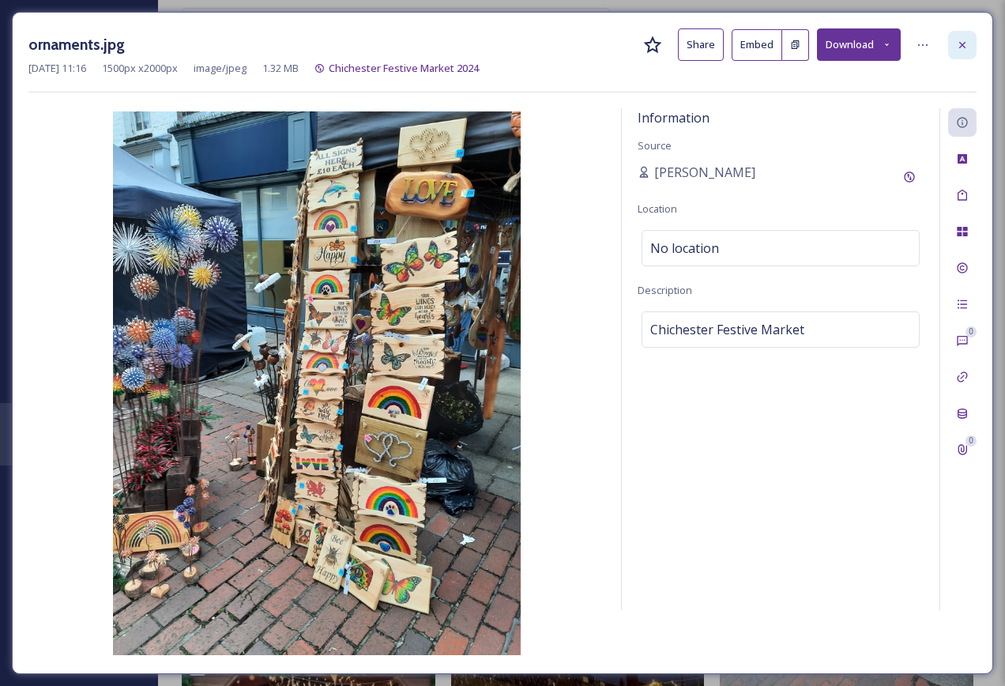
click at [968, 37] on div at bounding box center [962, 45] width 28 height 28
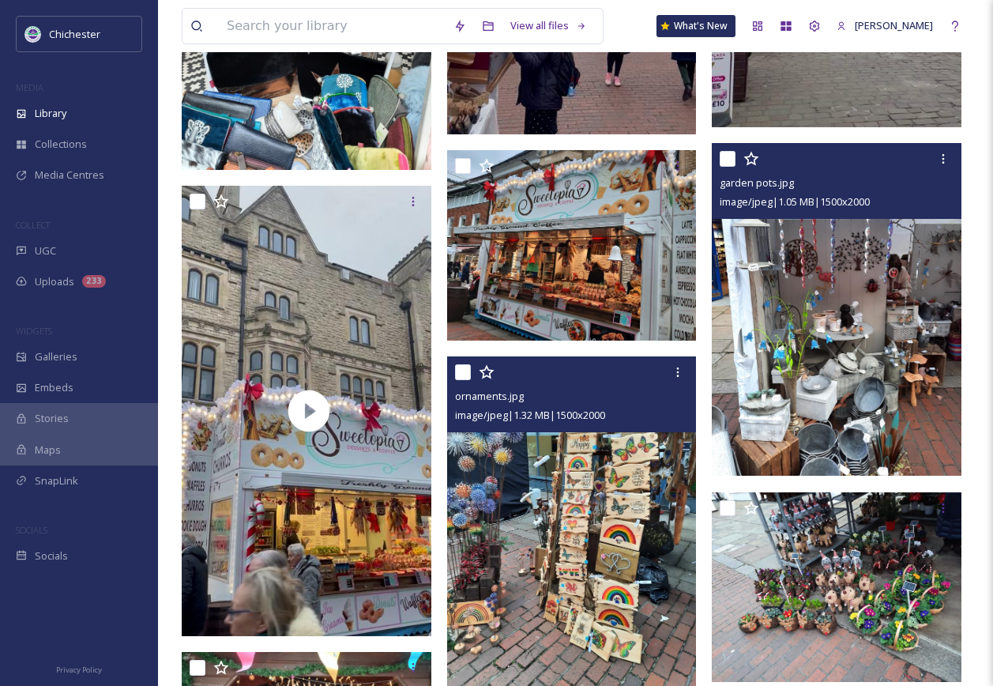
click at [855, 370] on img at bounding box center [837, 309] width 250 height 333
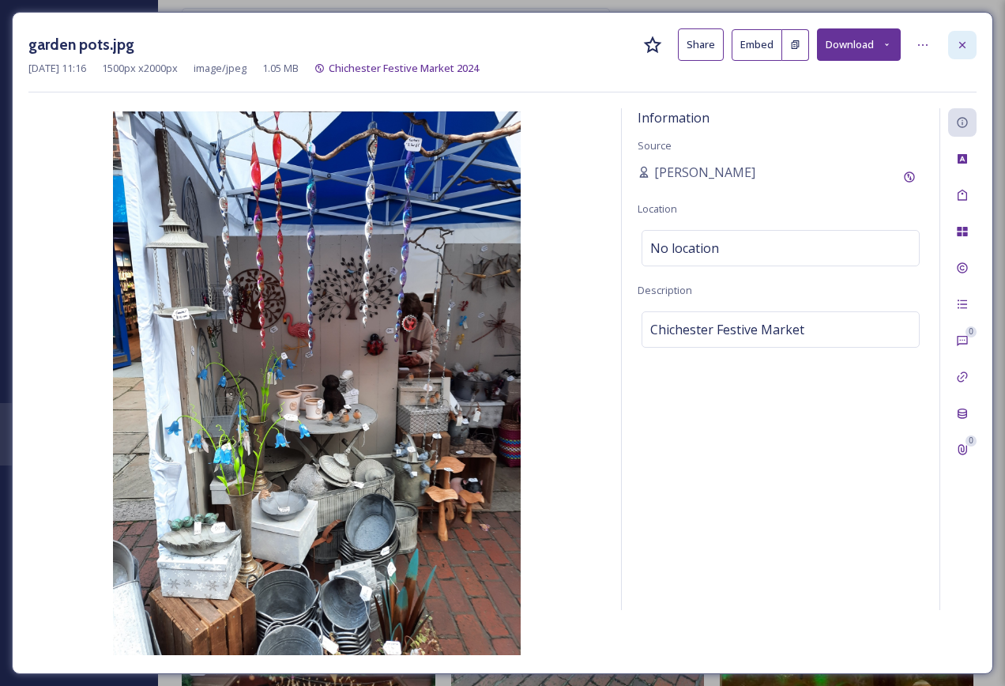
click at [973, 44] on div at bounding box center [962, 45] width 28 height 28
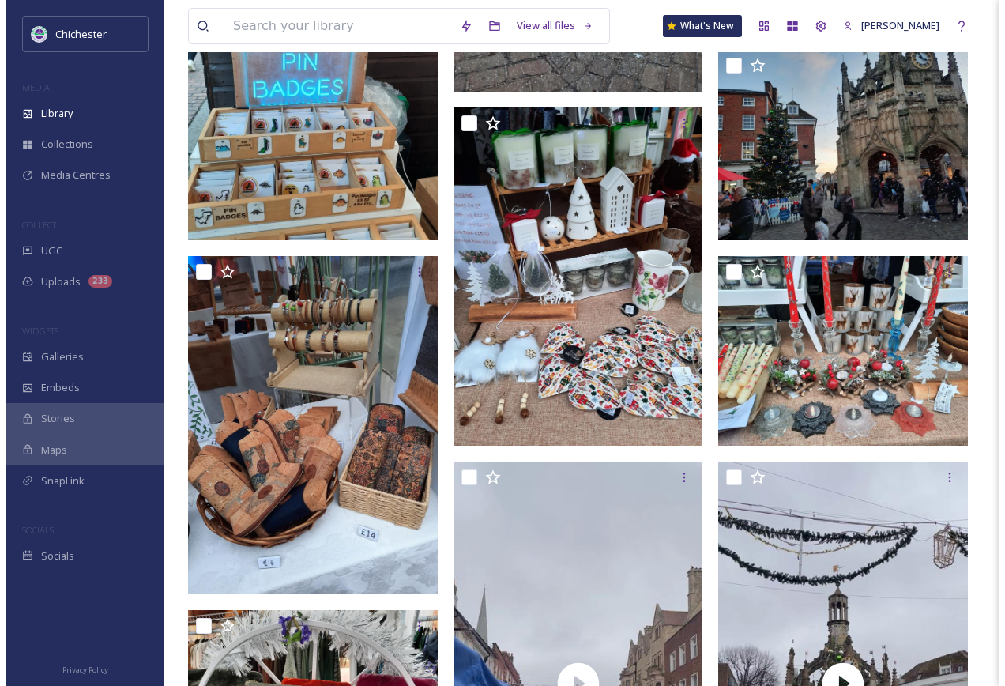
scroll to position [989, 0]
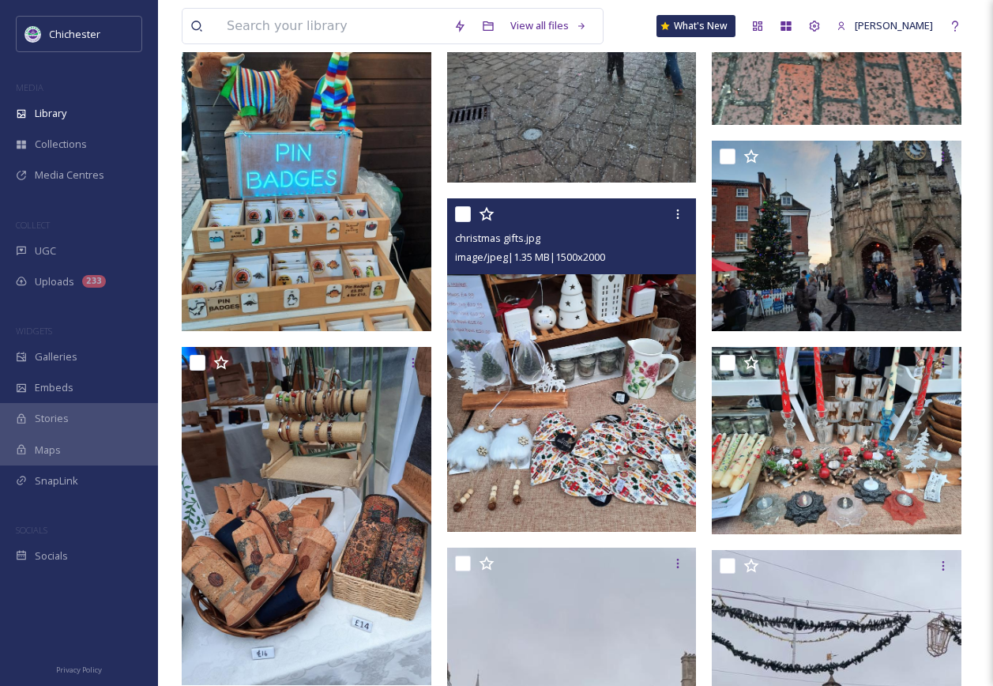
click at [581, 429] on img at bounding box center [572, 364] width 250 height 333
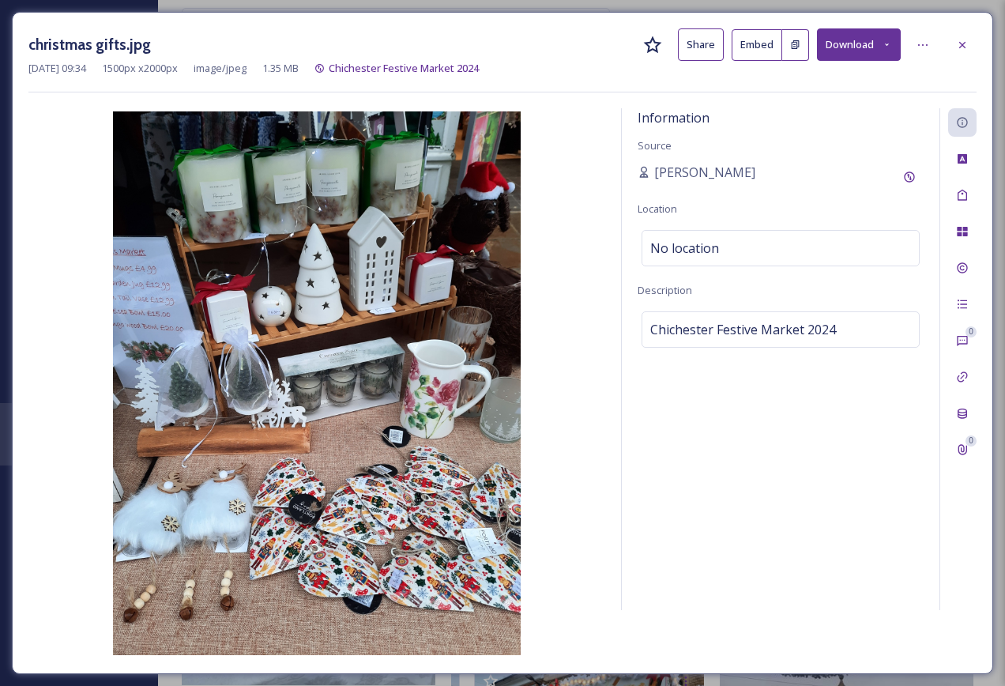
click at [863, 48] on button "Download" at bounding box center [859, 44] width 84 height 32
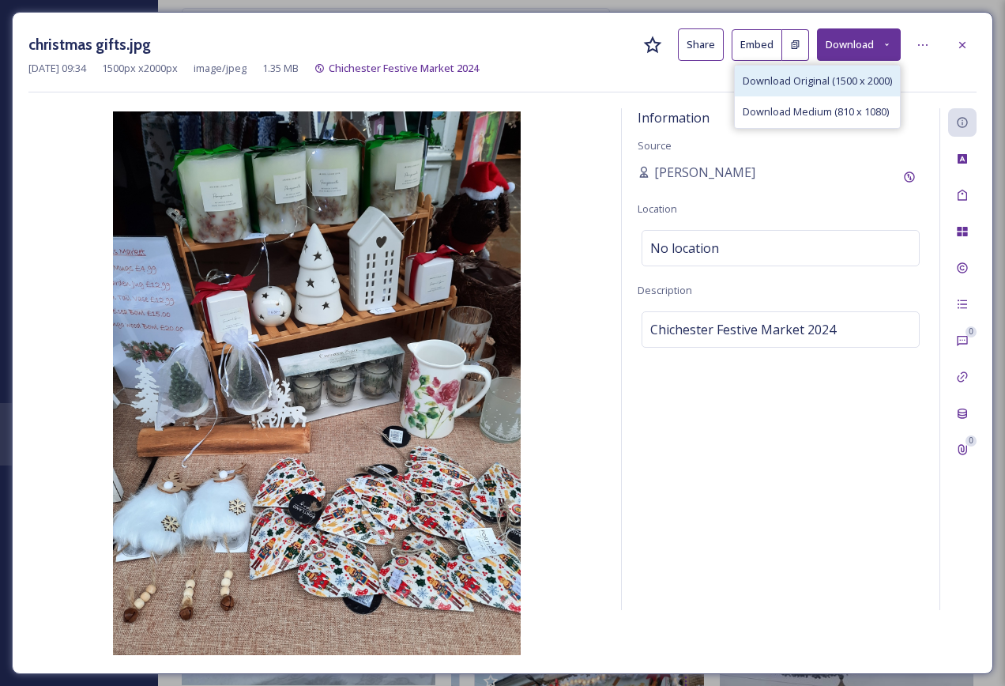
click at [822, 86] on span "Download Original (1500 x 2000)" at bounding box center [817, 80] width 149 height 15
